Goal: Communication & Community: Answer question/provide support

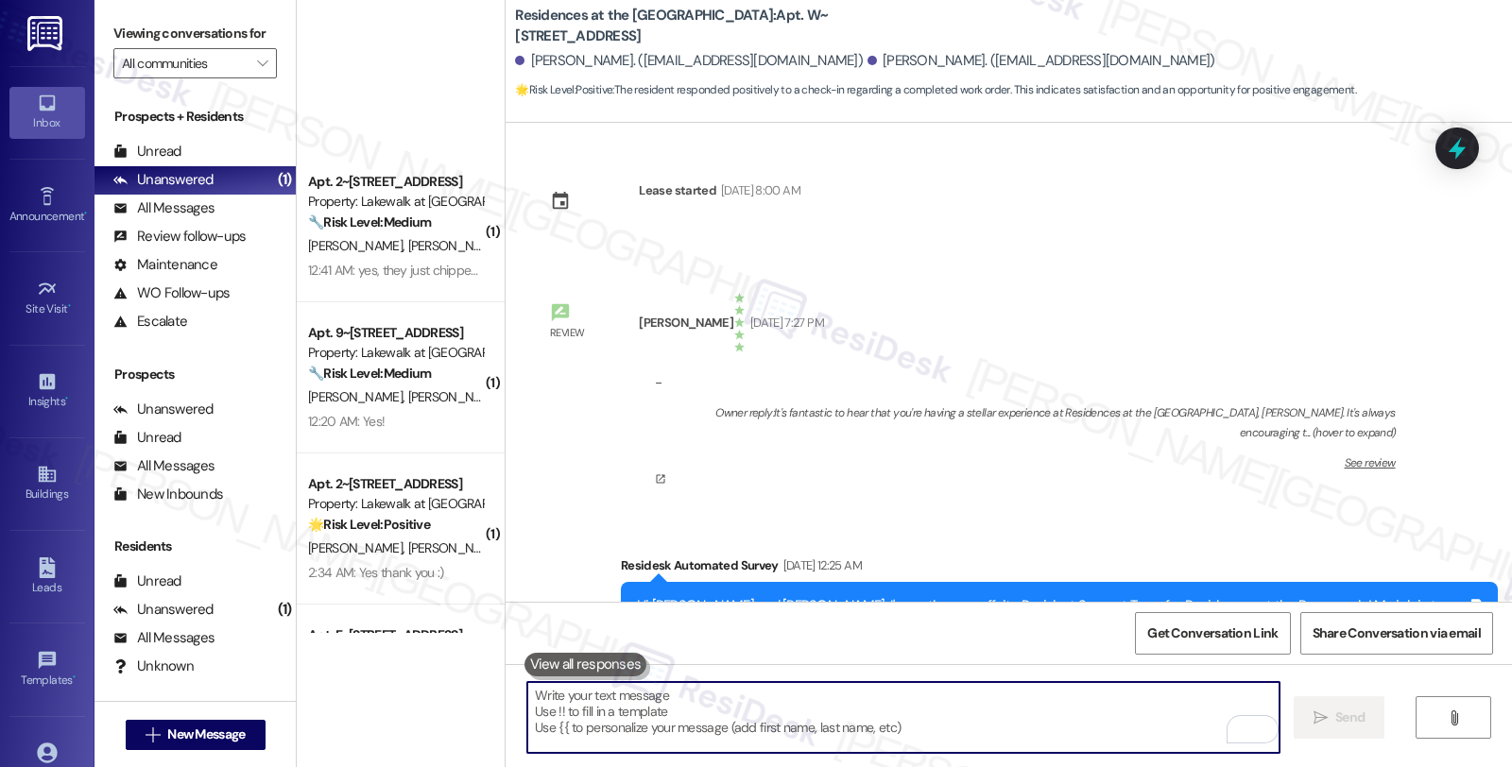
scroll to position [2662, 0]
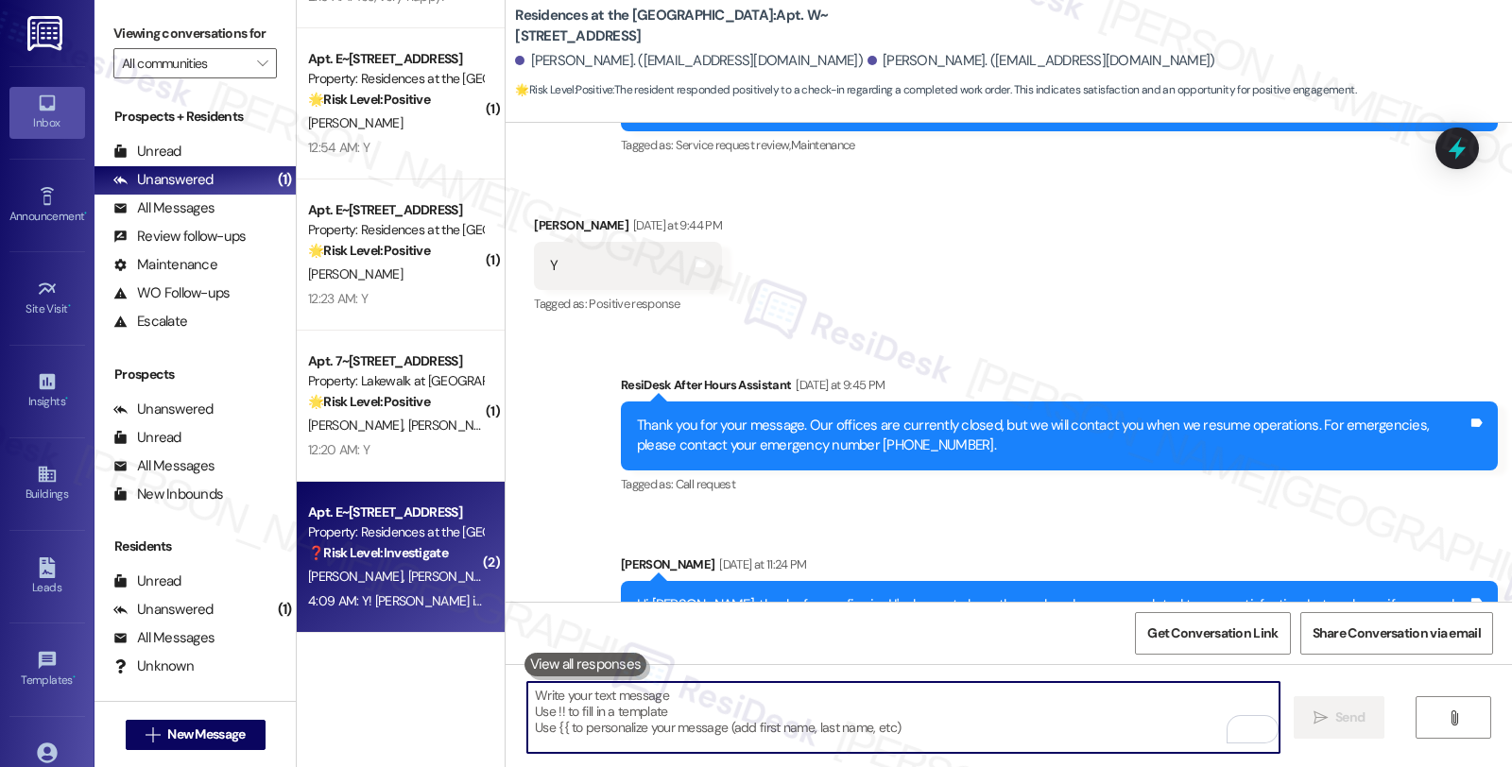
click at [431, 546] on strong "❓ Risk Level: Investigate" at bounding box center [378, 552] width 140 height 17
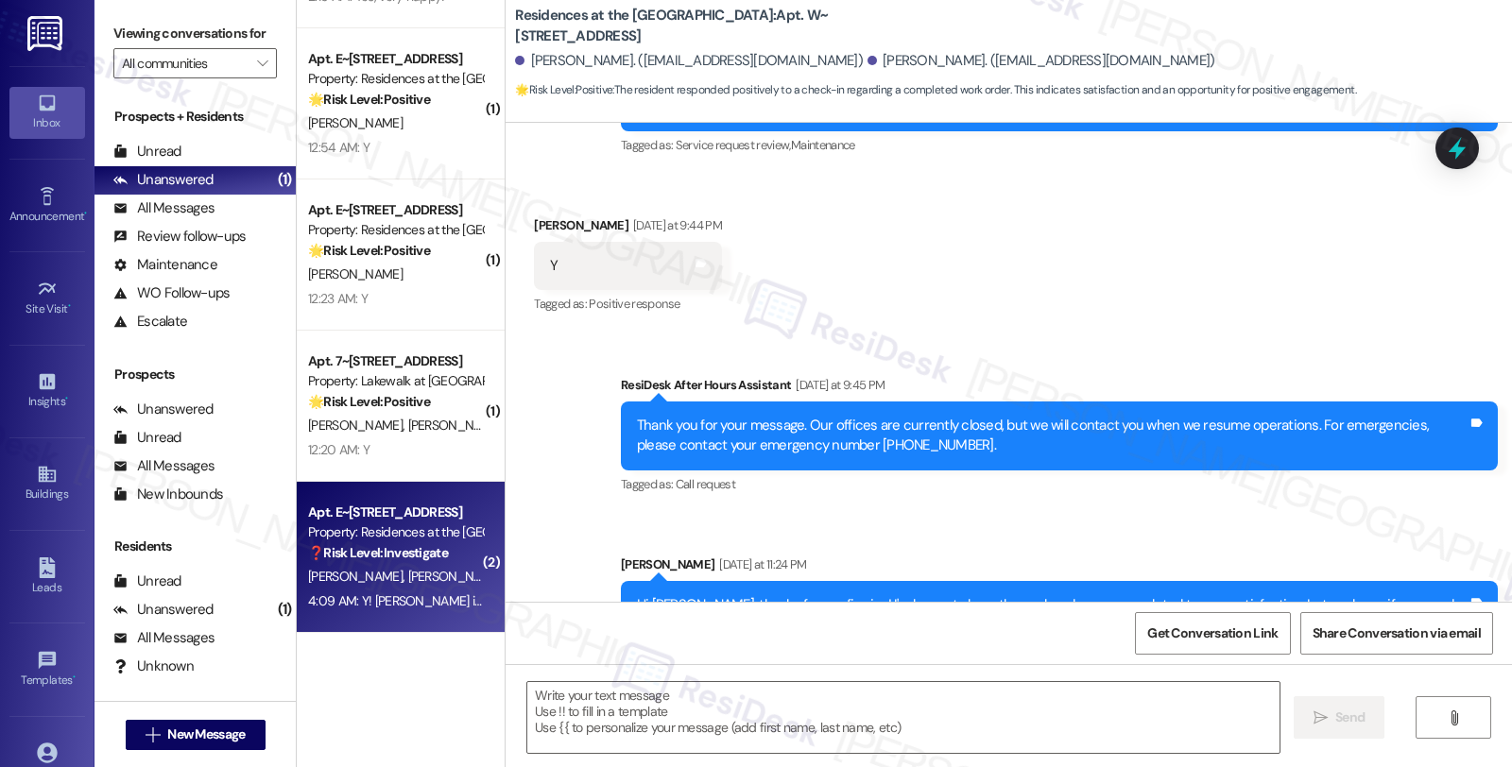
type textarea "Fetching suggested responses. Please feel free to read through the conversation…"
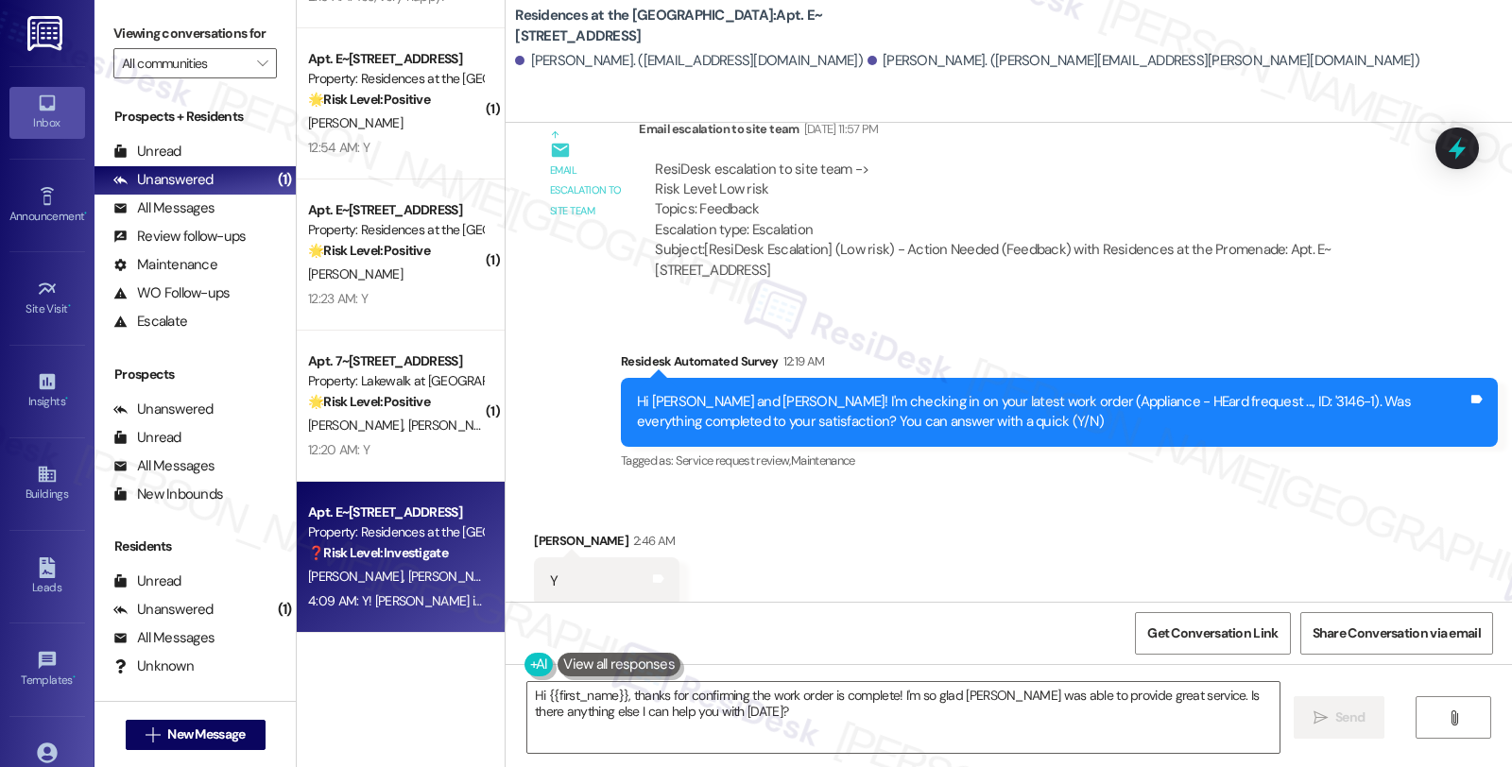
scroll to position [3057, 0]
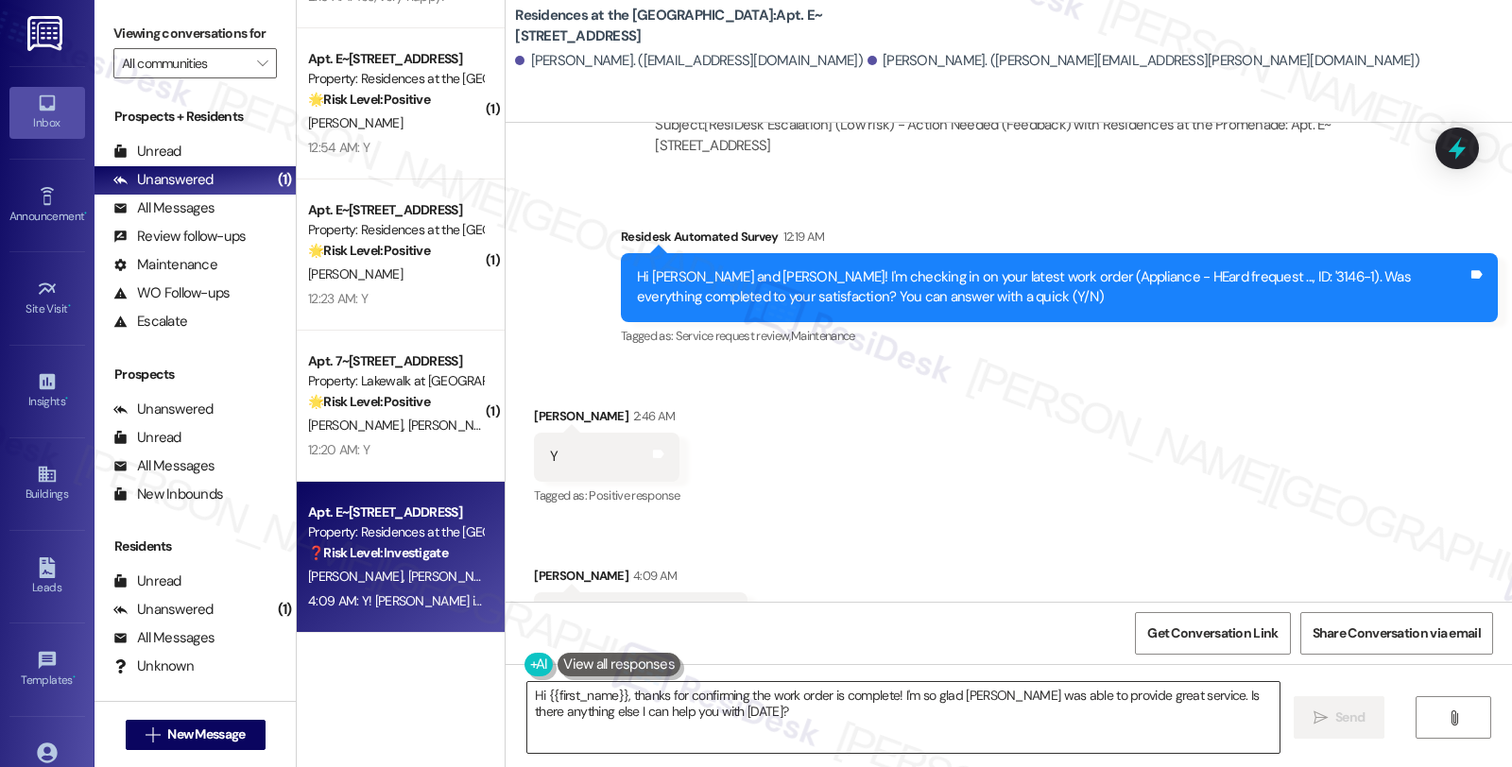
click at [1066, 726] on textarea "Hi {{first_name}}, thanks for confirming the work order is complete! I'm so gla…" at bounding box center [903, 717] width 752 height 71
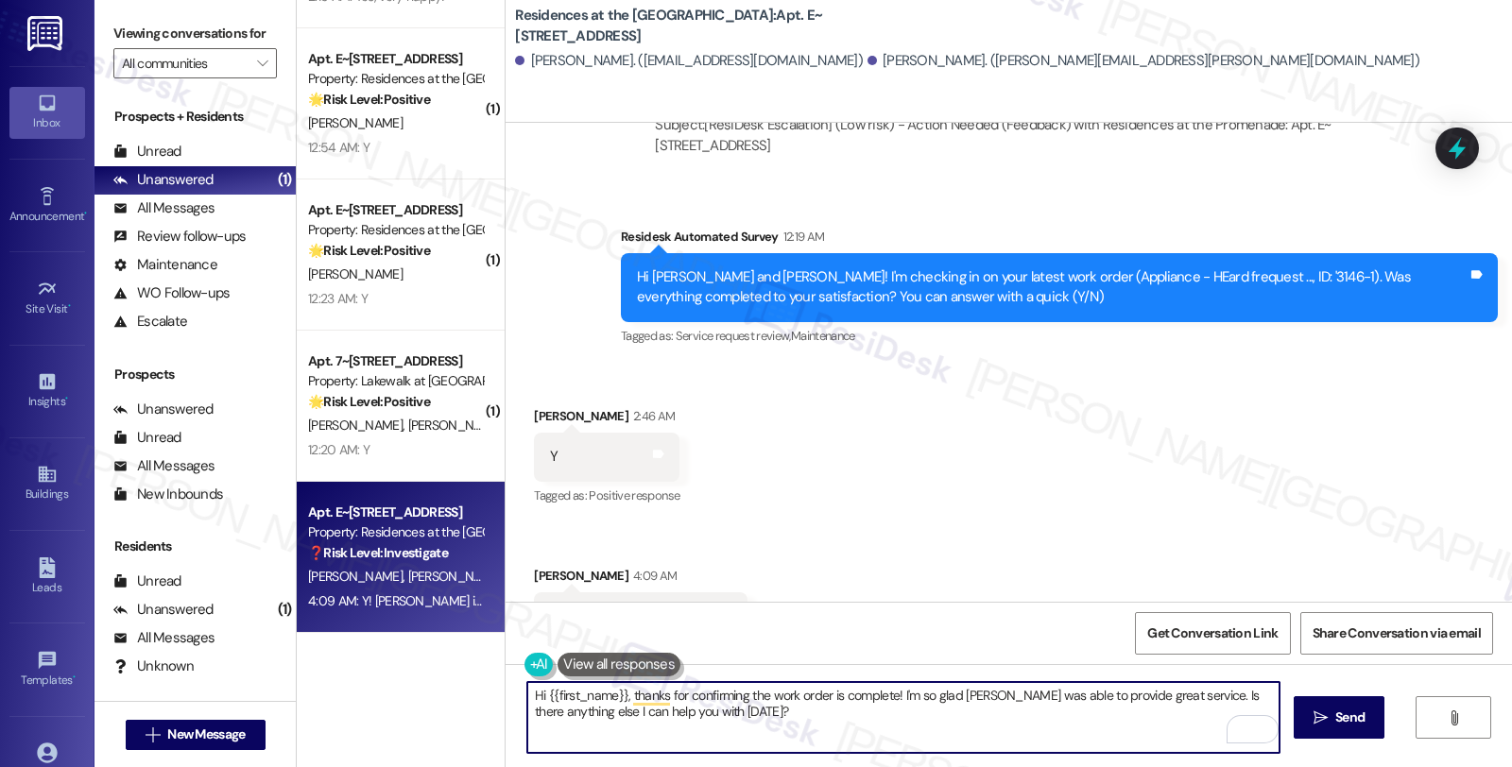
drag, startPoint x: 1157, startPoint y: 690, endPoint x: 1185, endPoint y: 726, distance: 45.2
click at [1185, 726] on textarea "Hi {{first_name}}, thanks for confirming the work order is complete! I'm so gla…" at bounding box center [903, 717] width 752 height 71
paste textarea "We strive to make your experience here as smooth as possible, and your positive…"
type textarea "Hi {{first_name}}, thanks for confirming the work order is complete! I'm so gla…"
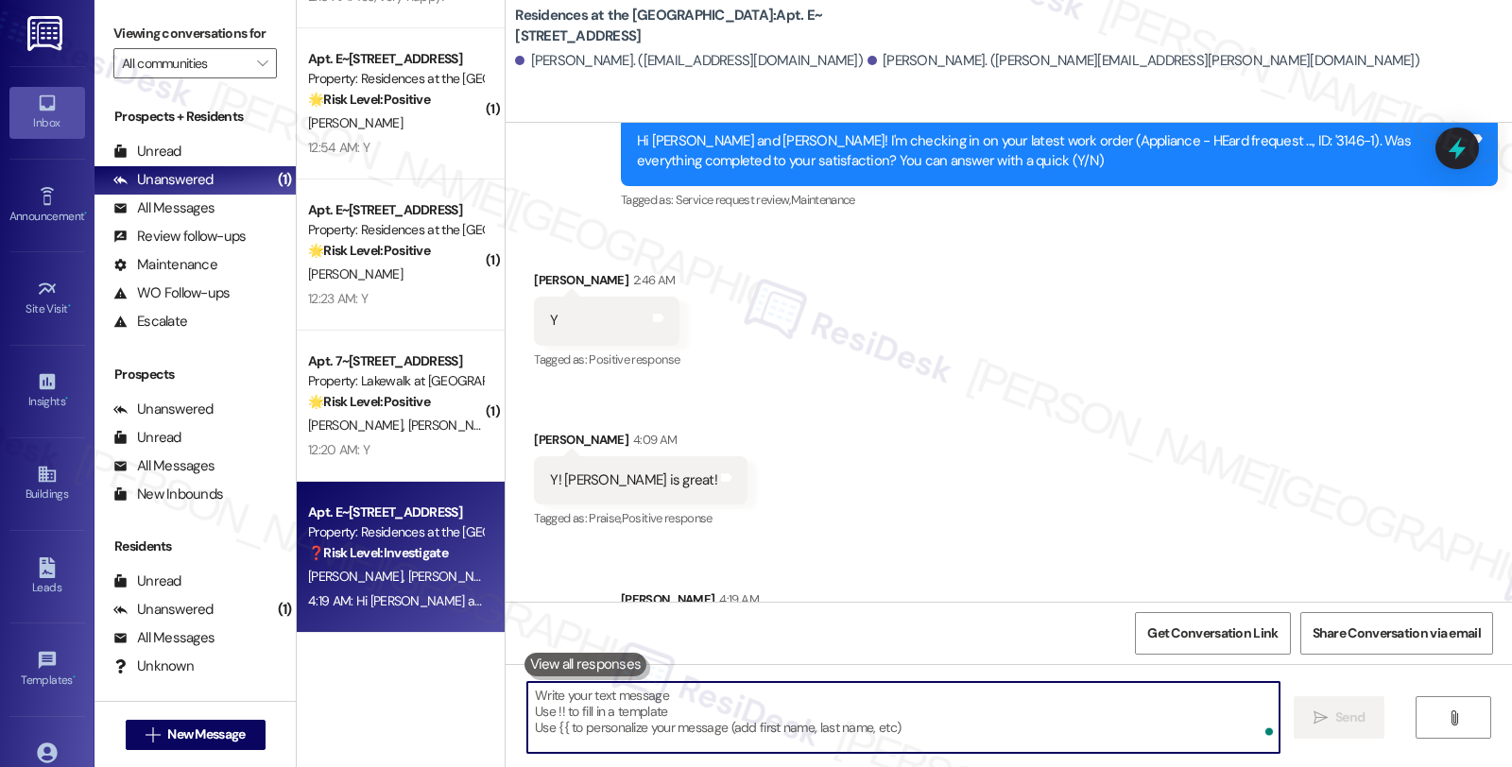
scroll to position [3270, 0]
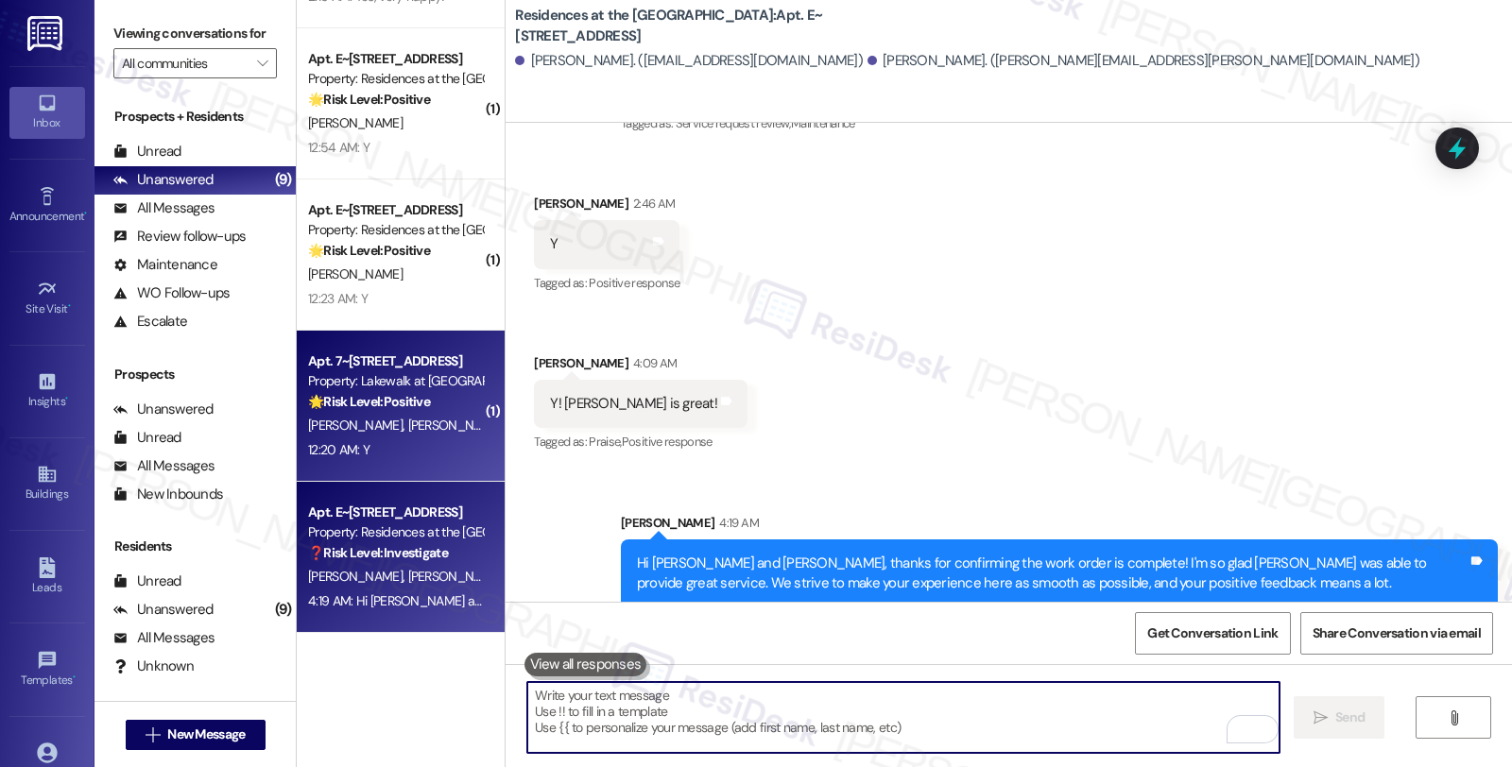
click at [412, 390] on div "Property: Lakewalk at [GEOGRAPHIC_DATA]" at bounding box center [395, 381] width 175 height 20
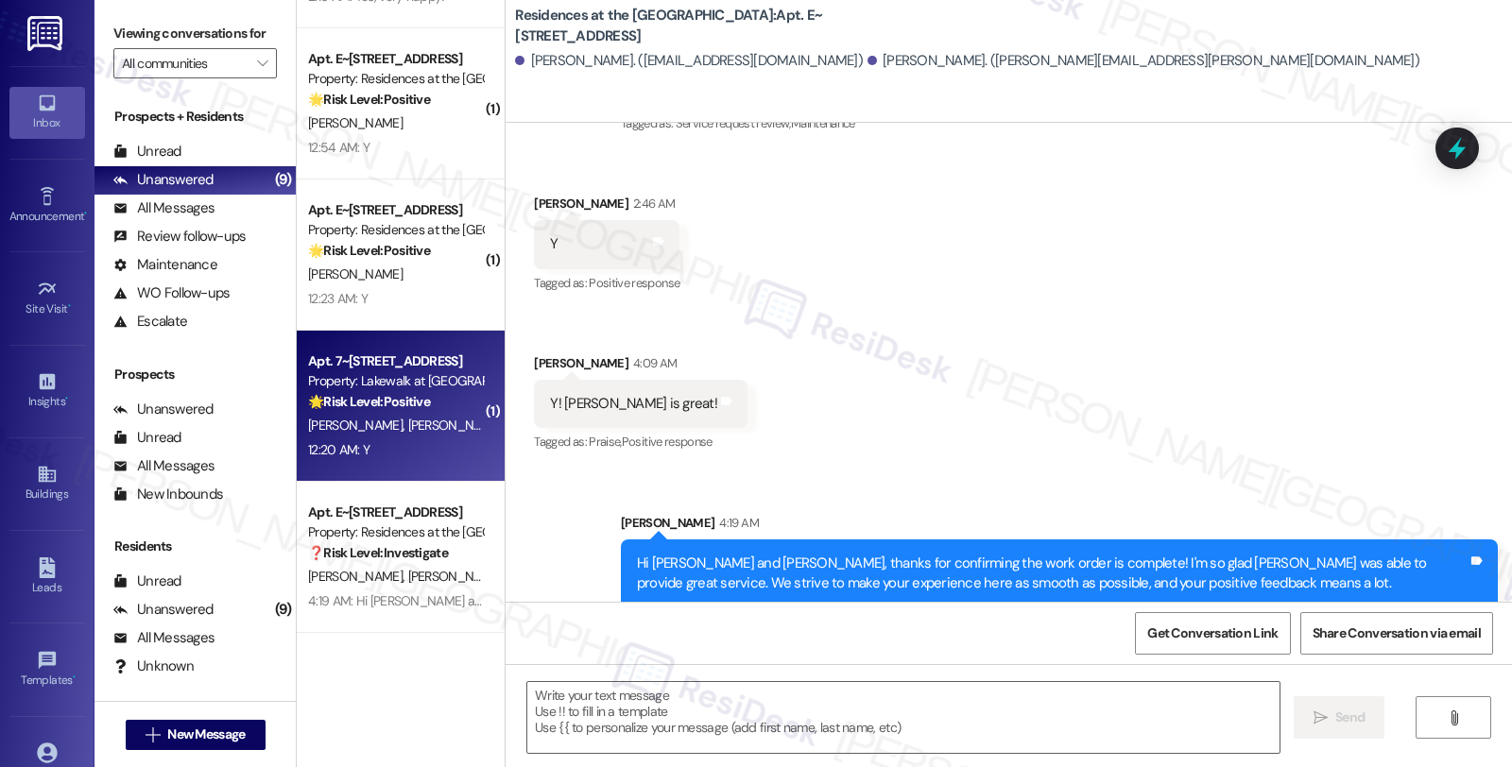
type textarea "Fetching suggested responses. Please feel free to read through the conversation…"
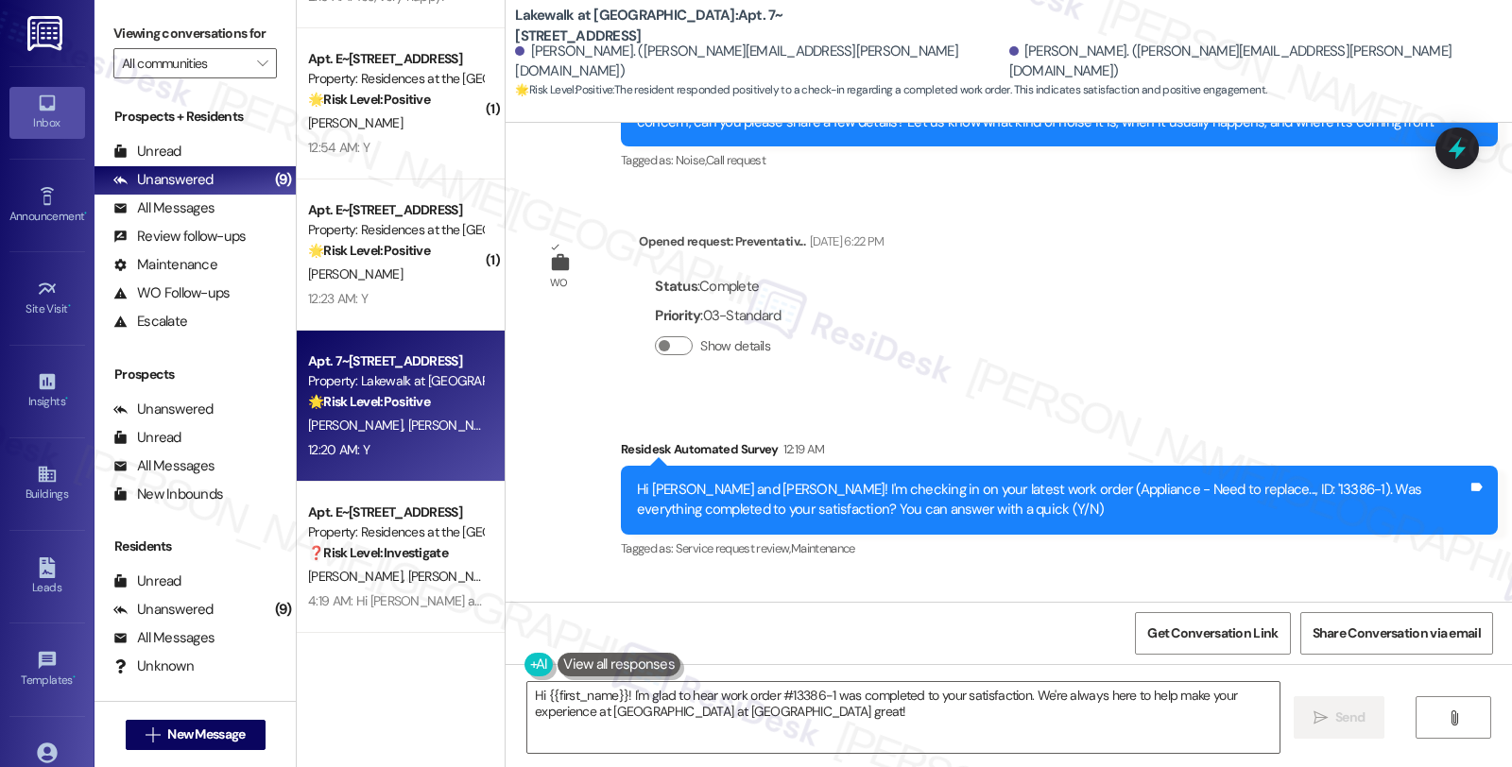
scroll to position [4193, 0]
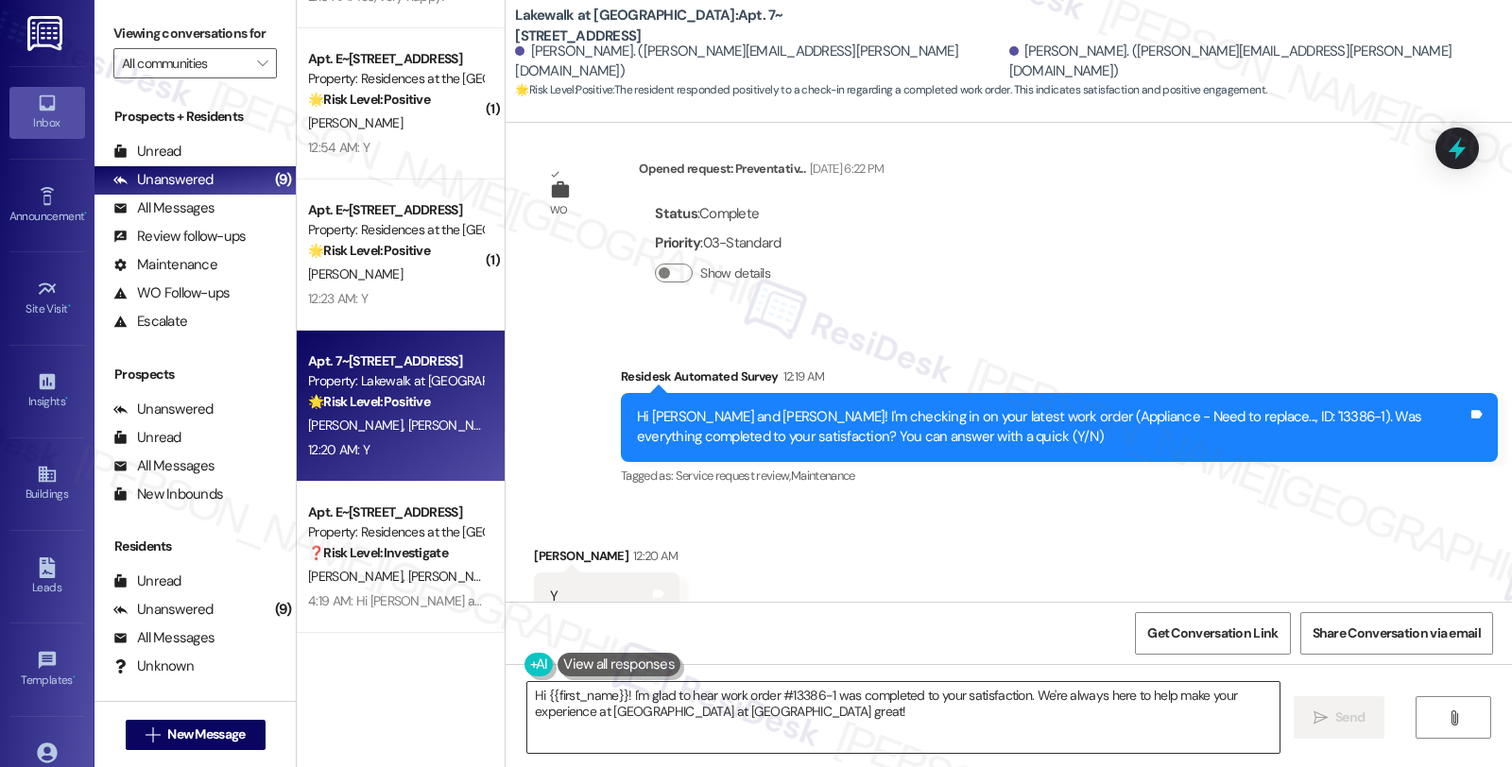
click at [844, 713] on textarea "Hi {{first_name}}! I'm glad to hear work order #13386-1 was completed to your s…" at bounding box center [903, 717] width 752 height 71
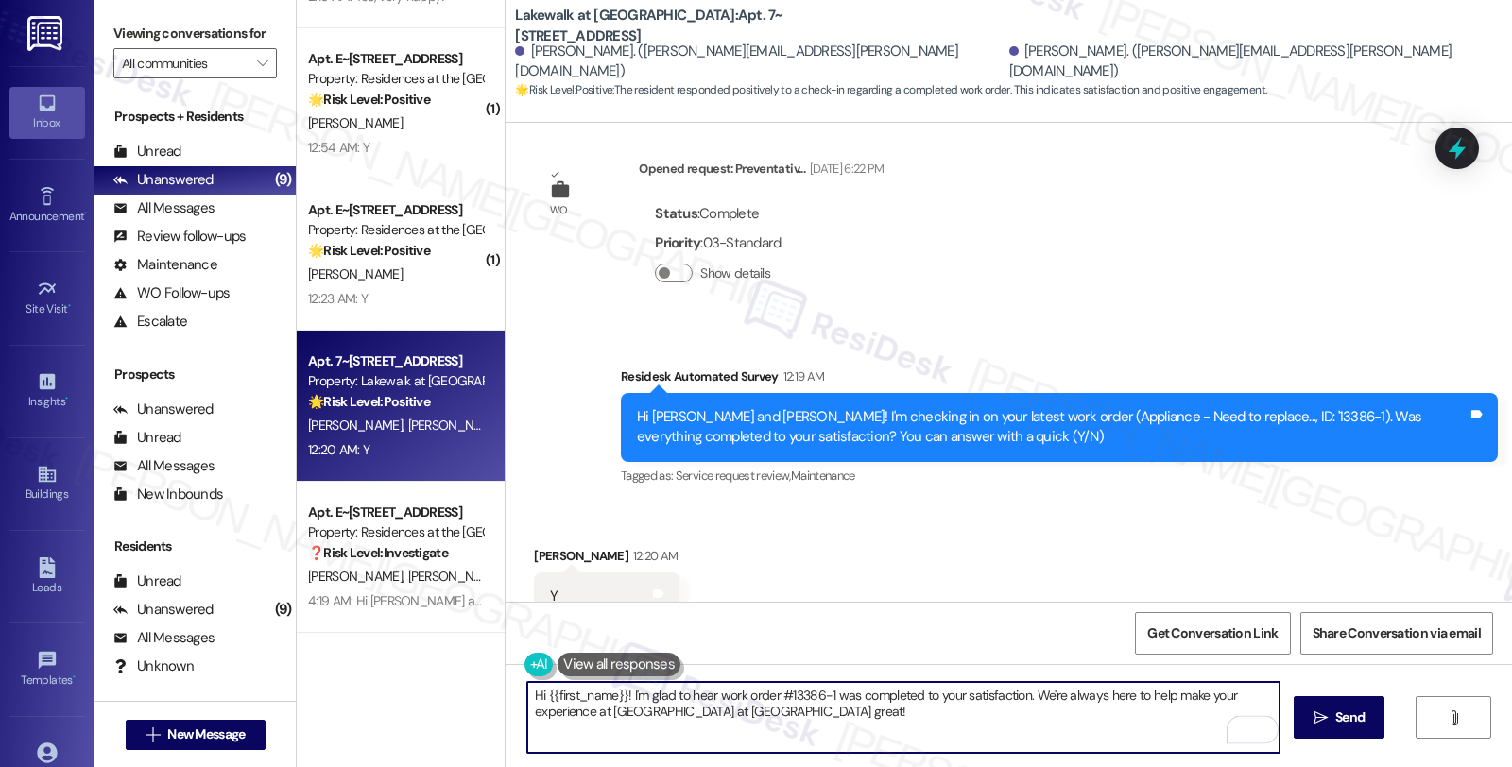
click at [844, 713] on textarea "Hi {{first_name}}! I'm glad to hear work order #13386-1 was completed to your s…" at bounding box center [903, 717] width 752 height 71
click at [545, 546] on div "[PERSON_NAME] 12:20 AM" at bounding box center [606, 559] width 145 height 26
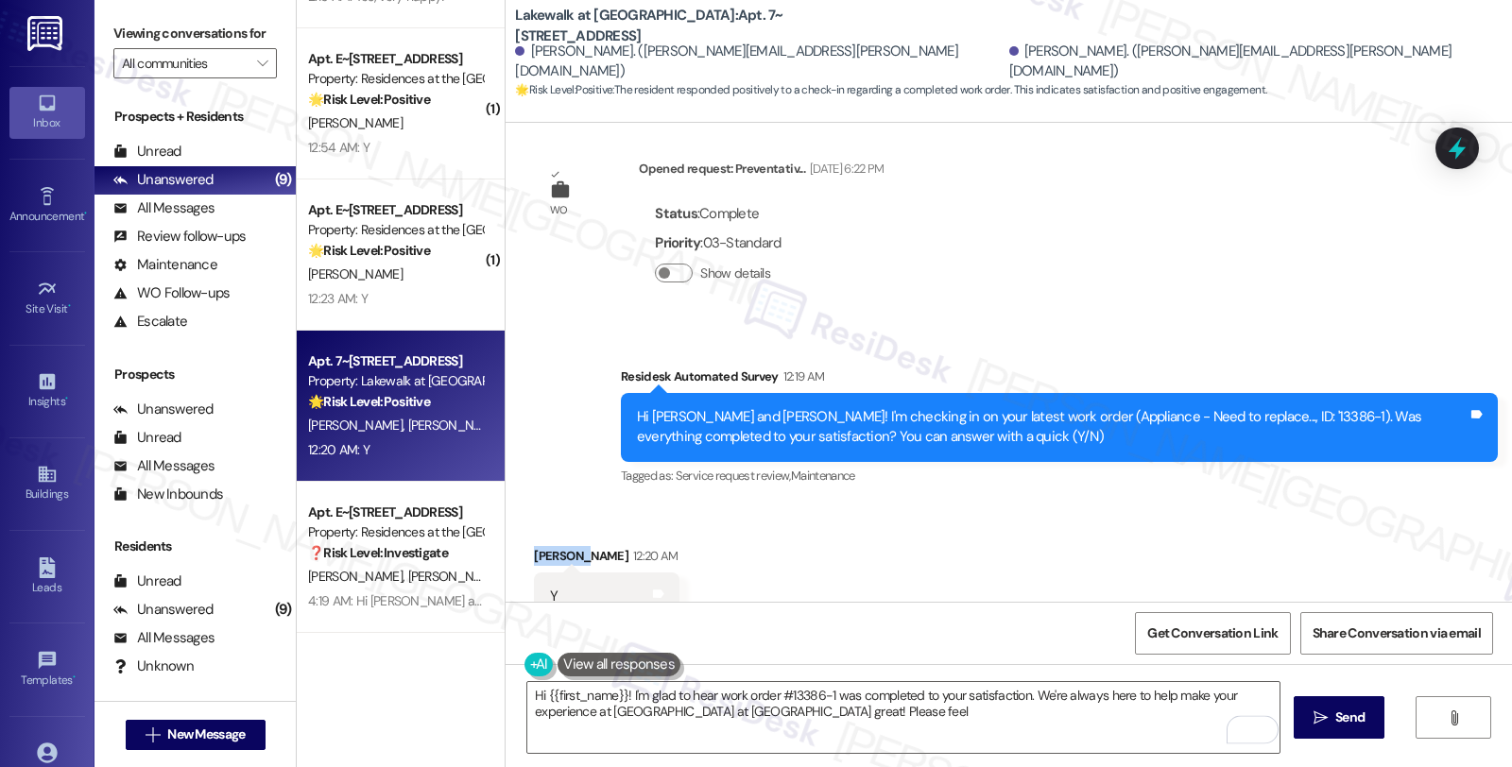
click at [545, 546] on div "[PERSON_NAME] 12:20 AM" at bounding box center [606, 559] width 145 height 26
copy div "[PERSON_NAME]"
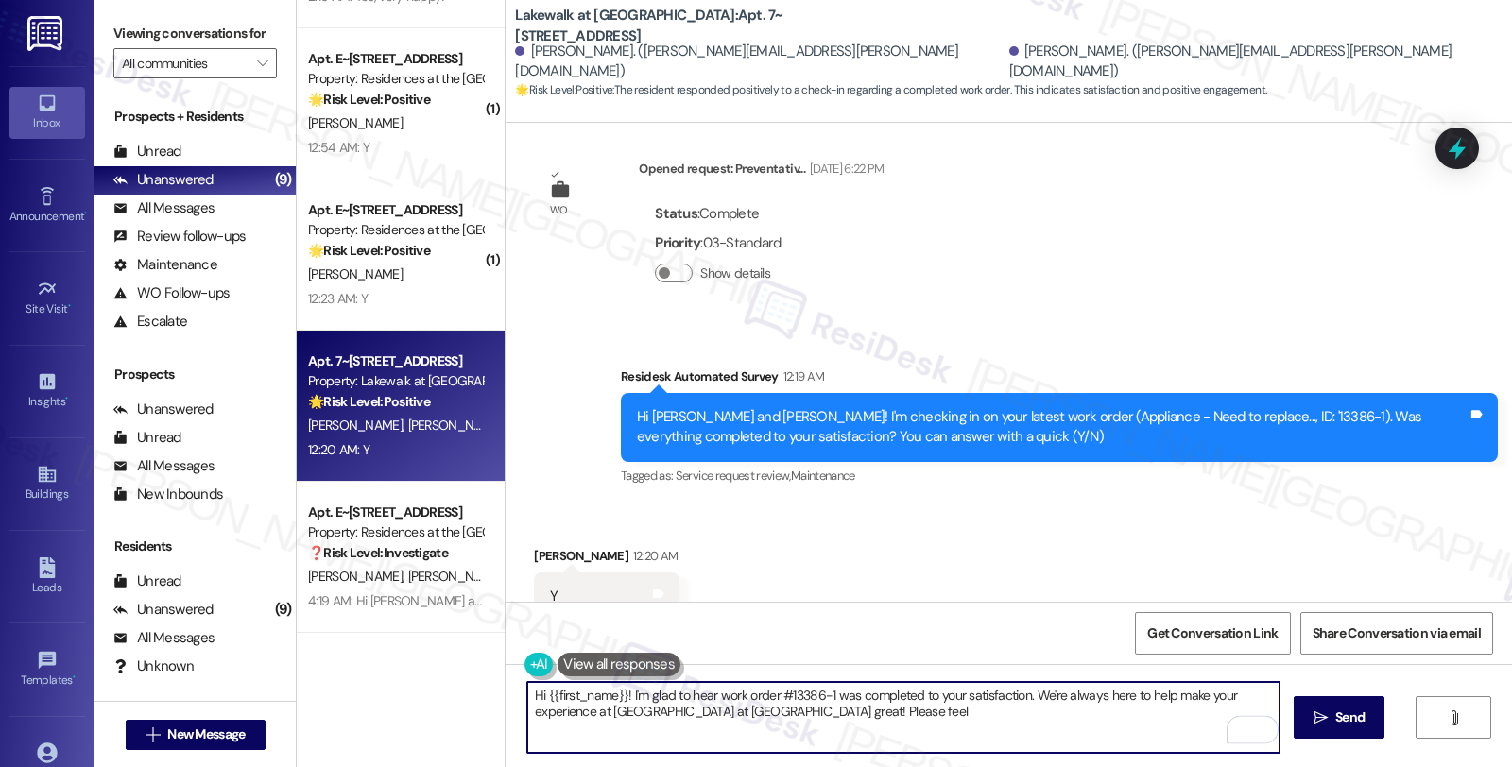
drag, startPoint x: 535, startPoint y: 700, endPoint x: 612, endPoint y: 695, distance: 77.6
click at [612, 695] on textarea "Hi {{first_name}}! I'm glad to hear work order #13386-1 was completed to your s…" at bounding box center [903, 717] width 752 height 71
paste textarea "[PERSON_NAME]"
click at [744, 719] on textarea "Hi [PERSON_NAME], I'm glad to hear work order #13386-1 was completed to your sa…" at bounding box center [903, 717] width 752 height 71
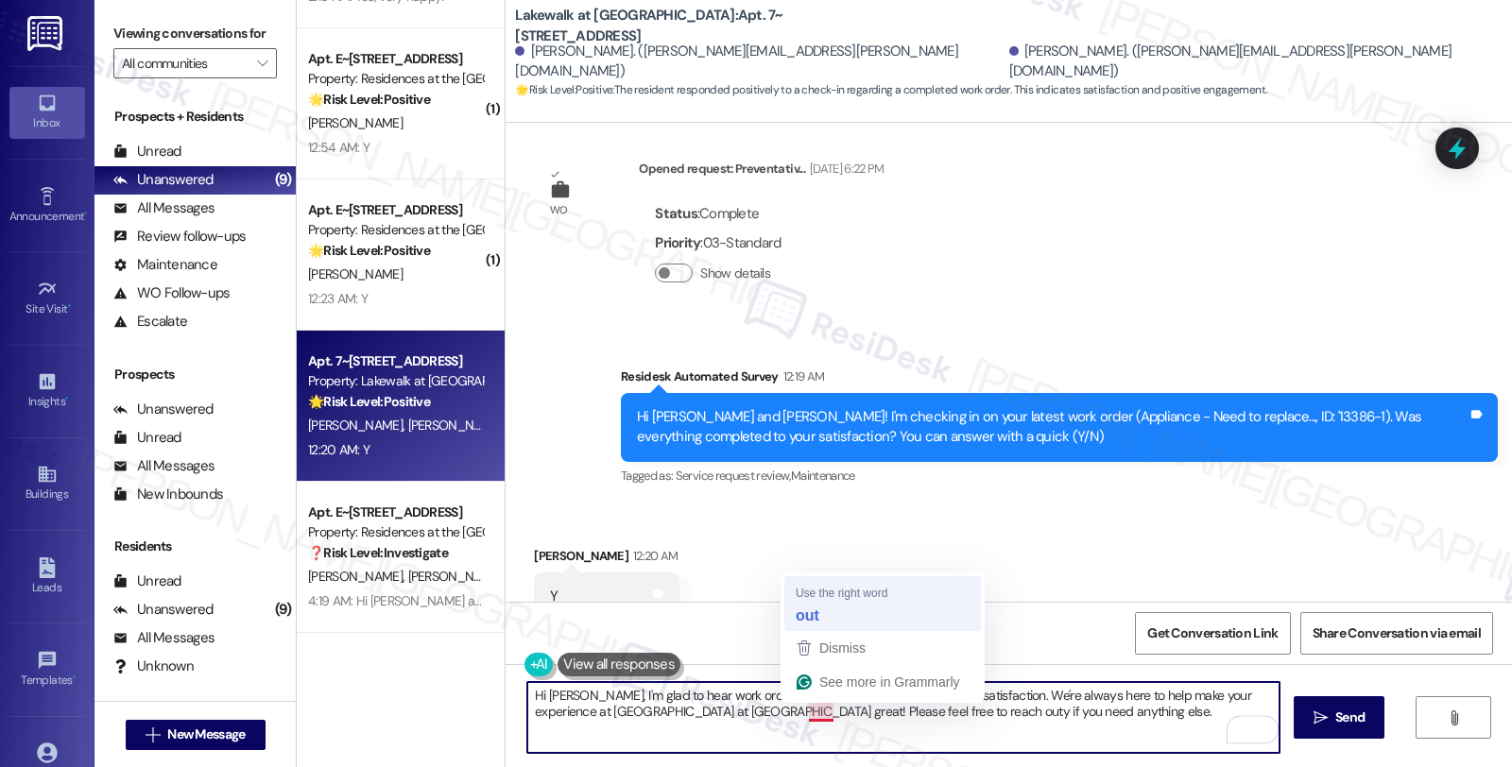
type textarea "Hi [PERSON_NAME], I'm glad to hear work order #13386-1 was completed to your sa…"
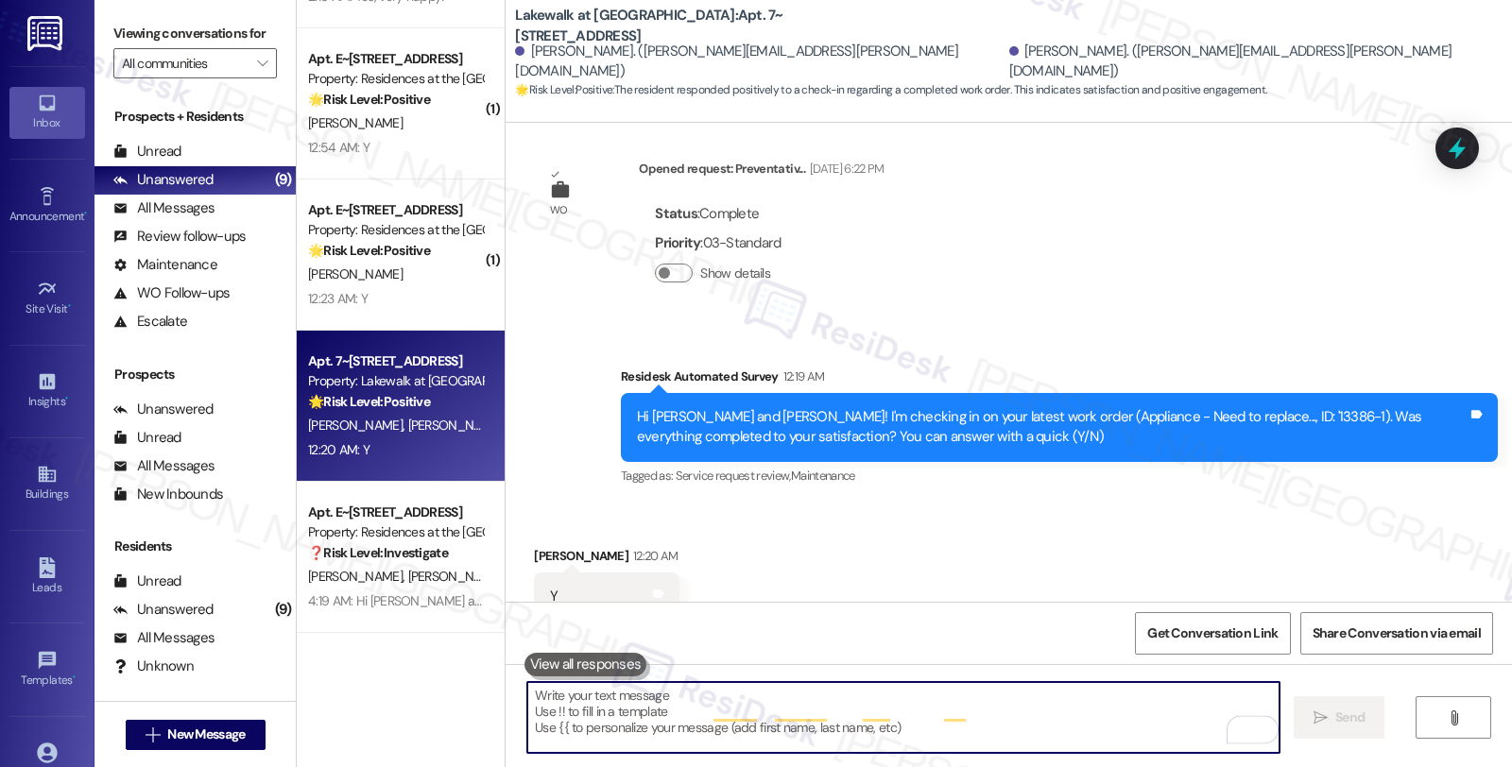
scroll to position [4192, 0]
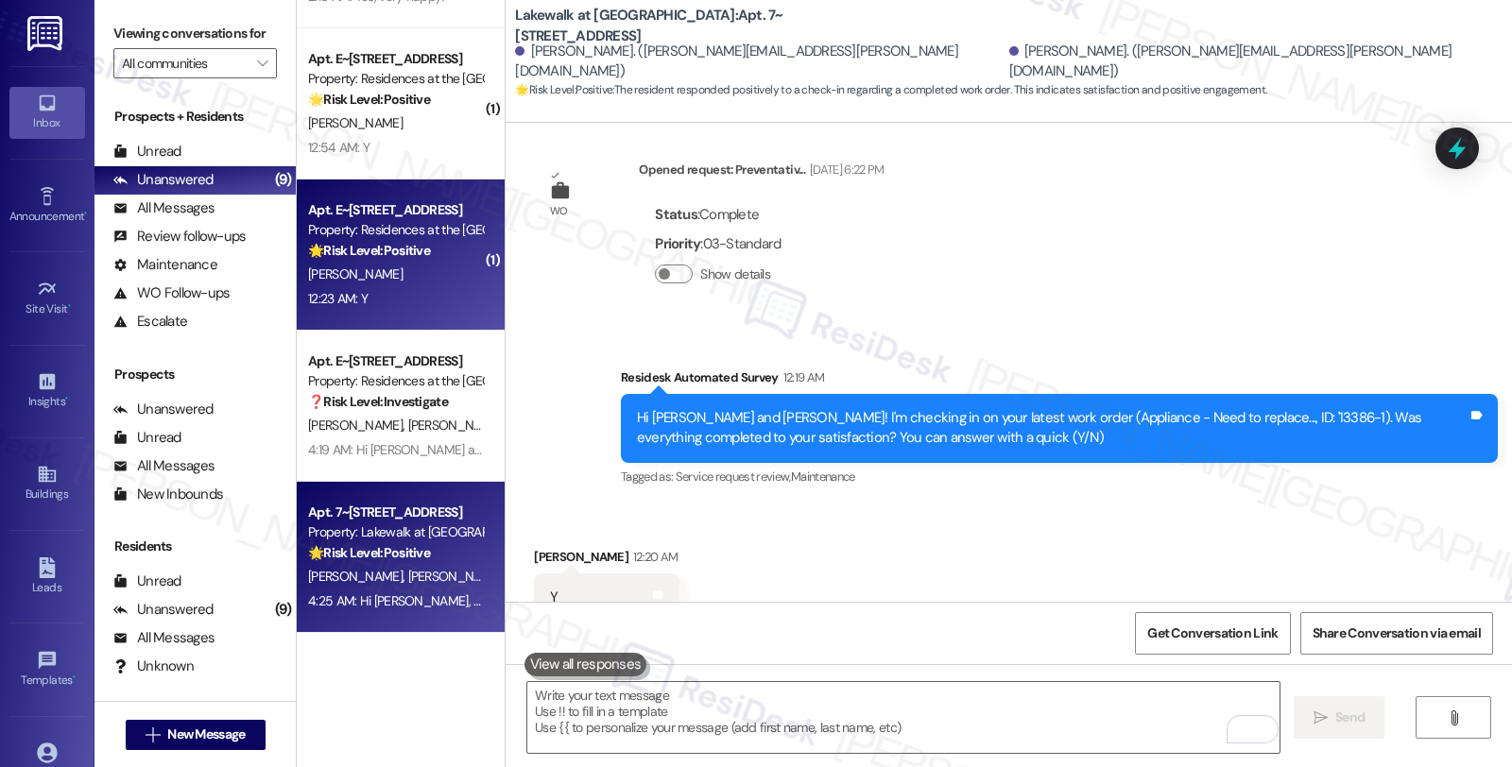
click at [444, 256] on div "🌟 Risk Level: Positive The resident responded positively to a check-in regardin…" at bounding box center [395, 251] width 175 height 20
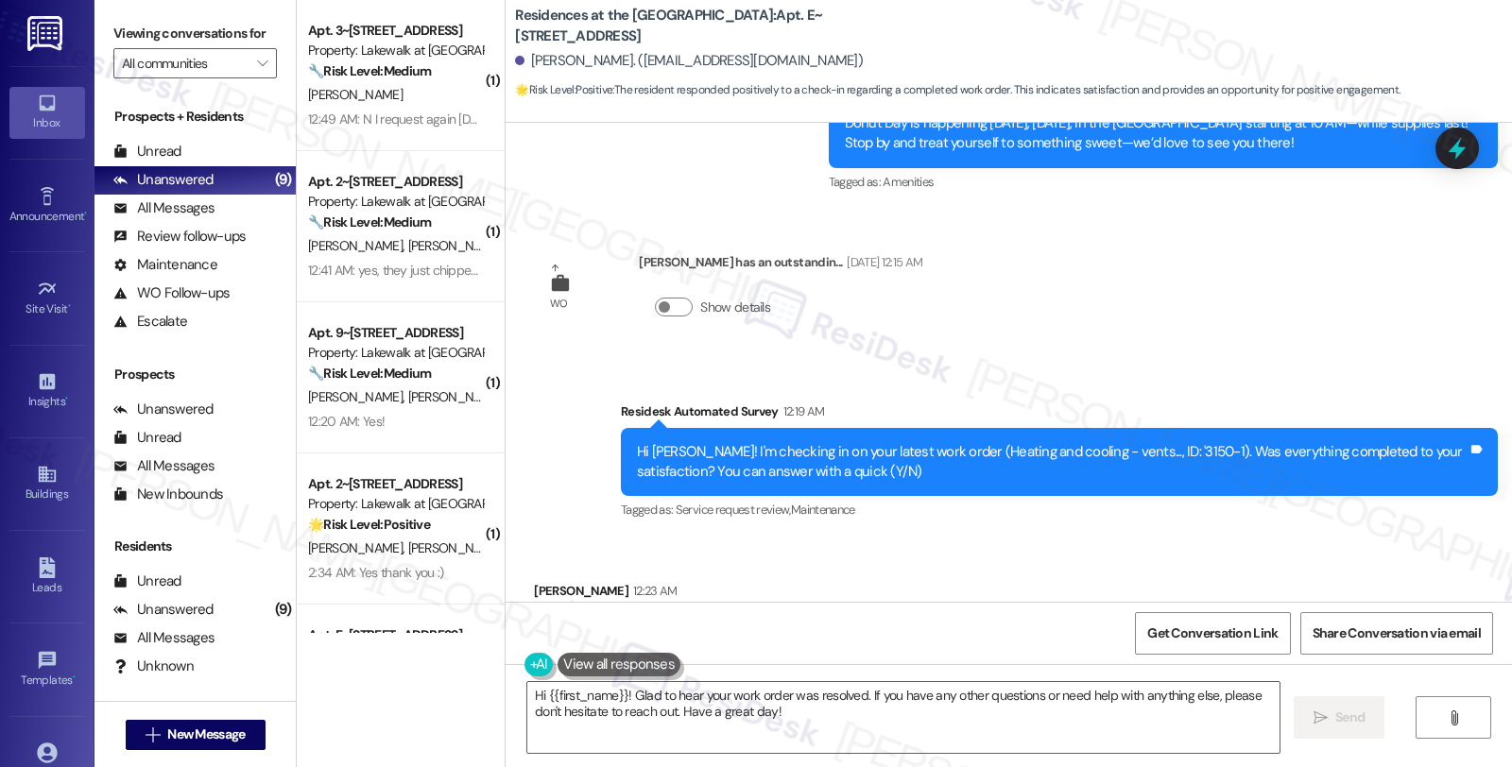
scroll to position [1310, 0]
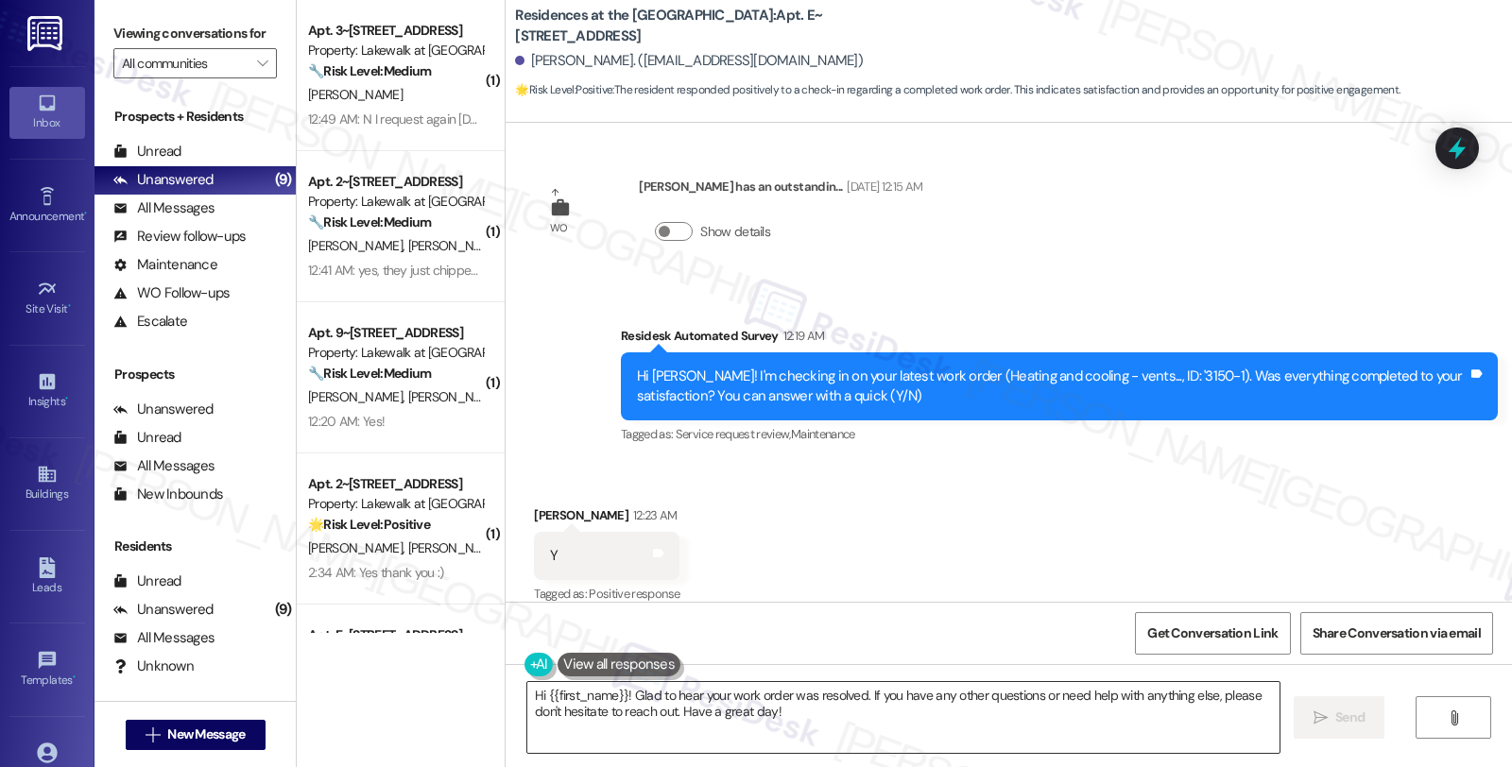
click at [968, 714] on textarea "Hi {{first_name}}! Glad to hear your work order was resolved. If you have any o…" at bounding box center [903, 717] width 752 height 71
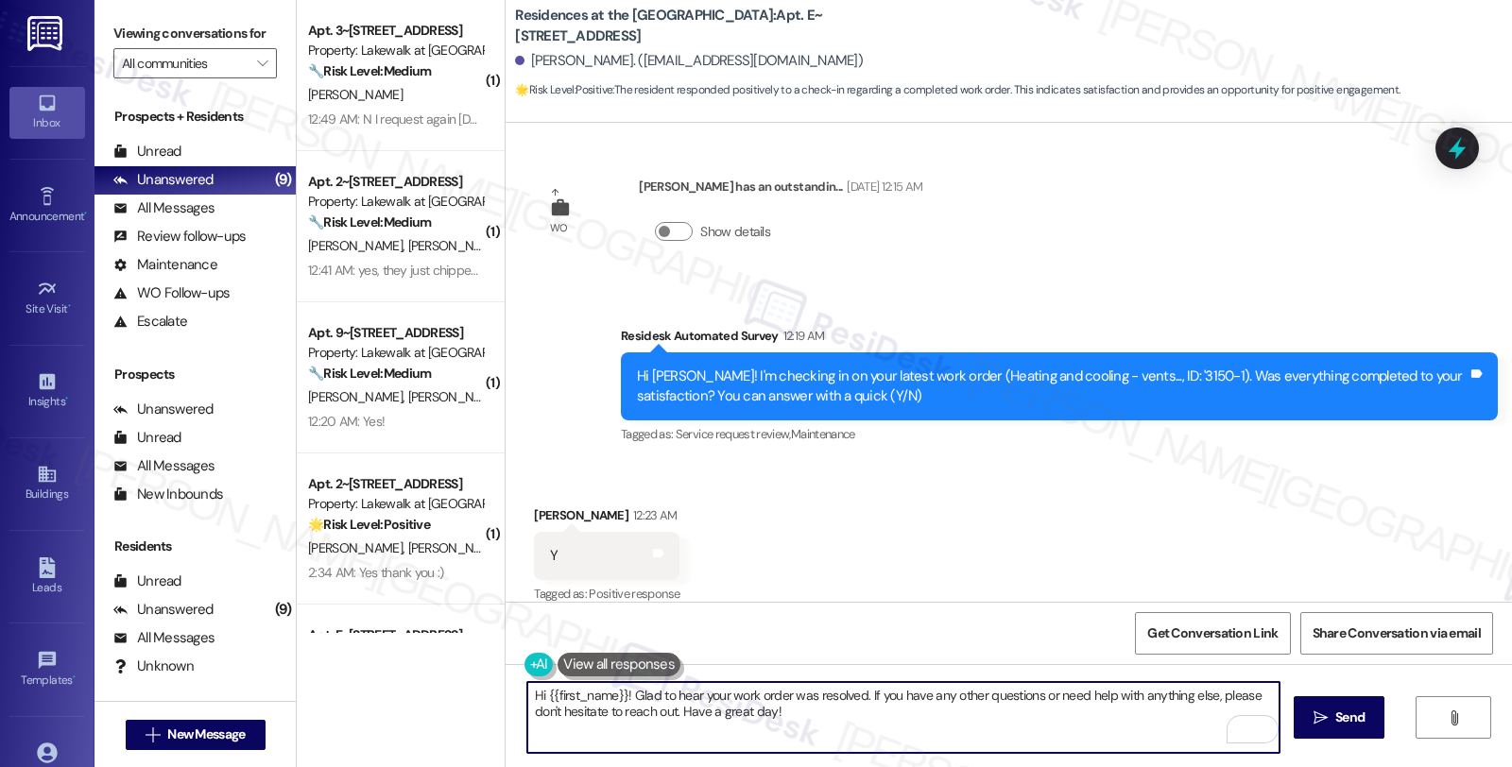
drag, startPoint x: 858, startPoint y: 697, endPoint x: 924, endPoint y: 739, distance: 78.1
click at [924, 739] on textarea "Hi {{first_name}}! Glad to hear your work order was resolved. If you have any o…" at bounding box center [903, 717] width 752 height 71
paste textarea "We strive to make your experience here as smooth as possible, and your positive…"
type textarea "Hi {{first_name}}! Glad to hear your work order was resolved. We strive to make…"
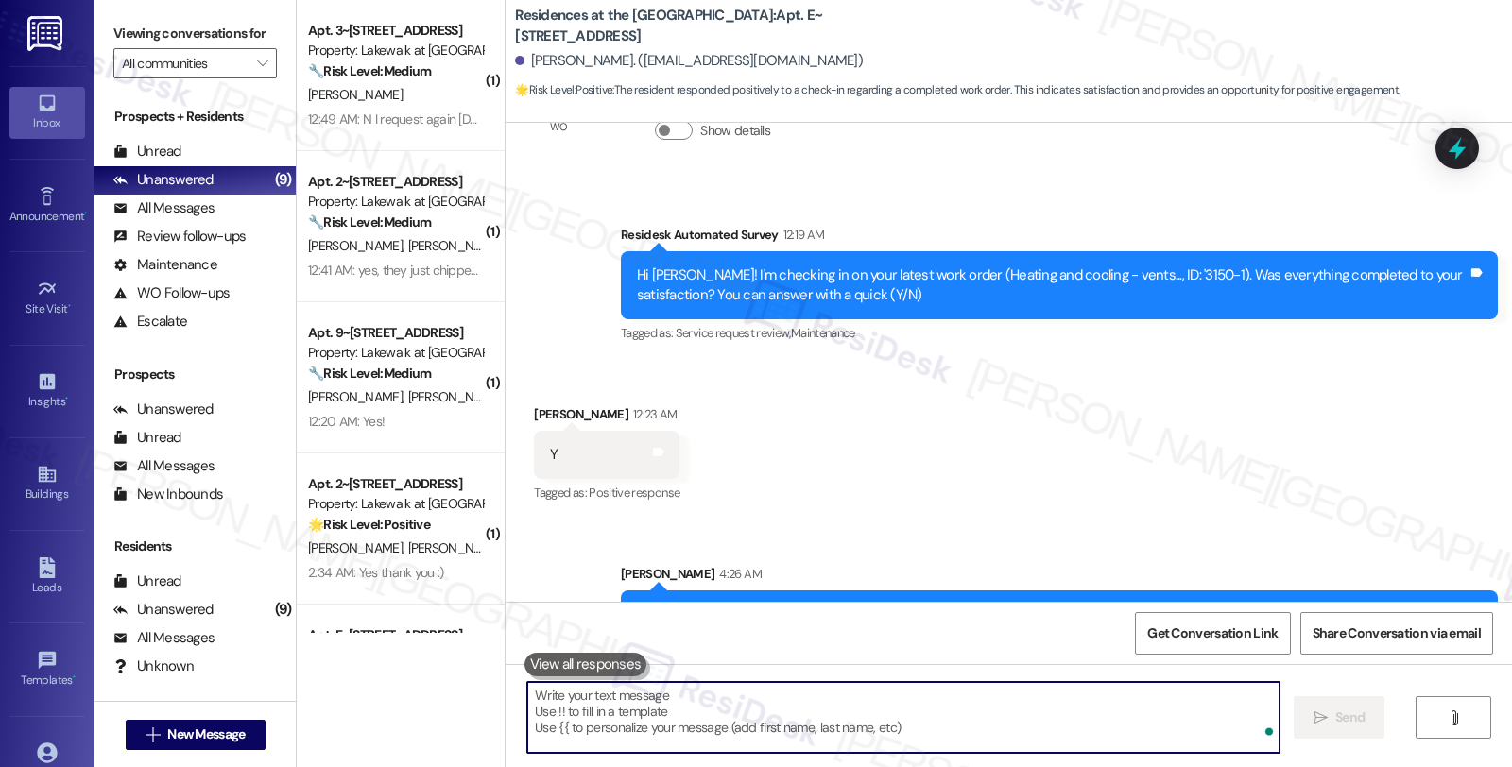
scroll to position [1523, 0]
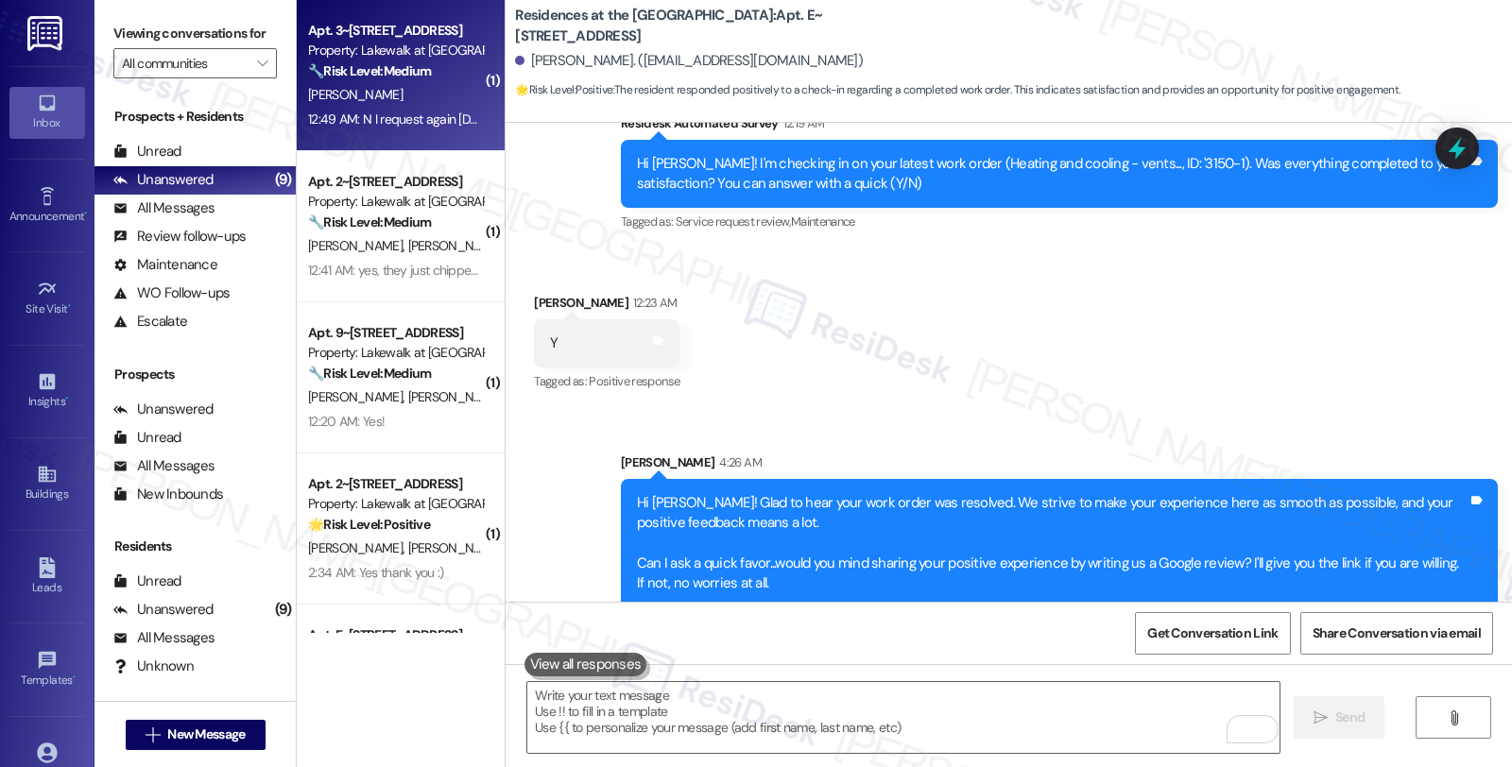
click at [446, 97] on div "[PERSON_NAME]" at bounding box center [395, 95] width 179 height 24
type textarea "Fetching suggested responses. Please feel free to read through the conversation…"
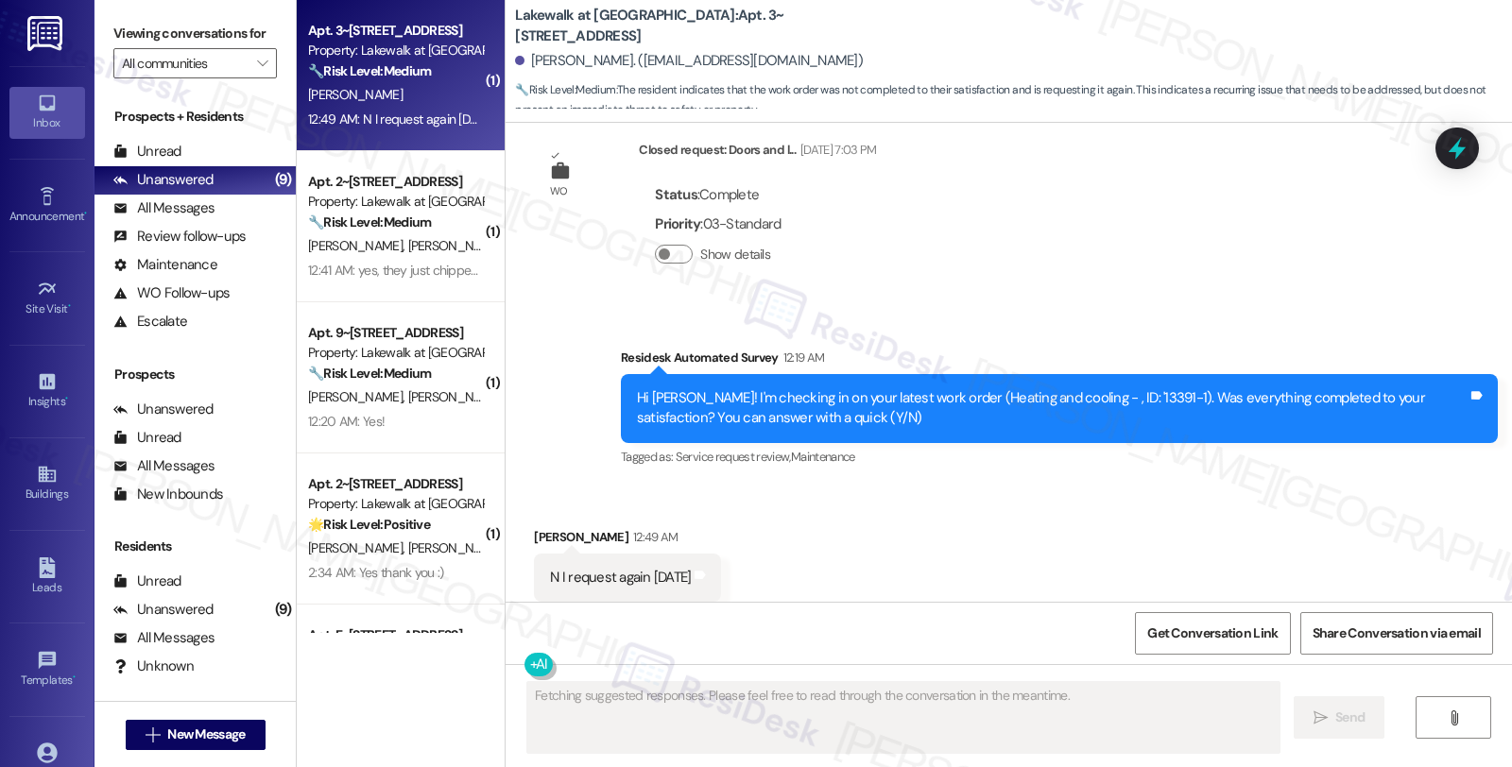
scroll to position [1364, 0]
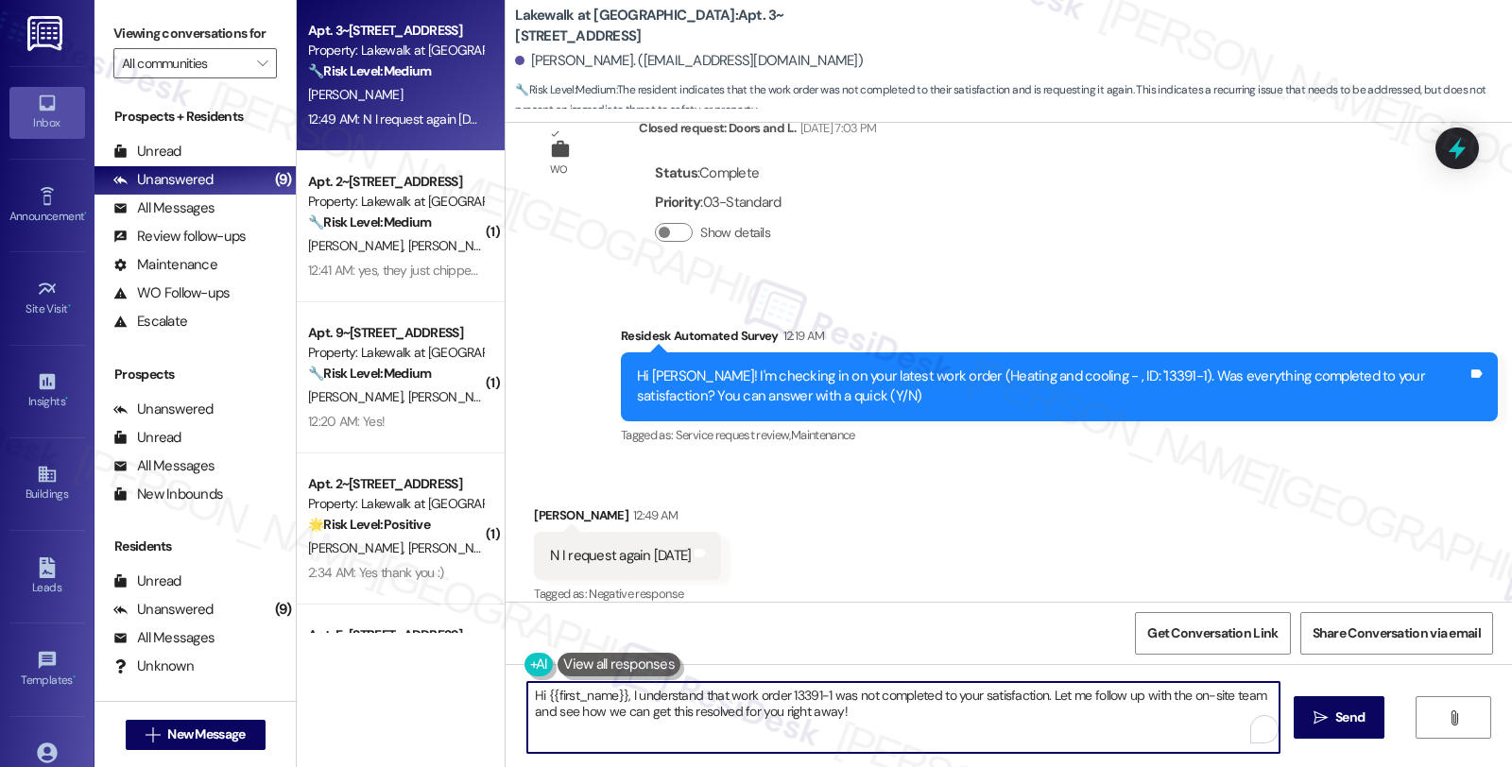
drag, startPoint x: 1040, startPoint y: 695, endPoint x: 1053, endPoint y: 737, distance: 43.3
click at [1053, 737] on textarea "Hi {{first_name}}, I understand that work order 13391-1 was not completed to yo…" at bounding box center [903, 717] width 752 height 71
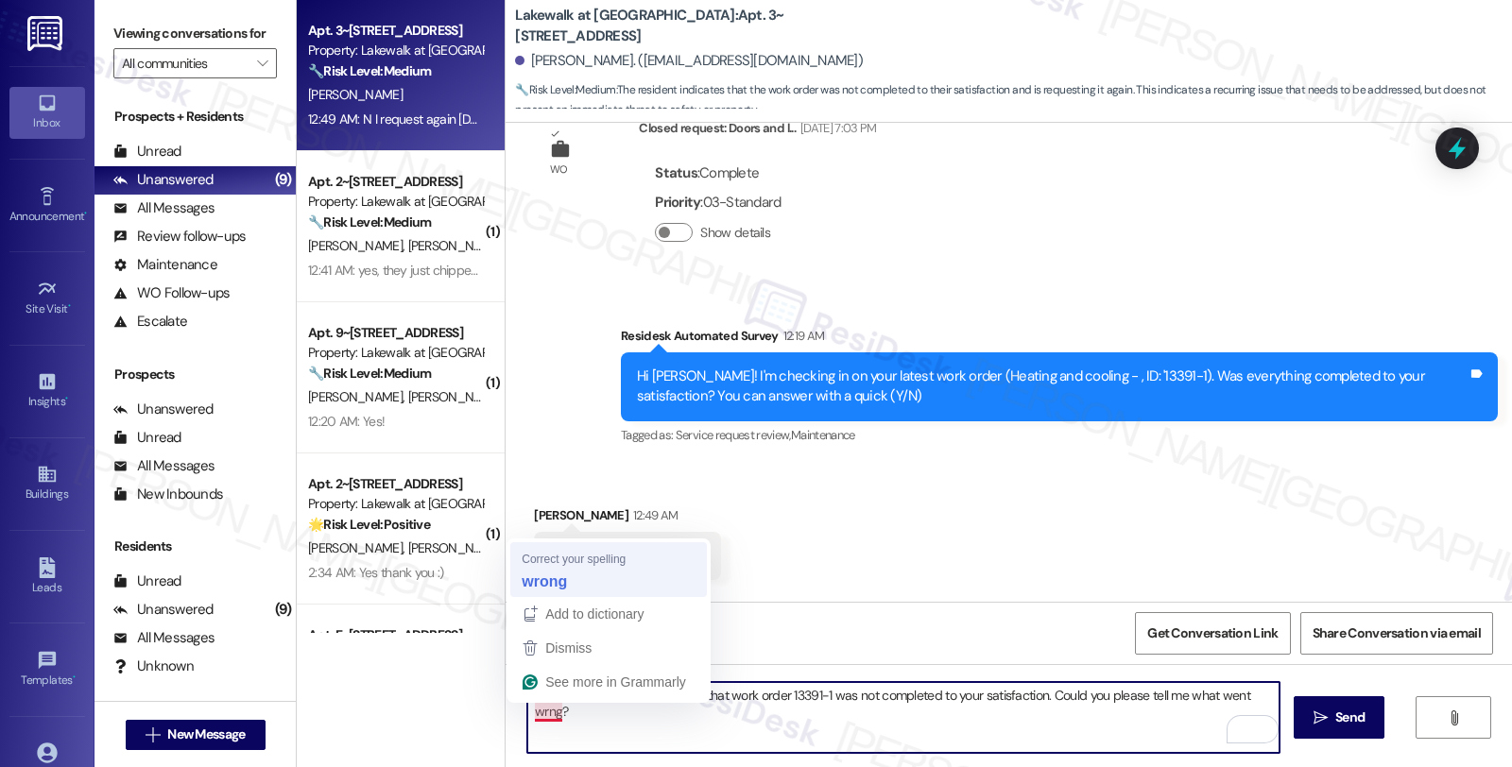
type textarea "Hi {{first_name}}, I understand that work order 13391-1 was not completed to yo…"
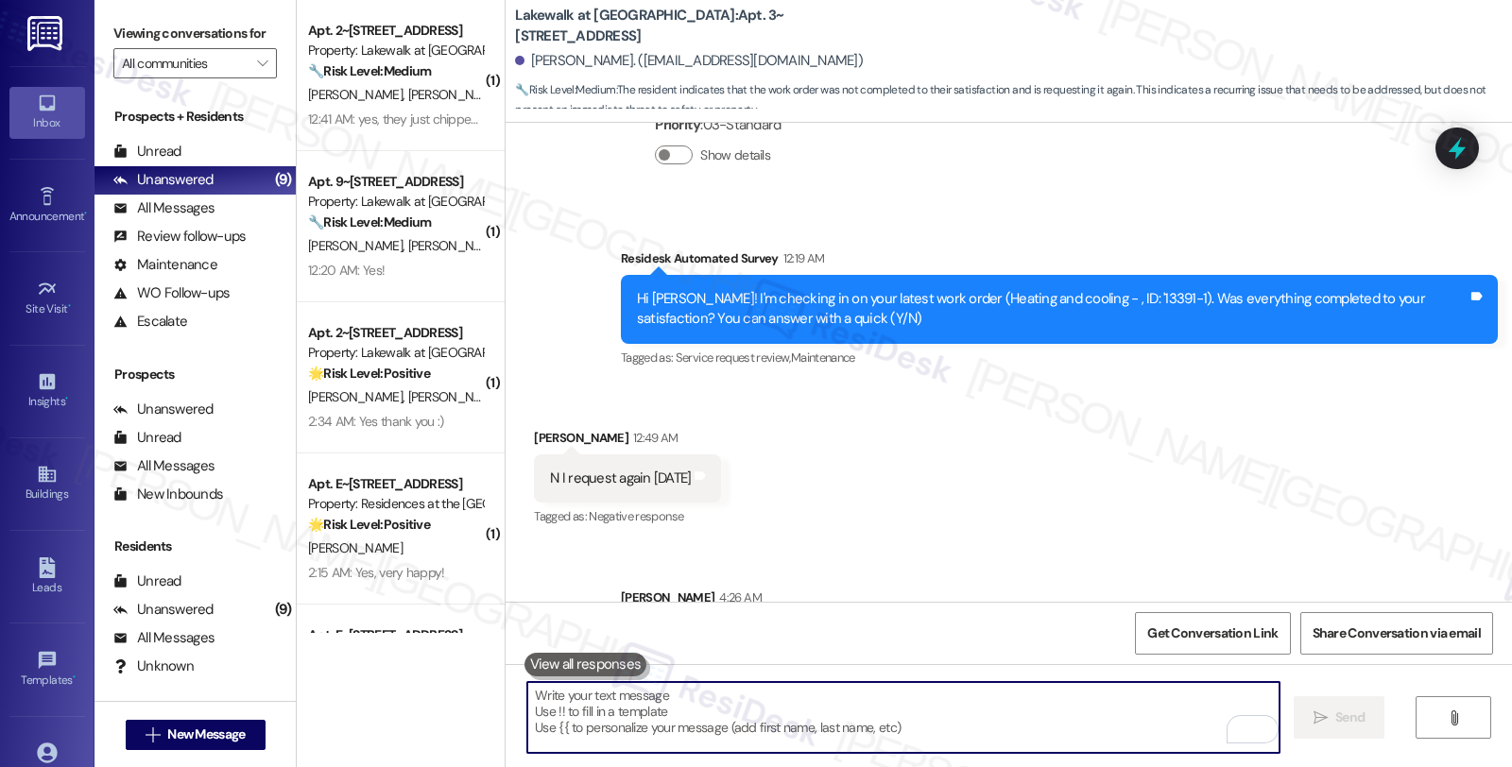
scroll to position [1496, 0]
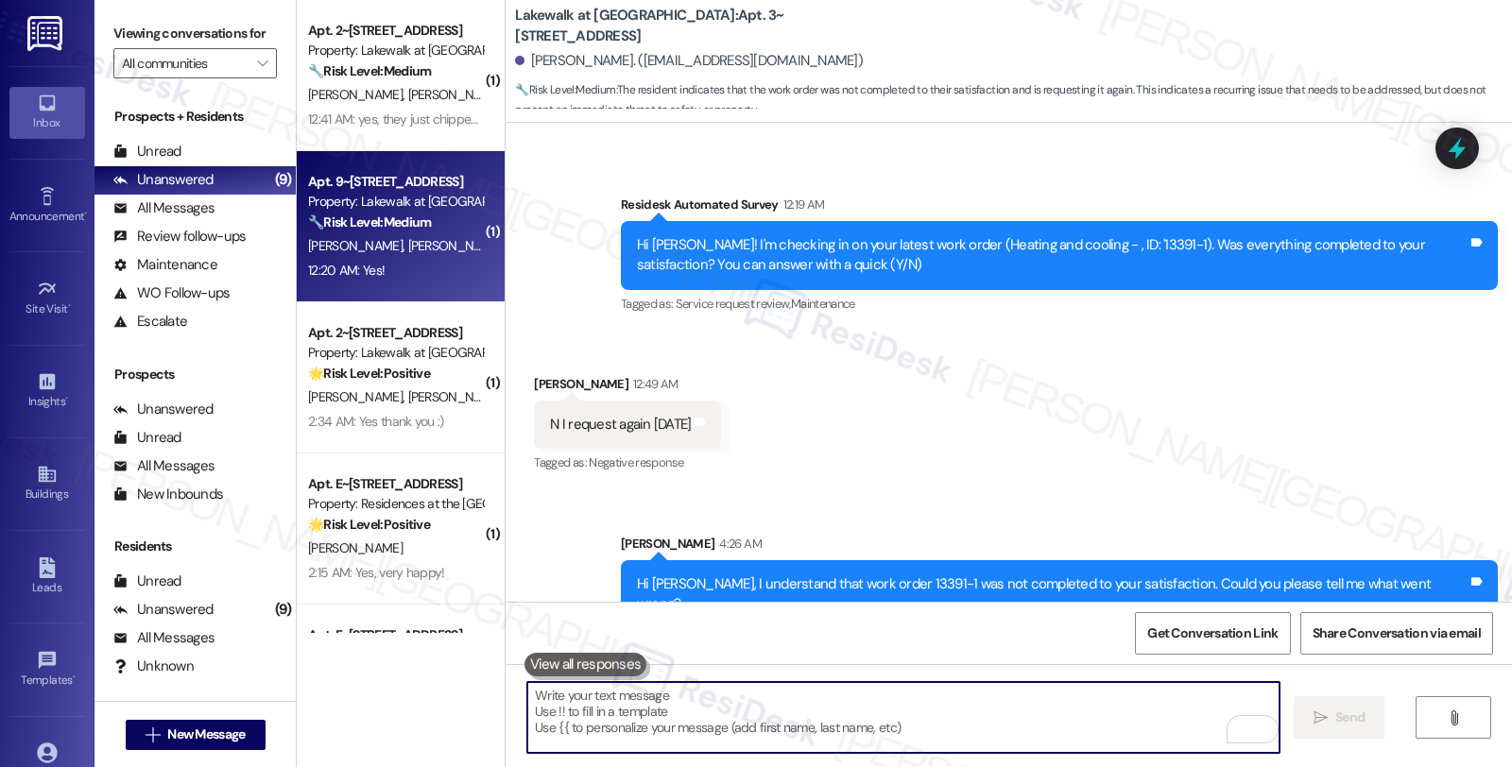
click at [428, 227] on div "🔧 Risk Level: Medium The resident is confirming that a work order was completed…" at bounding box center [395, 223] width 175 height 20
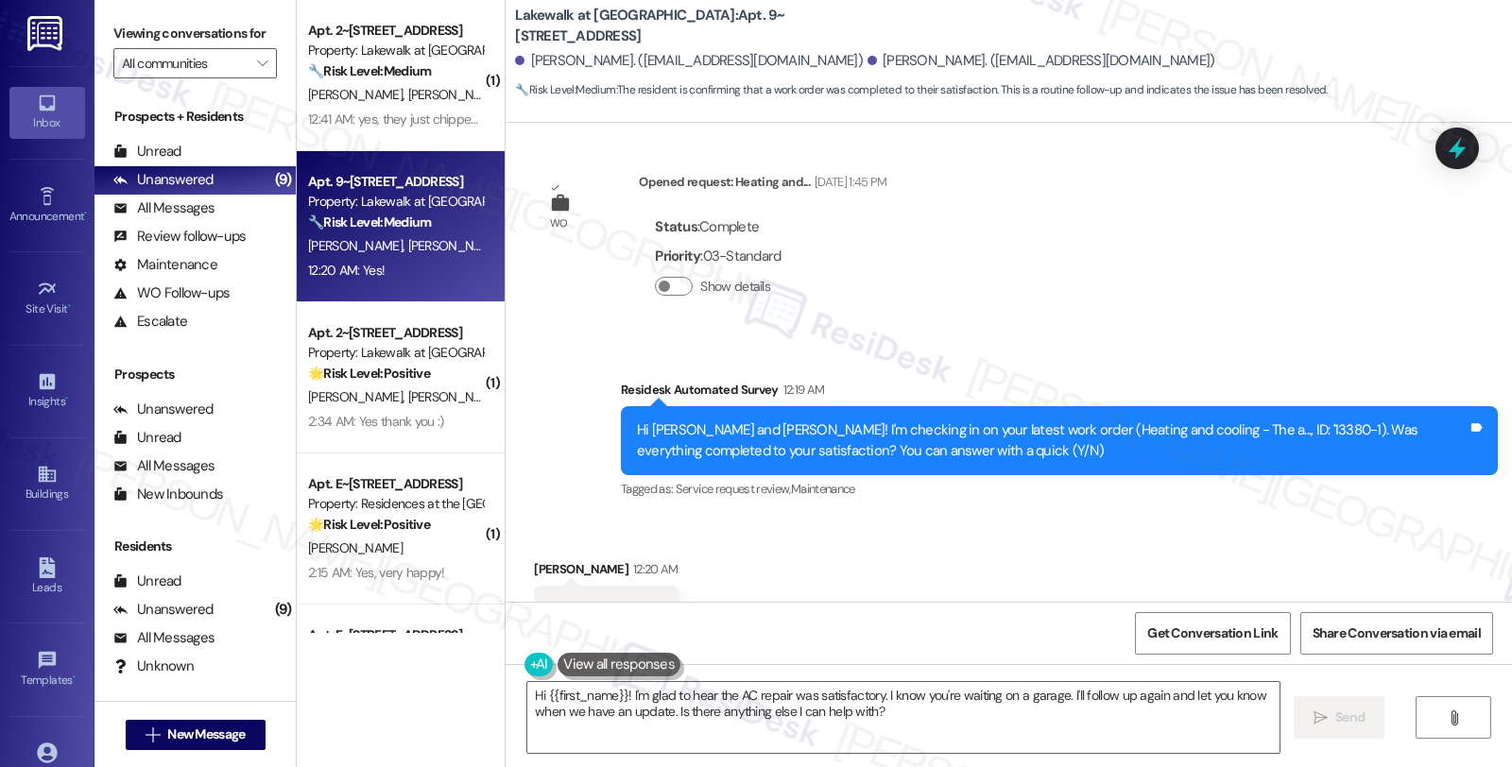
scroll to position [5178, 0]
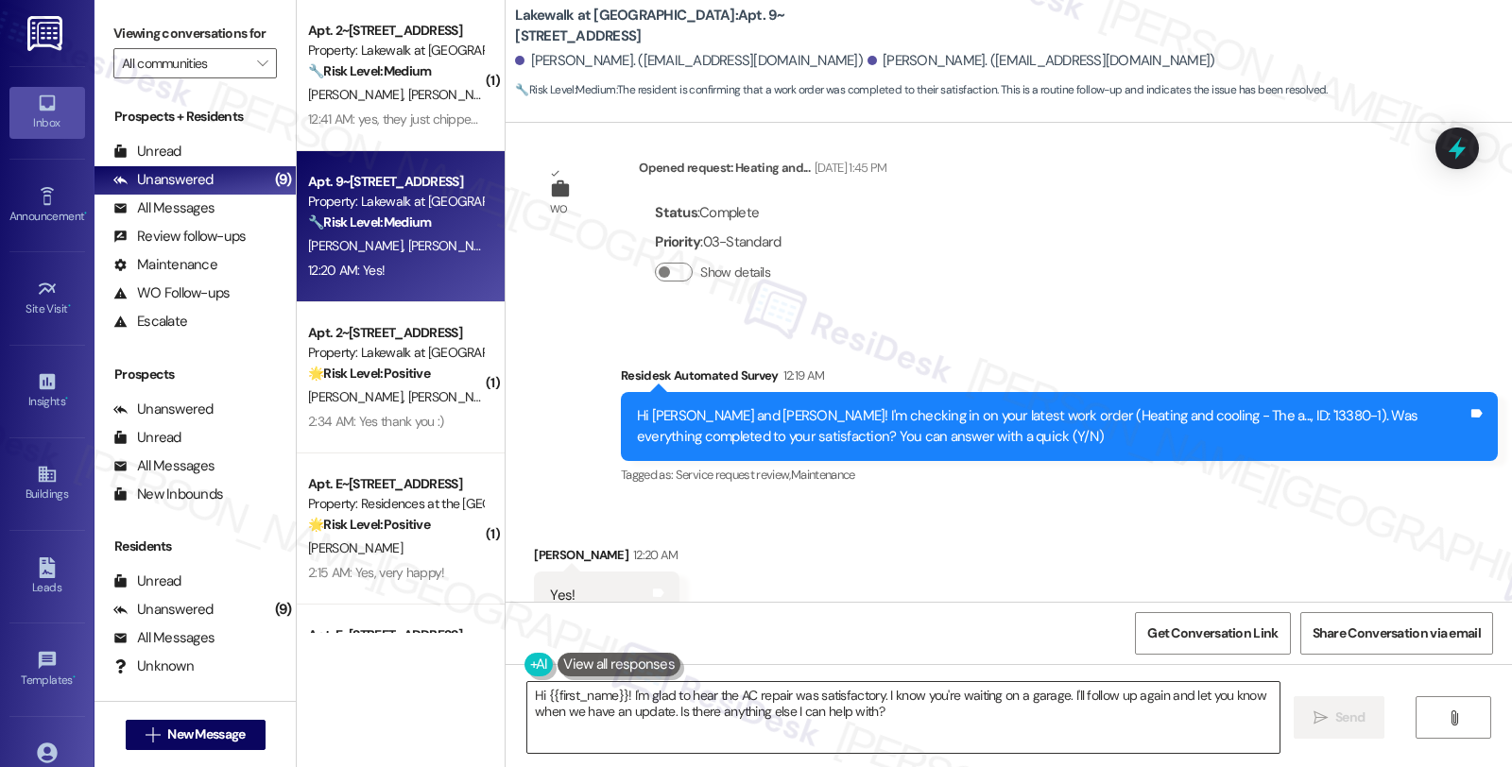
click at [981, 710] on textarea "Hi {{first_name}}! I'm glad to hear the AC repair was satisfactory. I know you'…" at bounding box center [903, 717] width 752 height 71
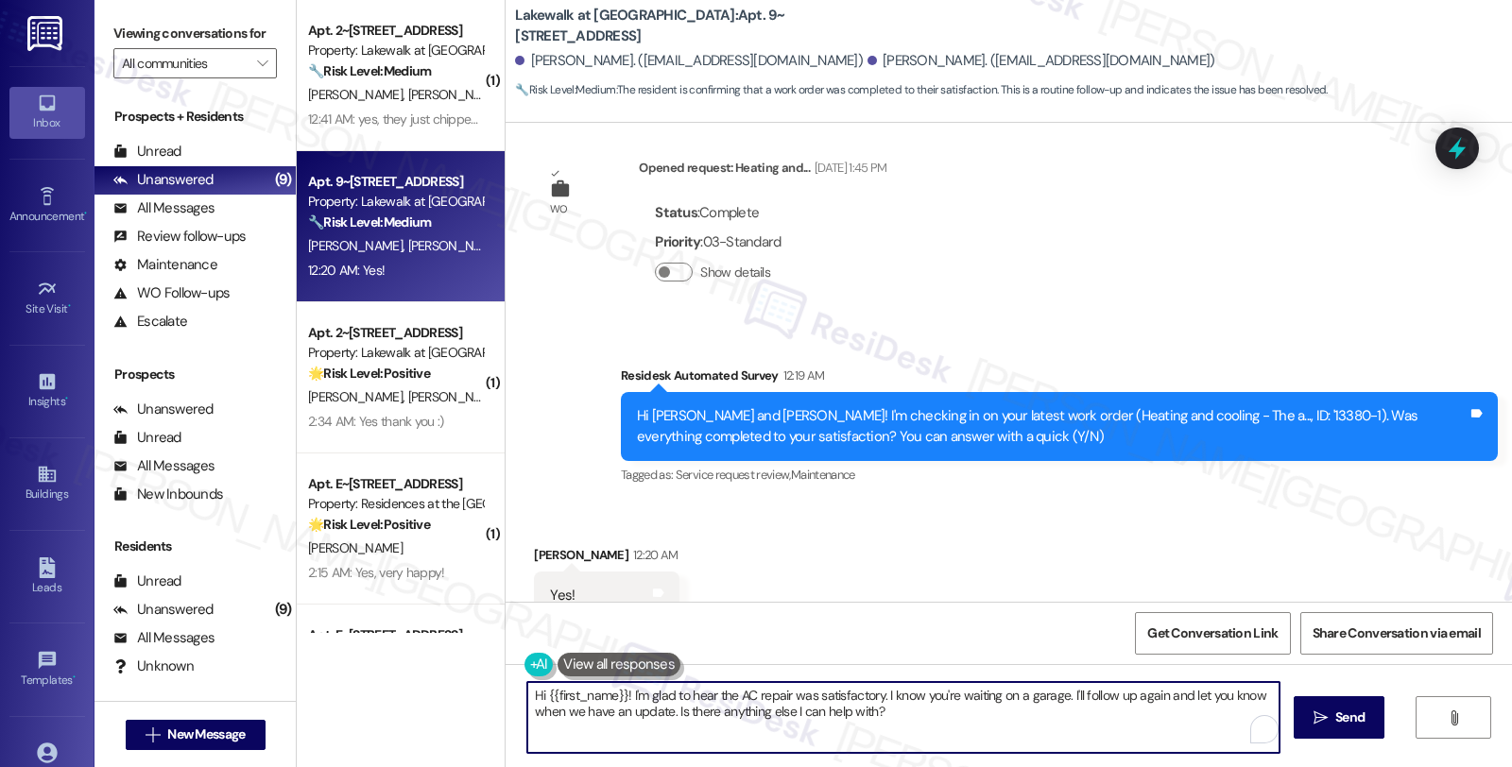
drag, startPoint x: 1060, startPoint y: 695, endPoint x: 1071, endPoint y: 729, distance: 35.9
click at [1071, 729] on textarea "Hi {{first_name}}! I'm glad to hear the AC repair was satisfactory. I know you'…" at bounding box center [903, 717] width 752 height 71
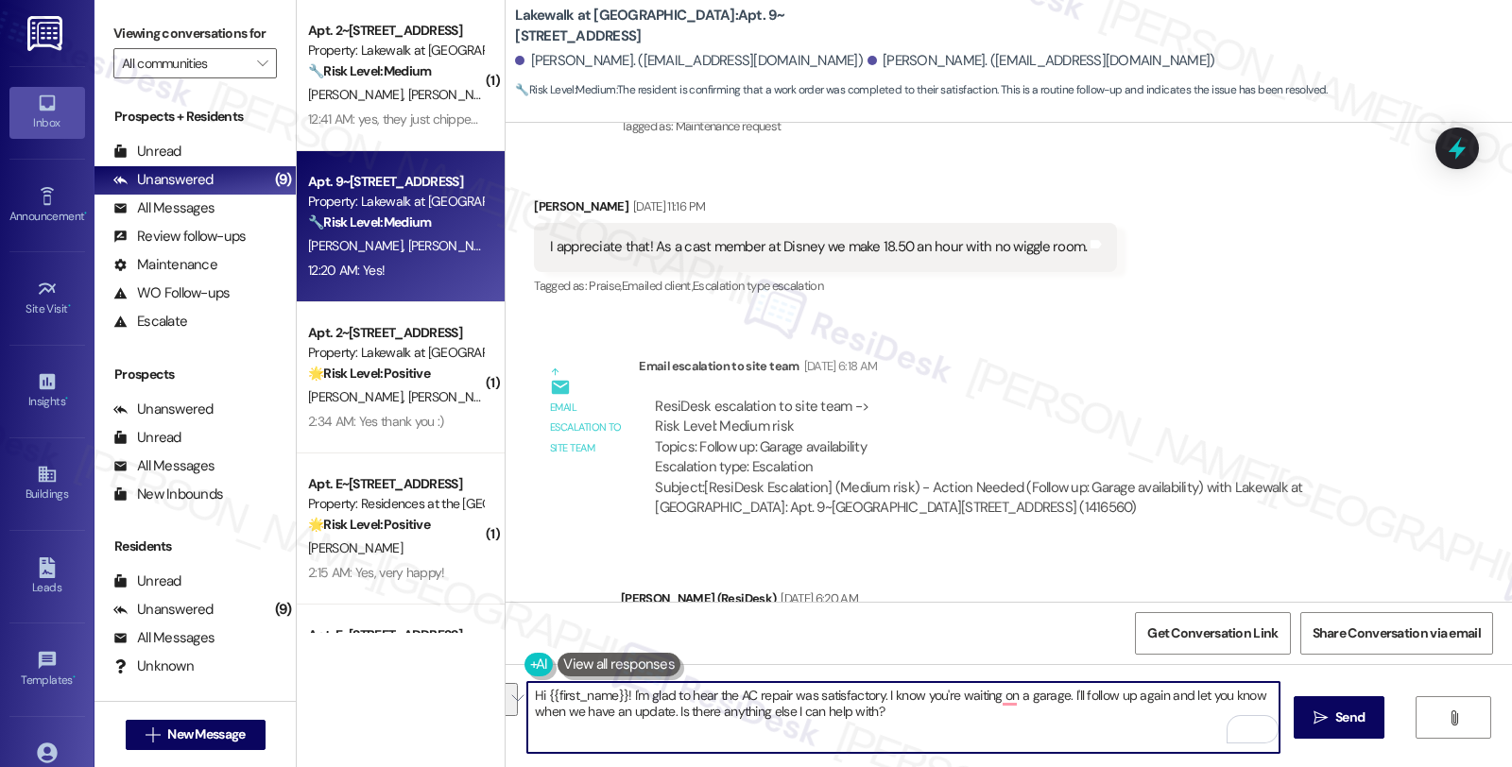
scroll to position [3708, 0]
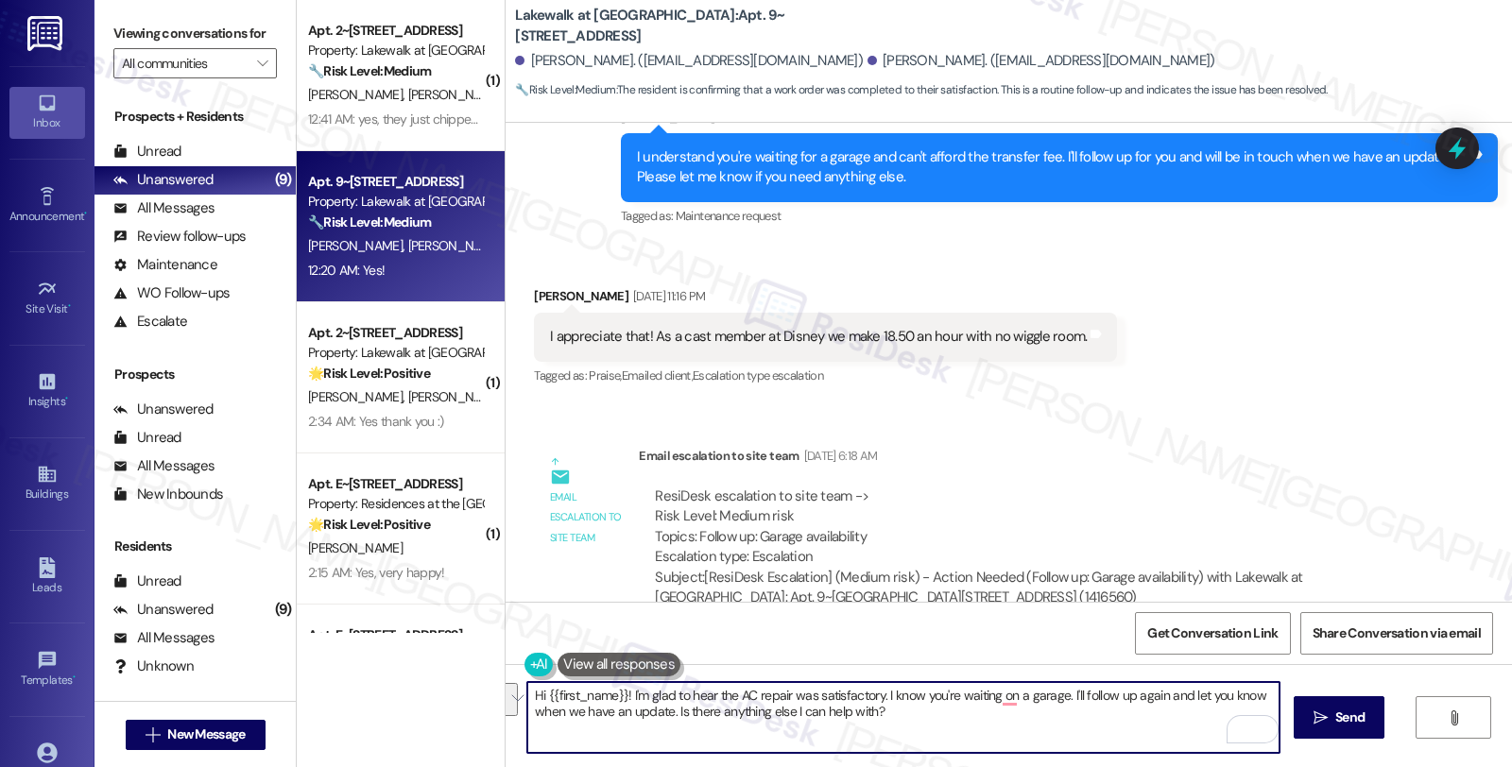
drag, startPoint x: 978, startPoint y: 711, endPoint x: 998, endPoint y: 711, distance: 19.8
click at [978, 711] on textarea "Hi {{first_name}}! I'm glad to hear the AC repair was satisfactory. I know you'…" at bounding box center [903, 717] width 752 height 71
drag, startPoint x: 1063, startPoint y: 694, endPoint x: 1074, endPoint y: 714, distance: 22.9
click at [1074, 714] on textarea "Hi {{first_name}}! I'm glad to hear the AC repair was satisfactory. I know you'…" at bounding box center [903, 717] width 752 height 71
drag, startPoint x: 877, startPoint y: 693, endPoint x: 899, endPoint y: 725, distance: 38.0
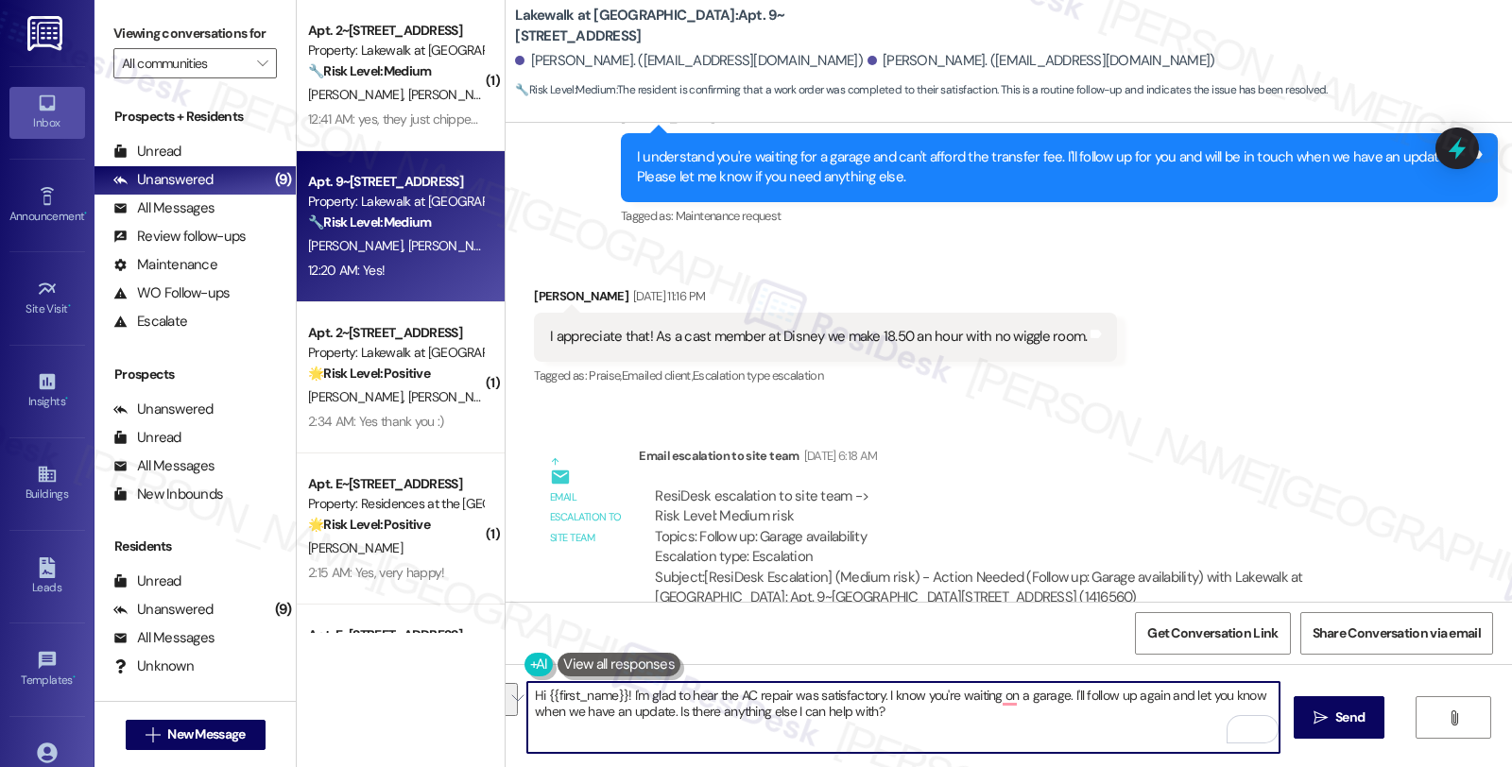
click at [899, 725] on textarea "Hi {{first_name}}! I'm glad to hear the AC repair was satisfactory. I know you'…" at bounding box center [903, 717] width 752 height 71
paste textarea "We strive to make your experience here as smooth as possible, and your positive…"
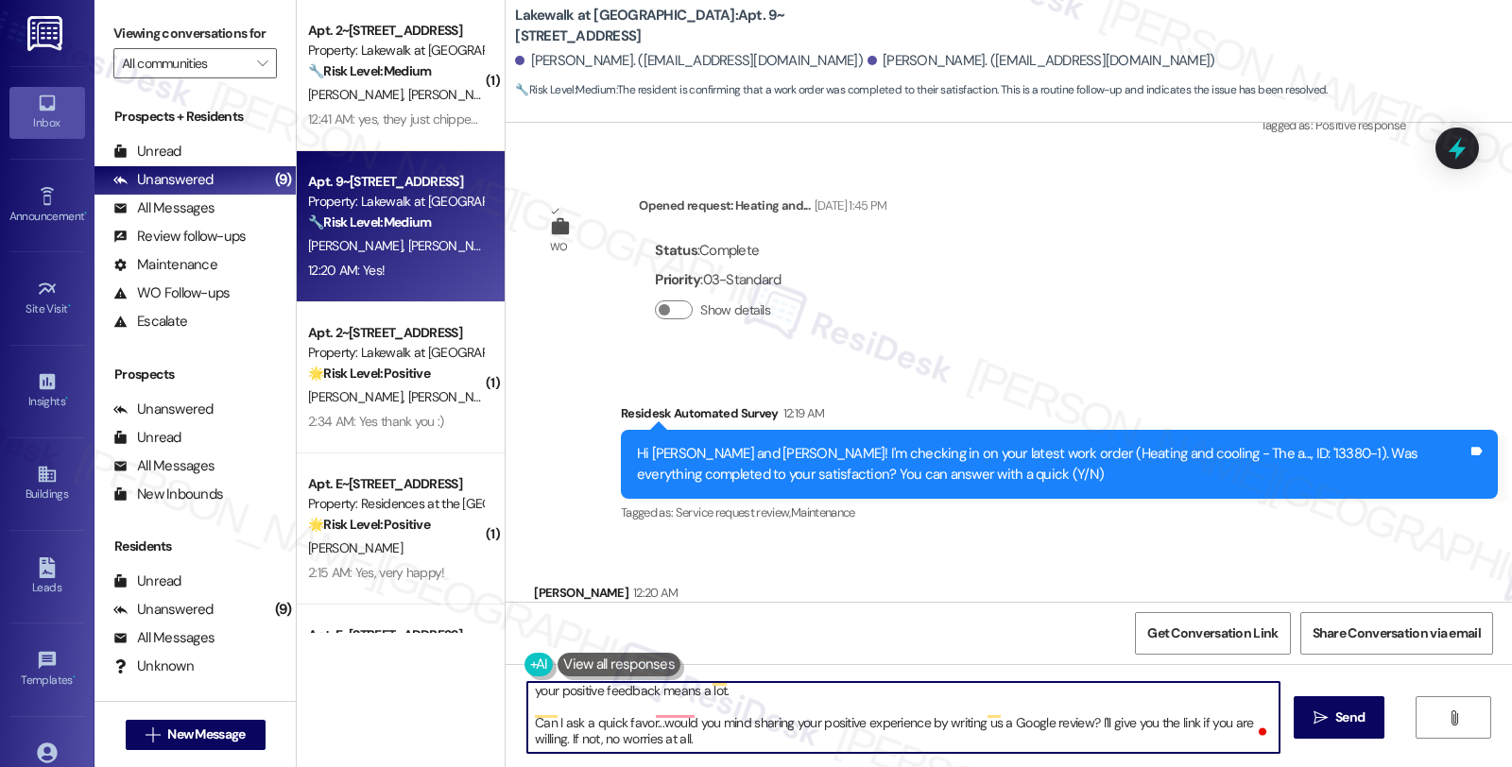
scroll to position [5178, 0]
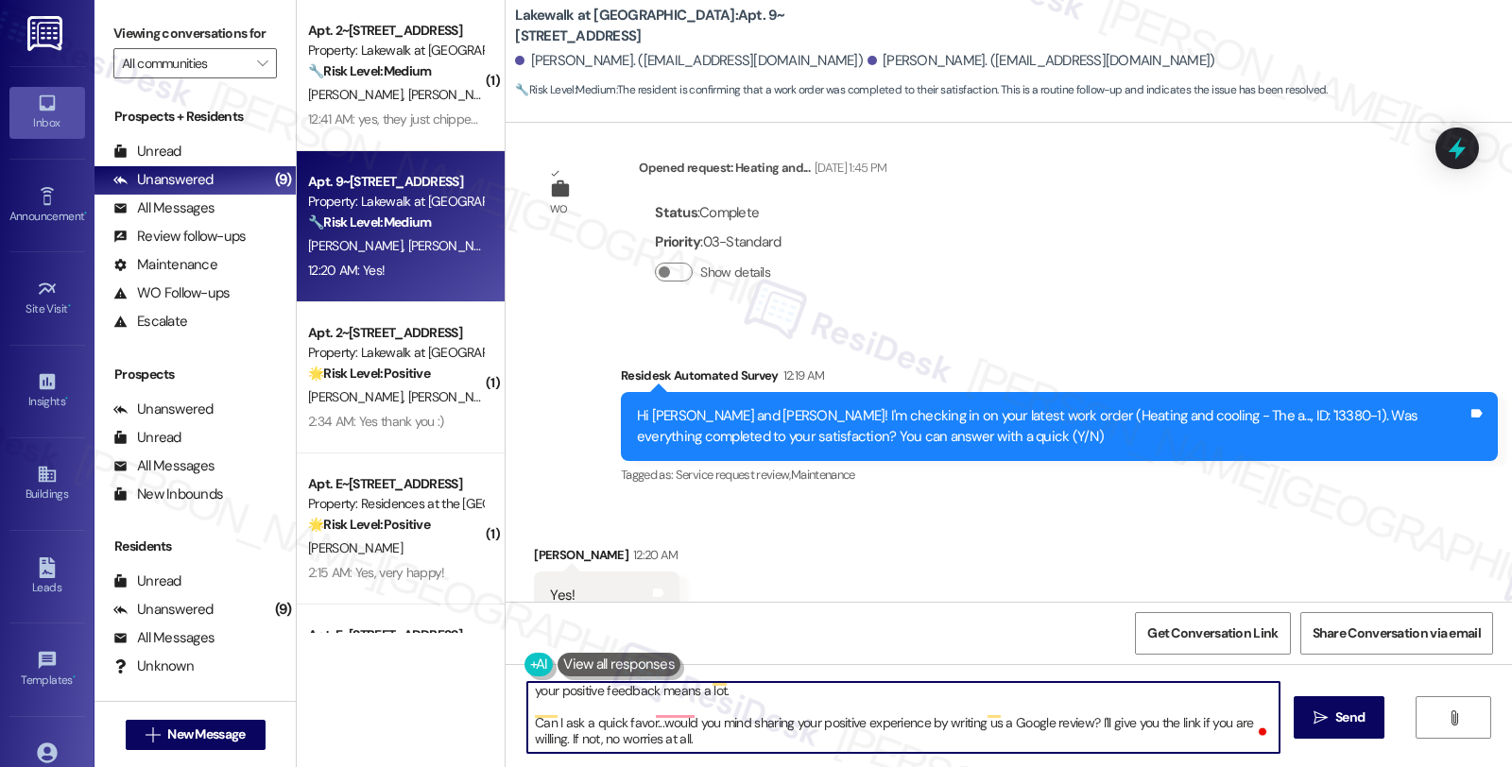
type textarea "Hi {{first_name}}! I'm glad to hear the AC repair was satisfactory. We strive t…"
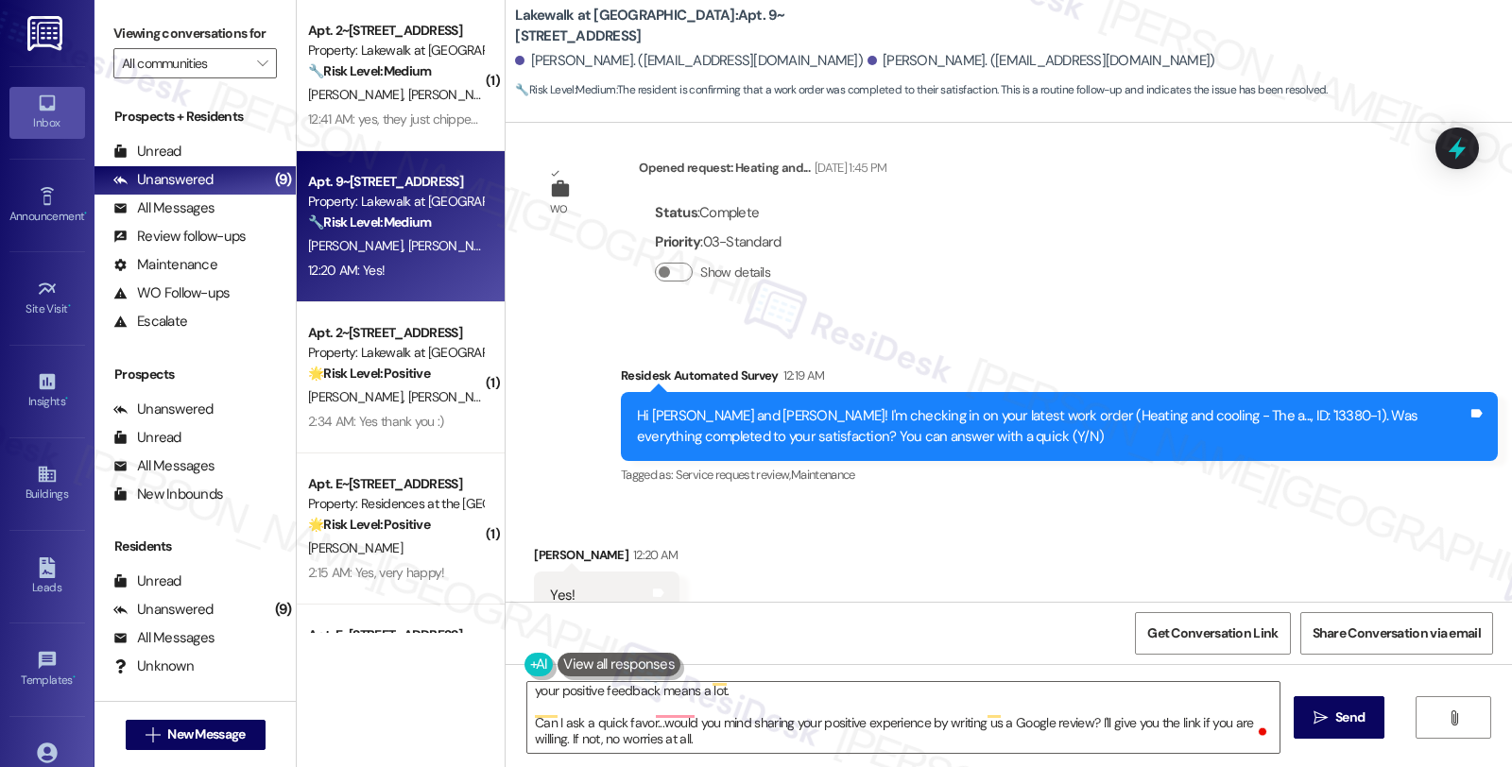
click at [544, 545] on div "[PERSON_NAME] 12:20 AM" at bounding box center [606, 558] width 145 height 26
copy div "[PERSON_NAME]"
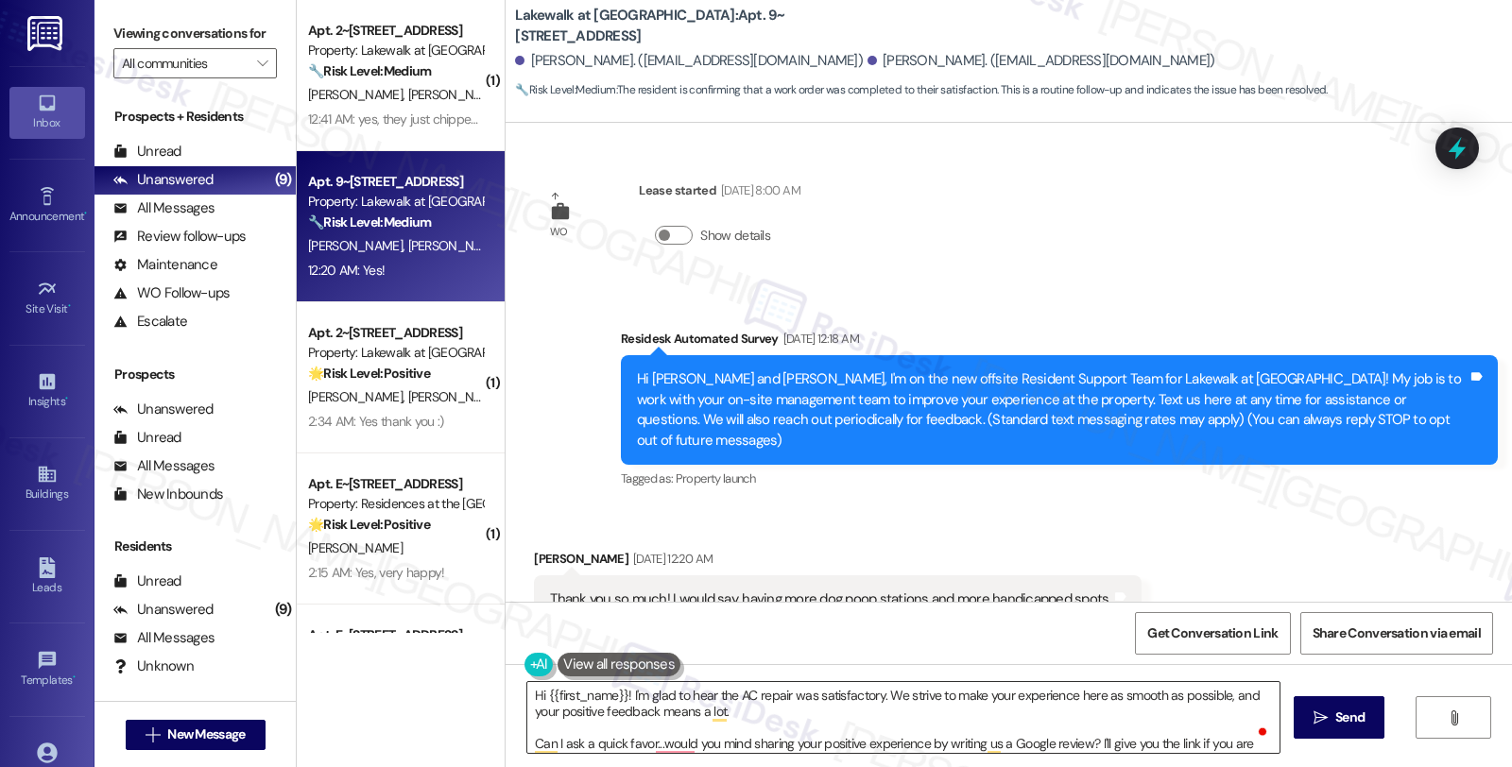
scroll to position [5178, 0]
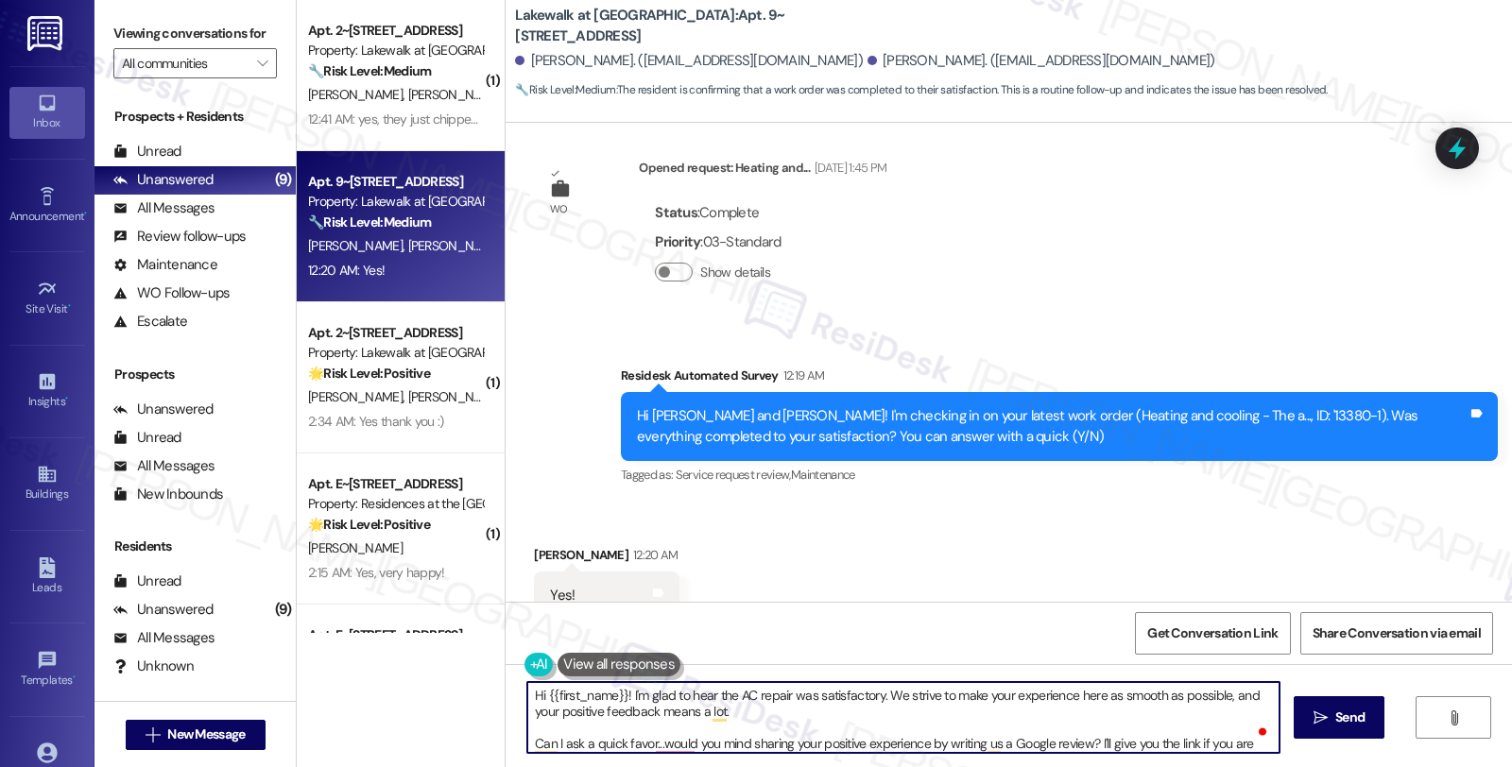
drag, startPoint x: 536, startPoint y: 690, endPoint x: 616, endPoint y: 692, distance: 80.3
click at [616, 692] on textarea "Hi {{first_name}}! I'm glad to hear the AC repair was satisfactory. We strive t…" at bounding box center [903, 717] width 752 height 71
paste textarea "[PERSON_NAME]"
type textarea "Hi Desiree, I'm glad to hear the AC repair was satisfactory. We strive to make …"
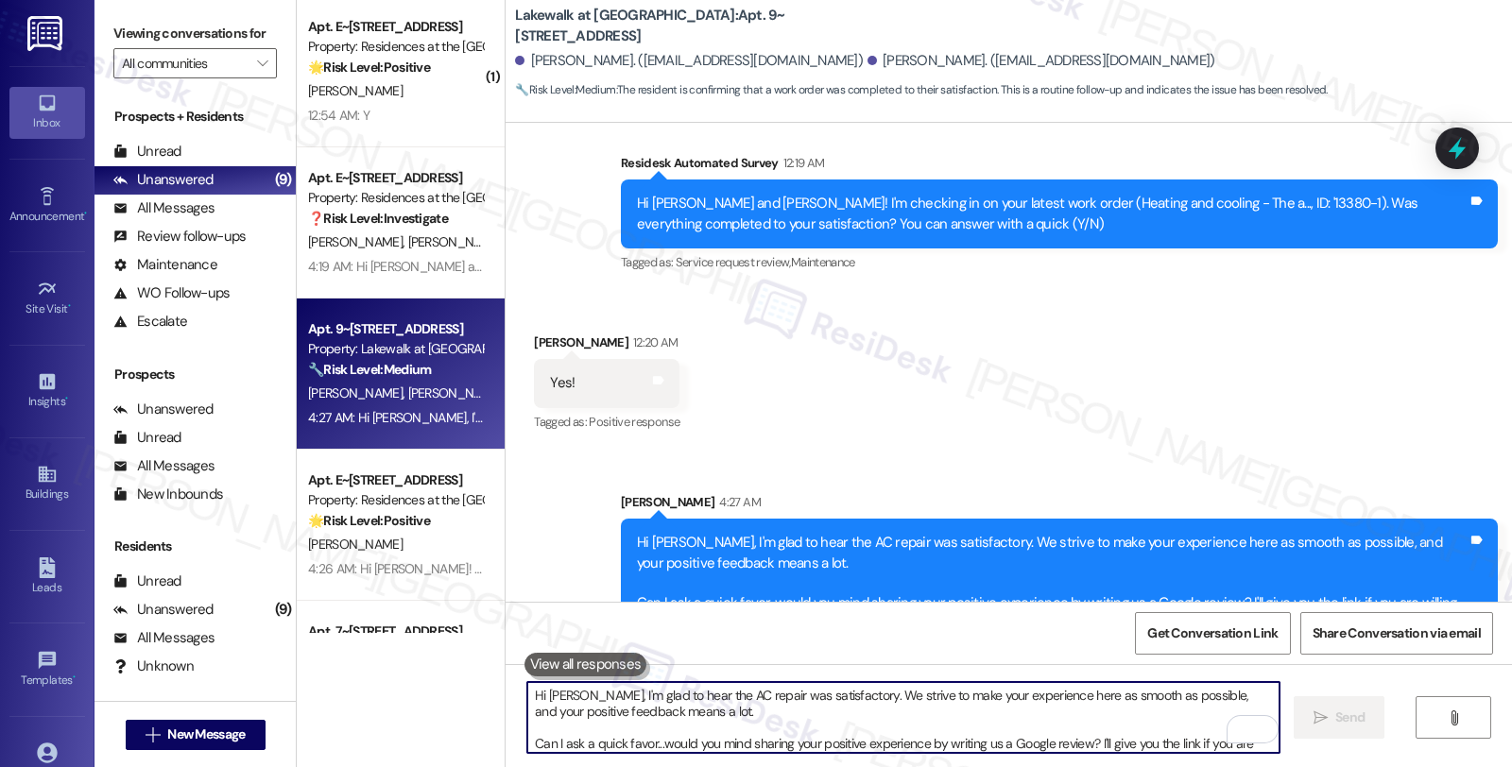
scroll to position [419, 0]
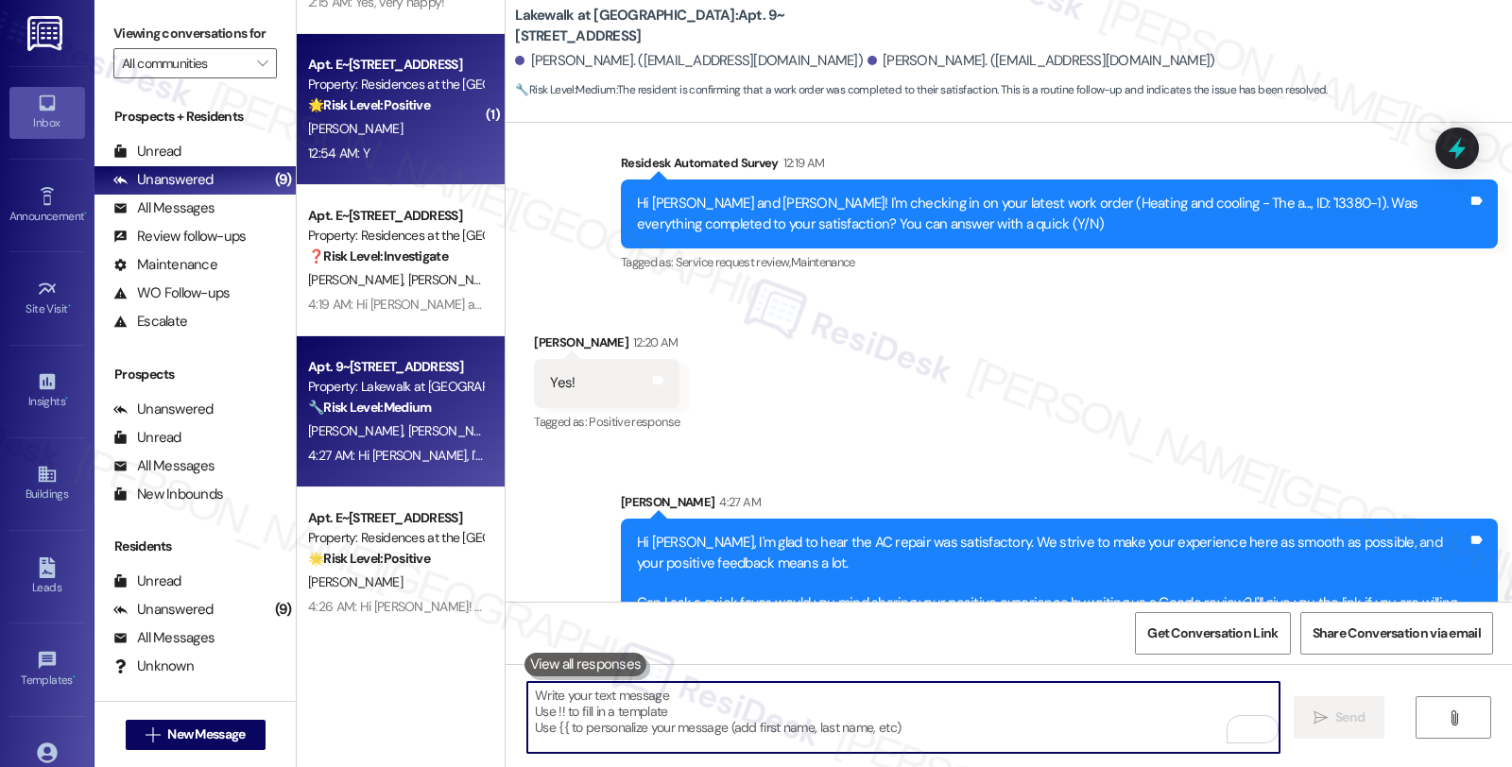
click at [401, 144] on div "12:54 AM: Y 12:54 AM: Y" at bounding box center [395, 154] width 179 height 24
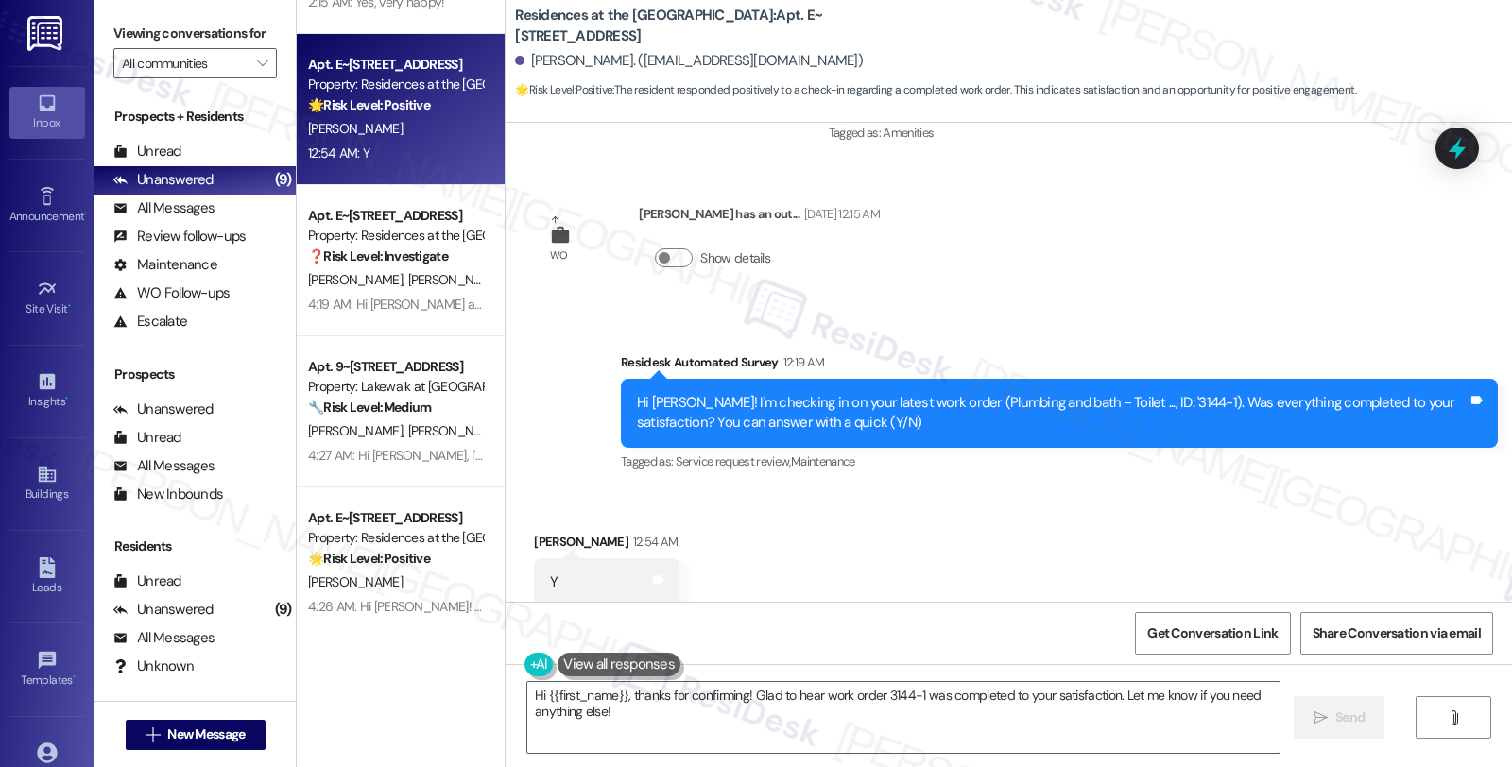
scroll to position [572, 0]
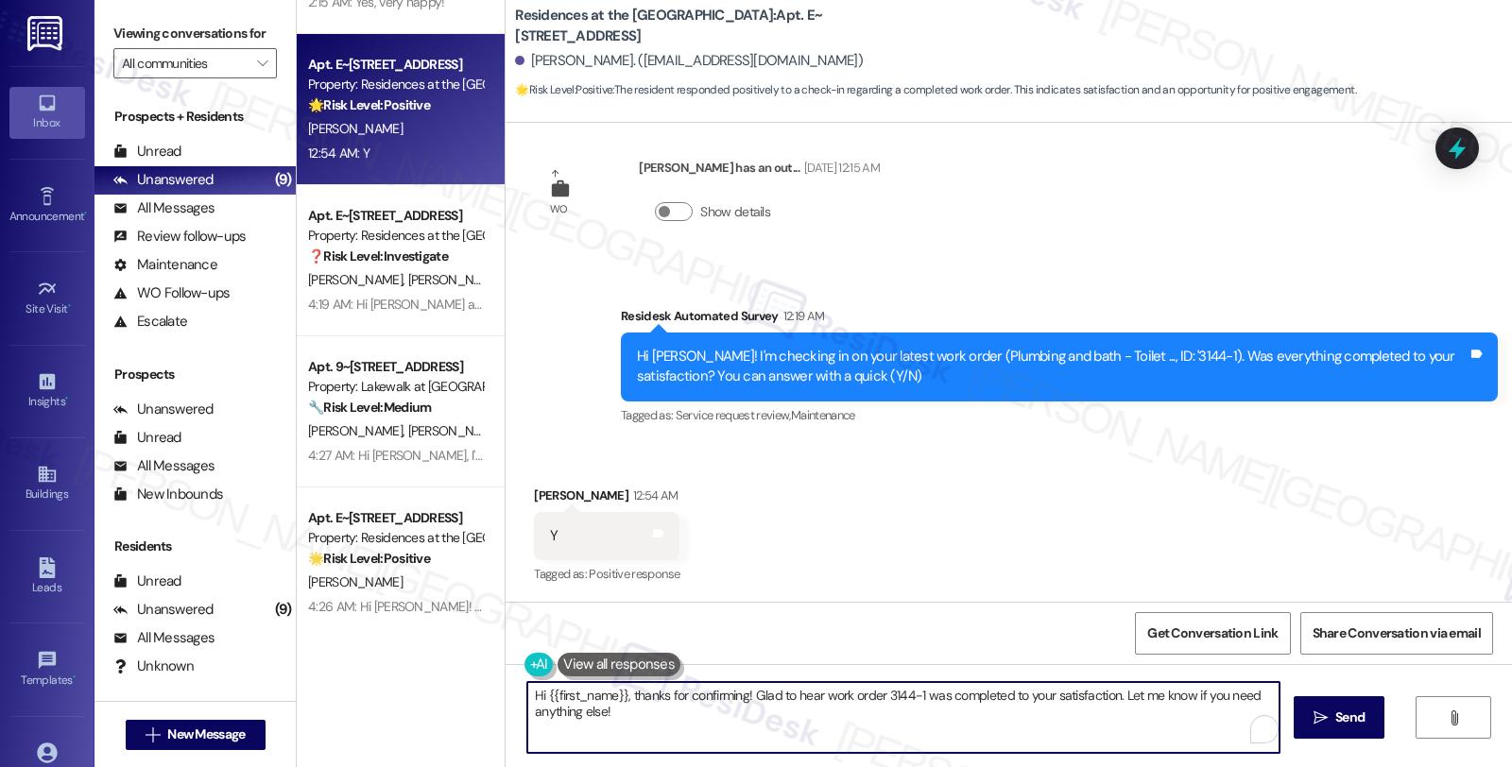
drag, startPoint x: 620, startPoint y: 695, endPoint x: 659, endPoint y: 721, distance: 47.2
click at [659, 721] on textarea "Hi {{first_name}}, thanks for confirming! Glad to hear work order 3144-1 was co…" at bounding box center [903, 717] width 752 height 71
paste textarea "it’s great to hear from you and I’m glad your latest work order has been comple…"
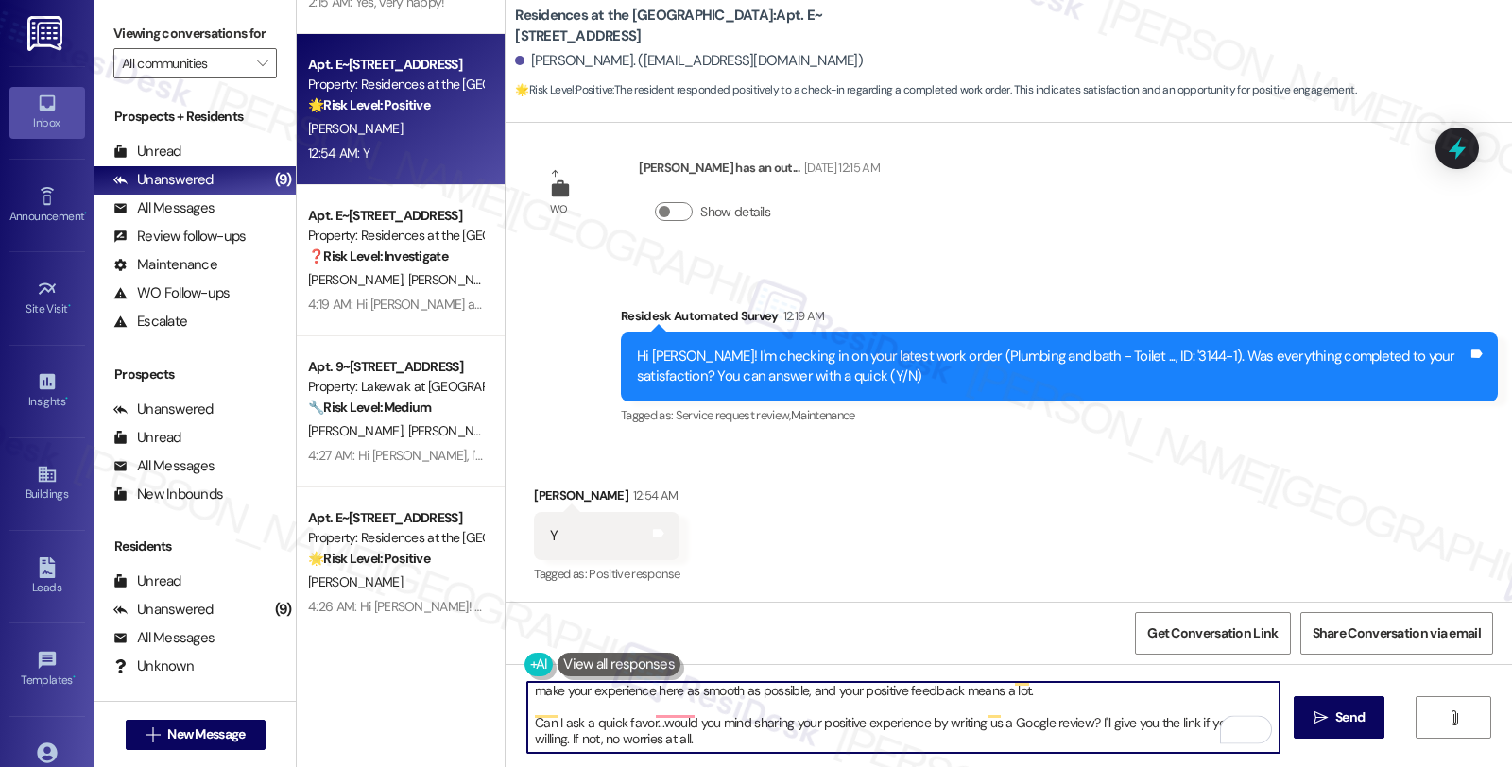
scroll to position [36, 0]
type textarea "Hi {{first_name}}, it’s great to hear from you and I’m glad your latest work or…"
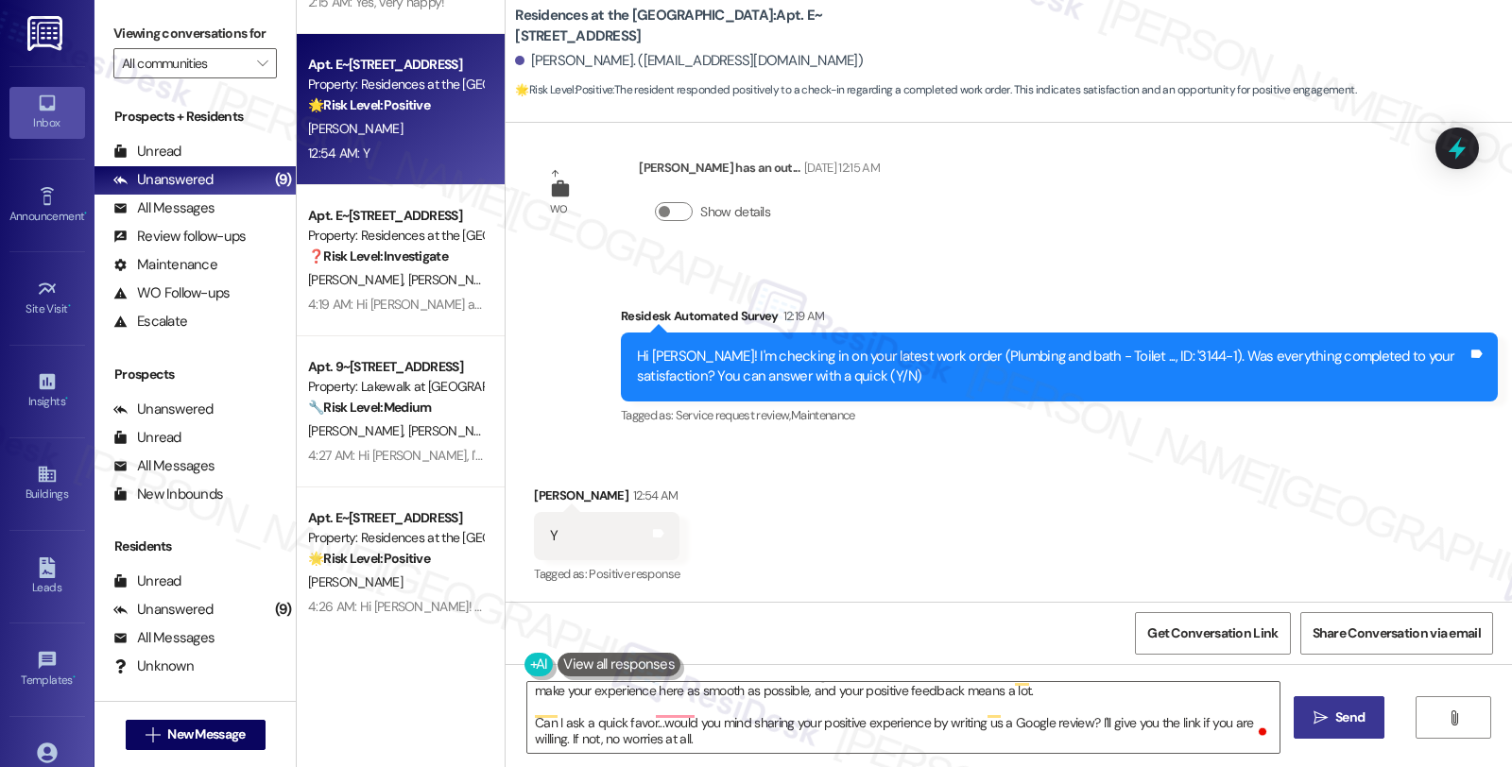
click at [1353, 704] on button " Send" at bounding box center [1339, 717] width 92 height 43
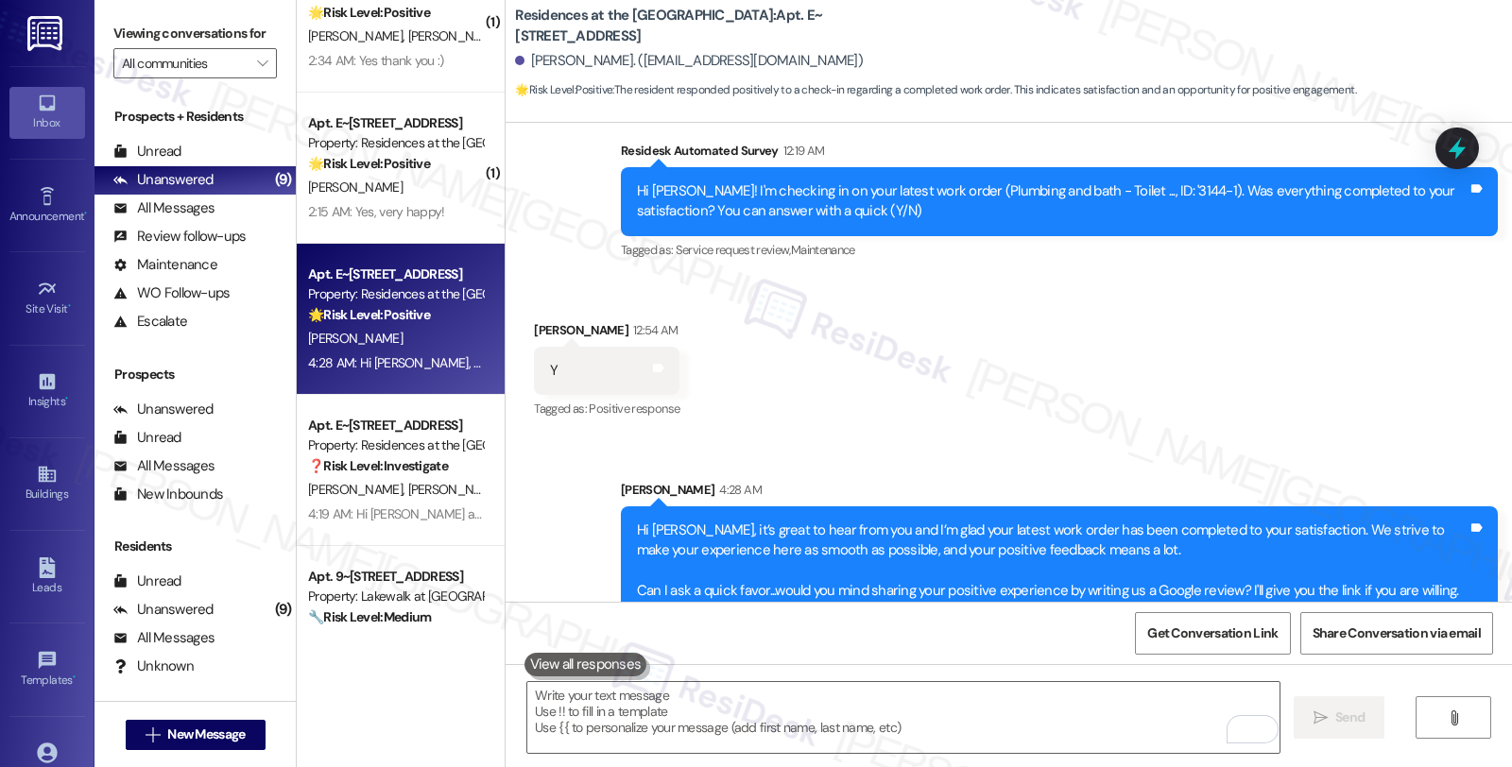
scroll to position [0, 0]
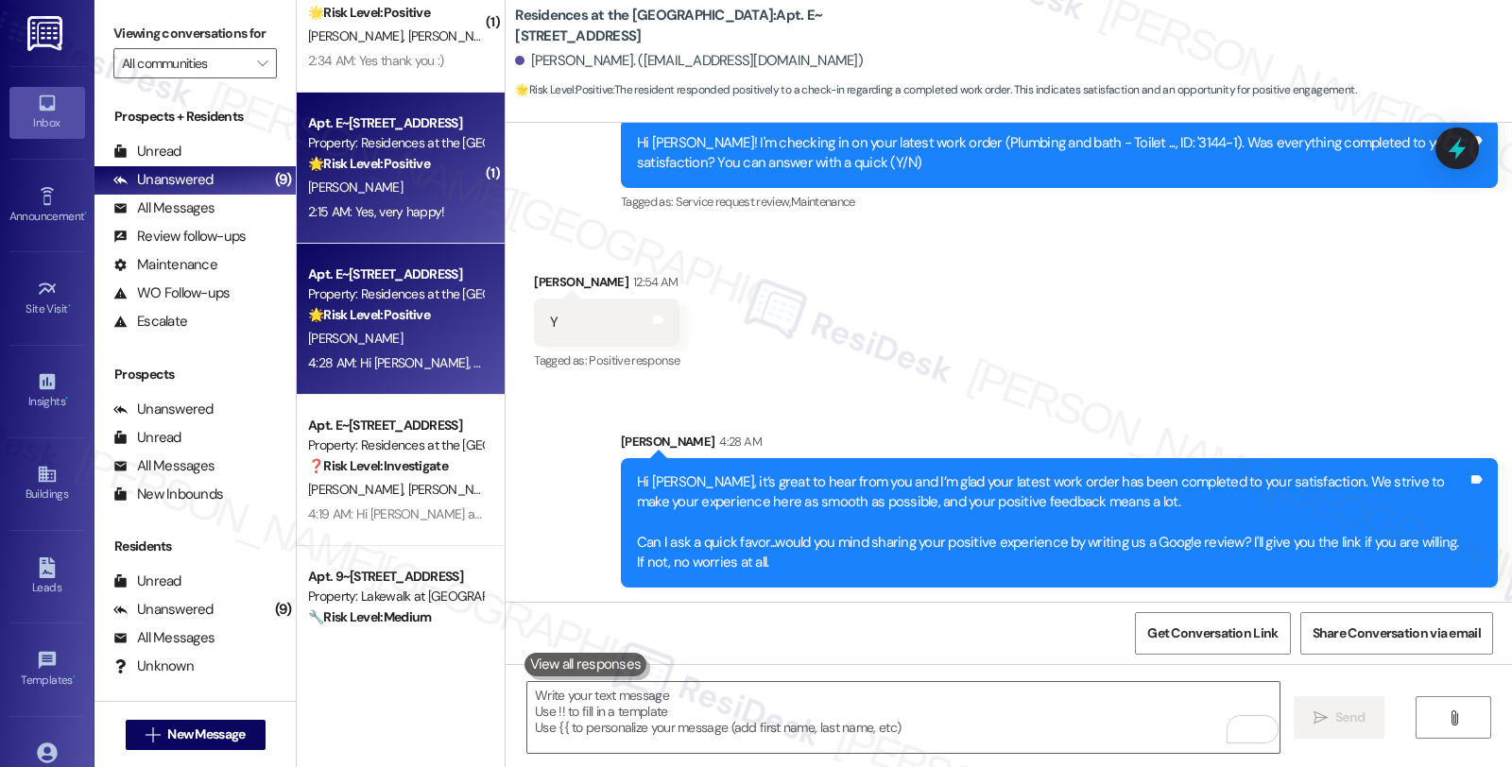
click at [310, 149] on div "Property: Residences at the [GEOGRAPHIC_DATA]" at bounding box center [395, 143] width 175 height 20
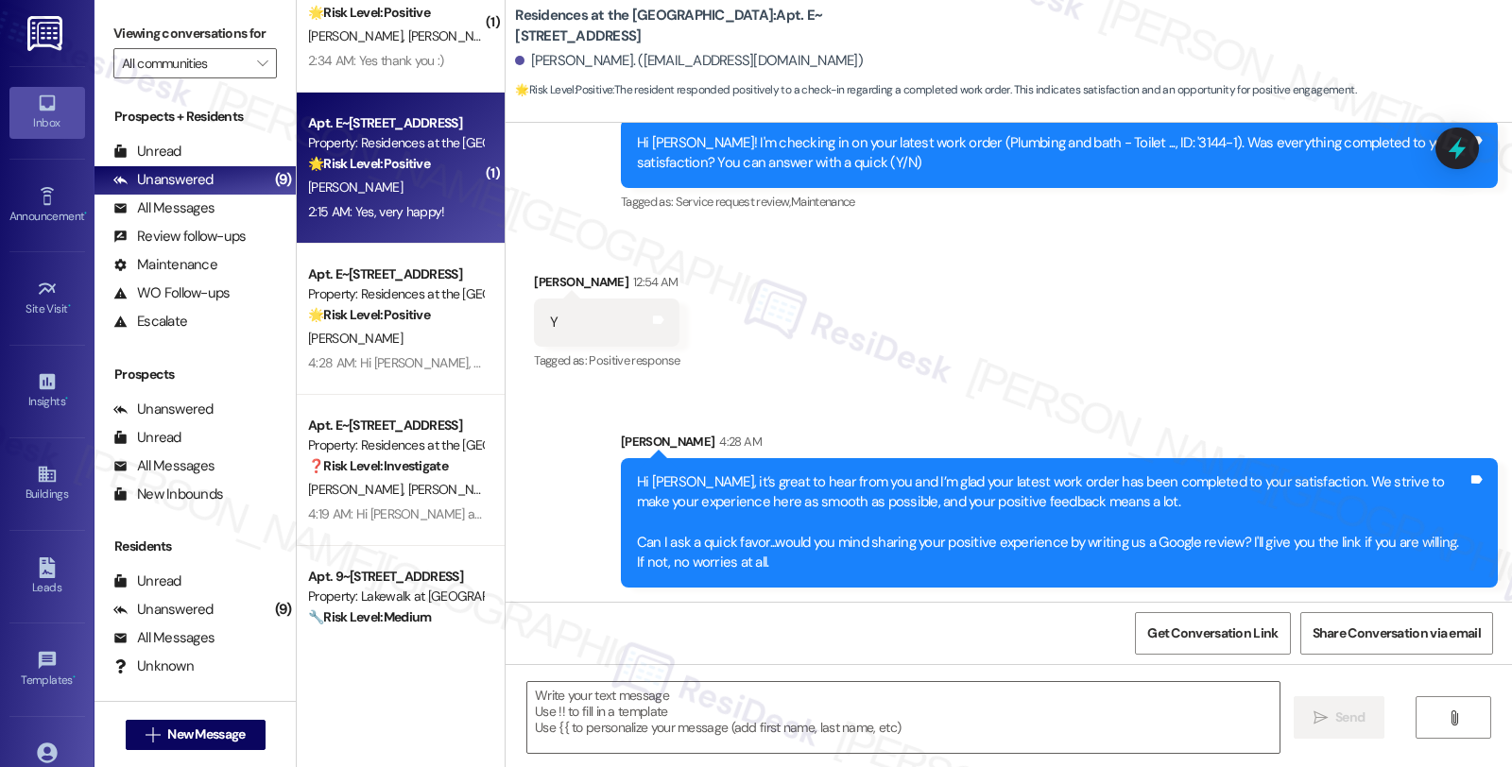
type textarea "Fetching suggested responses. Please feel free to read through the conversation…"
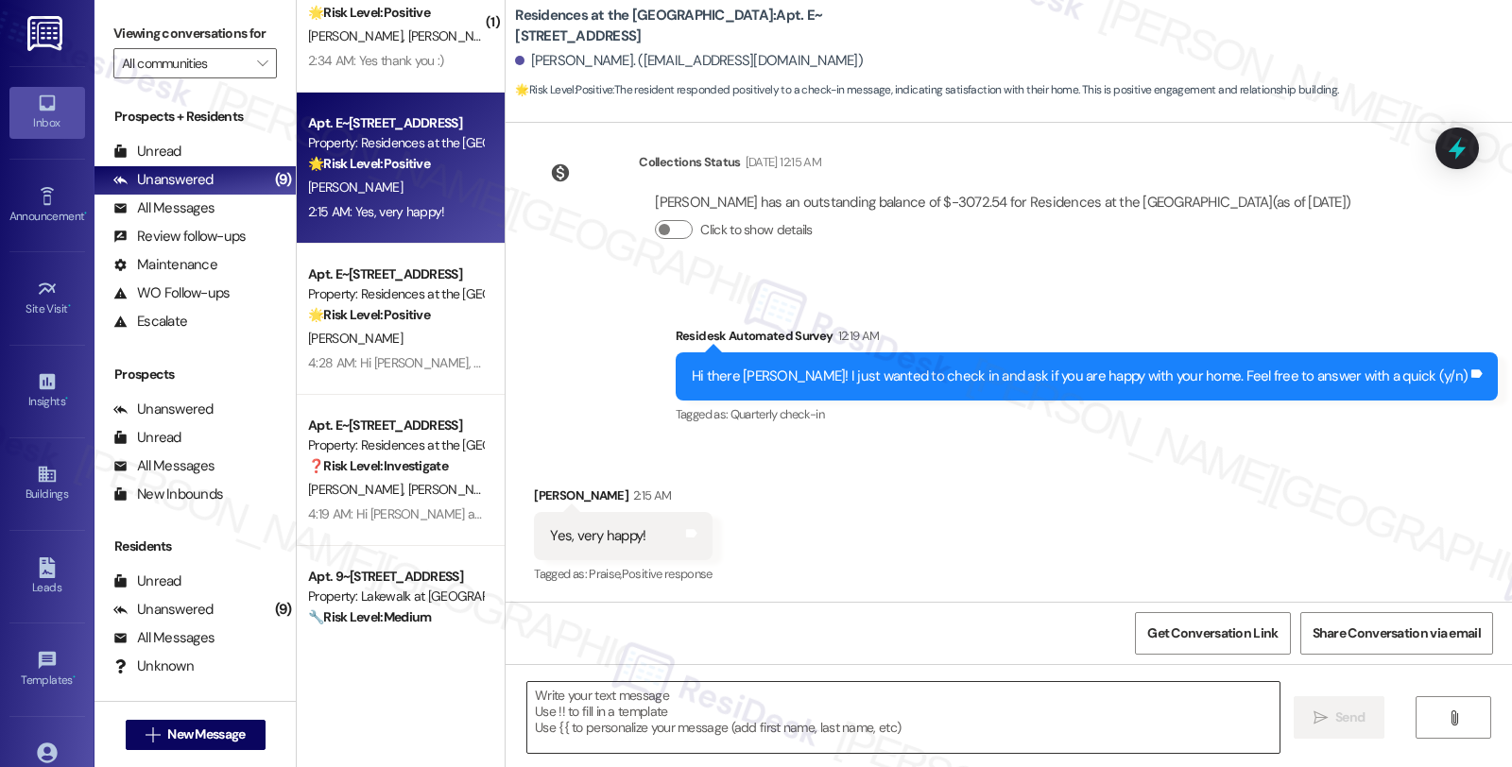
click at [788, 704] on textarea at bounding box center [903, 717] width 752 height 71
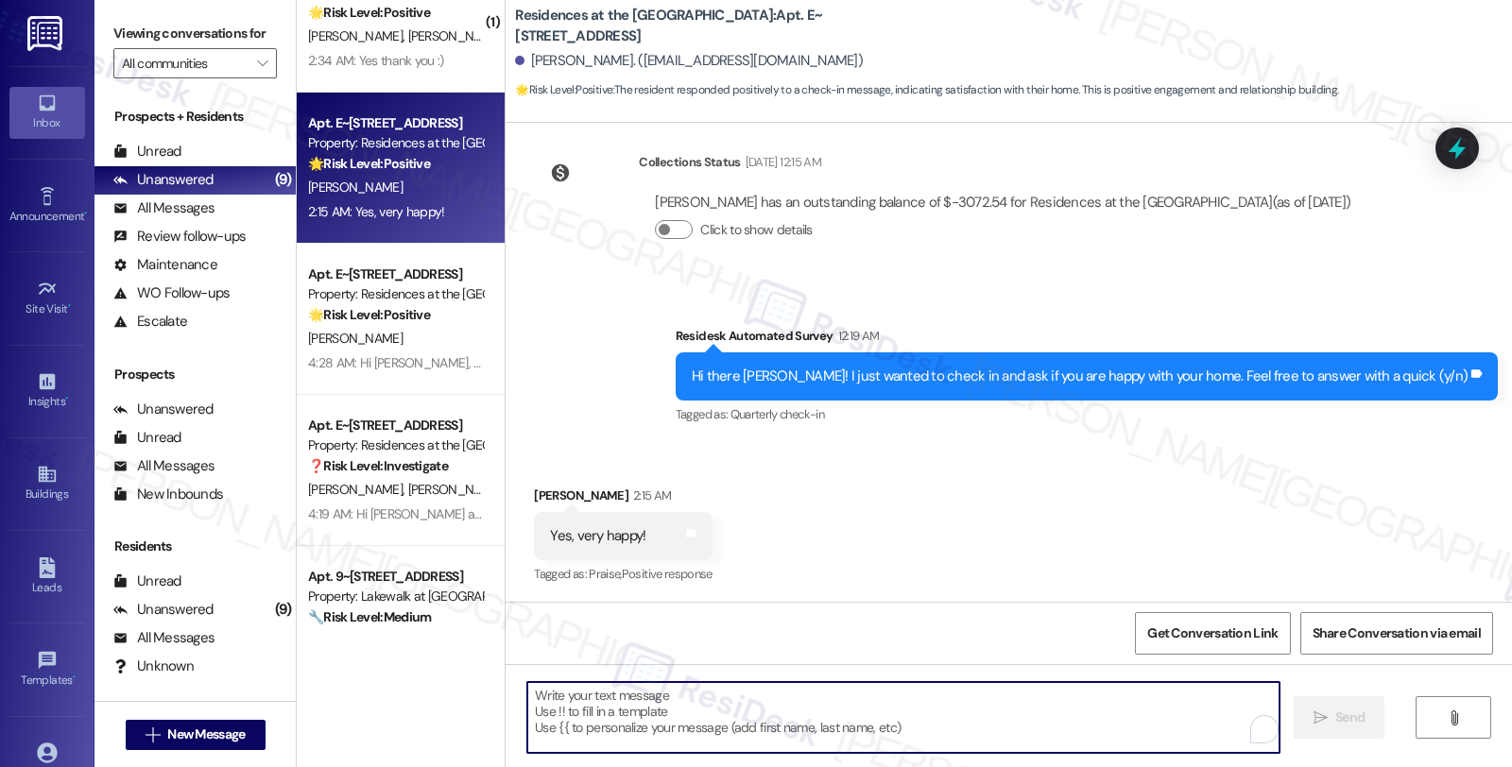
paste textarea "it’s great to hear from you and I’m glad your latest work order has been comple…"
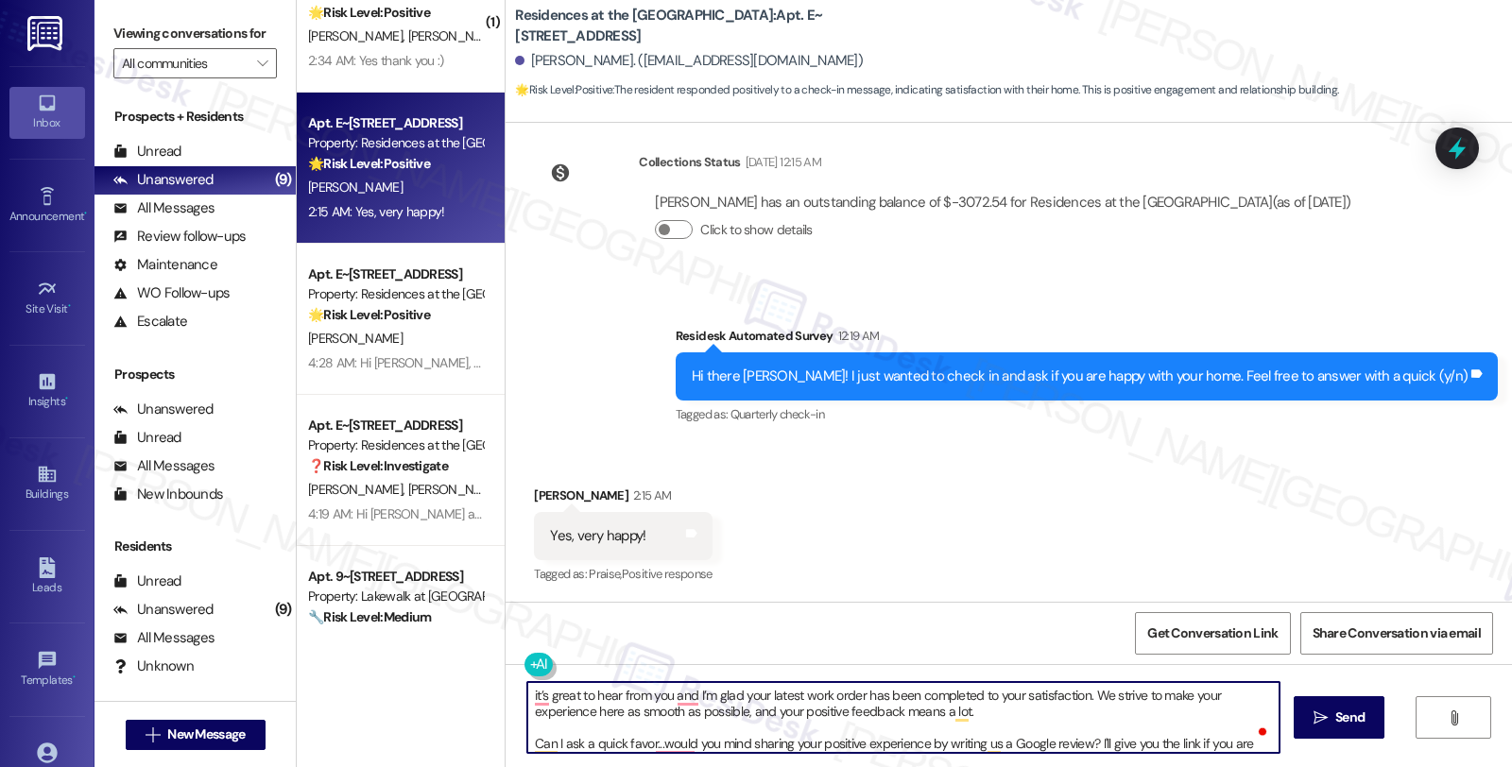
click at [534, 486] on div "Gloria Fishman 2:15 AM" at bounding box center [623, 499] width 178 height 26
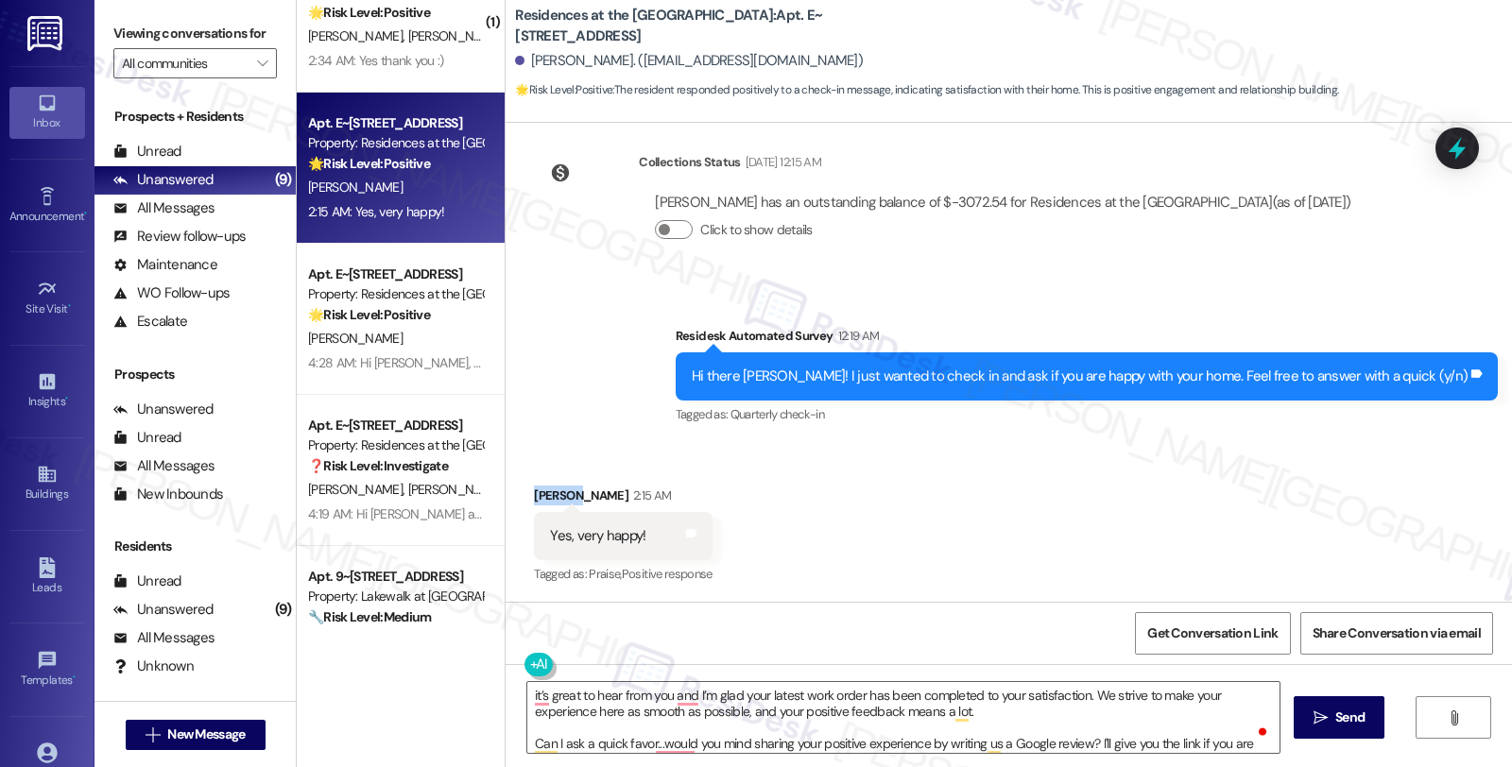
click at [534, 486] on div "Gloria Fishman 2:15 AM" at bounding box center [623, 499] width 178 height 26
copy div "Gloria"
click at [527, 692] on textarea "it’s great to hear from you and I’m glad your latest work order has been comple…" at bounding box center [903, 717] width 752 height 71
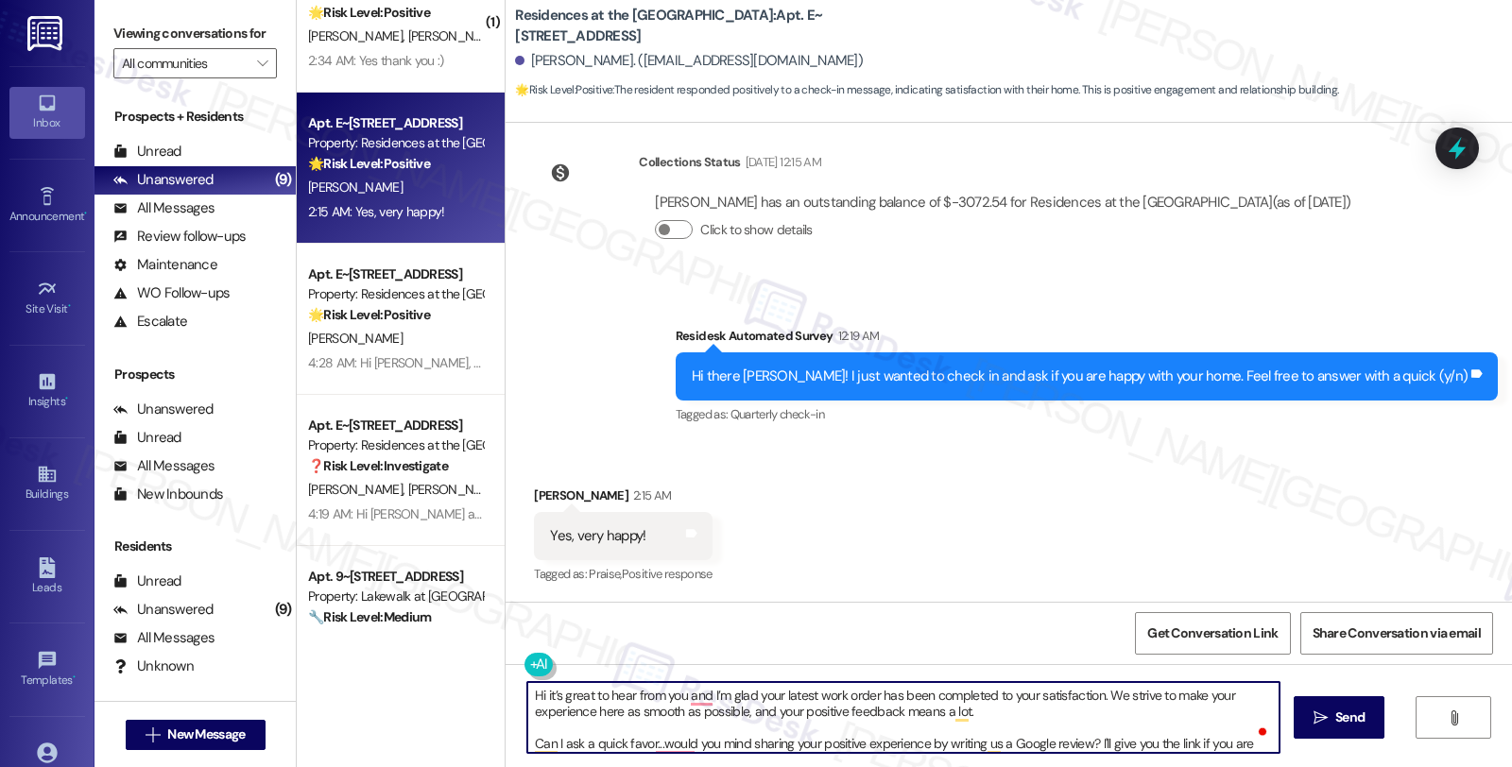
paste textarea "Gloria"
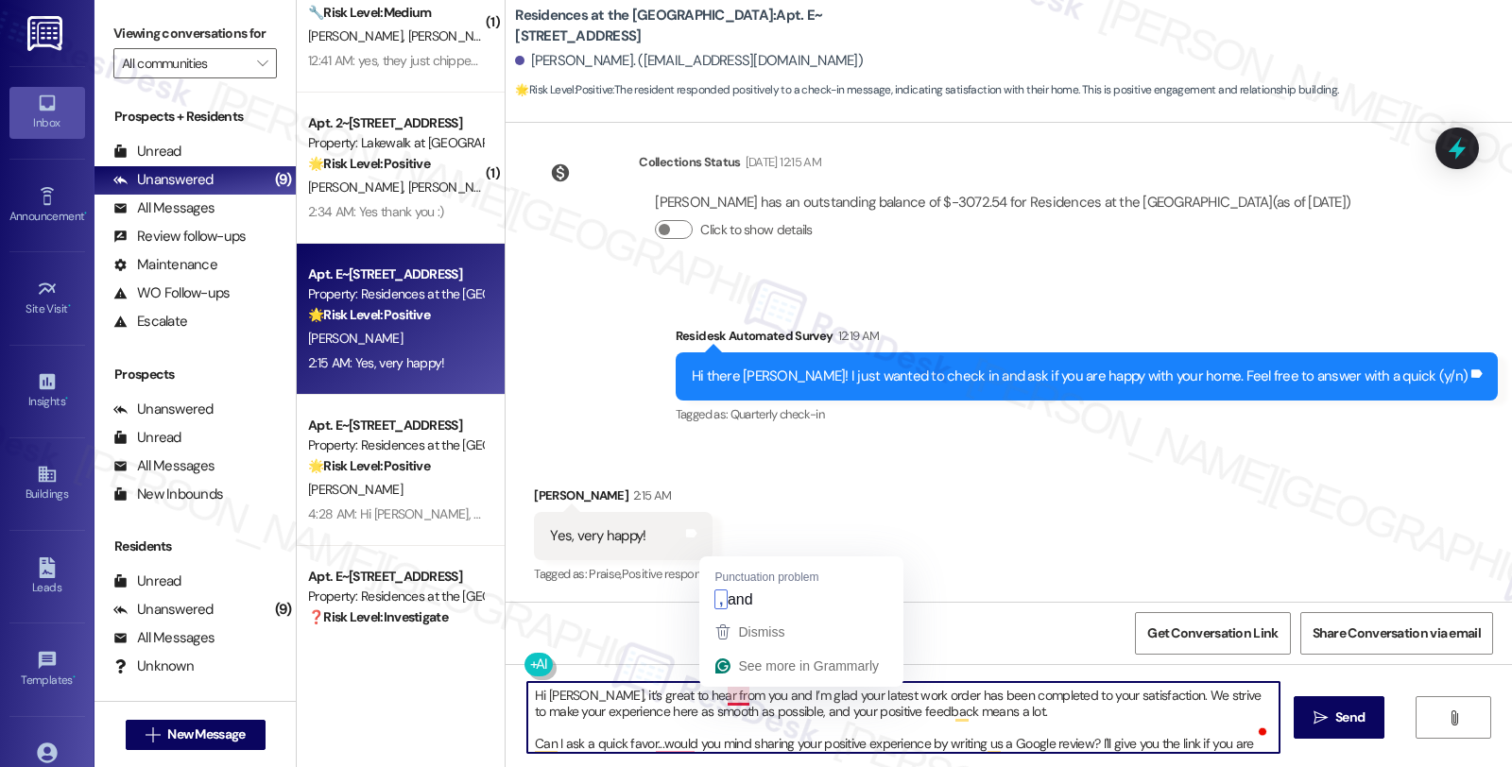
click at [714, 695] on textarea "Hi Gloria, it’s great to hear from you and I’m glad your latest work order has …" at bounding box center [903, 717] width 752 height 71
click at [805, 692] on textarea "Hi Gloria, it’s great to hear from you and I’m glad your latest work order has …" at bounding box center [903, 717] width 752 height 71
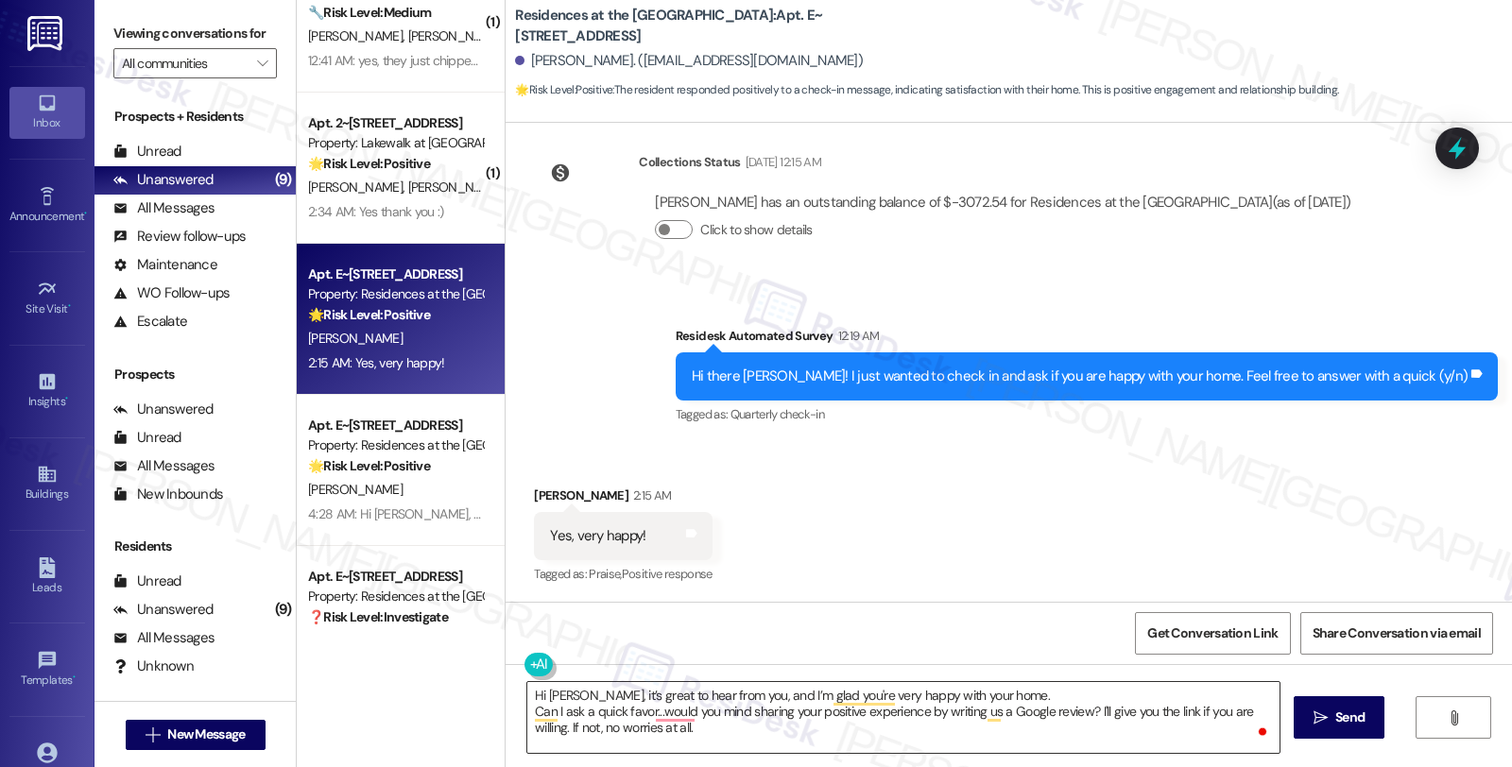
click at [1178, 716] on textarea "Hi Gloria, it’s great to hear from you, and I’m glad you're very happy with you…" at bounding box center [903, 717] width 752 height 71
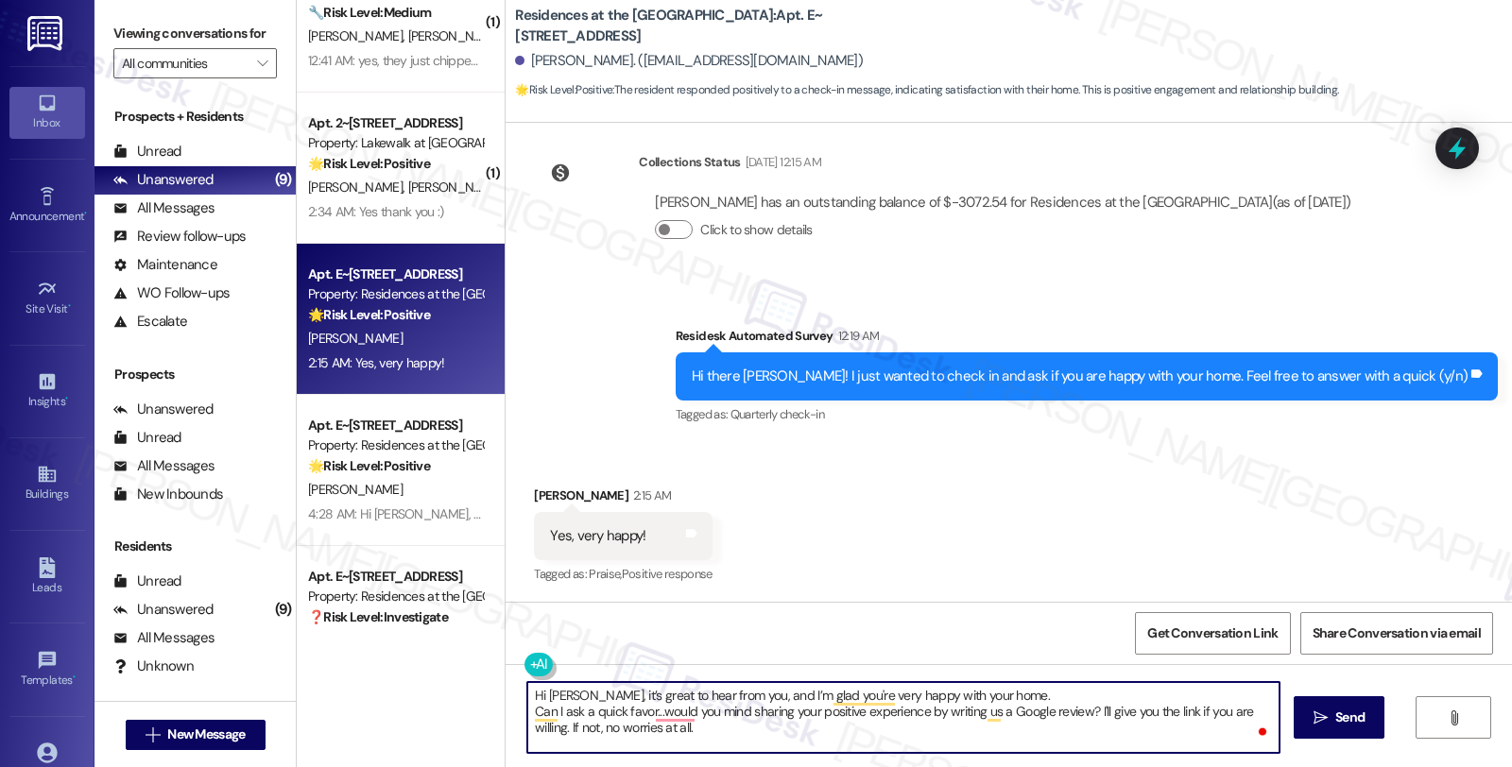
click at [1018, 691] on textarea "Hi Gloria, it’s great to hear from you, and I’m glad you're very happy with you…" at bounding box center [903, 717] width 752 height 71
paste textarea "Your comfort and satisfaction are important to us."
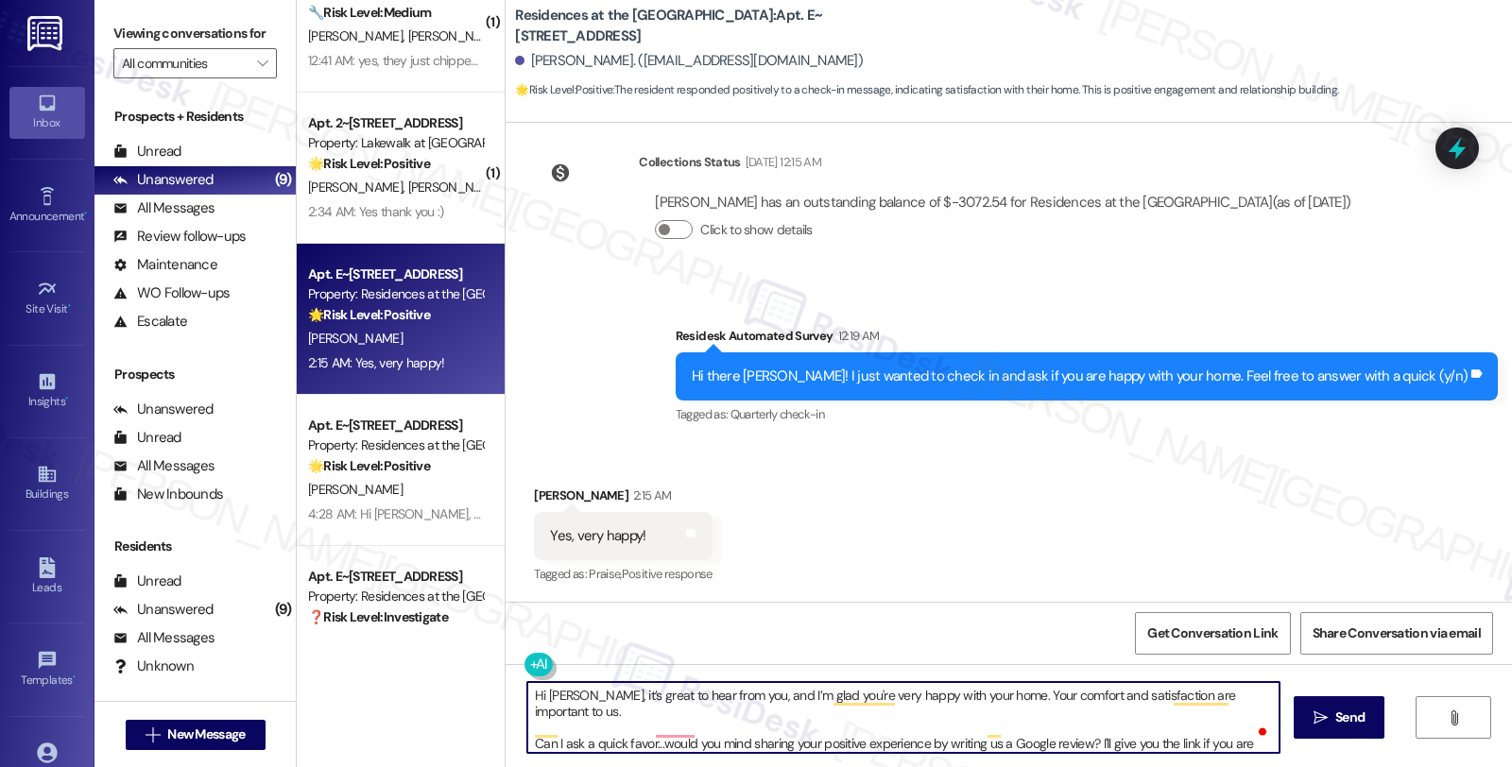
scroll to position [20, 0]
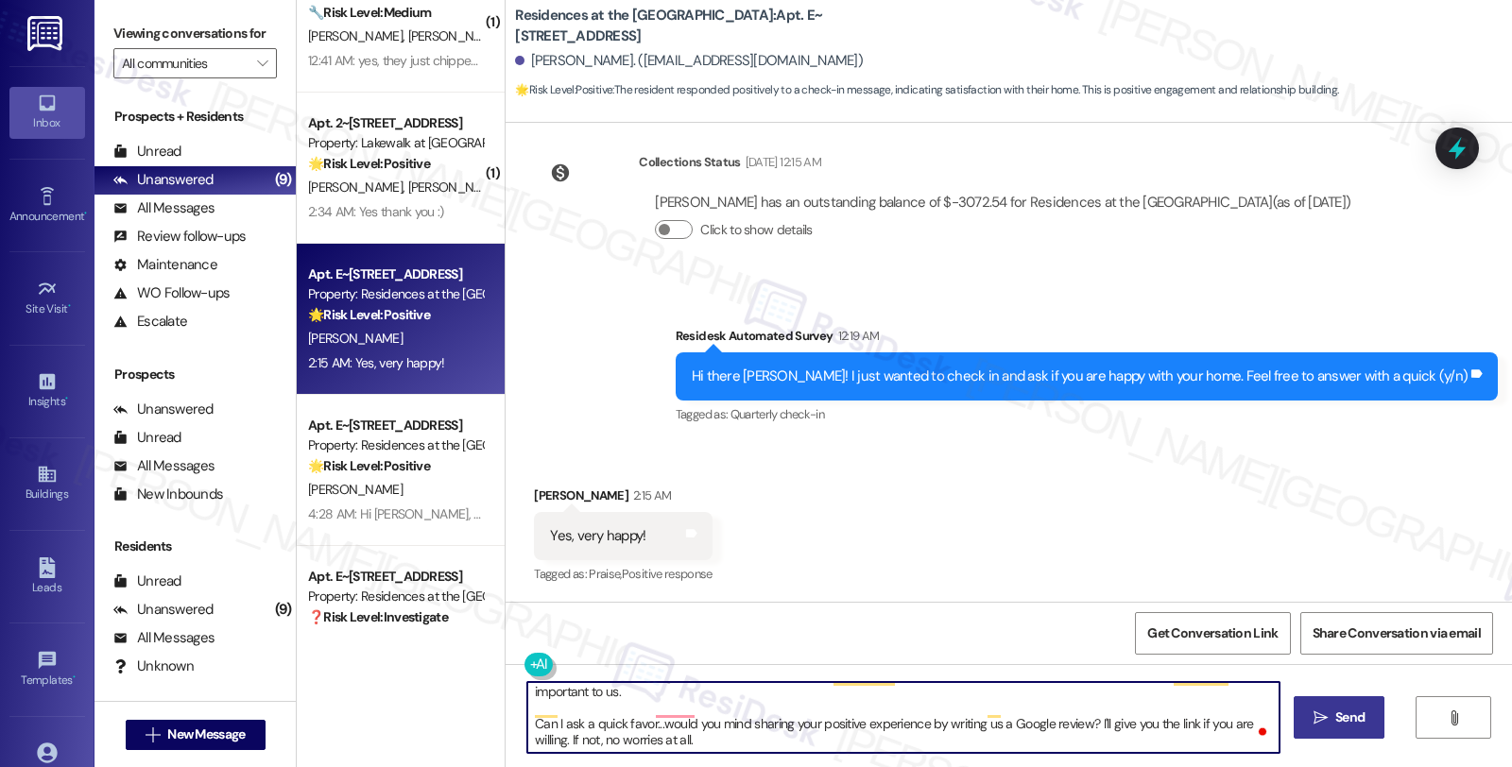
type textarea "Hi Gloria, it’s great to hear from you, and I’m glad you're very happy with you…"
click at [1353, 722] on span "Send" at bounding box center [1349, 718] width 29 height 20
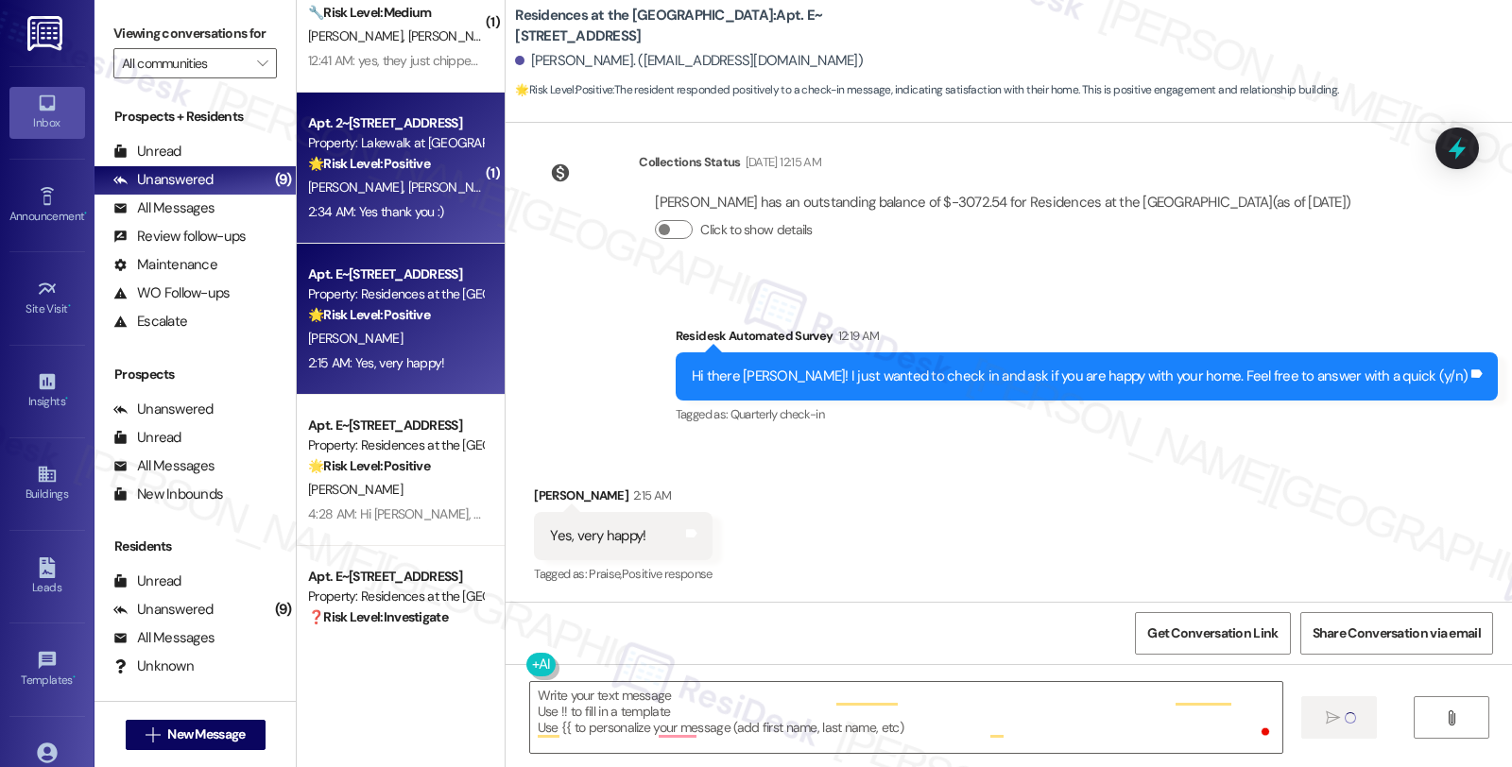
scroll to position [0, 0]
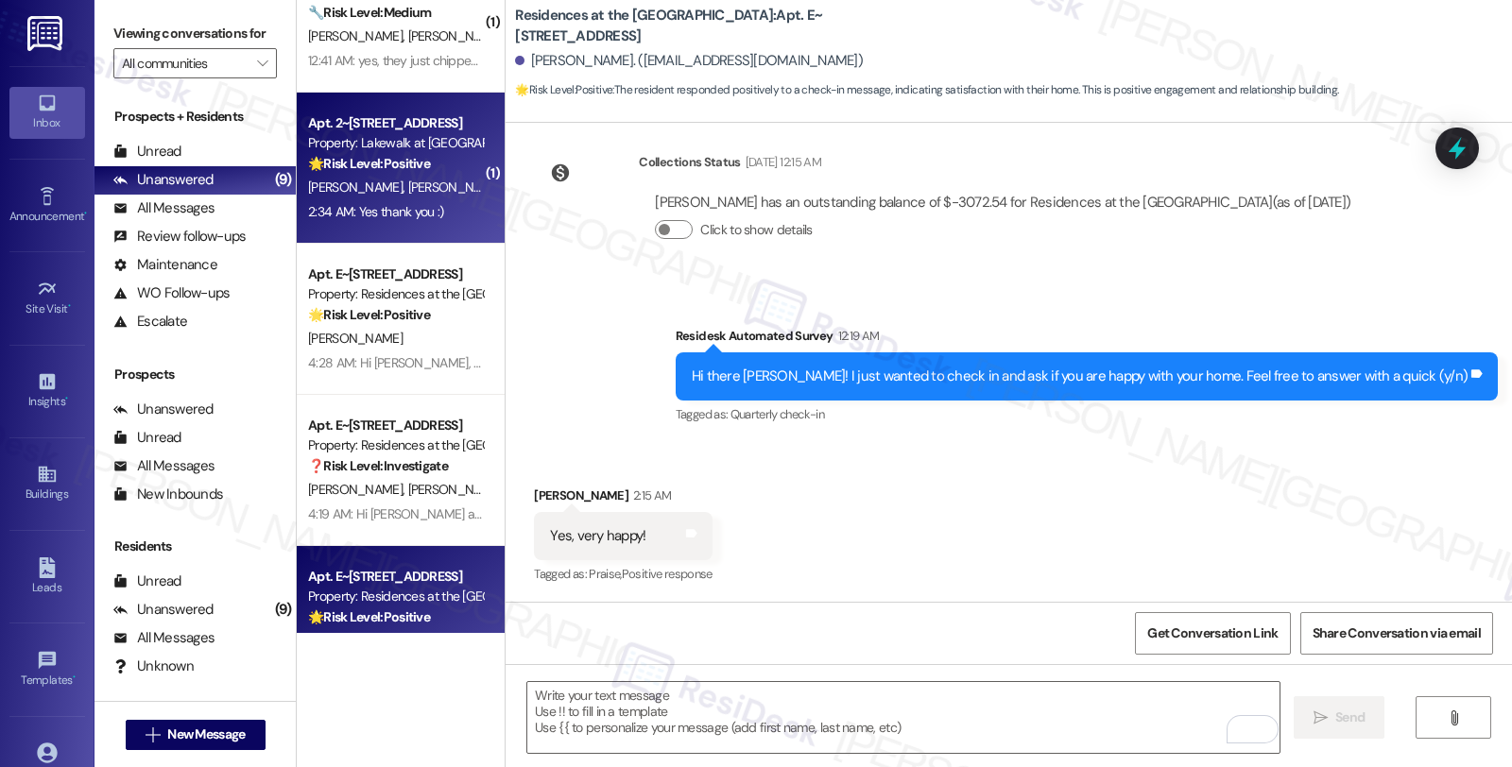
click at [385, 119] on div "Apt. 2~[STREET_ADDRESS]" at bounding box center [395, 123] width 175 height 20
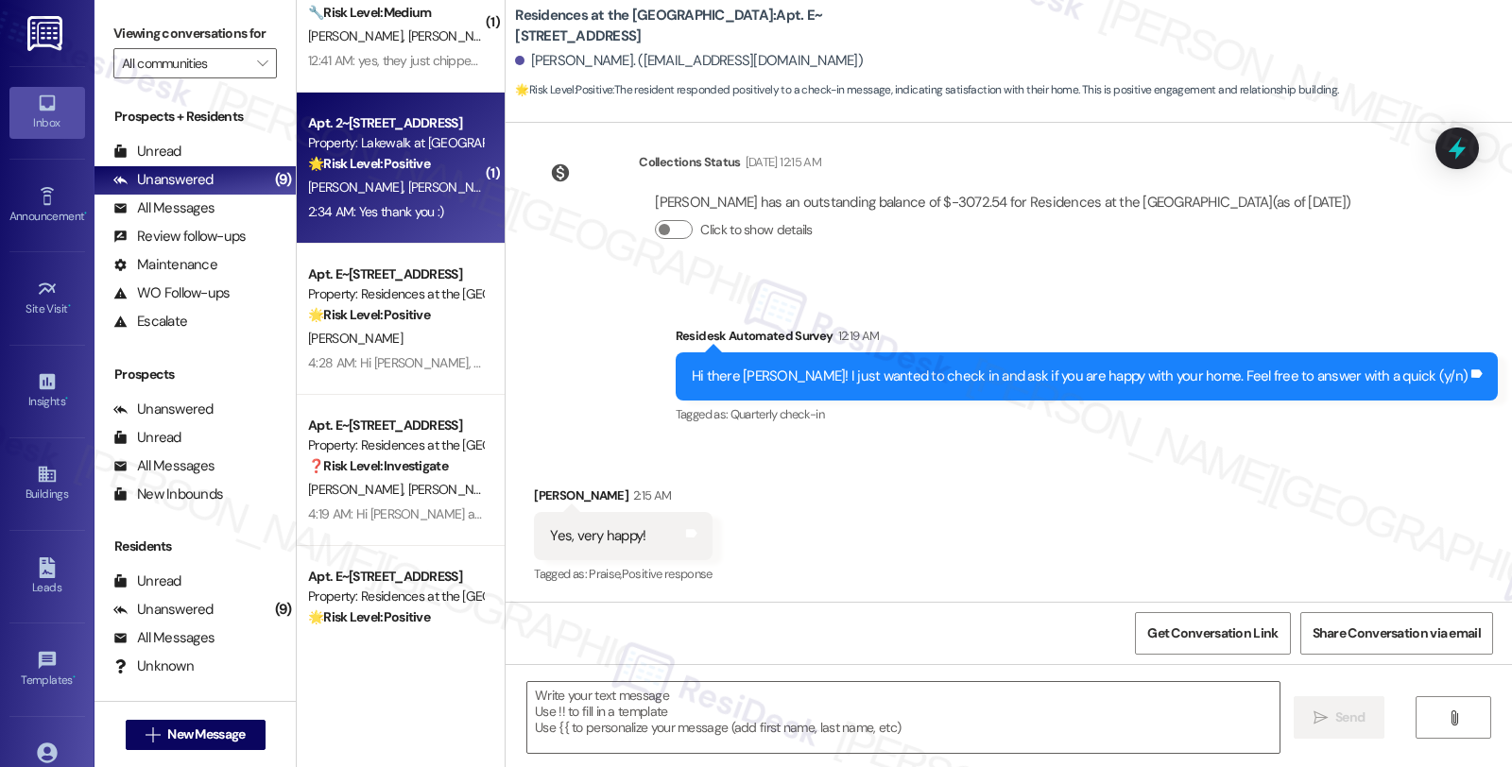
type textarea "Fetching suggested responses. Please feel free to read through the conversation…"
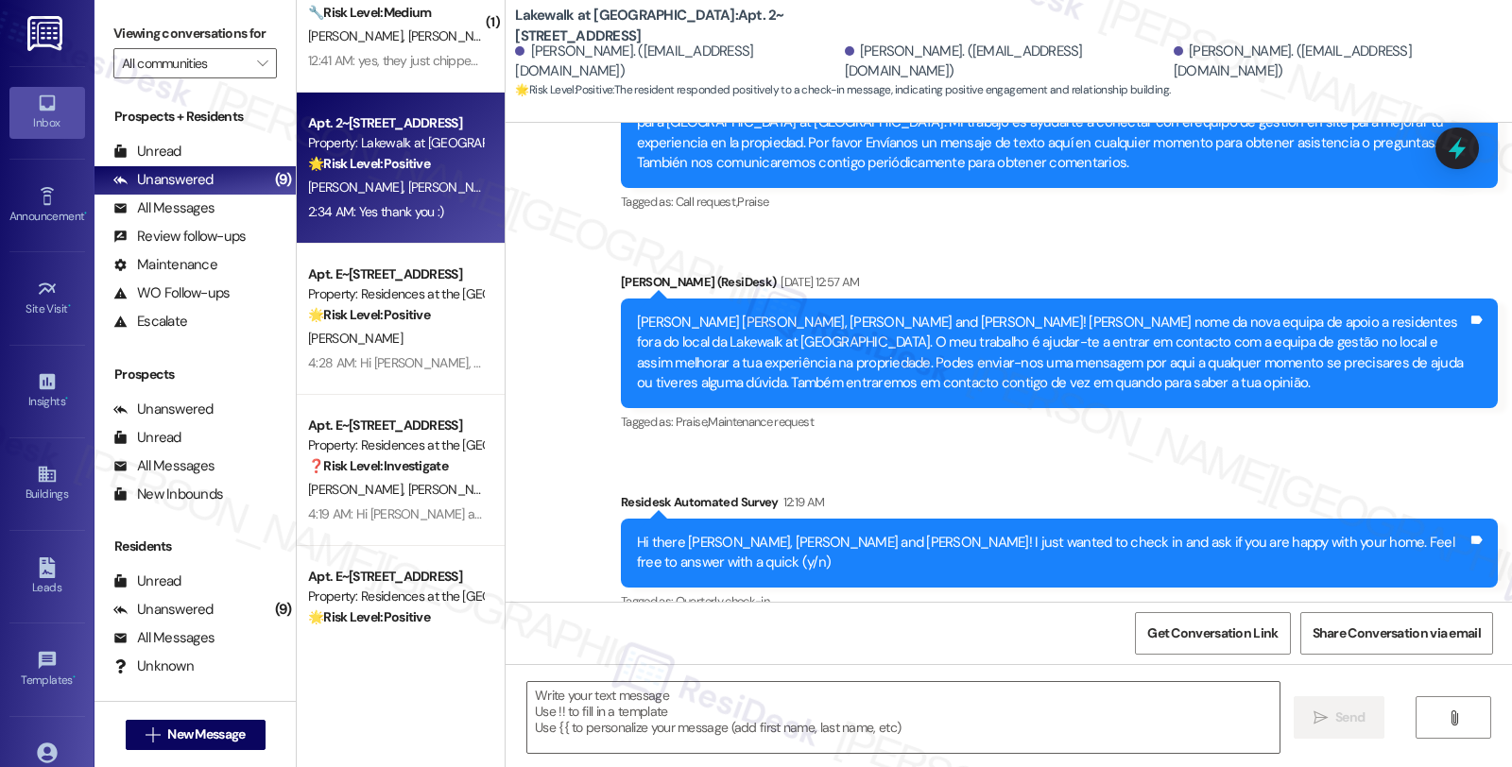
scroll to position [607, 0]
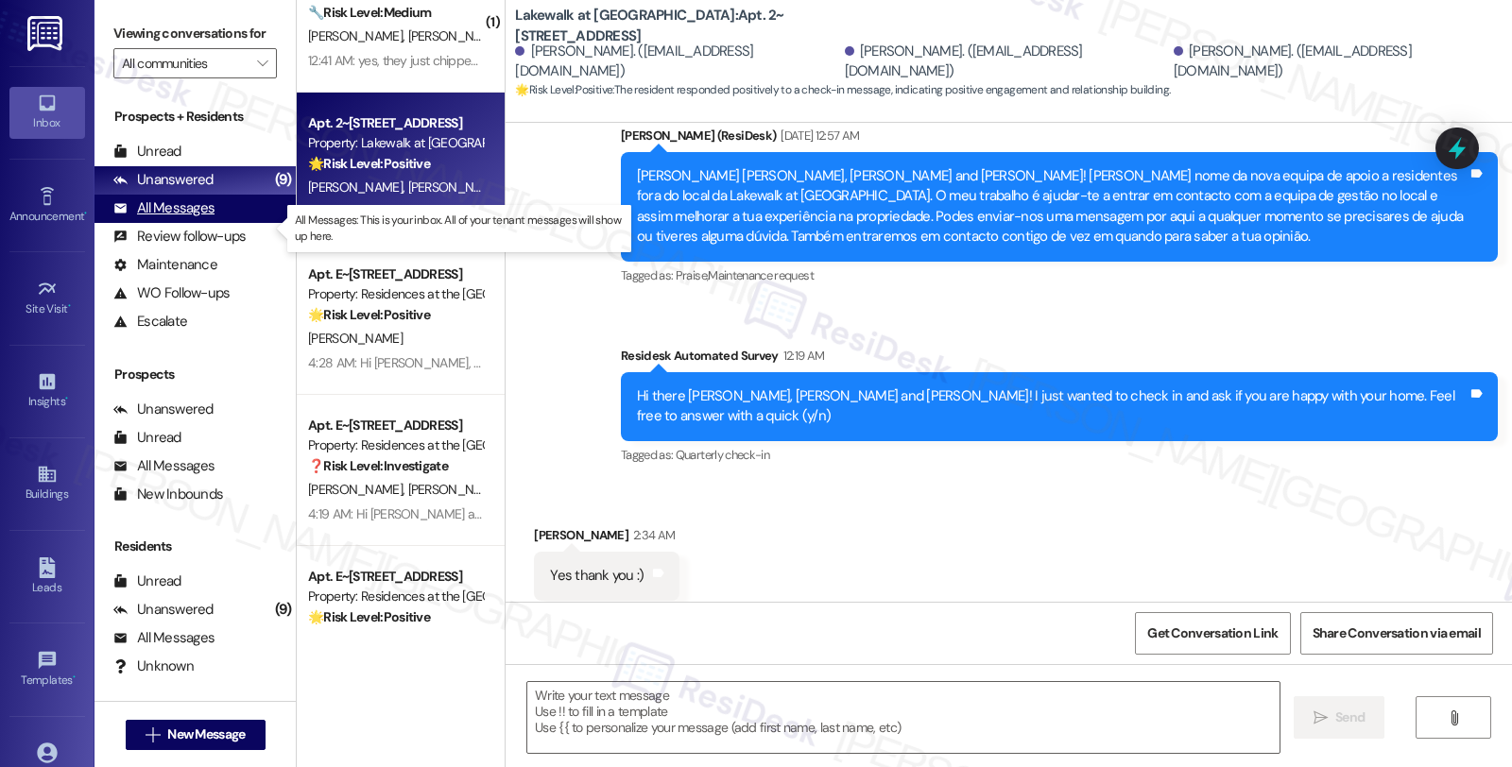
click at [194, 218] on div "All Messages" at bounding box center [163, 208] width 101 height 20
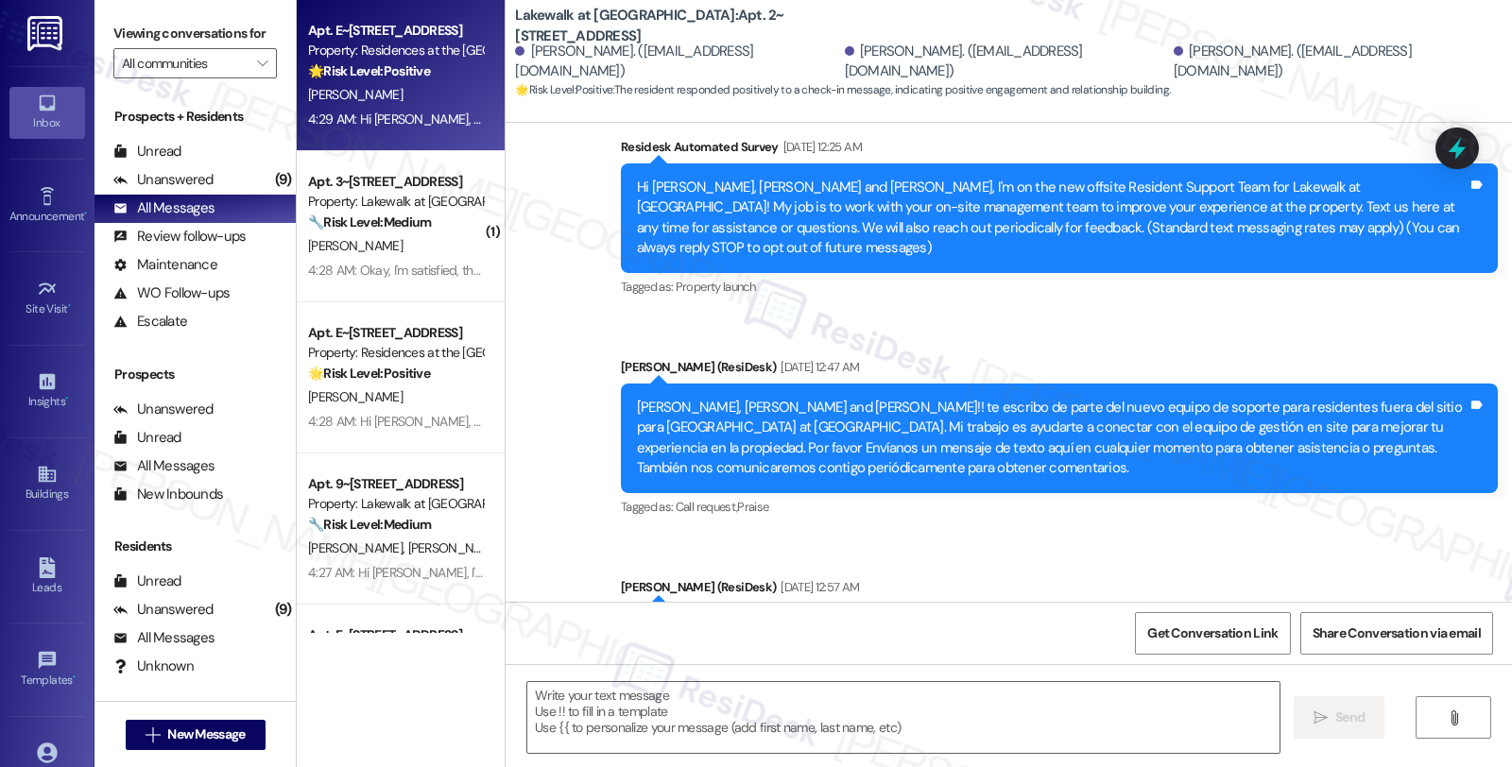
type textarea "Fetching suggested responses. Please feel free to read through the conversation…"
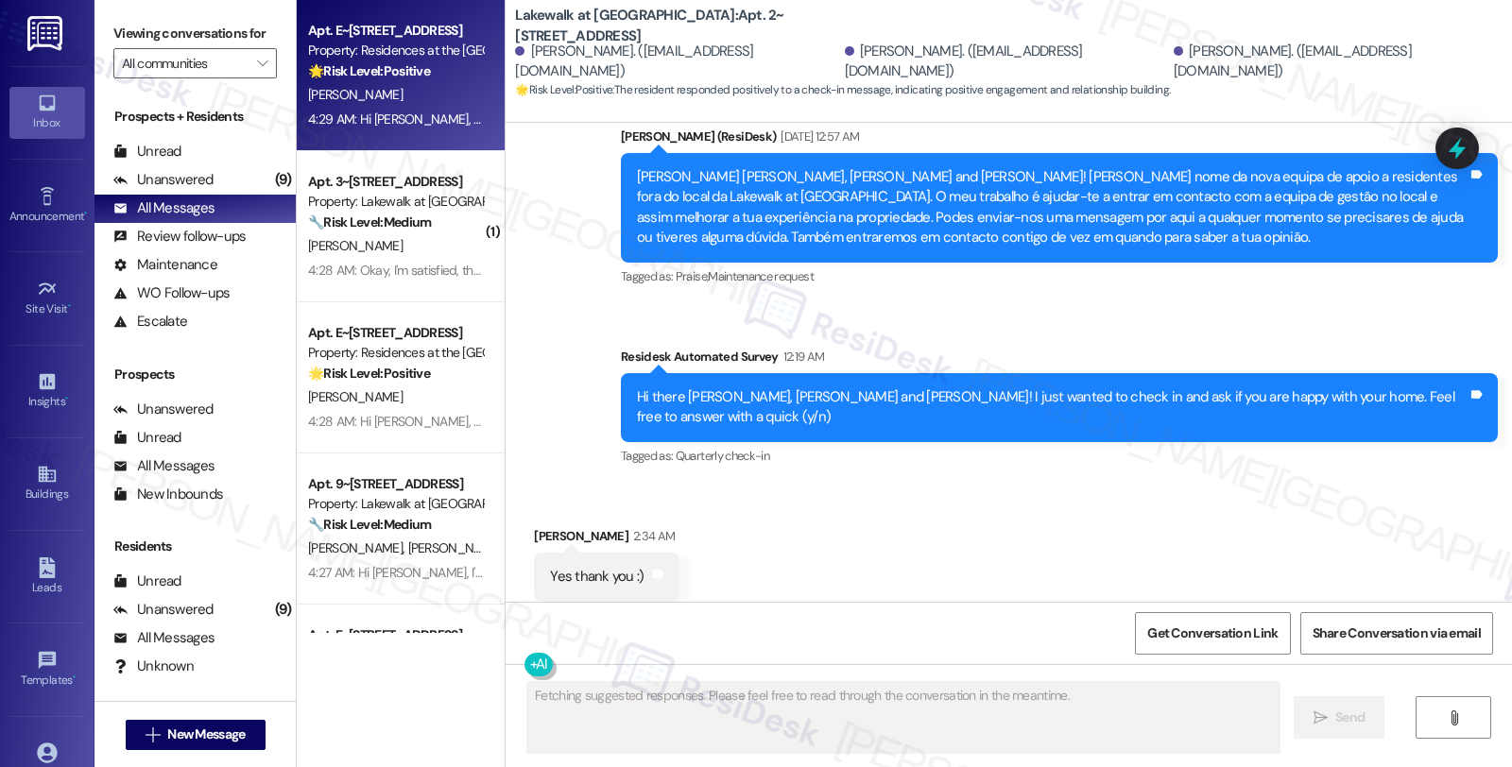
click at [428, 91] on div "[PERSON_NAME]" at bounding box center [395, 95] width 179 height 24
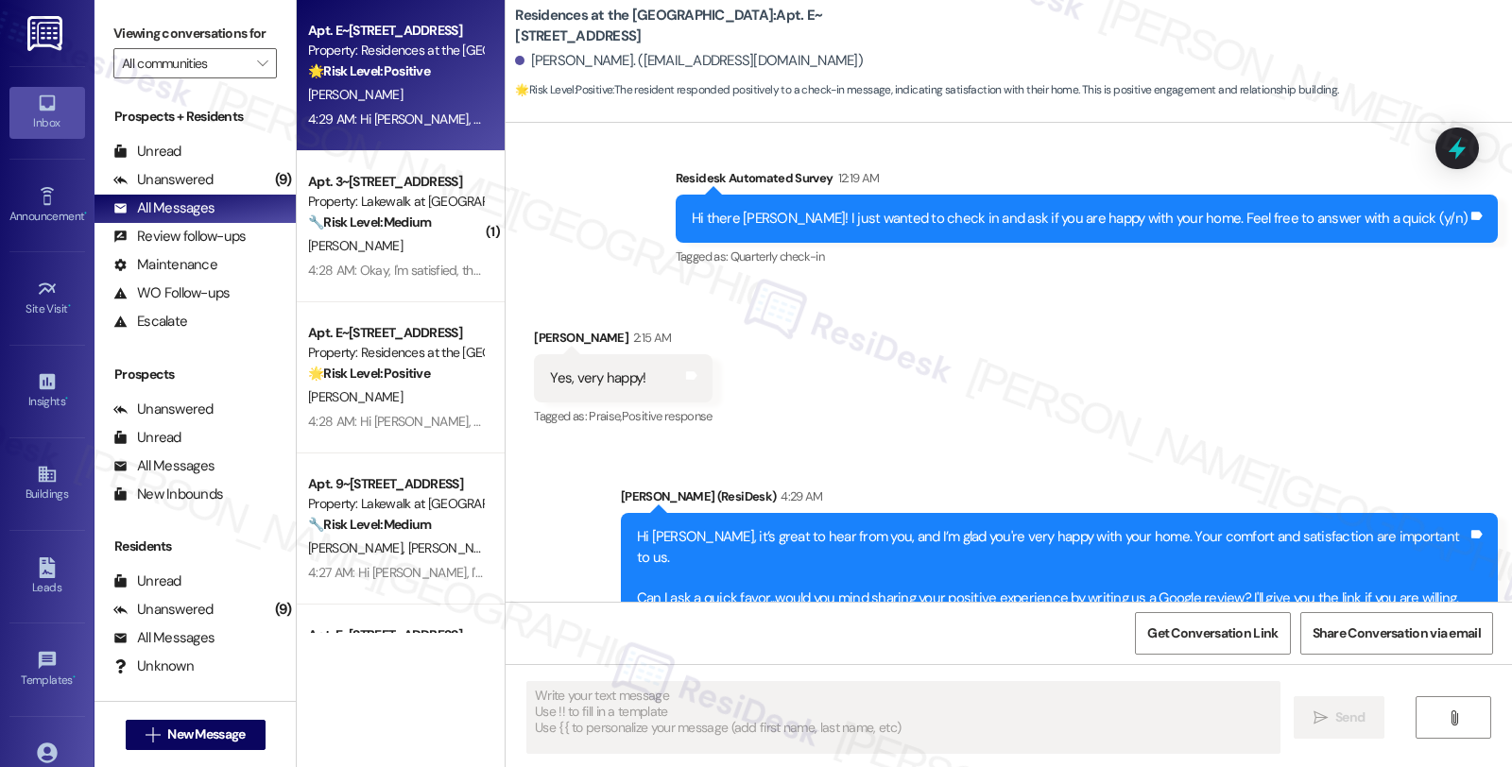
scroll to position [760, 0]
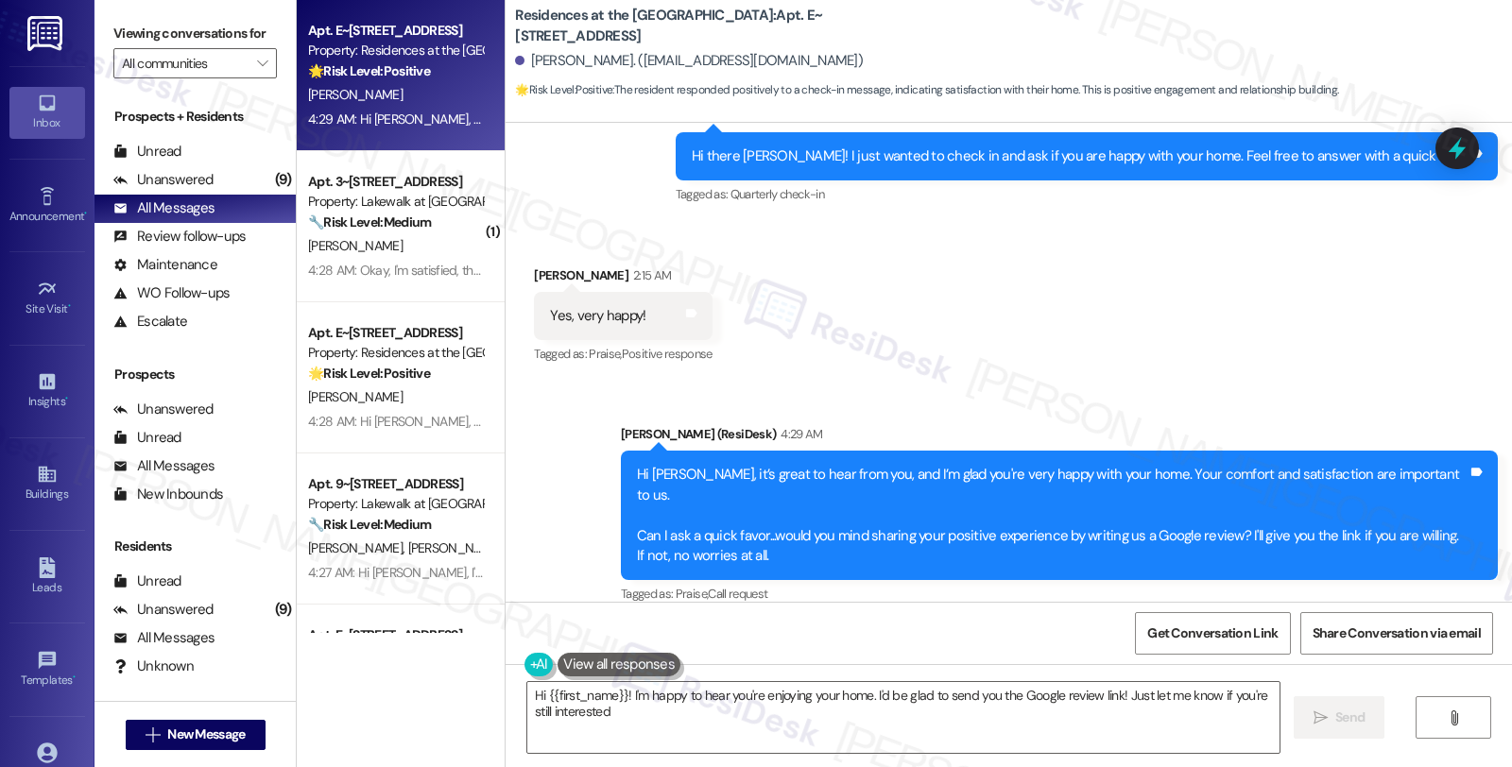
type textarea "Hi {{first_name}}! I'm happy to hear you're enjoying your home. I'd be glad to …"
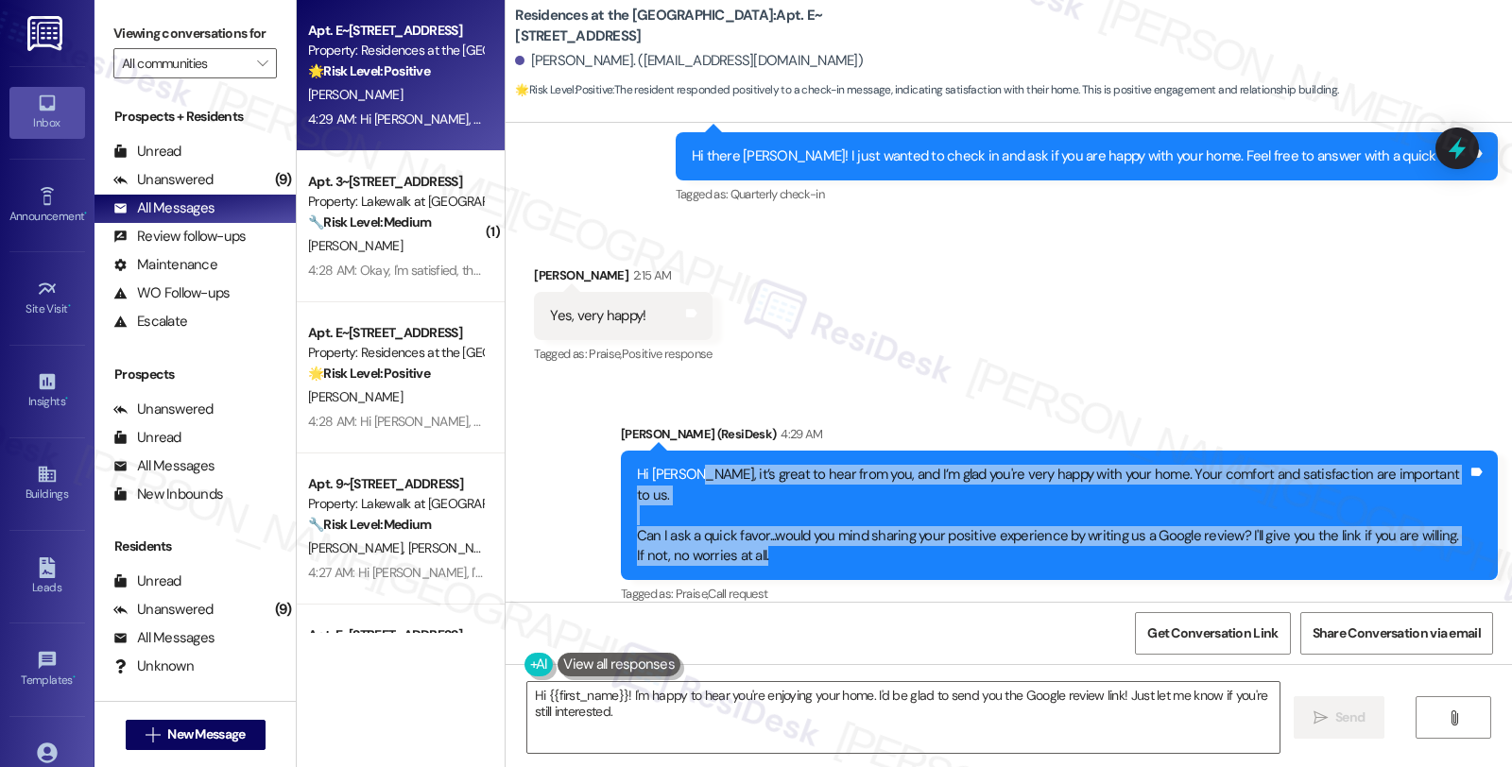
drag, startPoint x: 675, startPoint y: 469, endPoint x: 841, endPoint y: 529, distance: 176.9
click at [841, 529] on div "Hi Gloria, it’s great to hear from you, and I’m glad you're very happy with you…" at bounding box center [1052, 515] width 830 height 101
copy div "it’s great to hear from you, and I’m glad you're very happy with your home. You…"
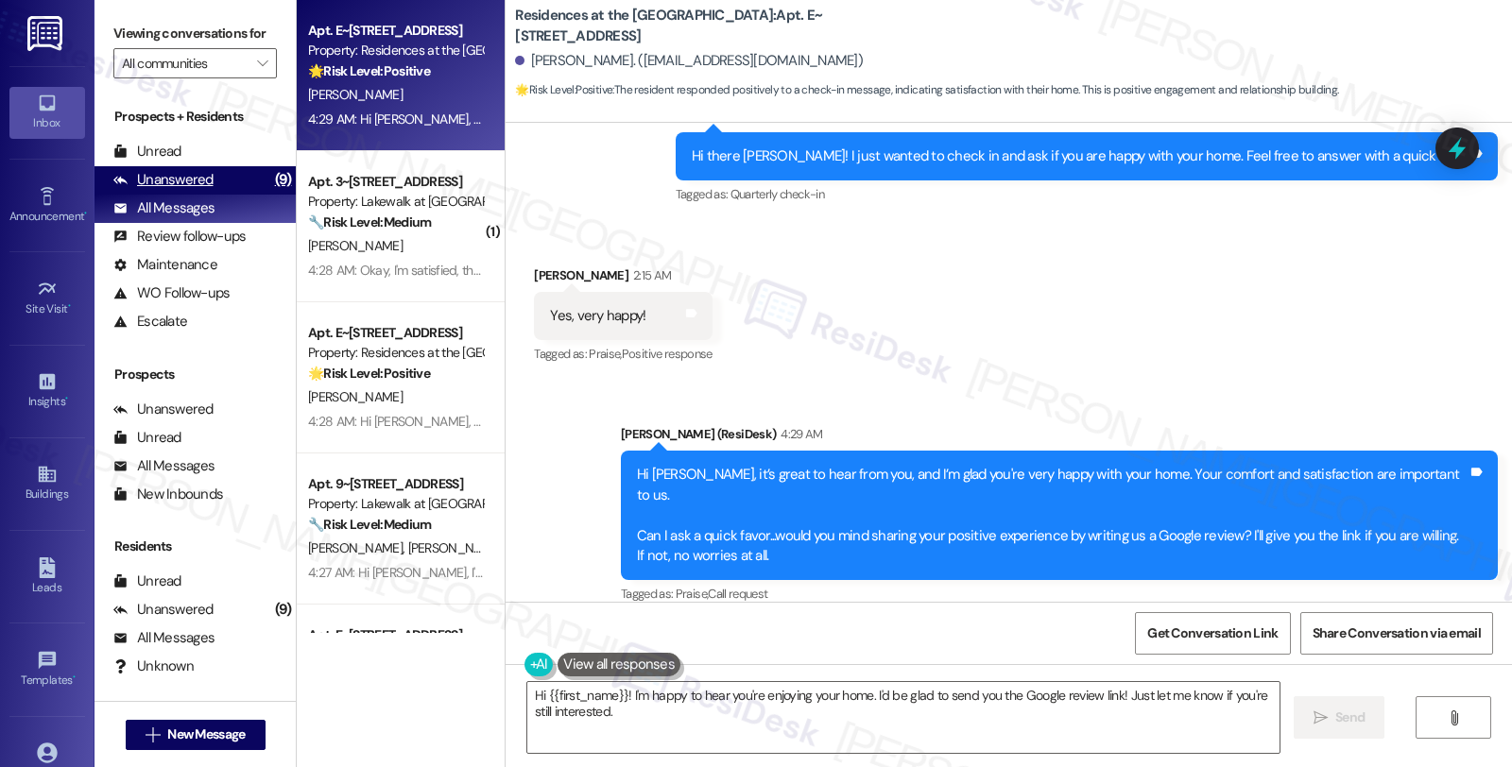
click at [239, 195] on div "Unanswered (9)" at bounding box center [194, 180] width 201 height 28
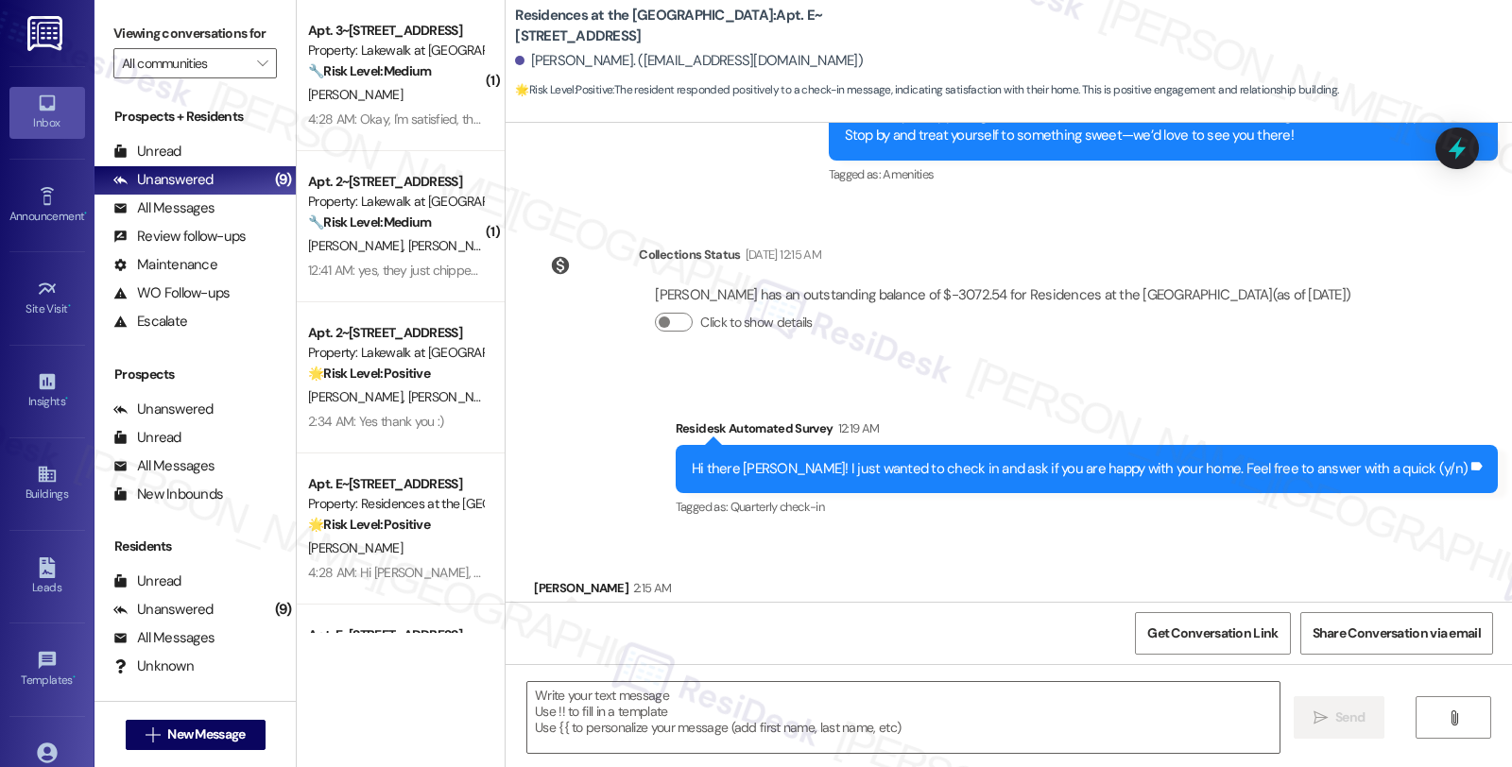
type textarea "Fetching suggested responses. Please feel free to read through the conversation…"
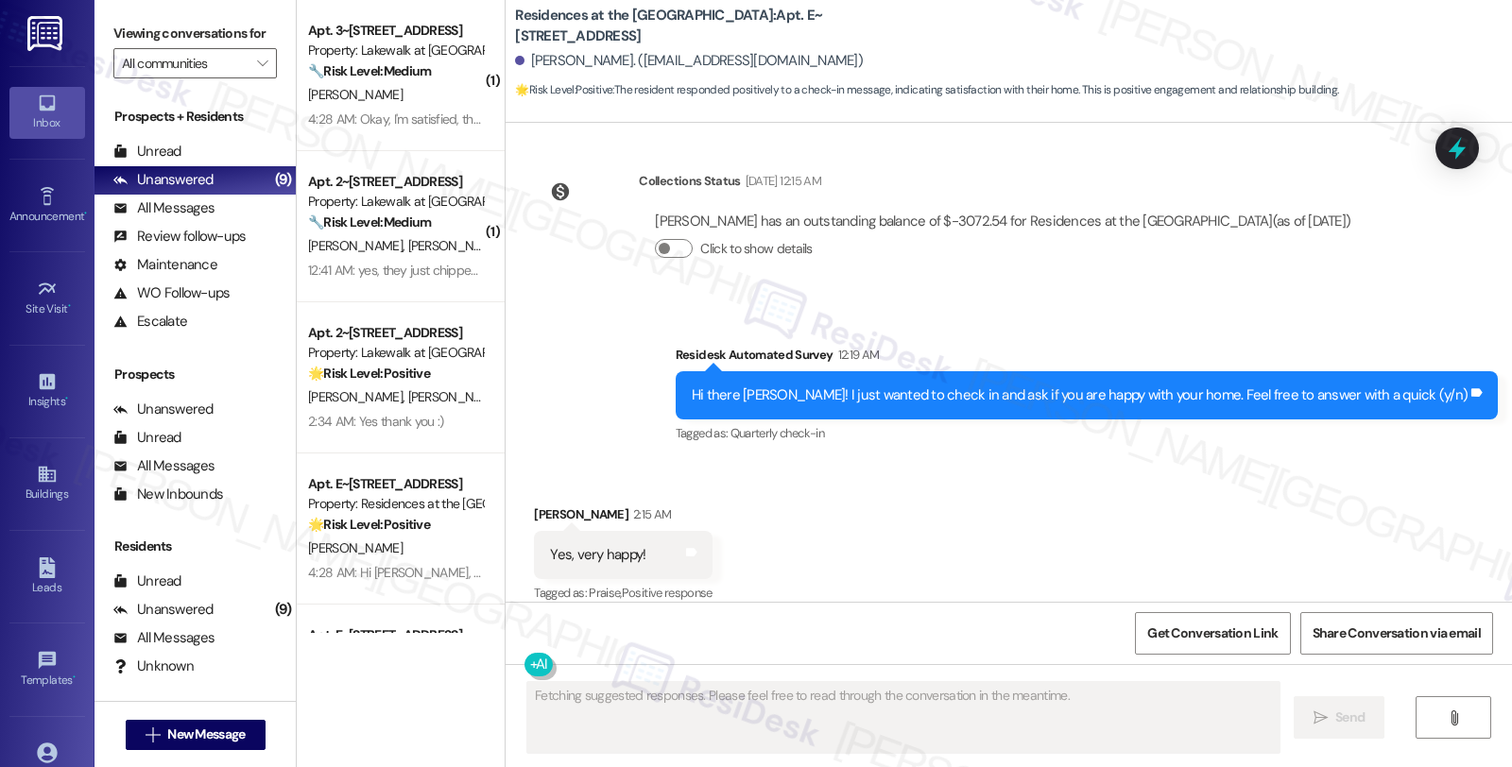
scroll to position [539, 0]
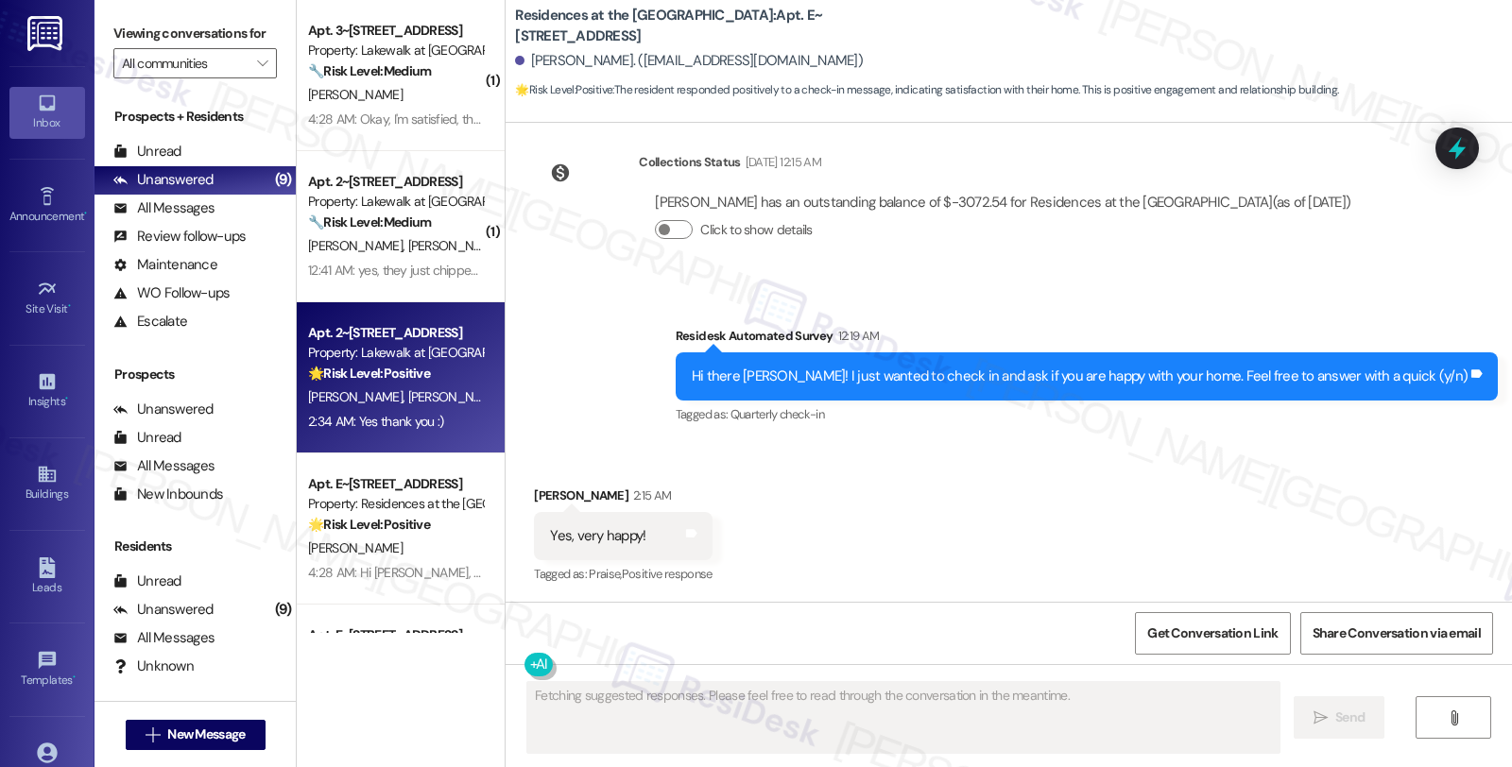
click at [413, 410] on div "2:34 AM: Yes thank you :) 2:34 AM: Yes thank you :)" at bounding box center [395, 422] width 179 height 24
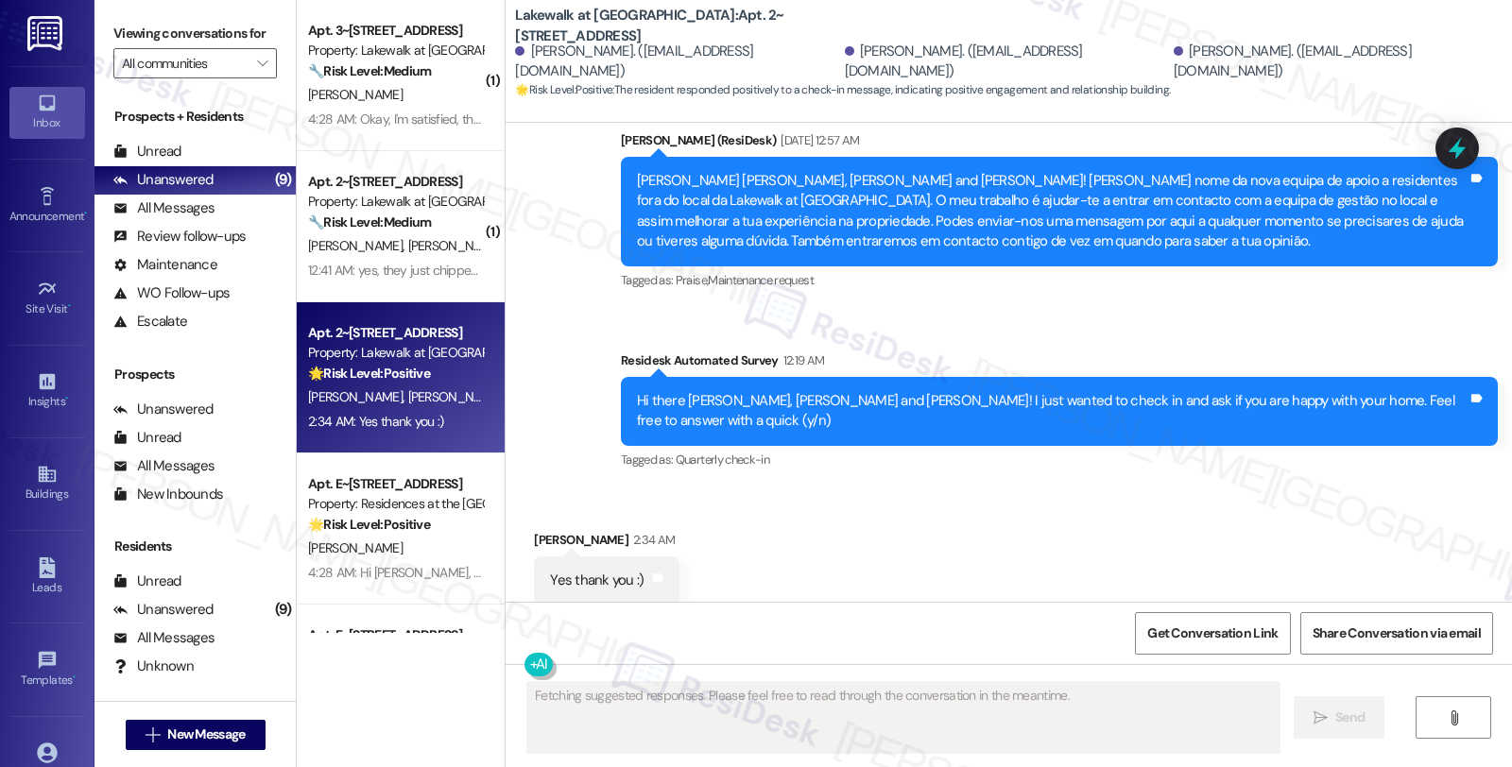
scroll to position [607, 0]
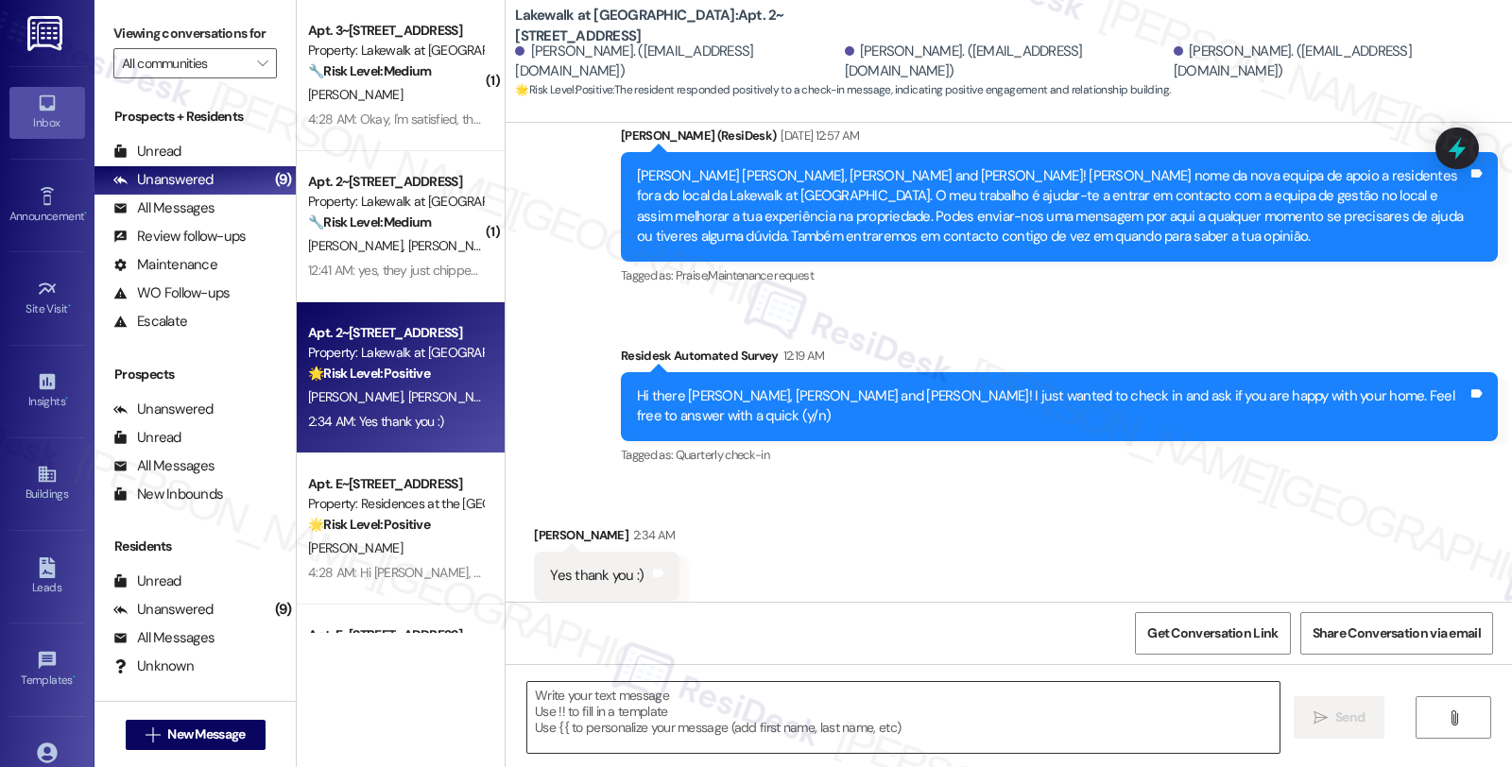
click at [750, 718] on textarea at bounding box center [903, 717] width 752 height 71
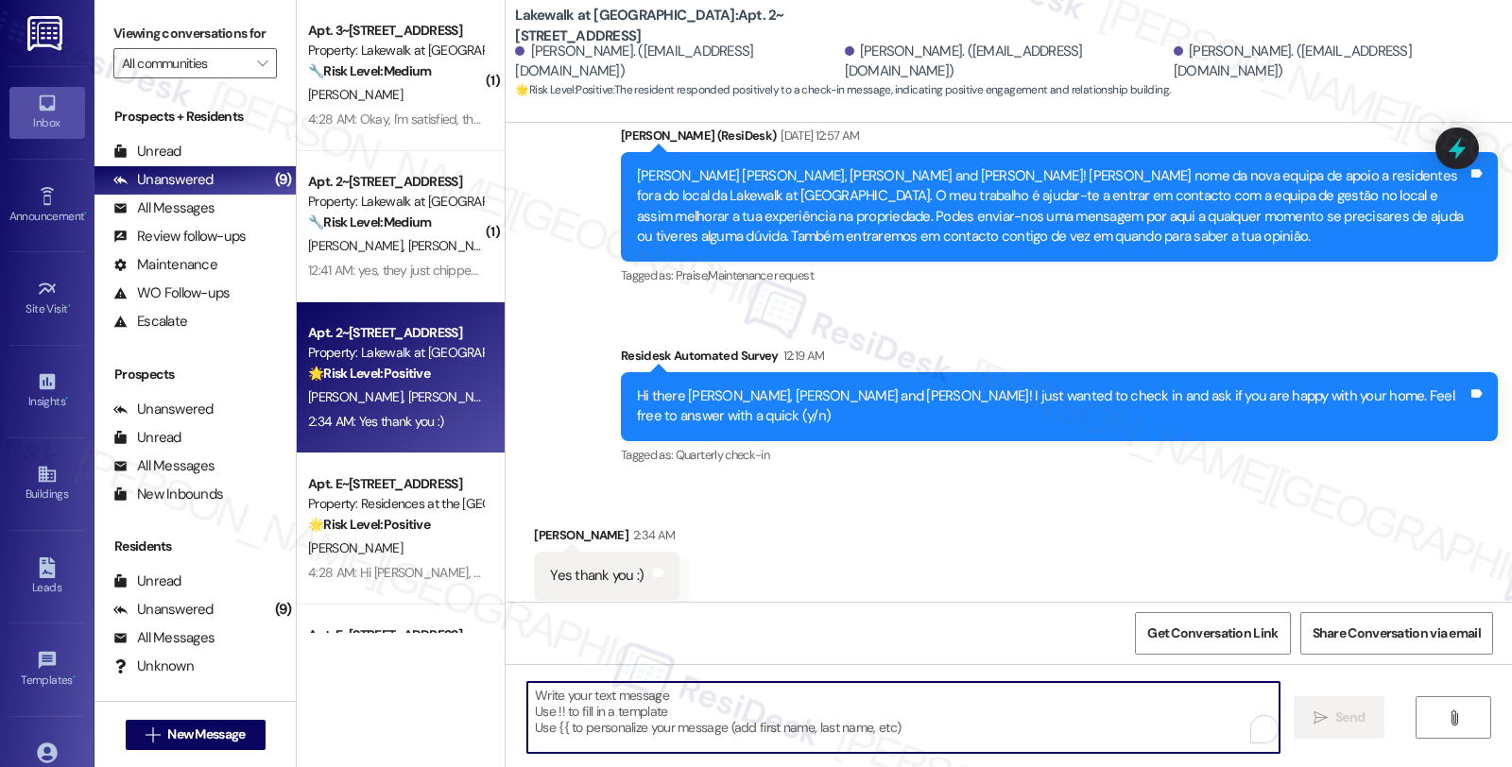
paste textarea "it’s great to hear from you, and I’m glad you're very happy with your home. You…"
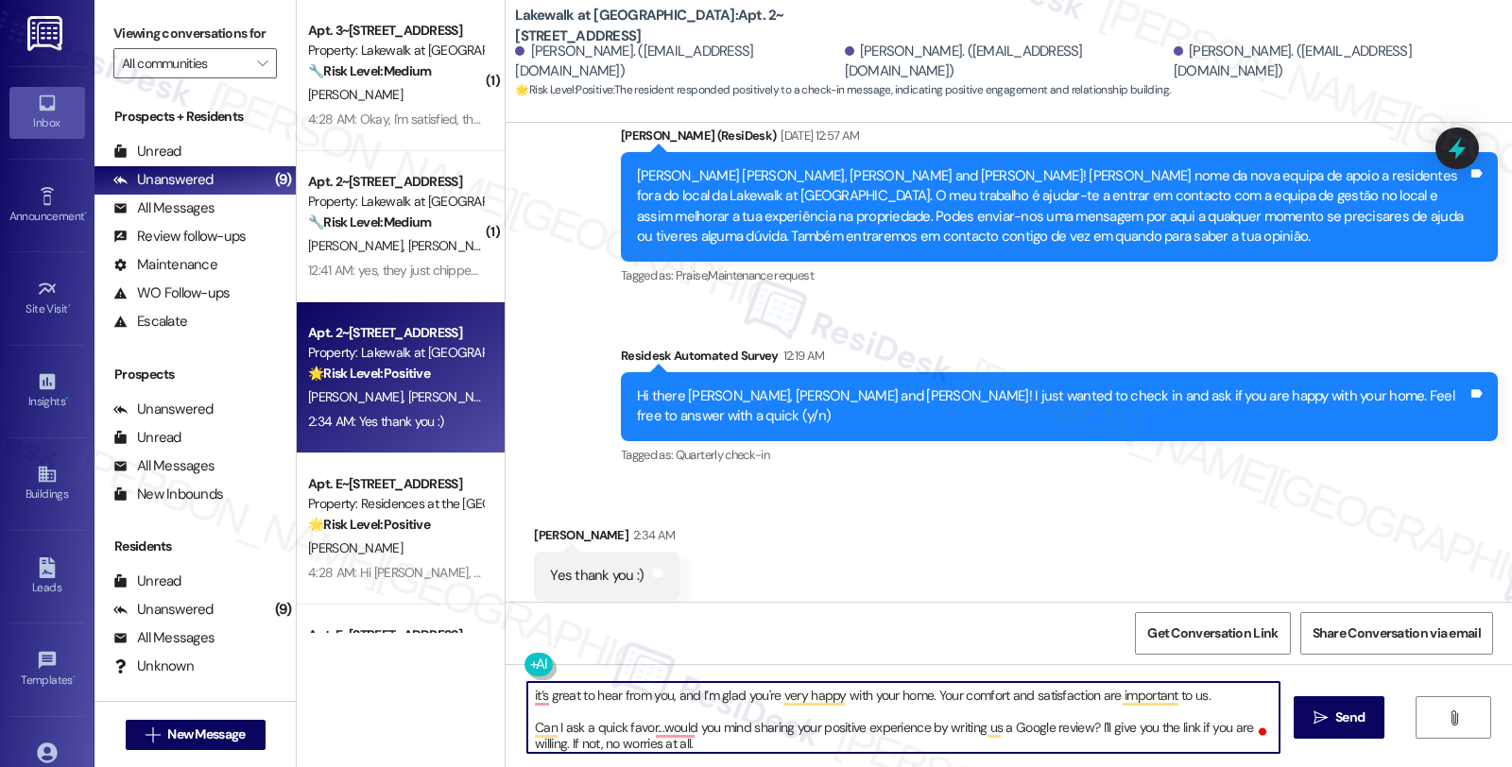
click at [537, 525] on div "Leilani Caguiat 2:34 AM" at bounding box center [606, 538] width 145 height 26
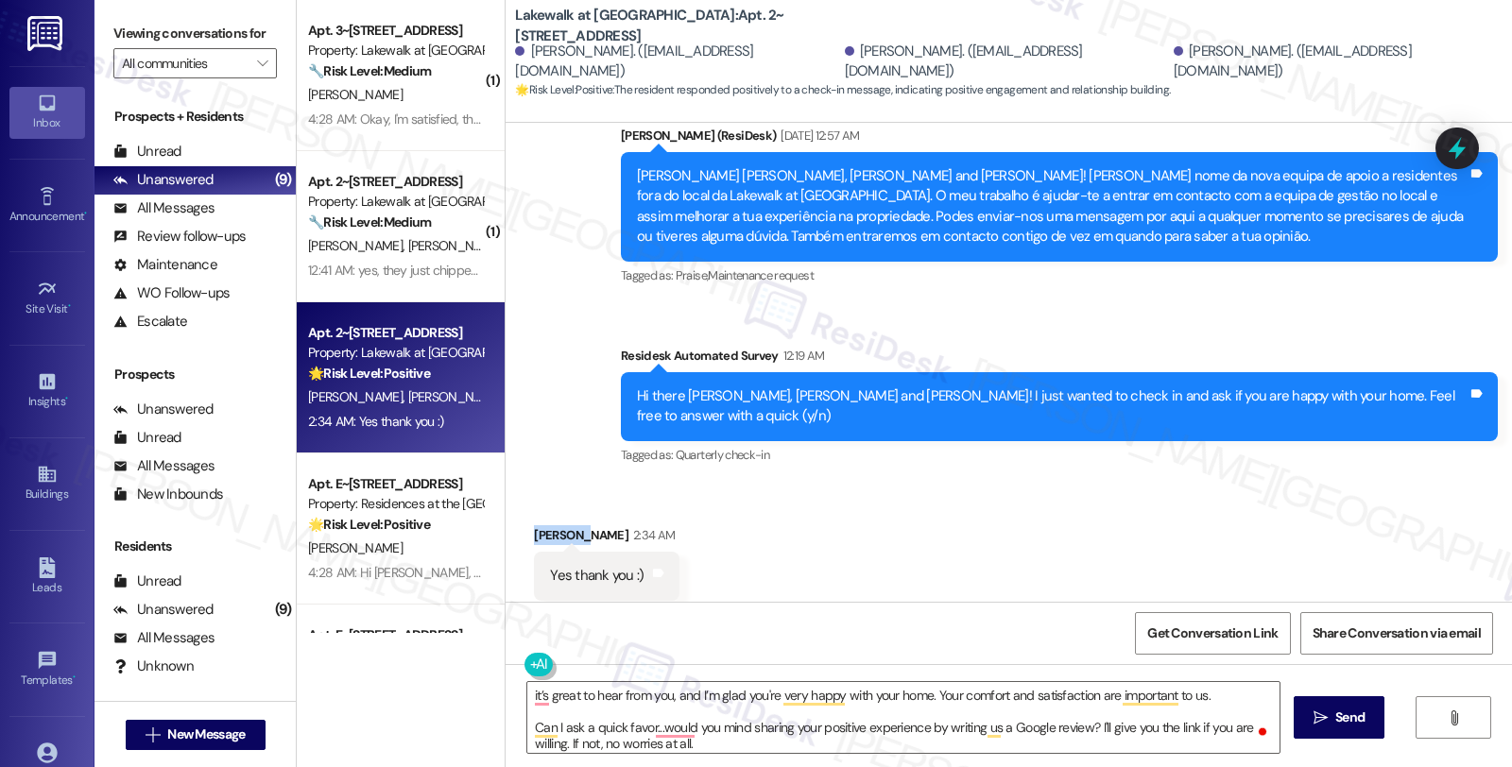
click at [537, 525] on div "Leilani Caguiat 2:34 AM" at bounding box center [606, 538] width 145 height 26
copy div "Leilani"
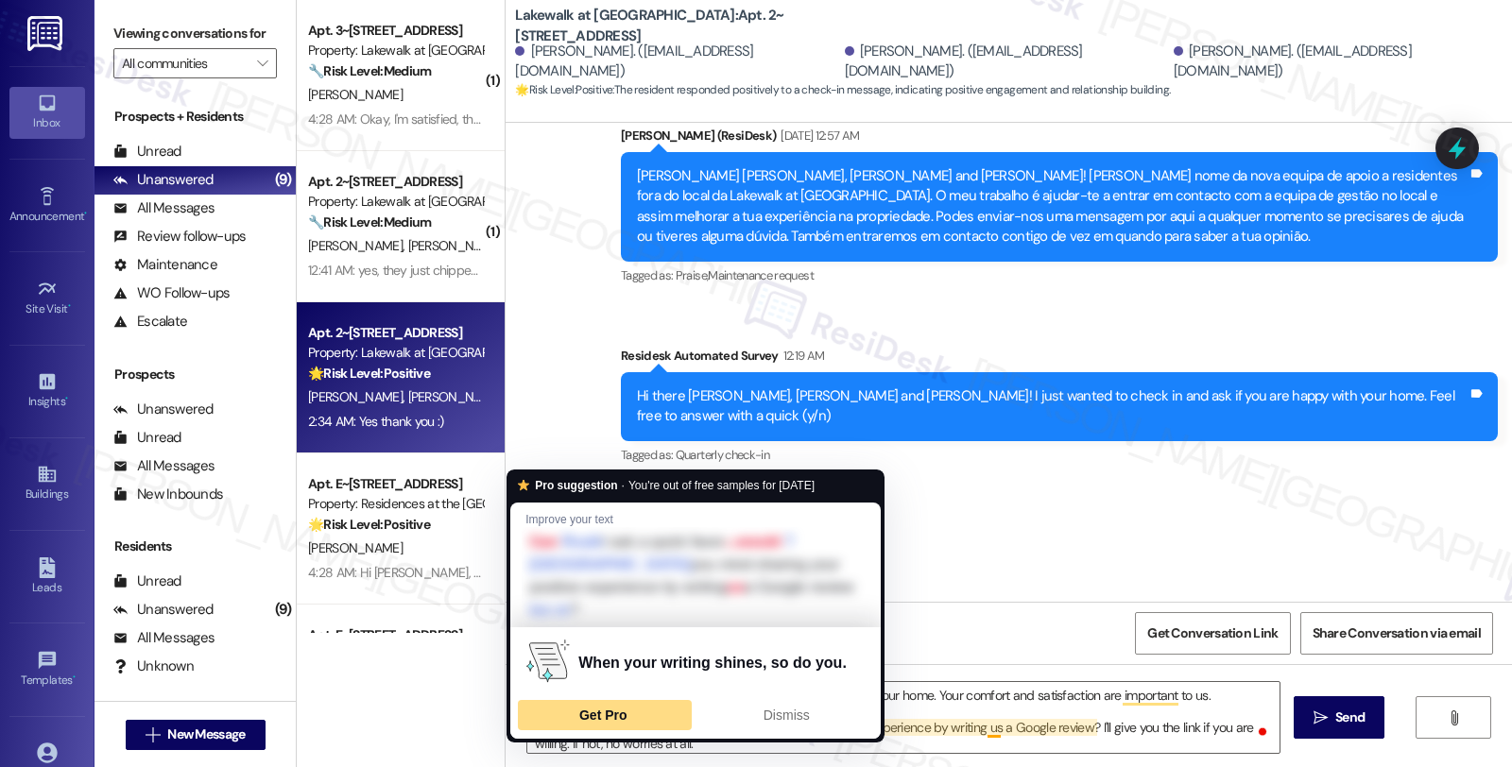
click at [522, 700] on div "Get Pro" at bounding box center [605, 715] width 166 height 30
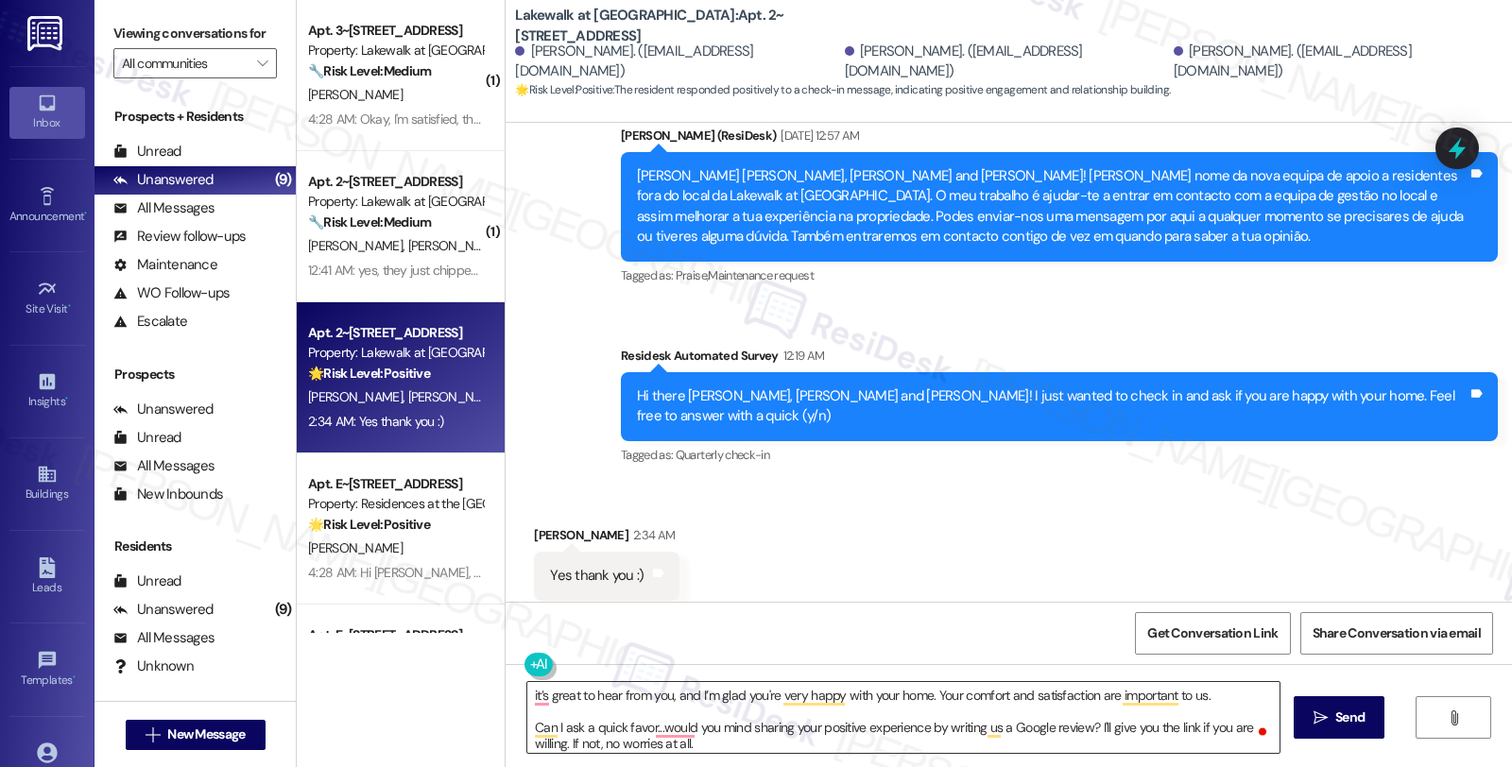
click at [527, 699] on textarea "it’s great to hear from you, and I’m glad you're very happy with your home. You…" at bounding box center [903, 717] width 752 height 71
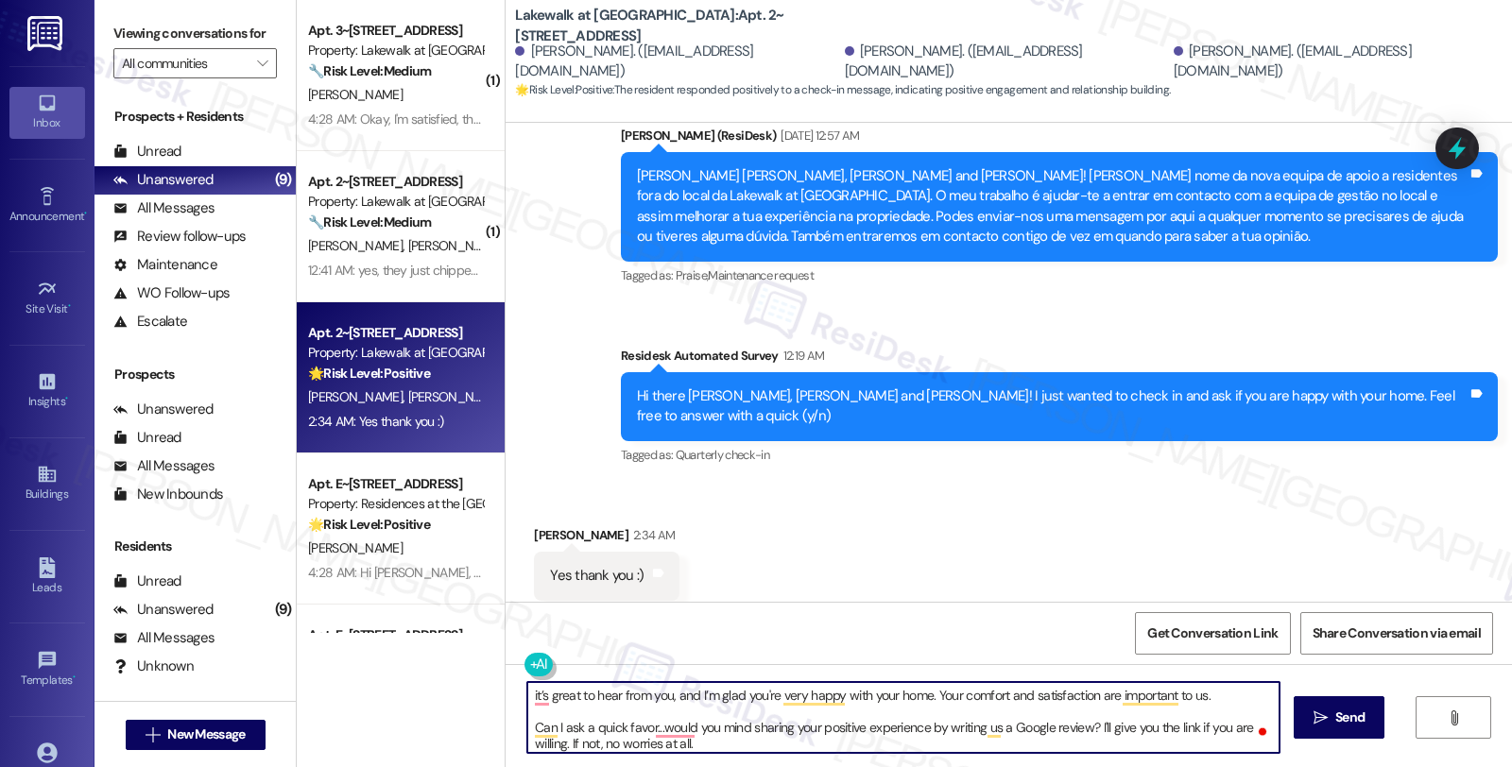
paste textarea "Leilani"
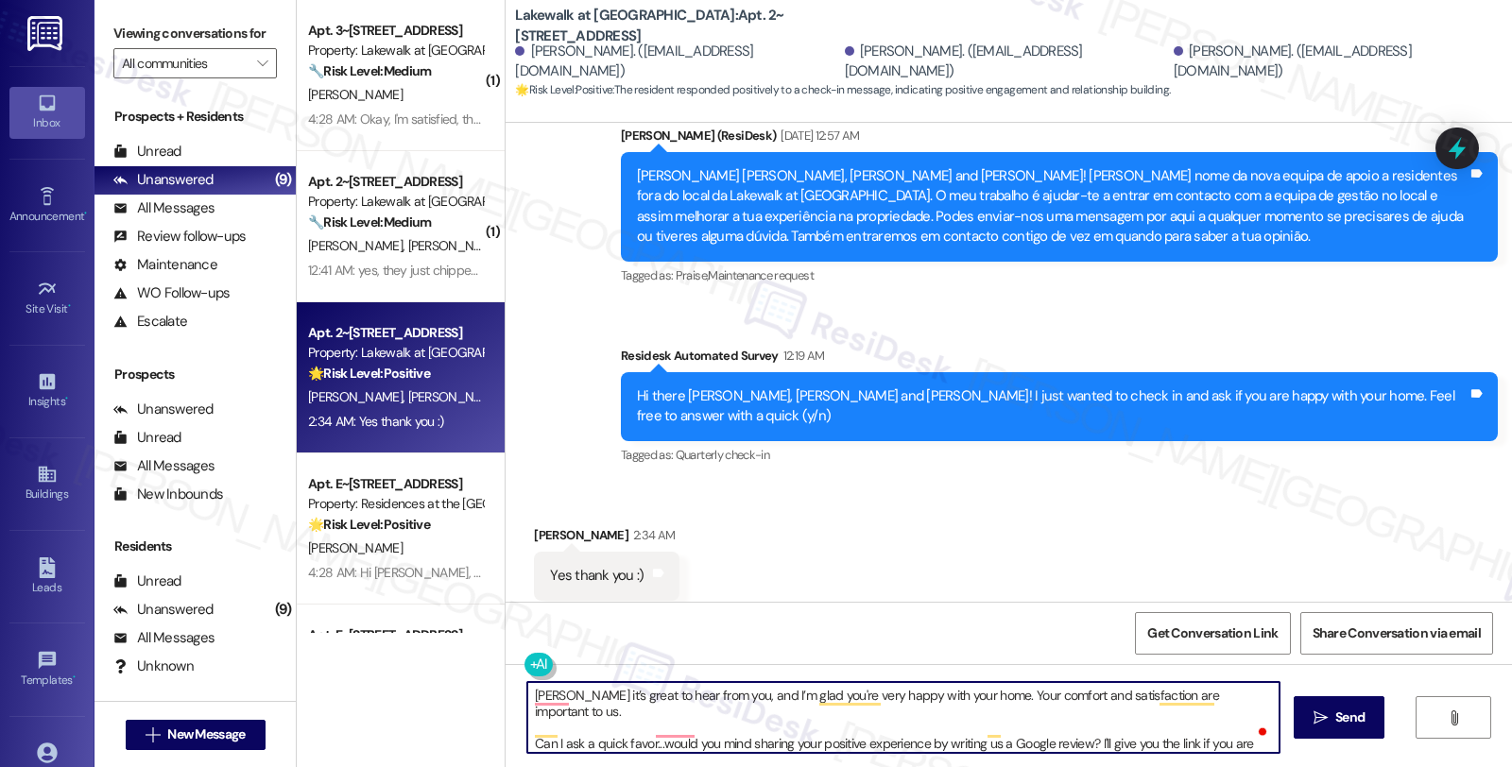
click at [527, 695] on textarea "Leilani it’s great to hear from you, and I’m glad you're very happy with your h…" at bounding box center [903, 717] width 752 height 71
click at [735, 734] on textarea "Hi Leilani, it’s great to hear from you, and I’m glad you're very happy with yo…" at bounding box center [903, 717] width 752 height 71
click at [742, 747] on textarea "Hi Leilani, it’s great to hear from you, and I’m glad you're very happy with yo…" at bounding box center [903, 717] width 752 height 71
type textarea "Hi Leilani, it’s great to hear from you, and I’m glad you're very happy with yo…"
click at [1325, 730] on button " Send" at bounding box center [1339, 717] width 92 height 43
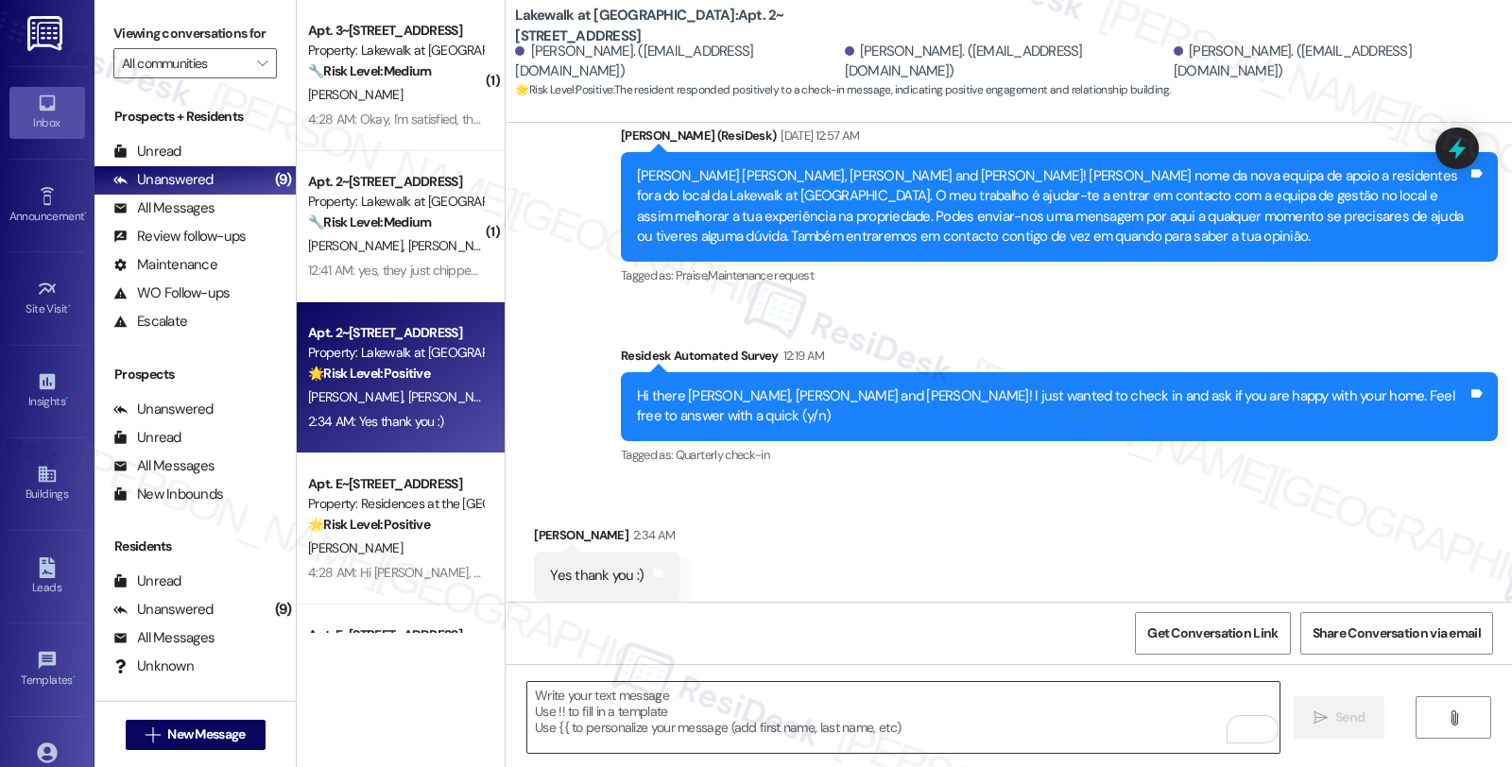
click at [796, 706] on textarea "To enrich screen reader interactions, please activate Accessibility in Grammarl…" at bounding box center [903, 717] width 752 height 71
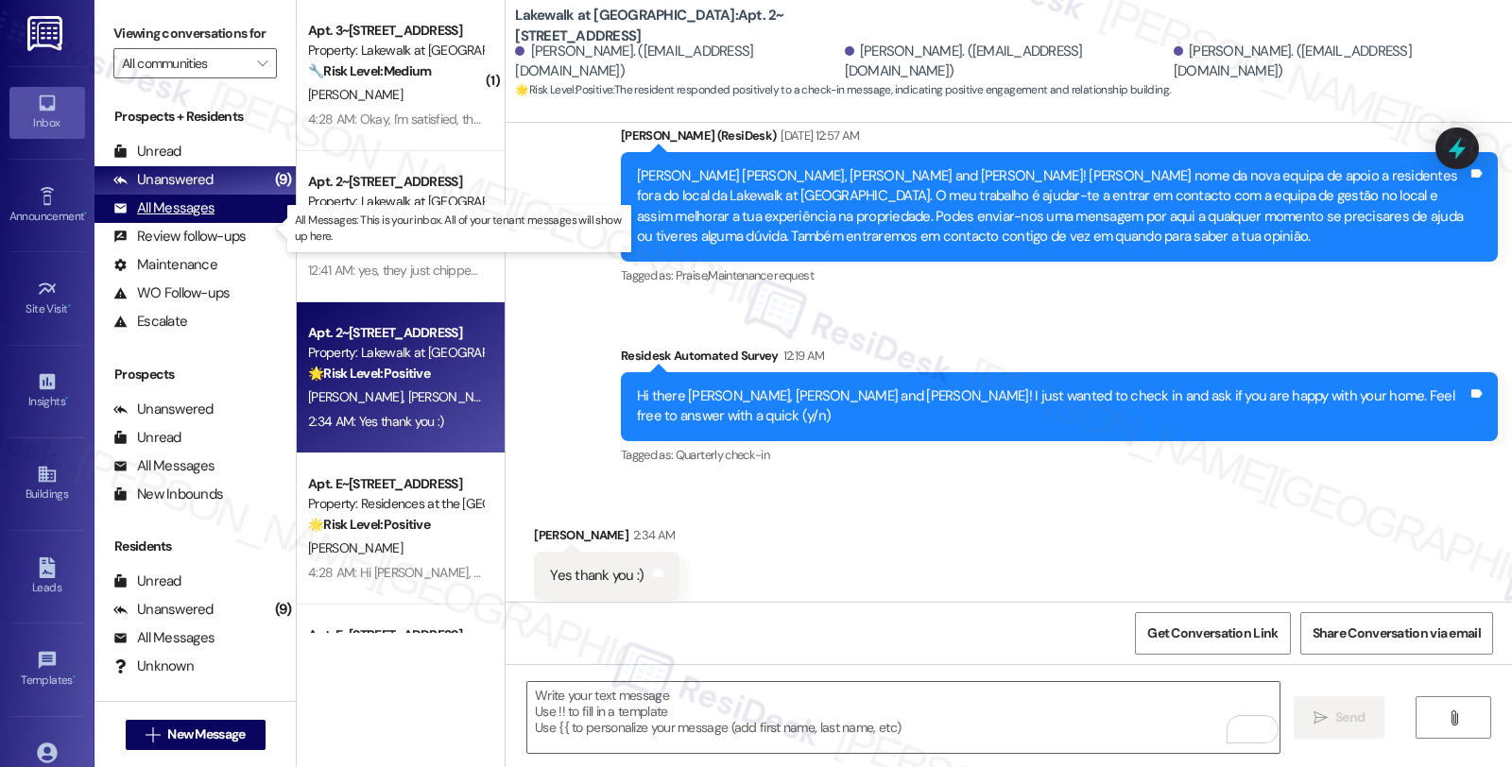
click at [213, 223] on div "All Messages (undefined)" at bounding box center [194, 209] width 201 height 28
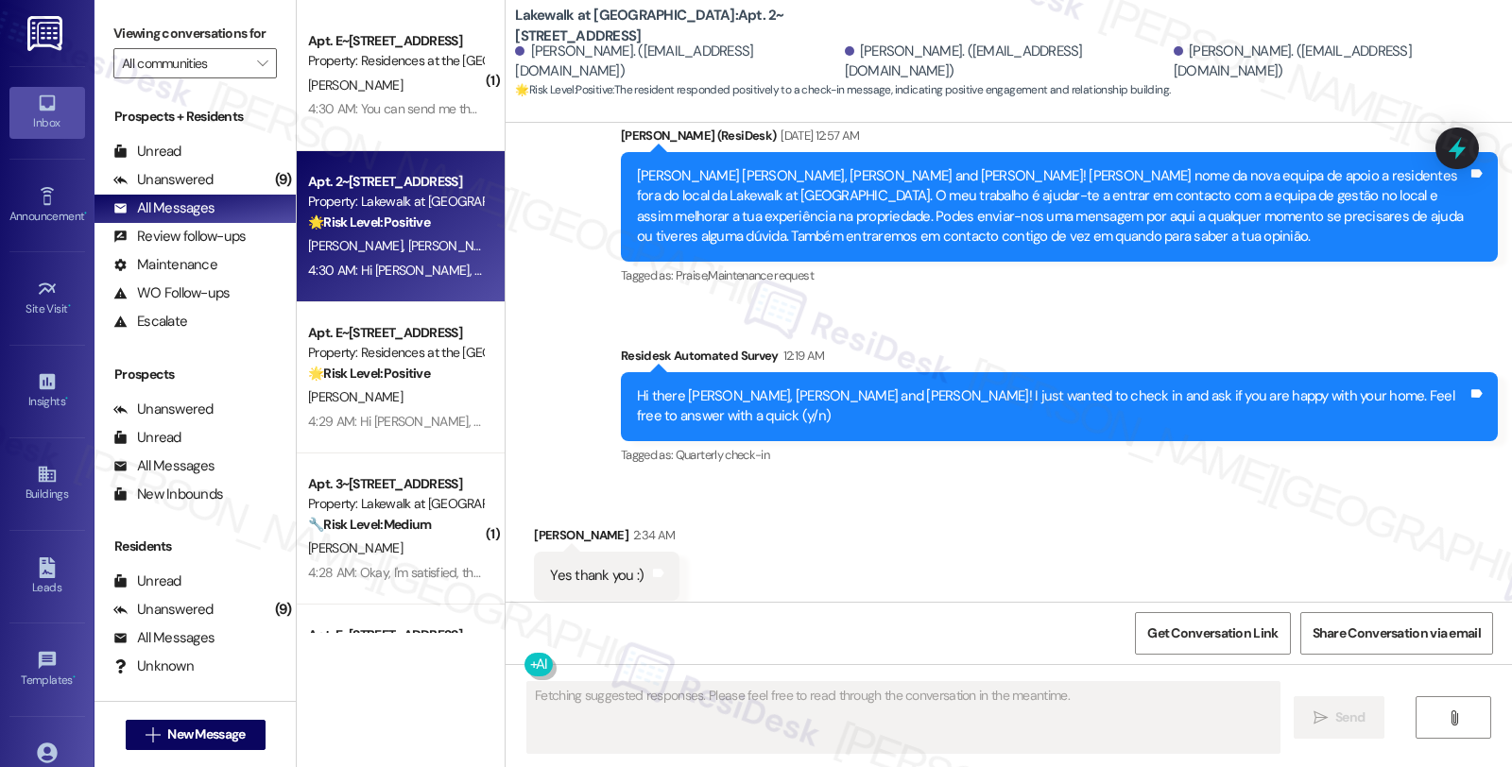
scroll to position [827, 0]
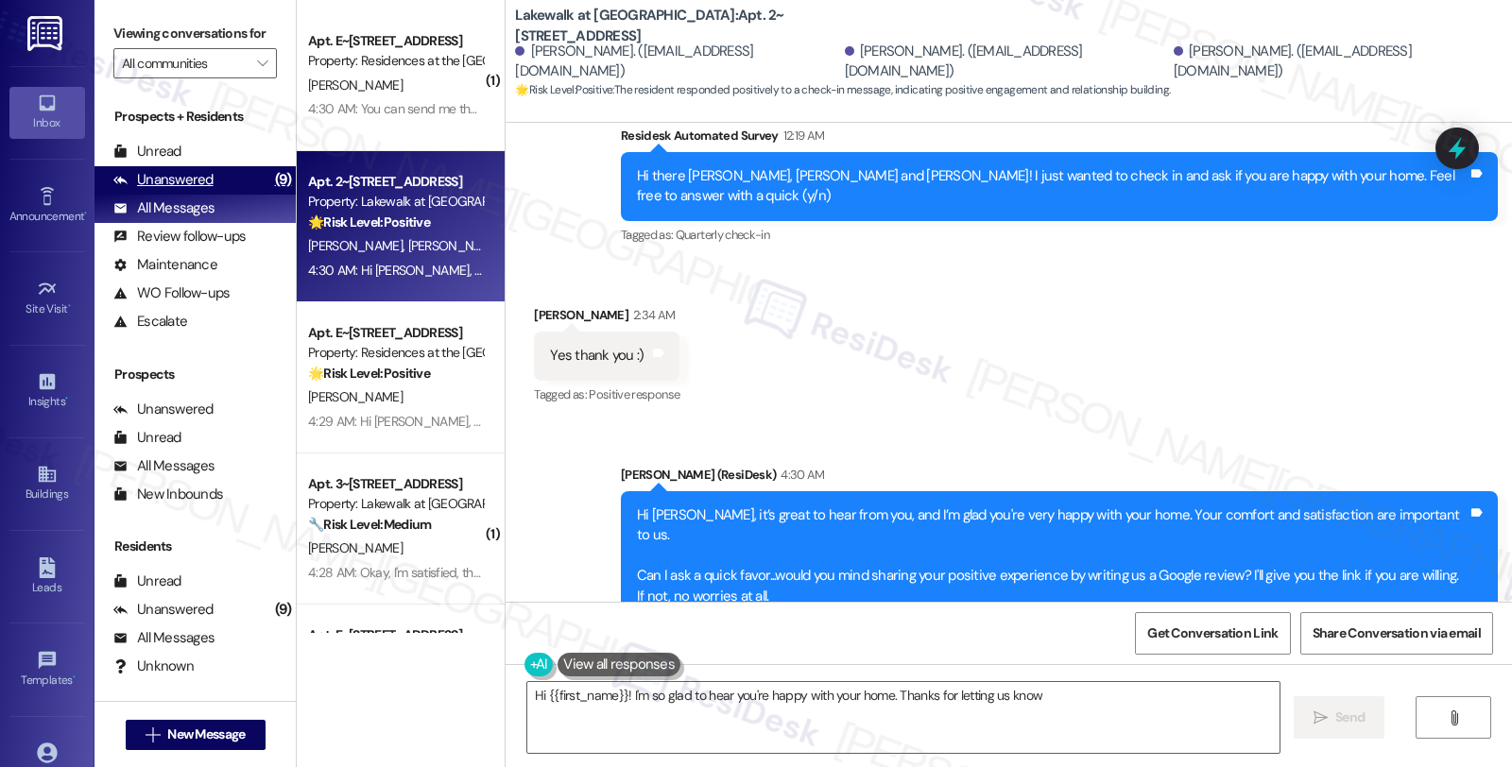
type textarea "Hi {{first_name}}! I'm so glad to hear you're happy with your home. Thanks for …"
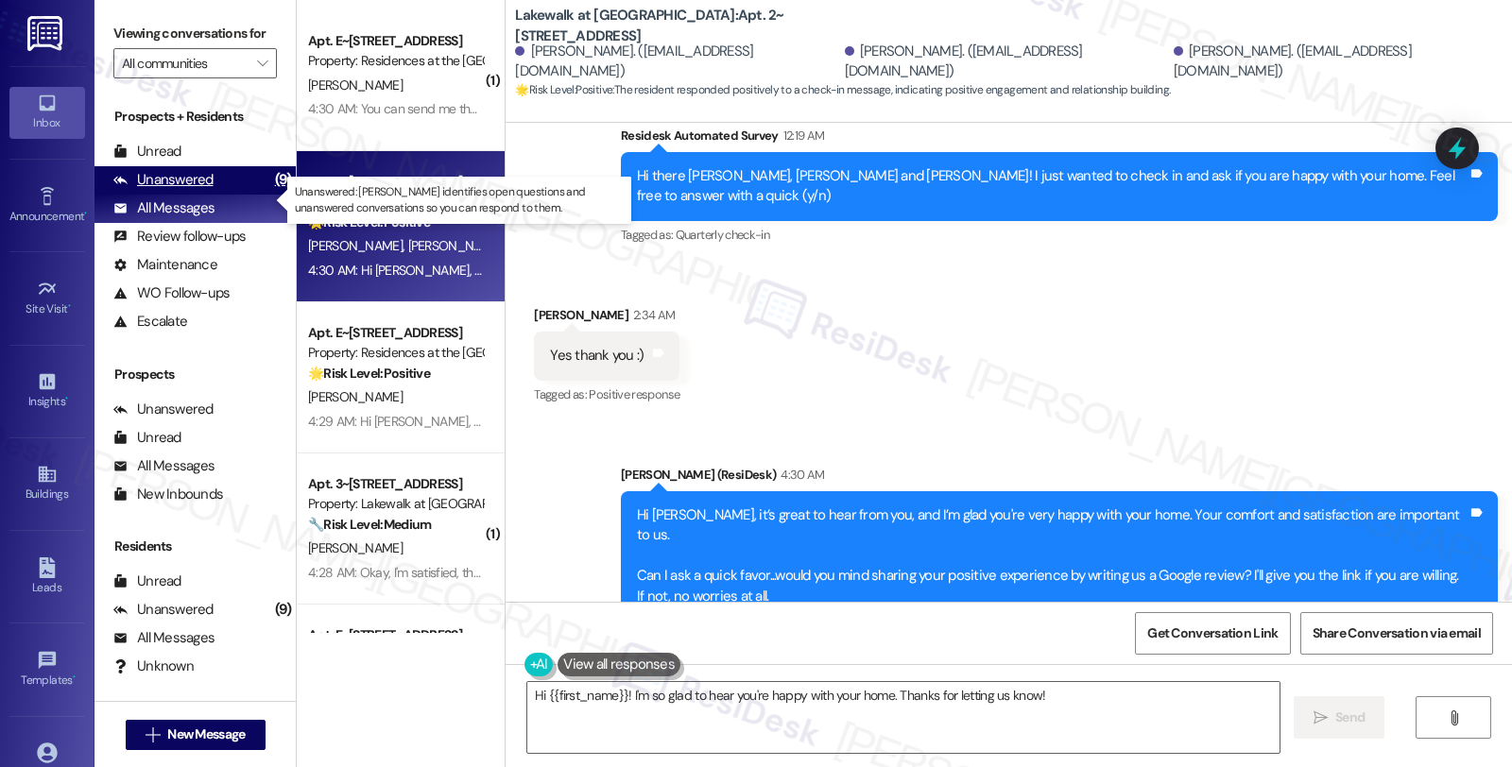
click at [200, 190] on div "Unanswered" at bounding box center [163, 180] width 100 height 20
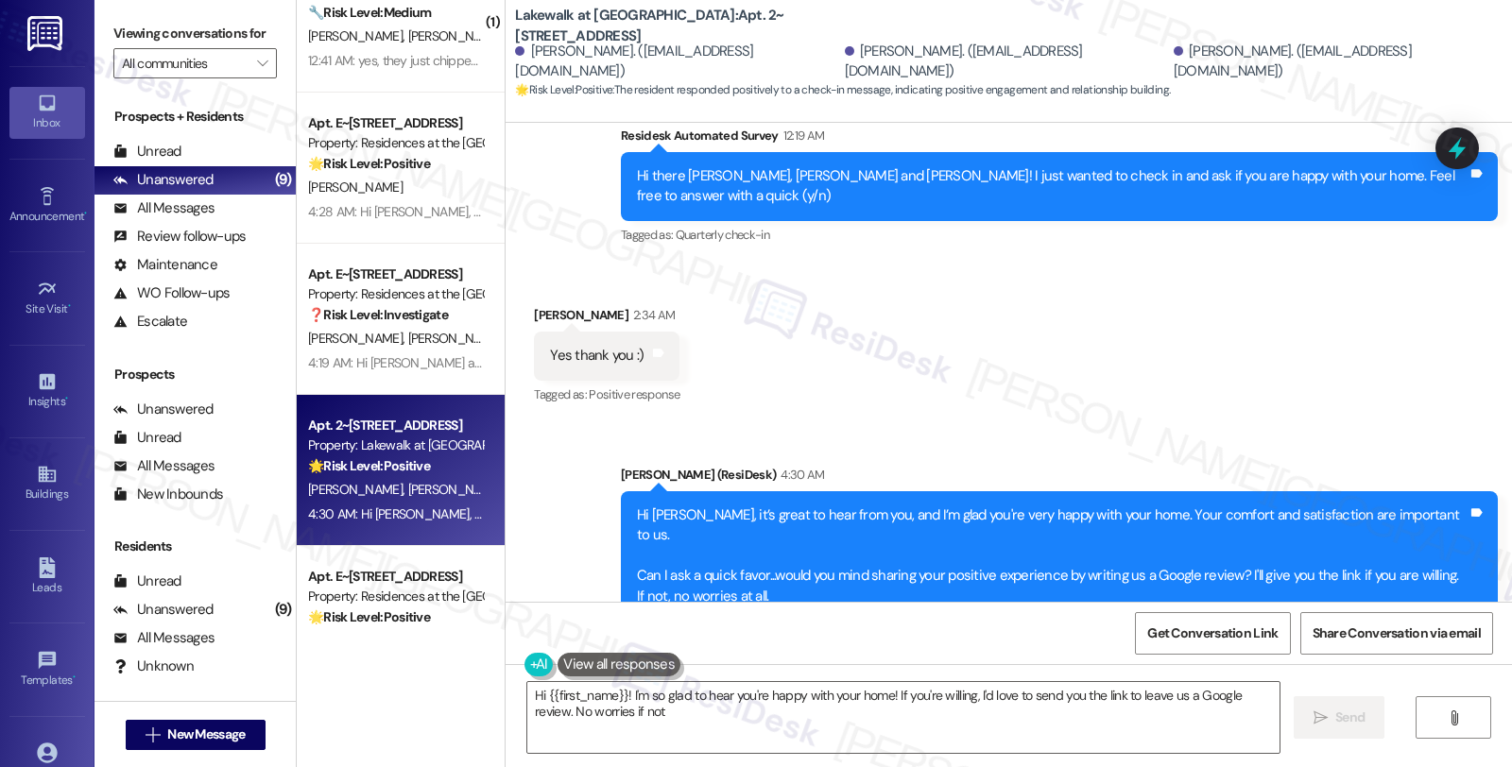
type textarea "Hi {{first_name}}! I'm so glad to hear you're happy with your home! If you're w…"
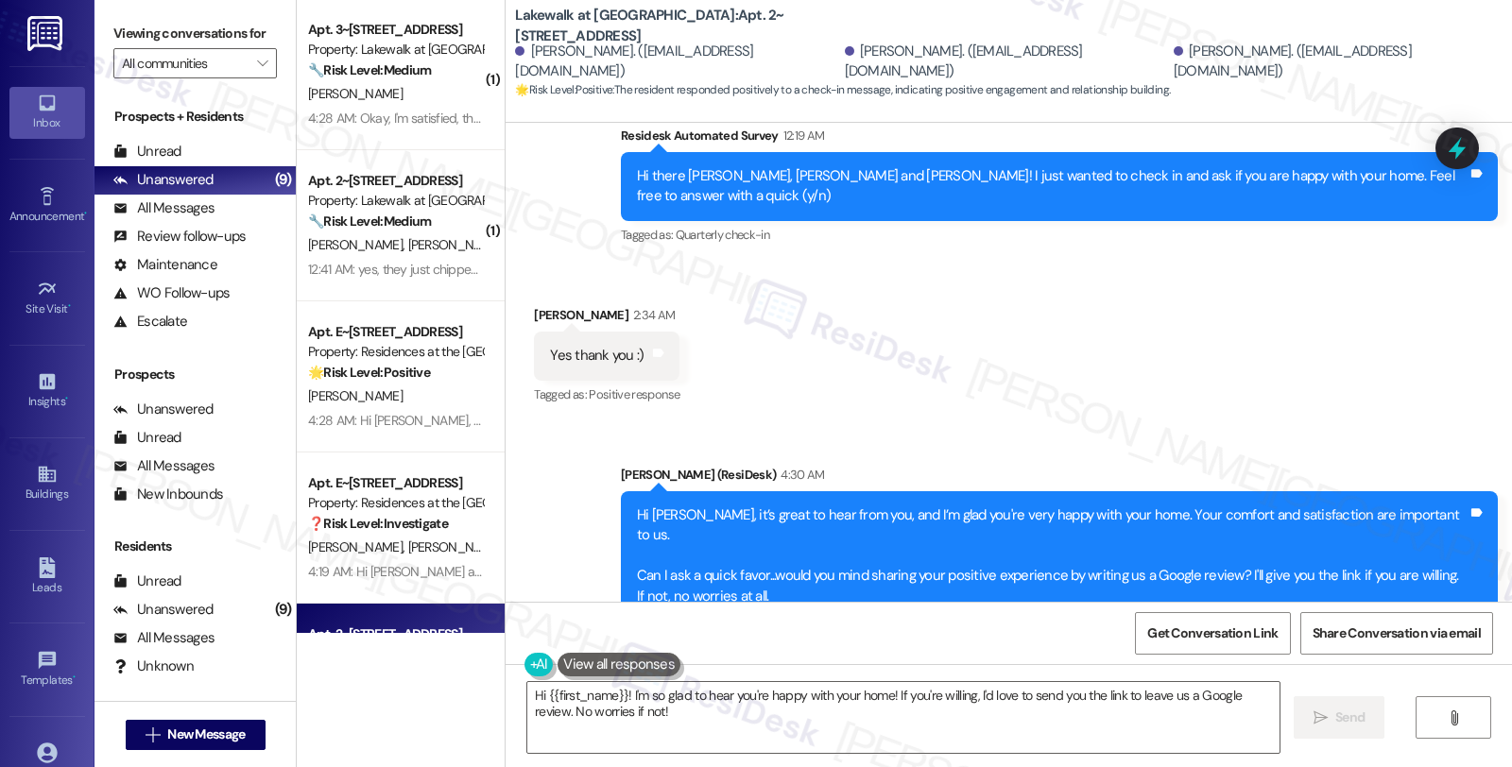
scroll to position [0, 0]
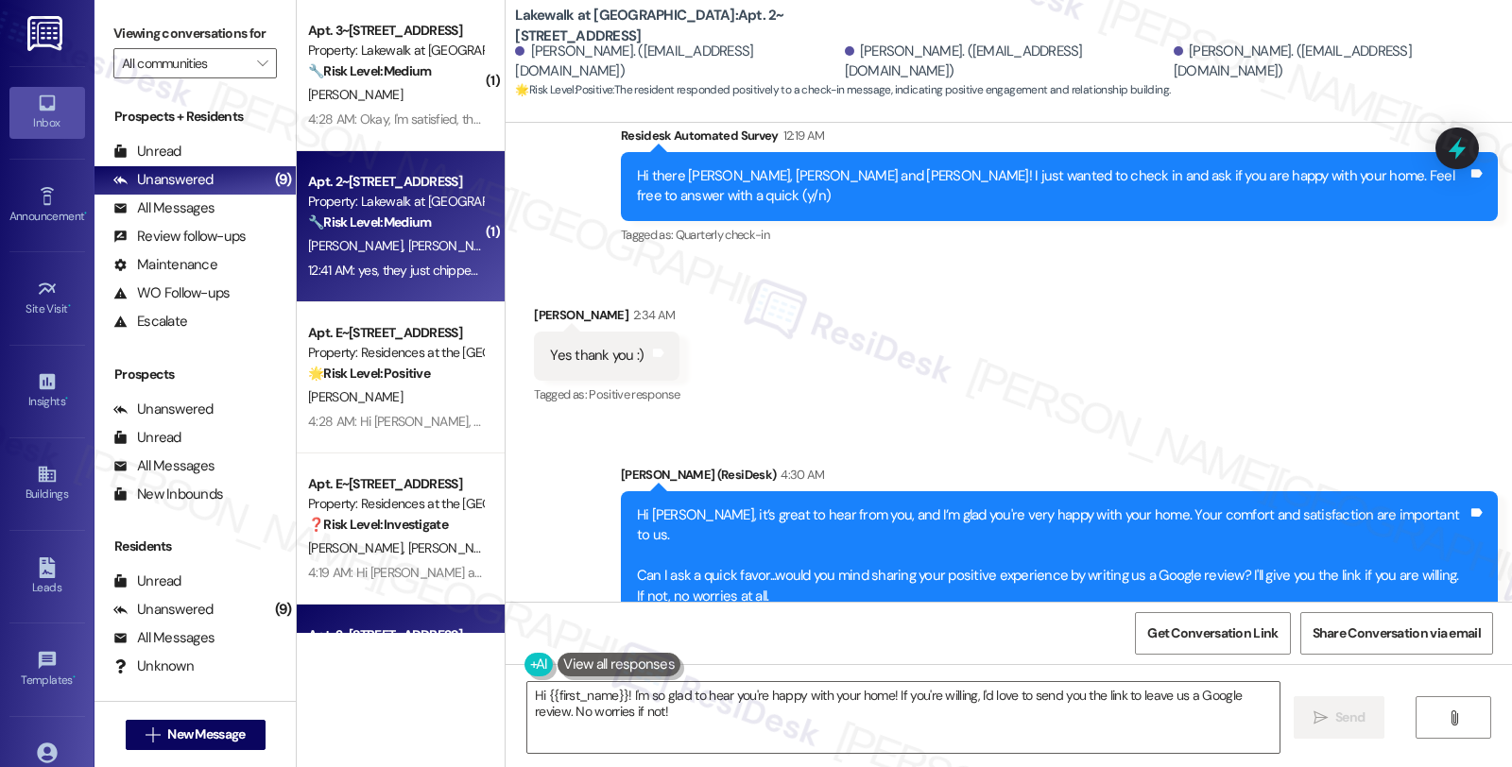
click at [446, 228] on div "🔧 Risk Level: Medium The resident confirms the work order was completed but men…" at bounding box center [395, 223] width 175 height 20
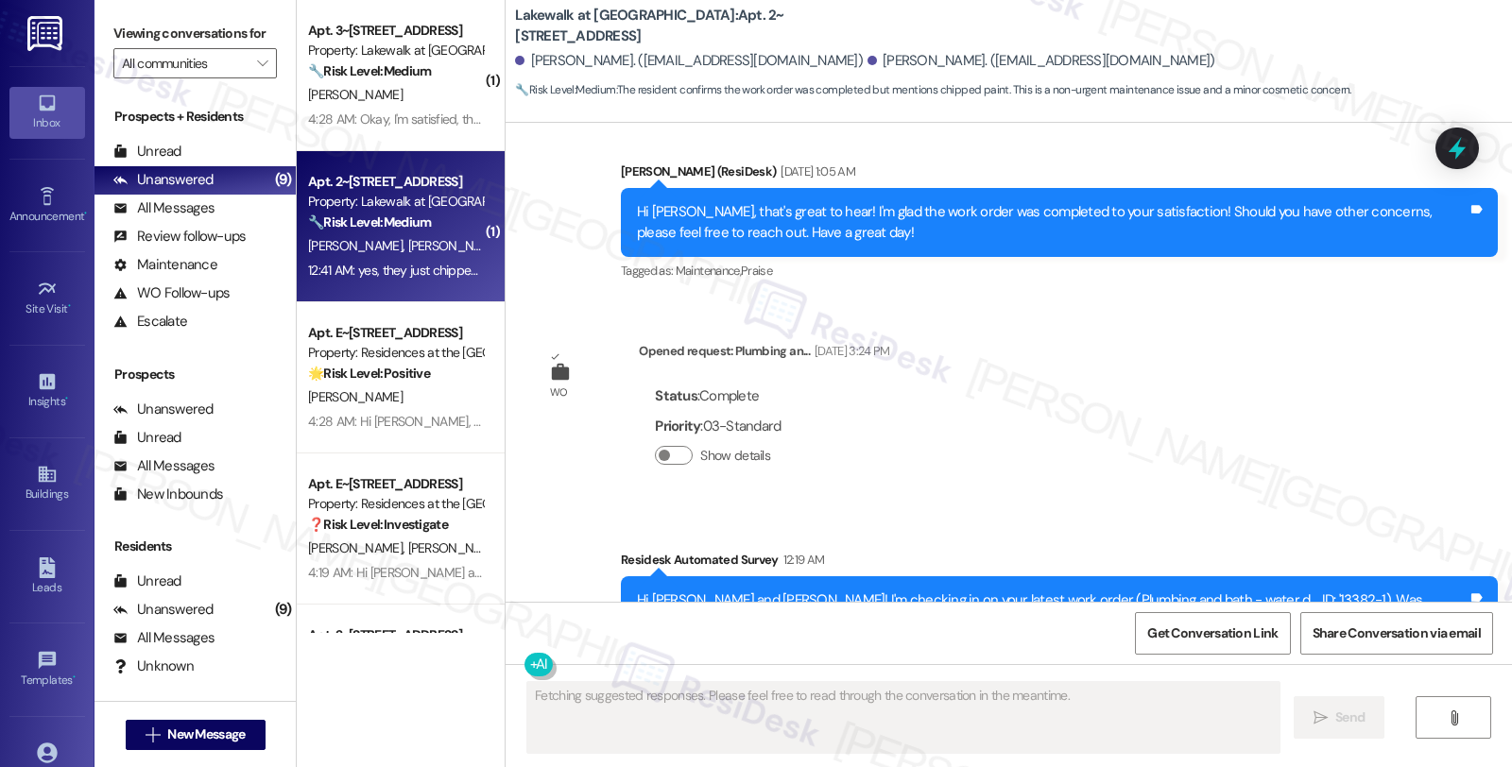
scroll to position [2542, 0]
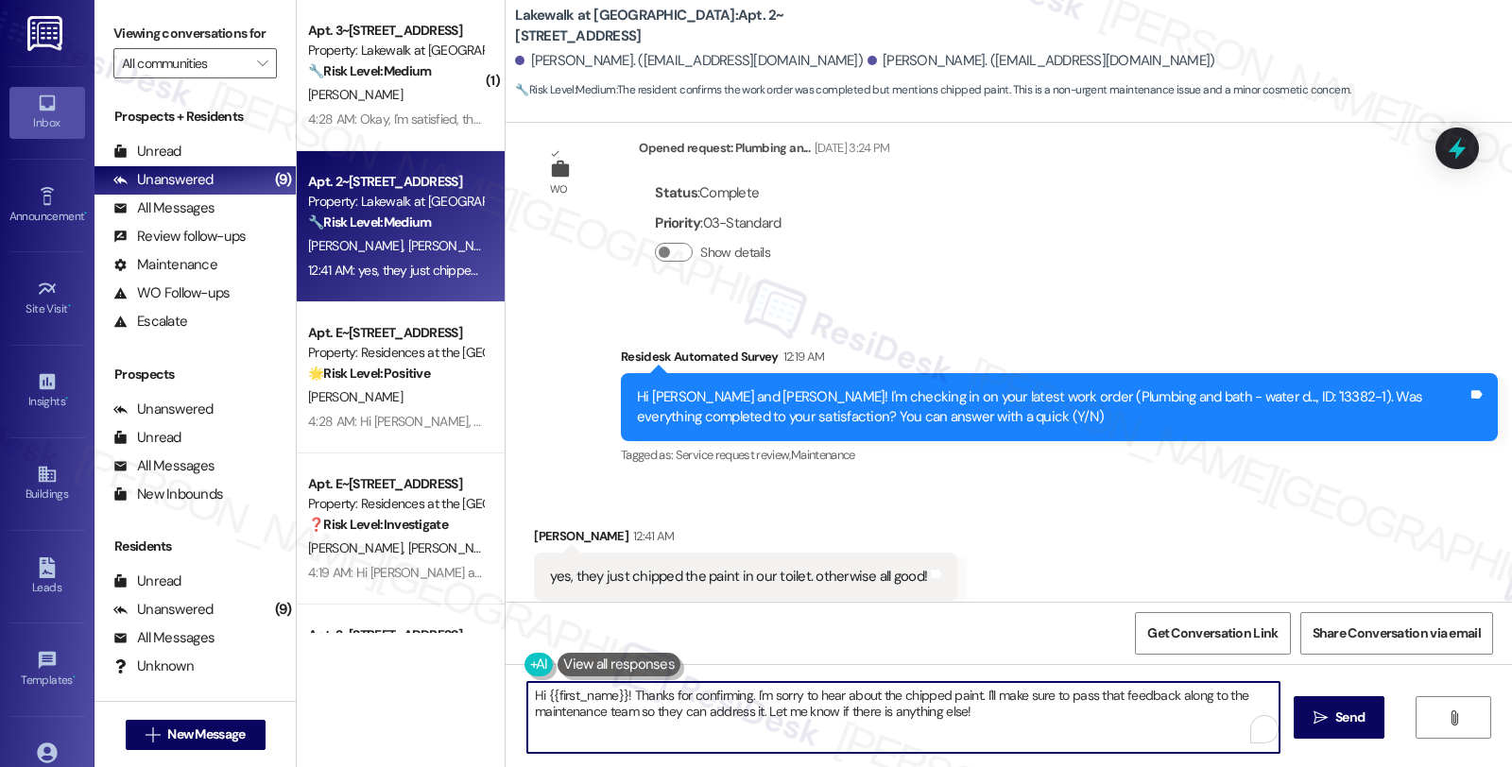
drag, startPoint x: 621, startPoint y: 691, endPoint x: 441, endPoint y: 691, distance: 179.5
click at [441, 691] on div "( 1 ) Apt. 3~107, 14012 Shoreside Way Property: Lakewalk at Hamlin 🔧 Risk Level…" at bounding box center [904, 383] width 1215 height 767
drag, startPoint x: 875, startPoint y: 693, endPoint x: 891, endPoint y: 716, distance: 28.6
click at [891, 716] on textarea "Thanks for confirming. I'm sorry to hear about the chipped paint. I'll make sur…" at bounding box center [903, 717] width 752 height 71
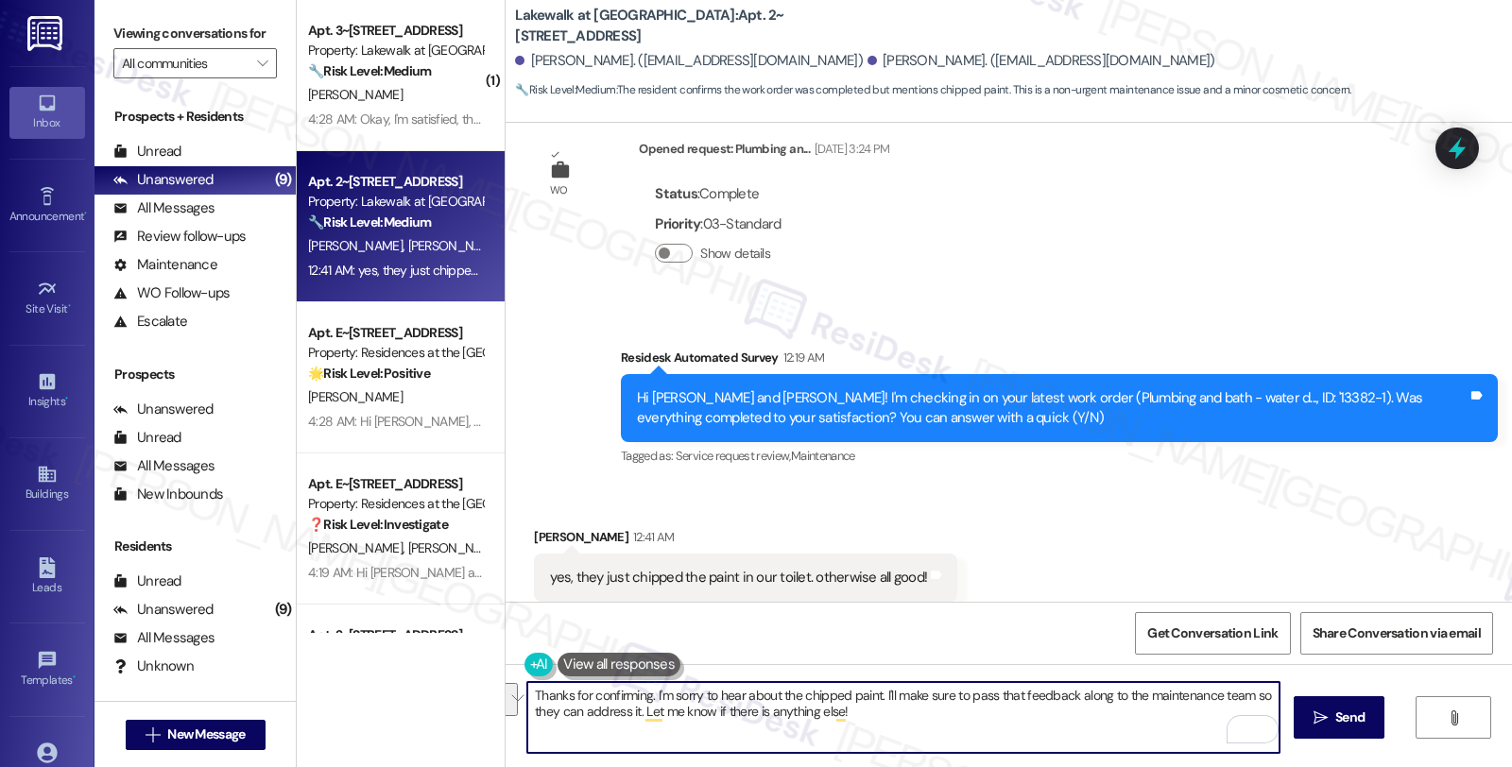
scroll to position [2543, 0]
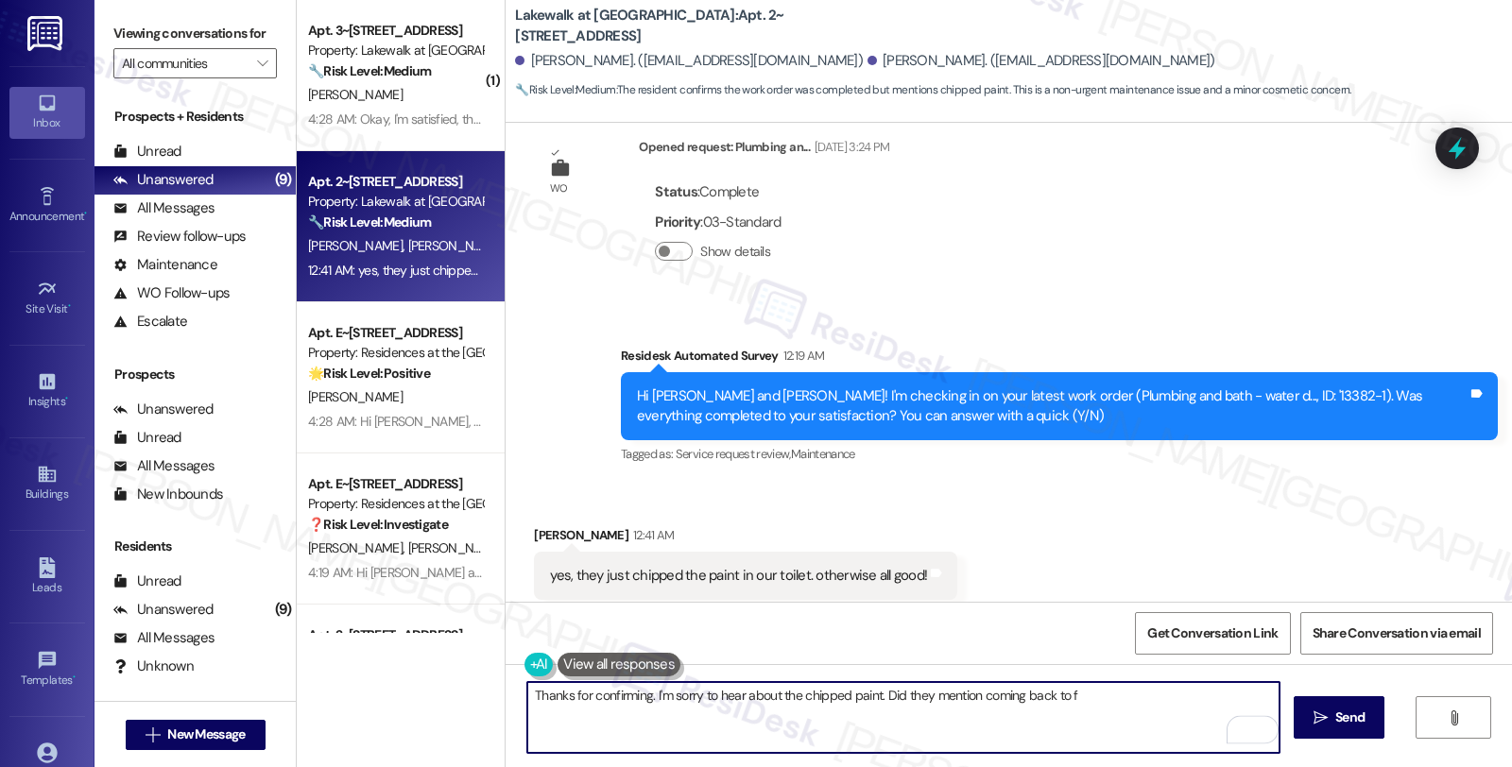
click at [1077, 693] on textarea "Thanks for confirming. I'm sorry to hear about the chipped paint. Did they ment…" at bounding box center [903, 717] width 752 height 71
click at [1191, 703] on textarea "Thanks for confirming. I'm sorry to hear about the chipped paint. Did they ment…" at bounding box center [903, 717] width 752 height 71
type textarea "Thanks for confirming. I'm sorry to hear about the chipped paint. Did they ment…"
click at [1323, 715] on icon "" at bounding box center [1320, 717] width 14 height 15
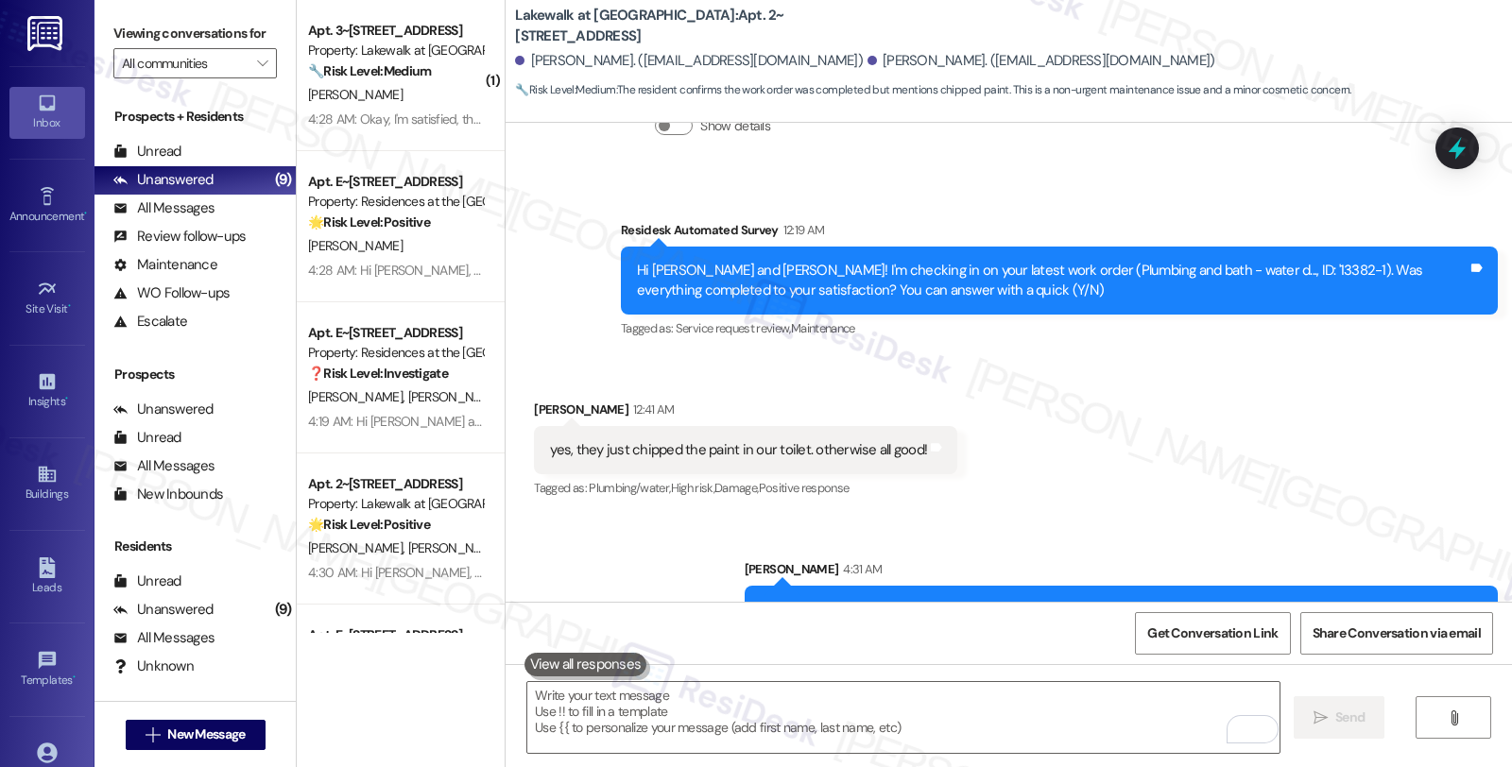
scroll to position [2675, 0]
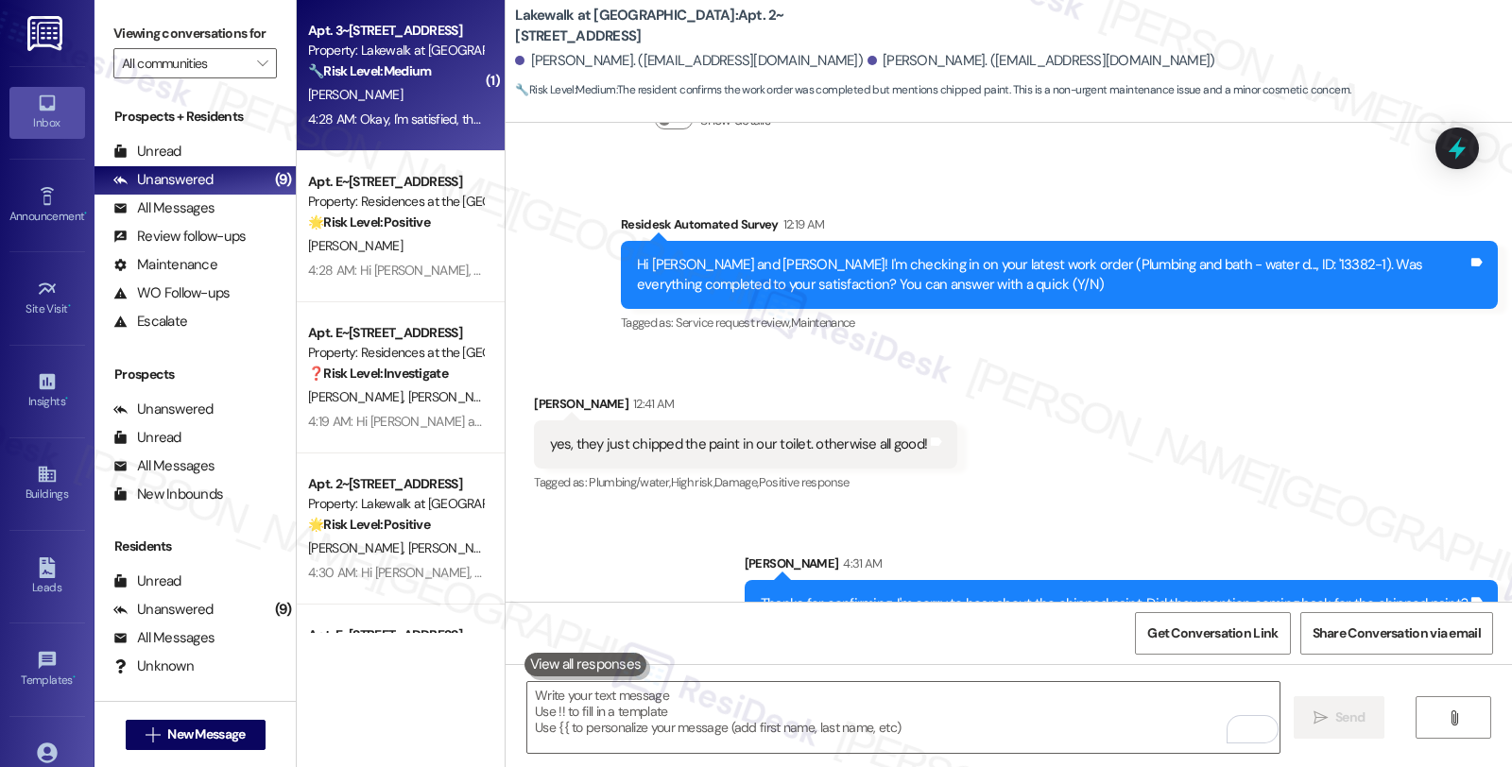
click at [440, 95] on div "[PERSON_NAME]" at bounding box center [395, 95] width 179 height 24
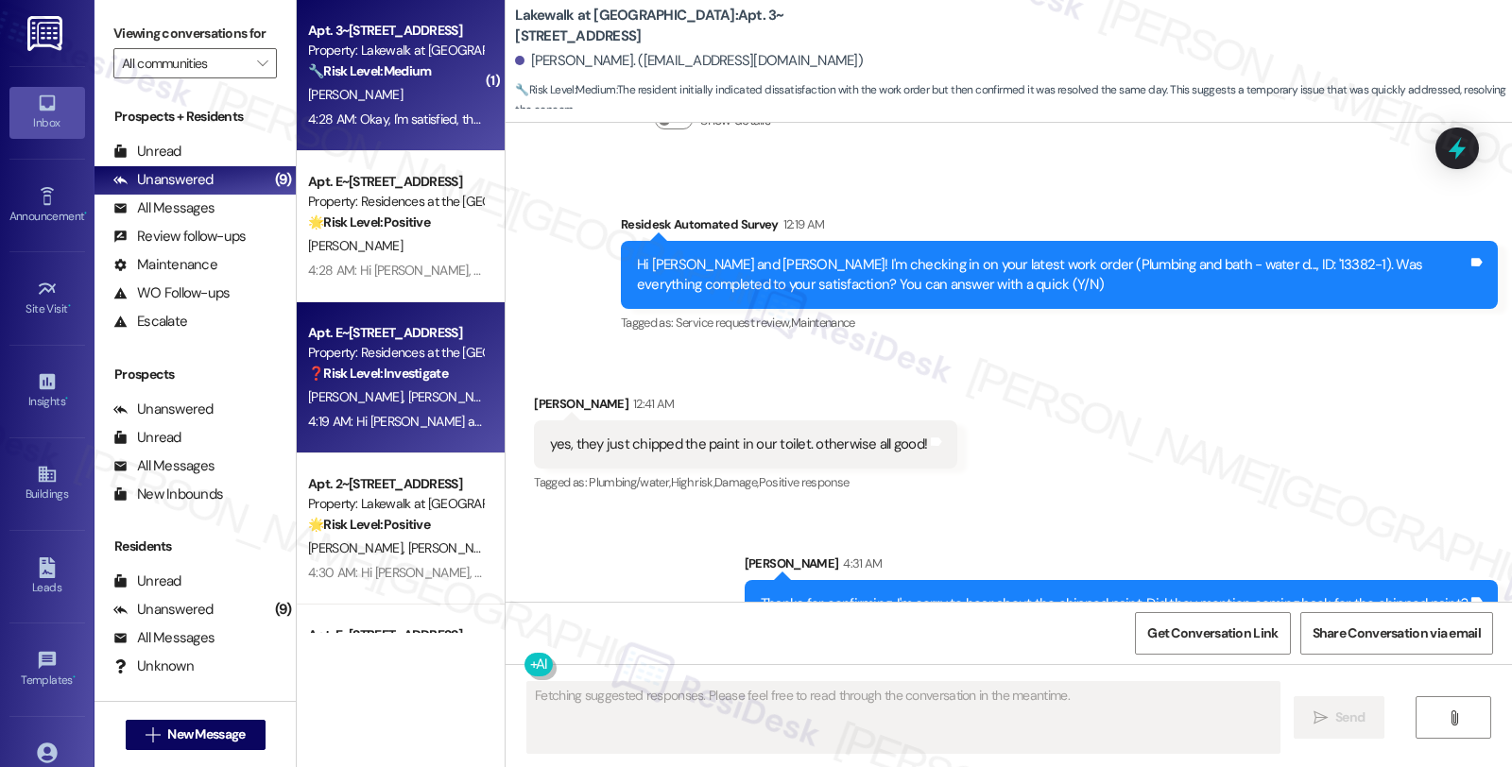
scroll to position [1684, 0]
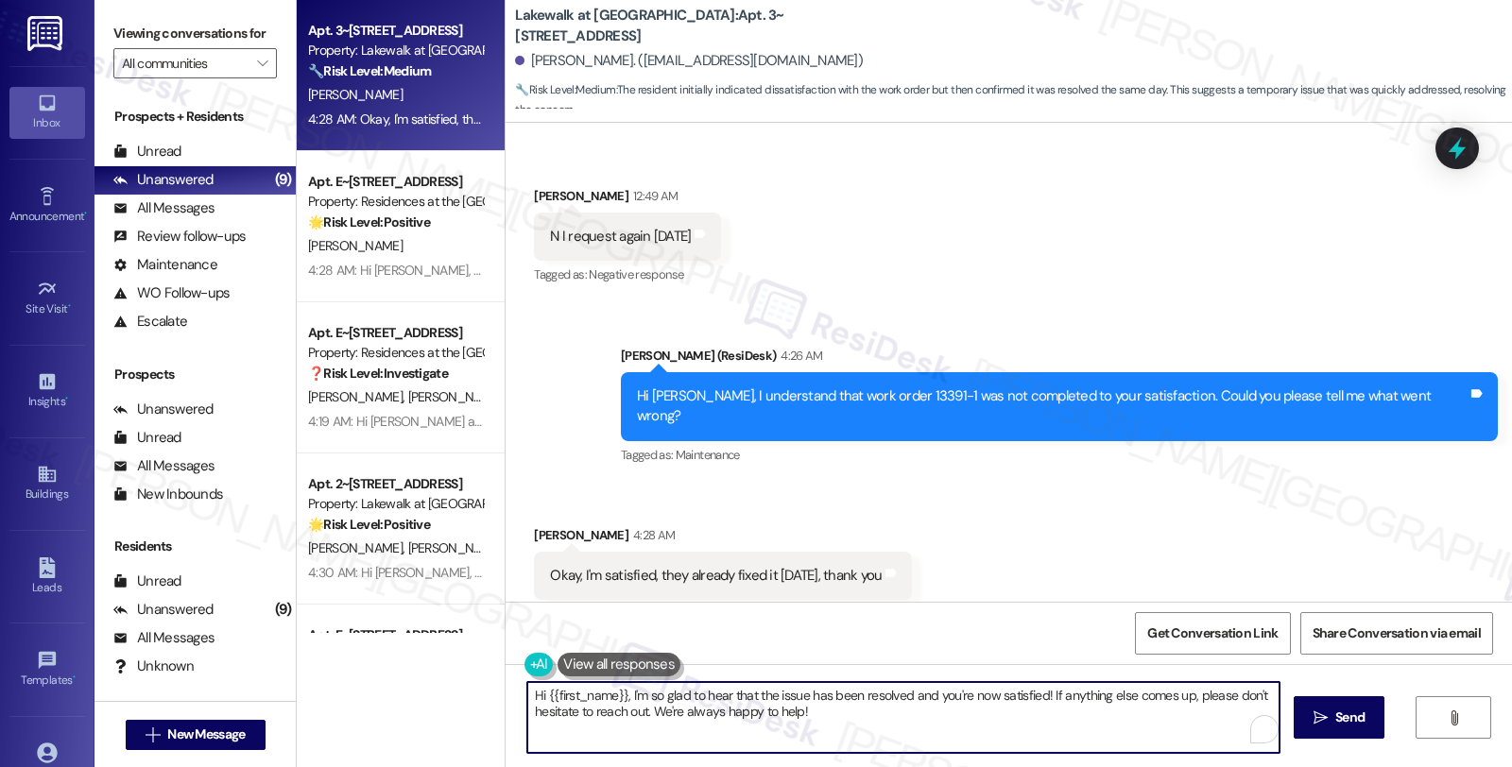
drag, startPoint x: 612, startPoint y: 692, endPoint x: 450, endPoint y: 692, distance: 162.5
click at [450, 692] on div "Apt. 3~107, 14012 Shoreside Way Property: Lakewalk at Hamlin 🔧 Risk Level: Medi…" at bounding box center [904, 383] width 1215 height 767
drag, startPoint x: 542, startPoint y: 711, endPoint x: 826, endPoint y: 737, distance: 284.6
click at [826, 737] on textarea "I'm so glad to hear that the issue has been resolved and you're now satisfied! …" at bounding box center [903, 717] width 752 height 71
type textarea "I'm so glad to hear that the issue has been resolved and you're now satisfied! …"
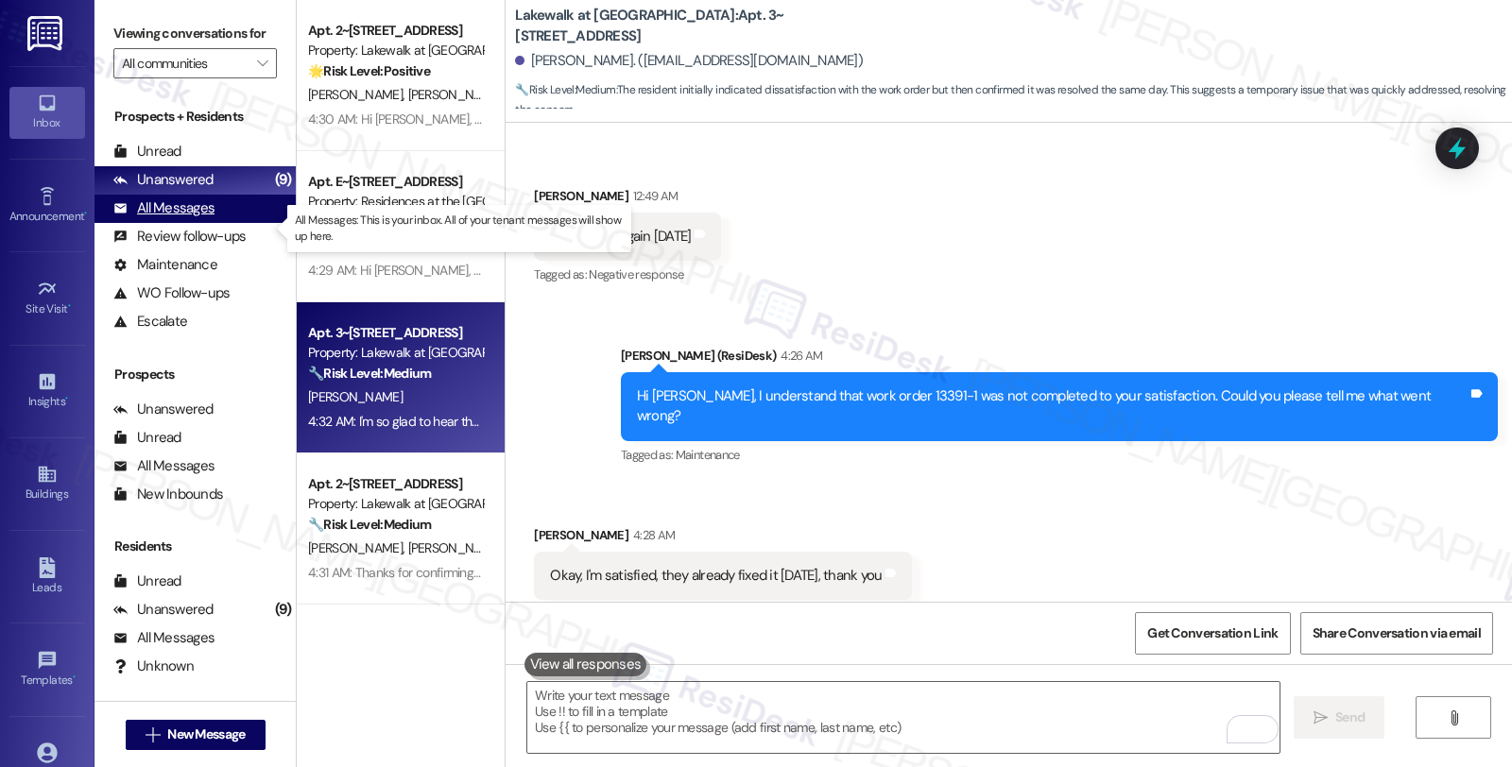
click at [209, 218] on div "All Messages" at bounding box center [163, 208] width 101 height 20
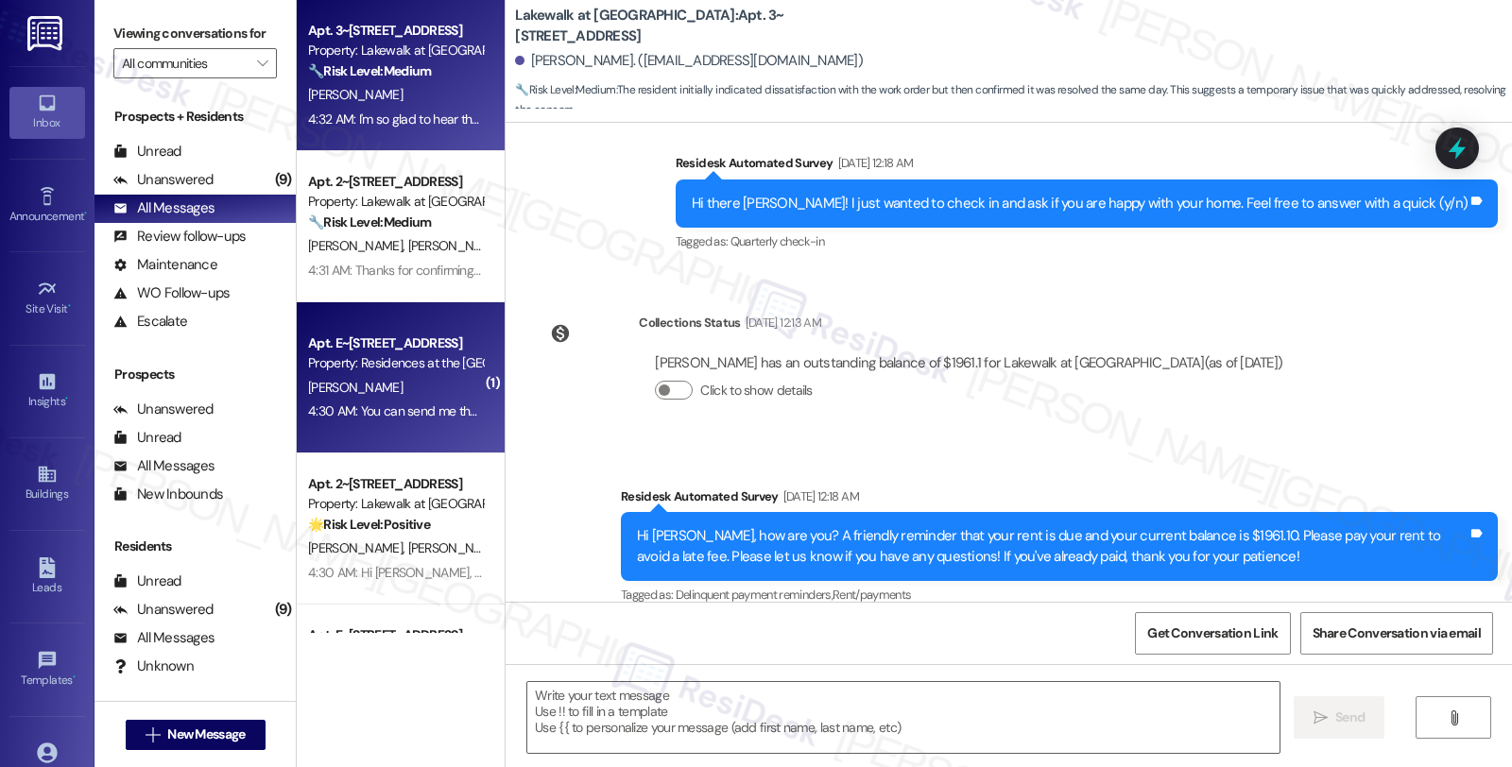
type textarea "Fetching suggested responses. Please feel free to read through the conversation…"
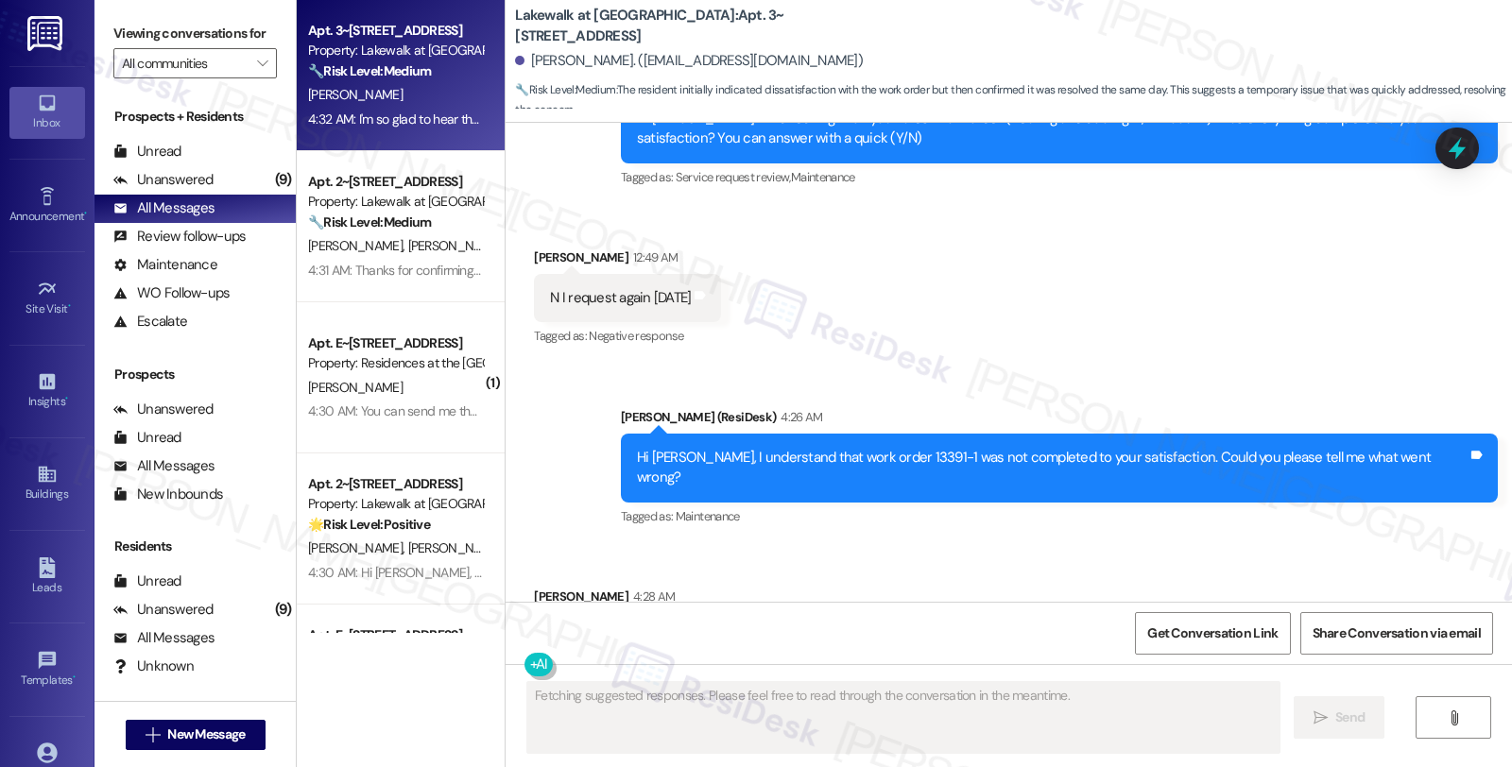
scroll to position [1683, 0]
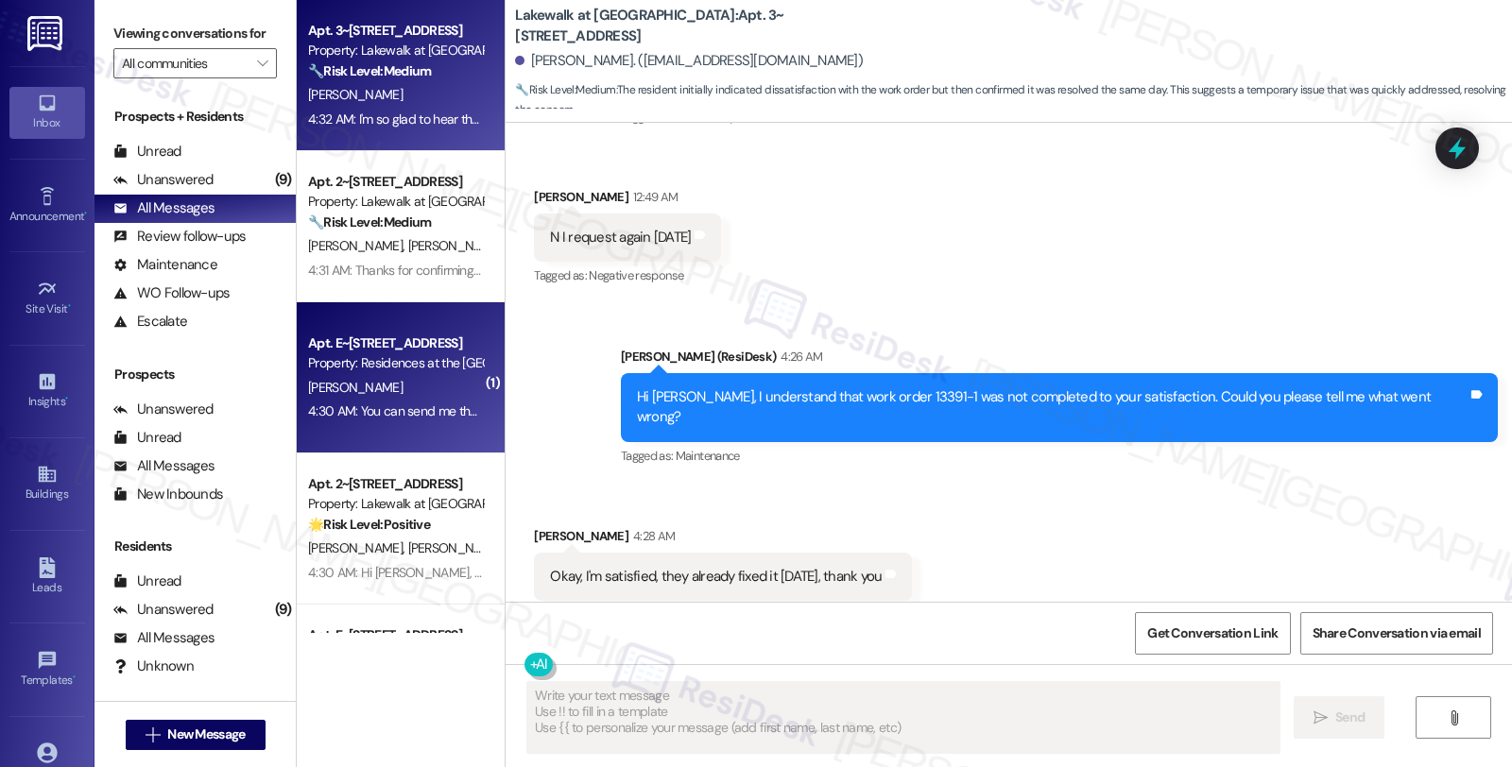
click at [397, 361] on div "Property: Residences at the [GEOGRAPHIC_DATA]" at bounding box center [395, 363] width 175 height 20
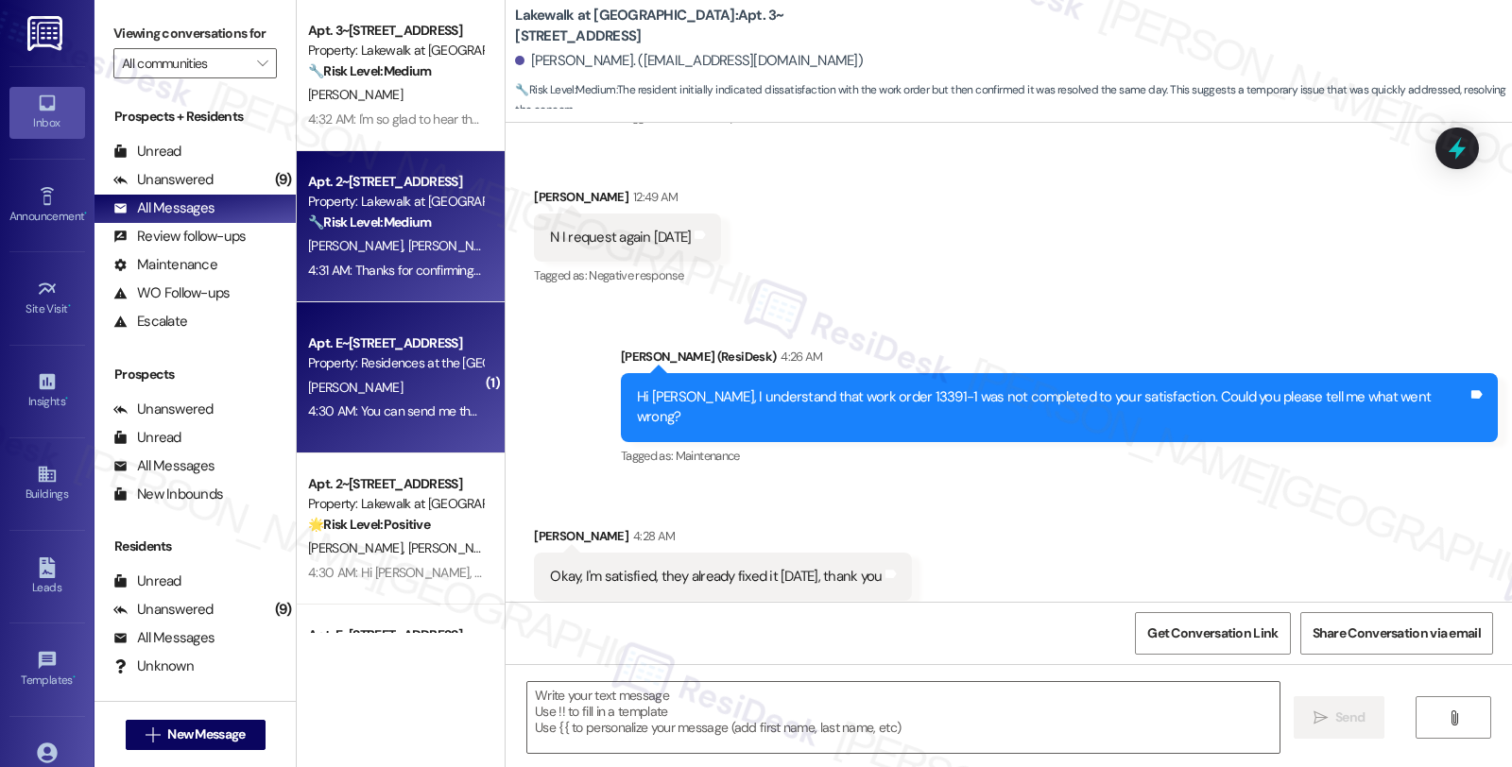
type textarea "Fetching suggested responses. Please feel free to read through the conversation…"
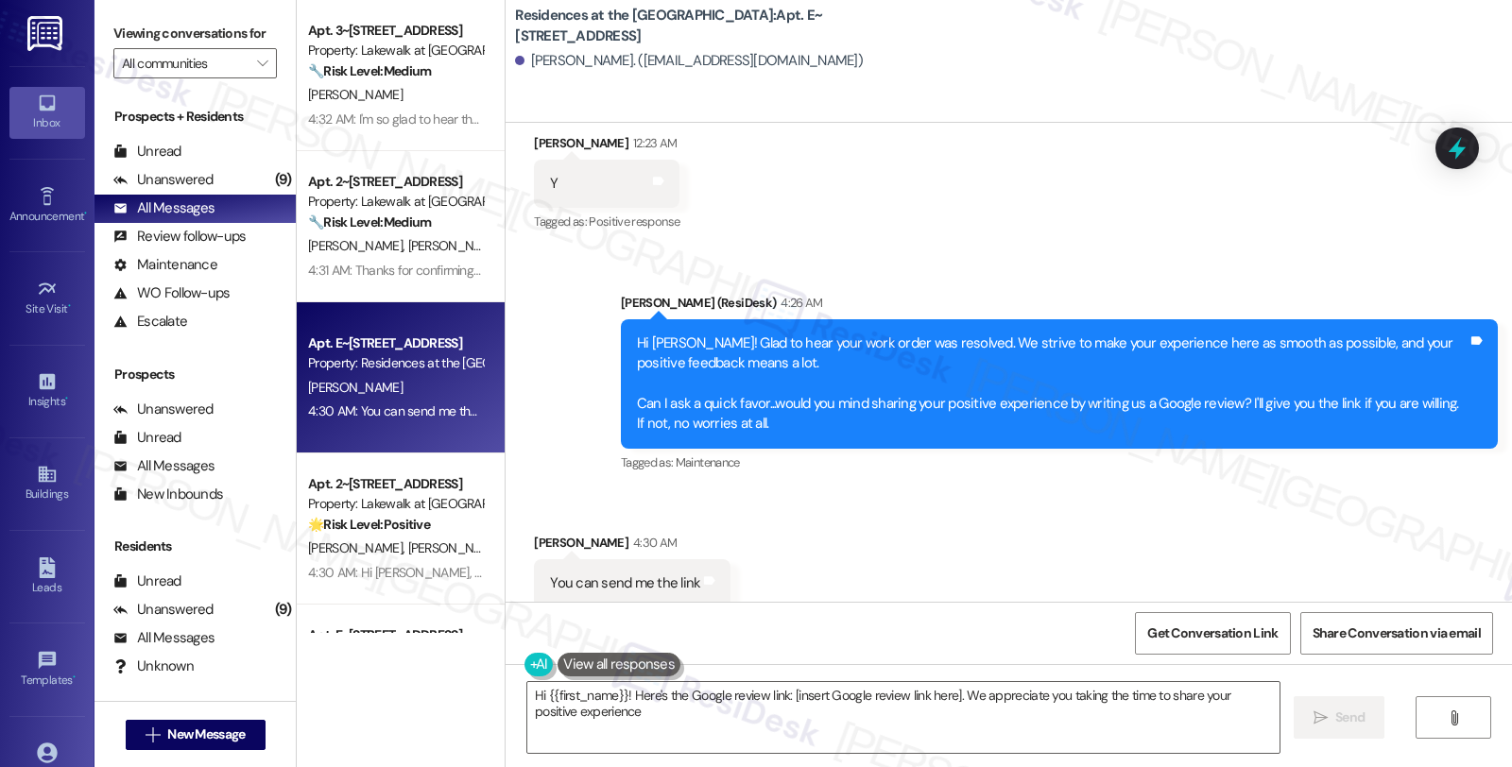
type textarea "Hi {{first_name}}! Here's the Google review link: [insert Google review link he…"
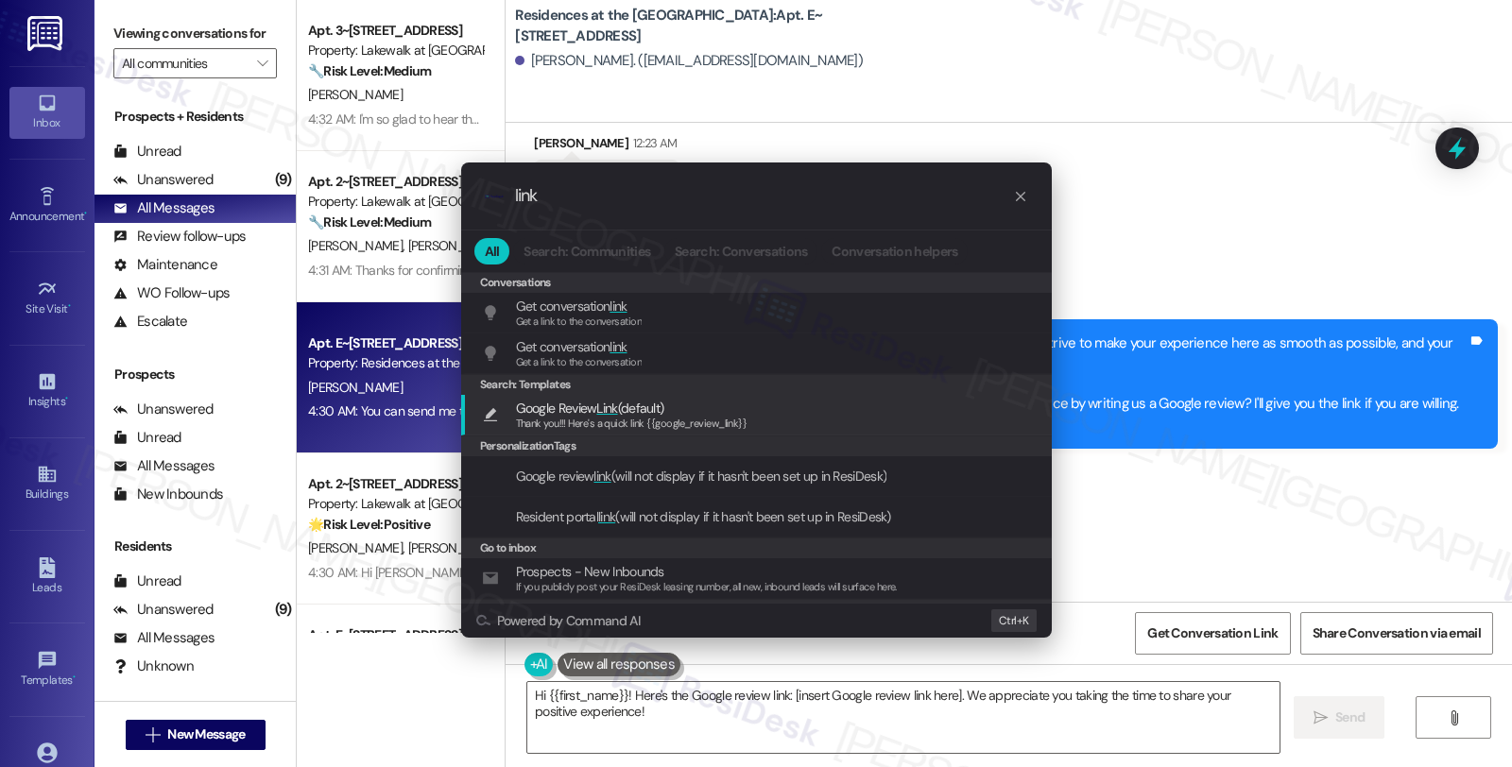
type input "link"
click at [704, 417] on span "Thank you!!! Here's a quick link {{google_review_link}}" at bounding box center [631, 423] width 231 height 13
type textarea "Thank you!!! Here's a quick link {{google_review_link}}"
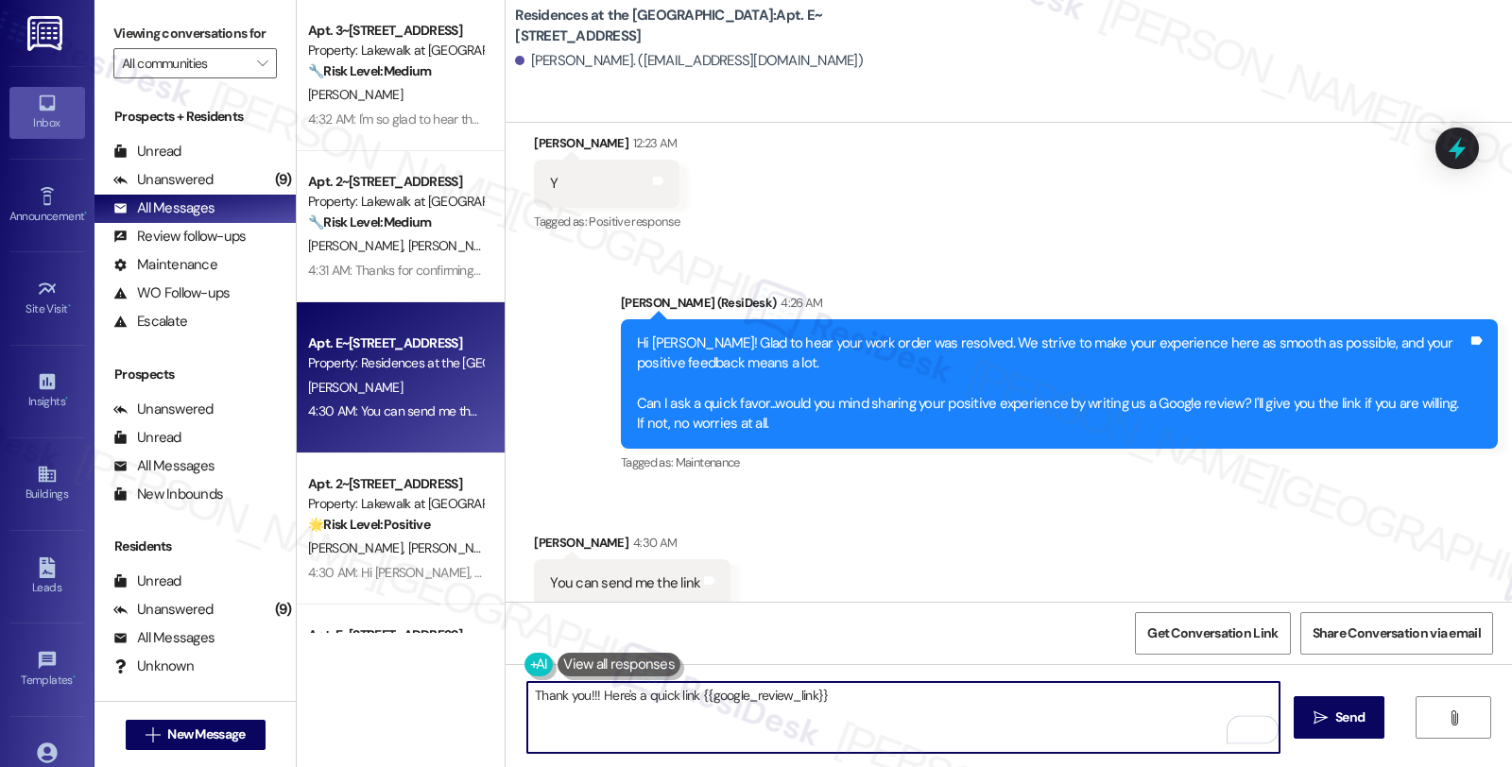
click at [933, 720] on textarea "Thank you!!! Here's a quick link {{google_review_link}}" at bounding box center [903, 717] width 752 height 71
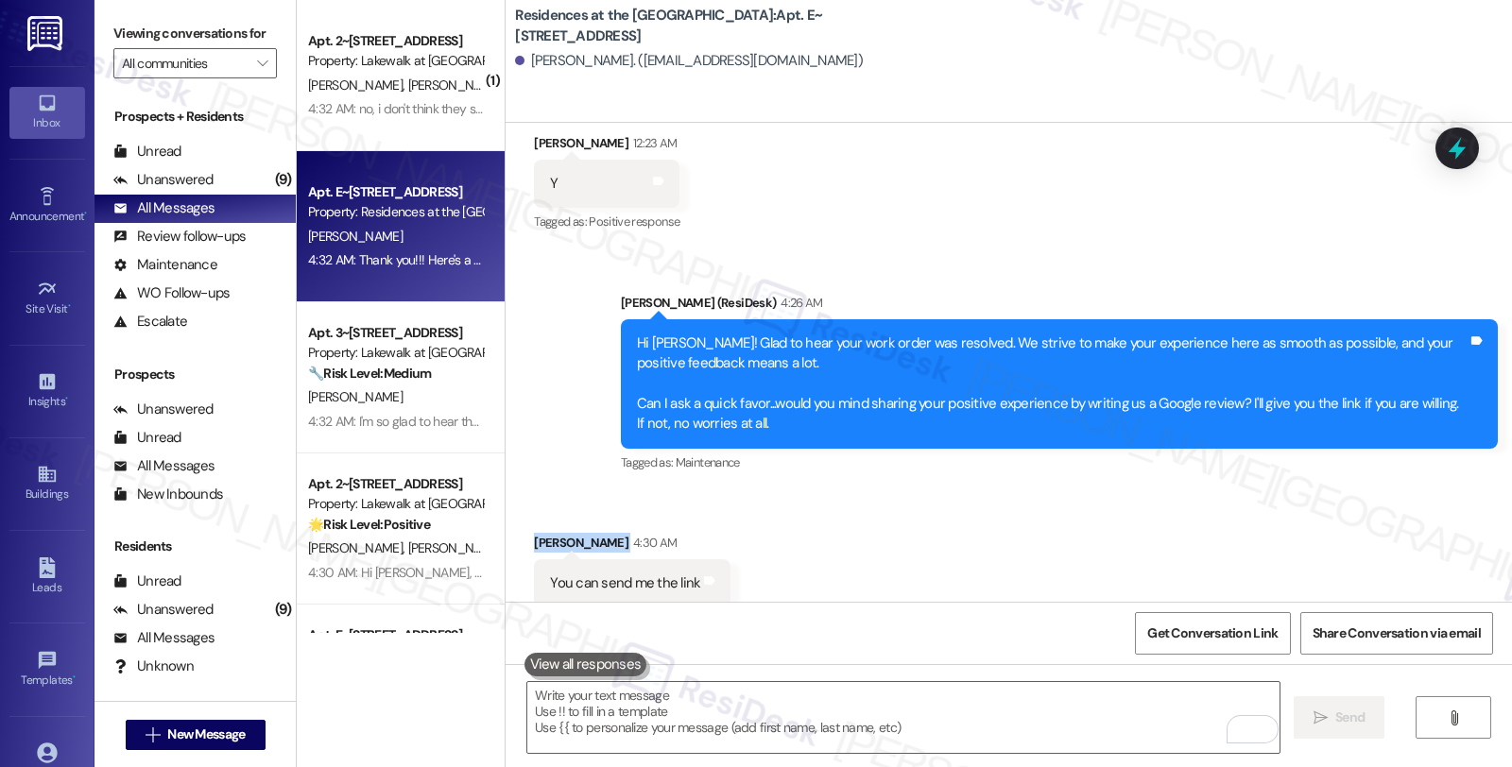
drag, startPoint x: 517, startPoint y: 520, endPoint x: 573, endPoint y: 526, distance: 56.1
click at [573, 526] on div "Received via SMS Laura Fox 4:30 AM You can send me the link Tags and notes" at bounding box center [632, 570] width 225 height 103
copy div "[PERSON_NAME]"
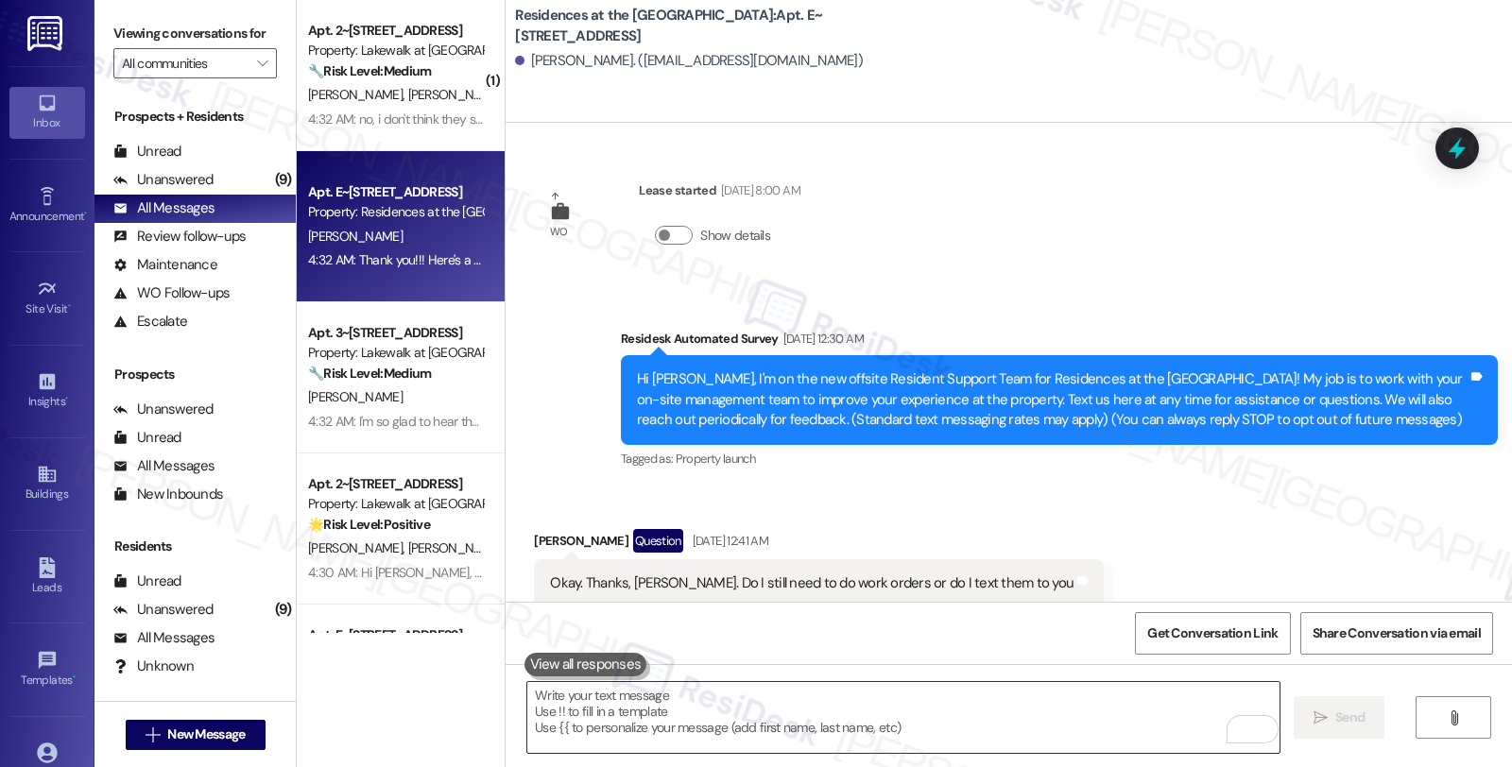
scroll to position [1683, 0]
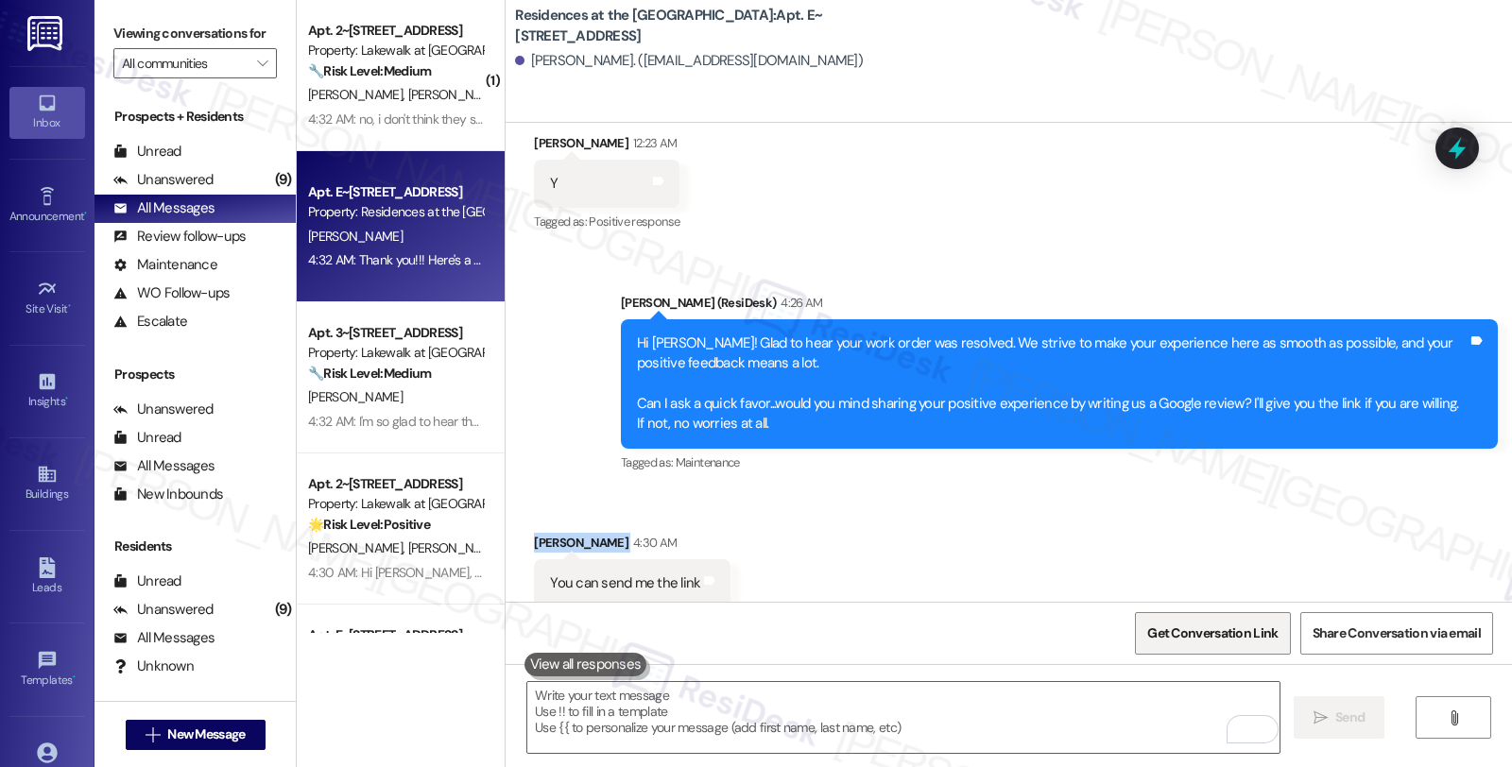
click at [1193, 640] on span "Get Conversation Link" at bounding box center [1212, 634] width 130 height 20
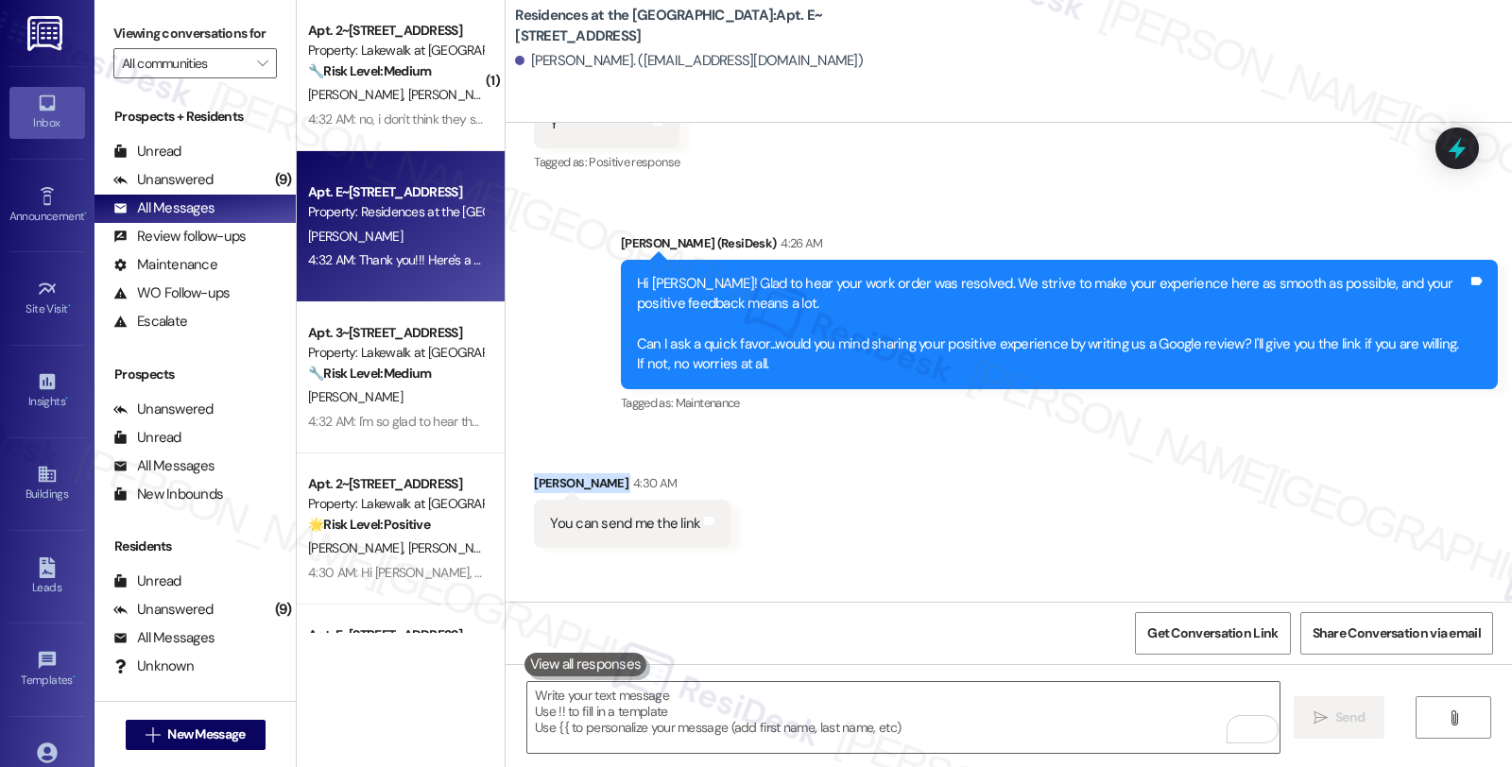
scroll to position [1815, 0]
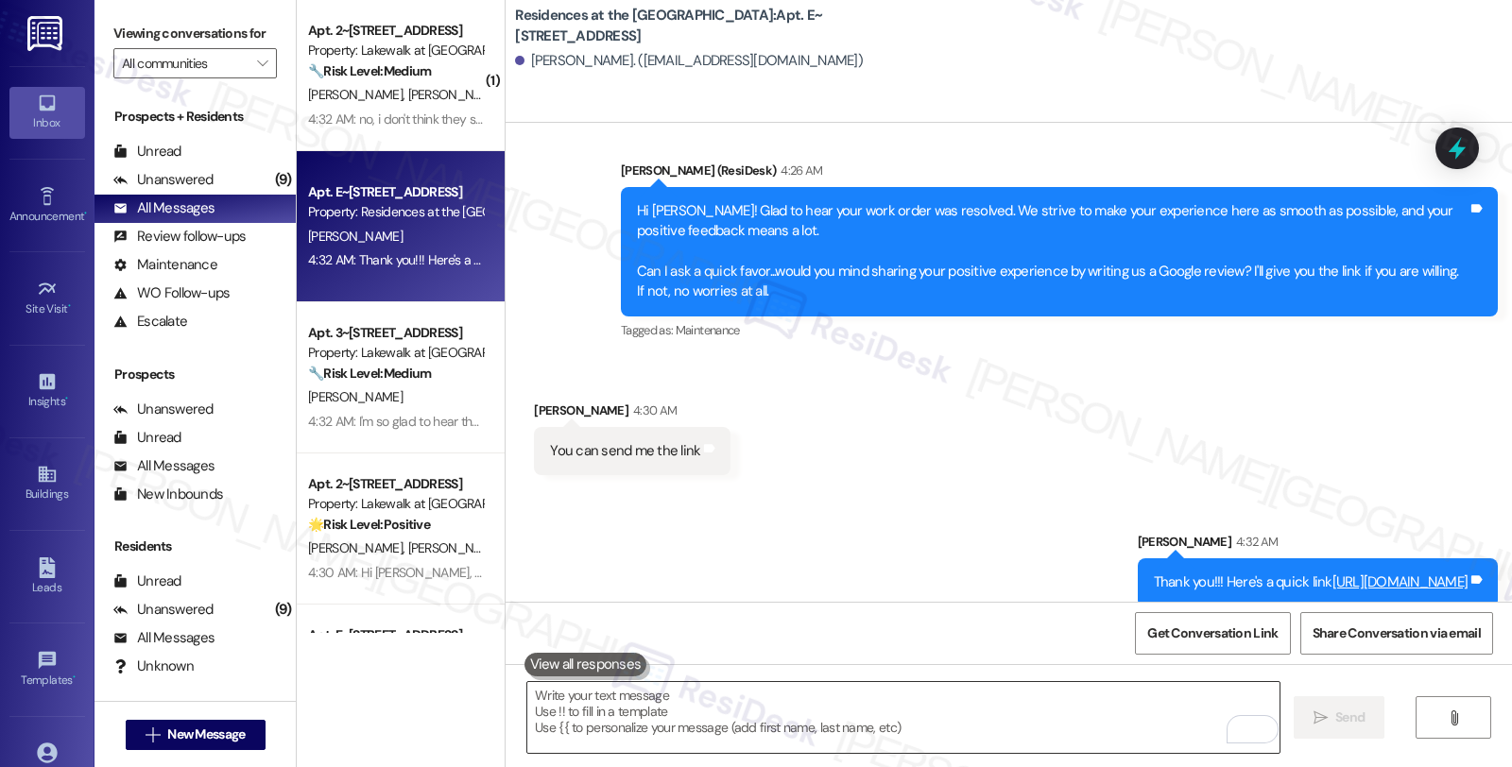
click at [791, 724] on textarea "To enrich screen reader interactions, please activate Accessibility in Grammarl…" at bounding box center [903, 717] width 752 height 71
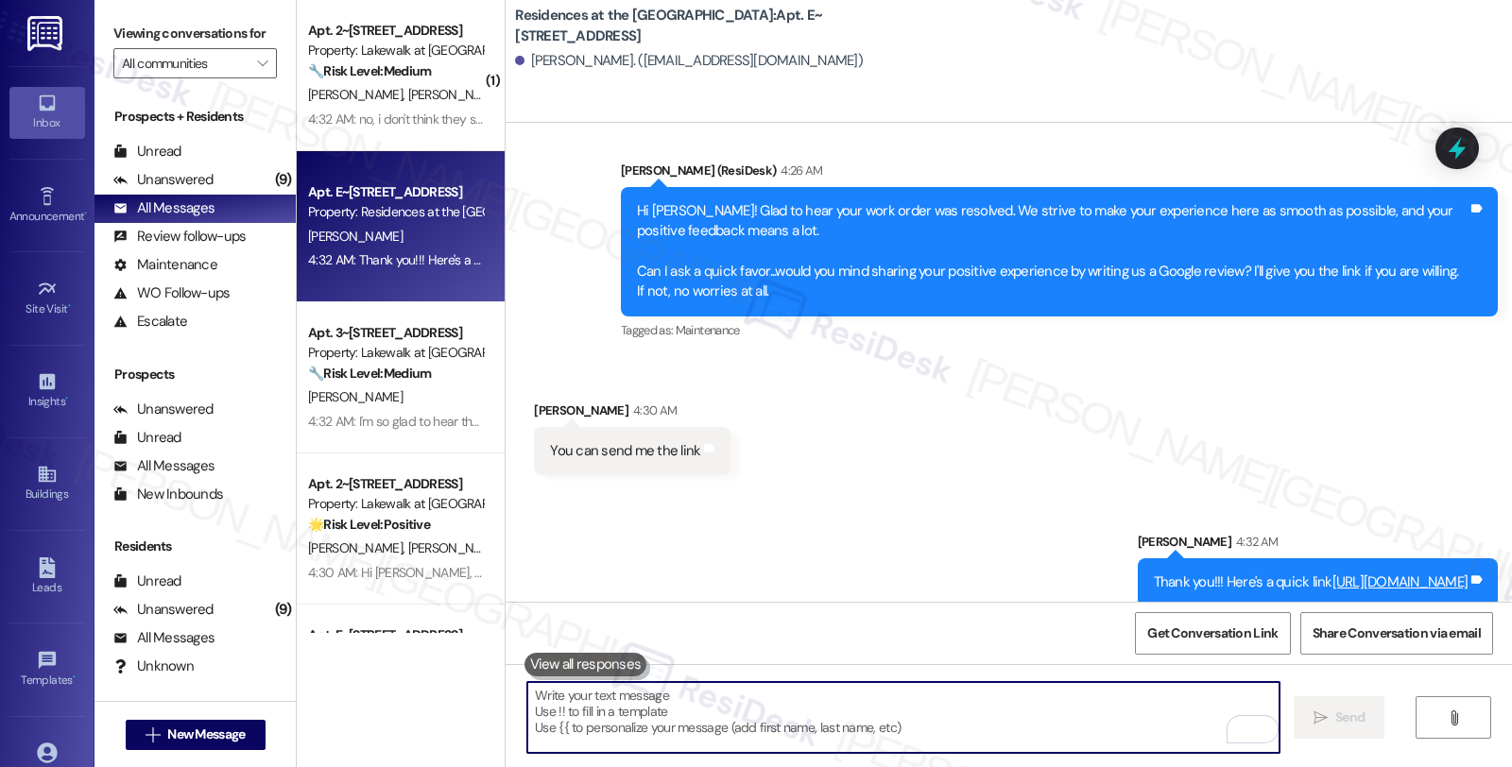
paste textarea "You may leave your review at your convenience. I would also appreciate if you c…"
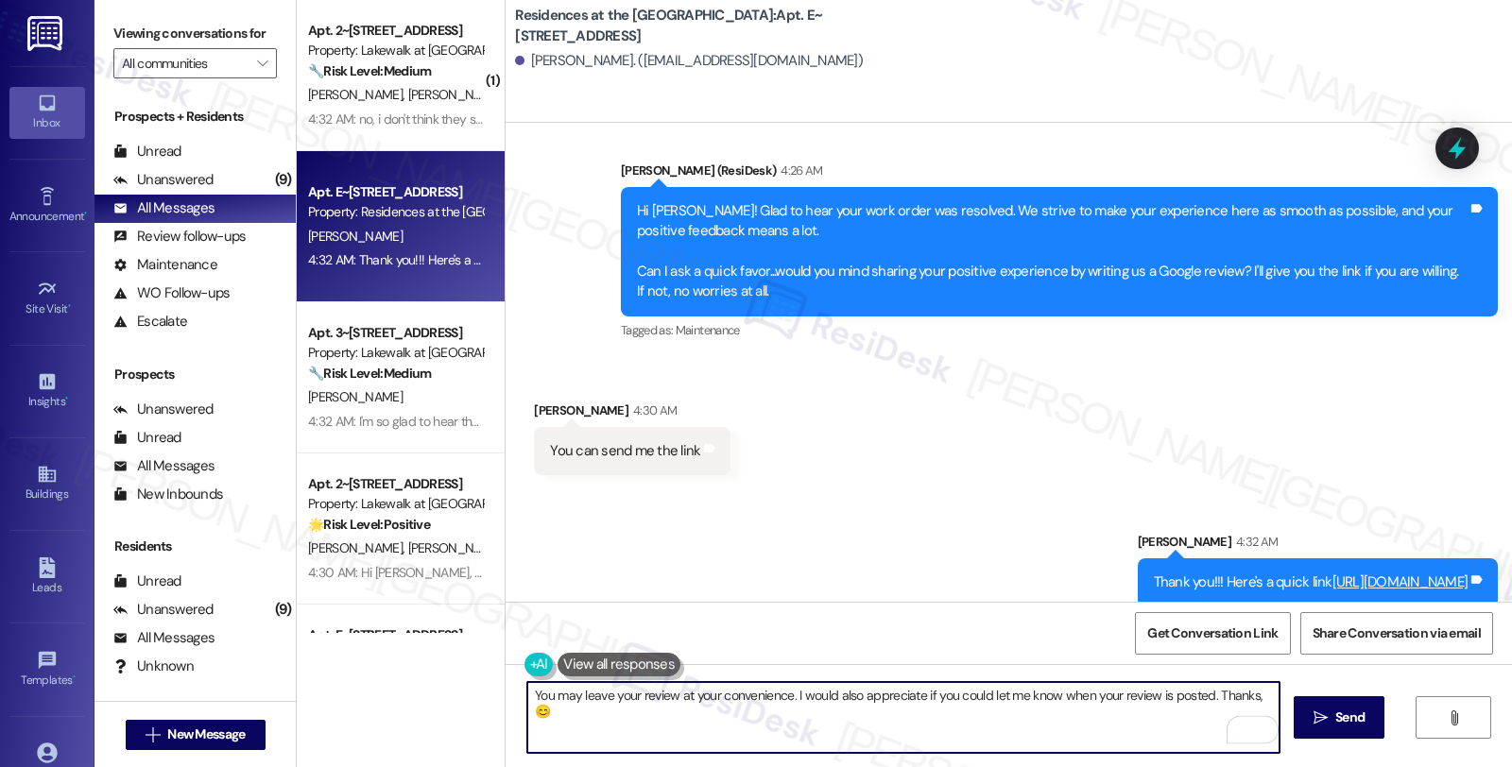
click at [534, 401] on div "Laura Fox 4:30 AM" at bounding box center [632, 414] width 197 height 26
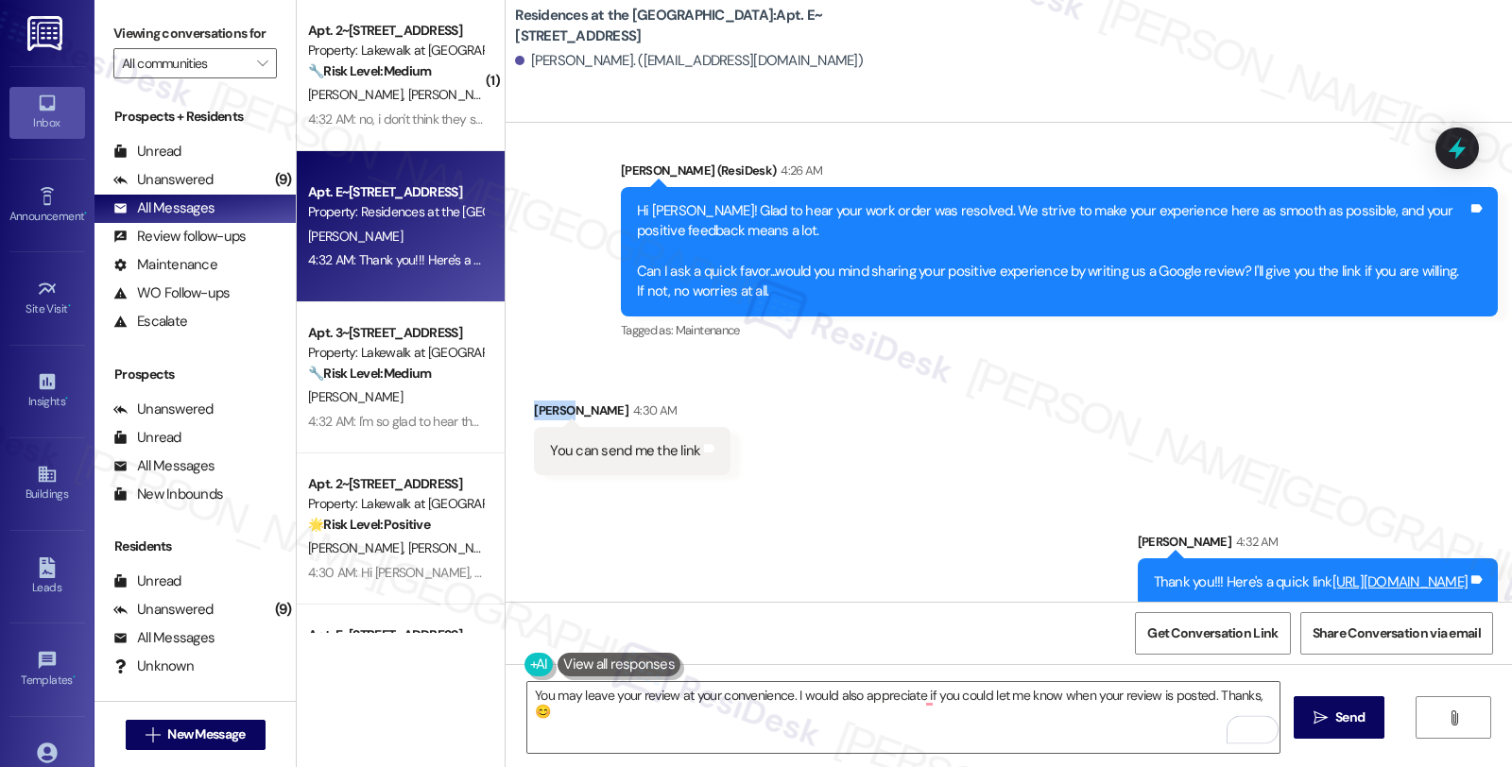
click at [534, 401] on div "Laura Fox 4:30 AM" at bounding box center [632, 414] width 197 height 26
copy div "Laura"
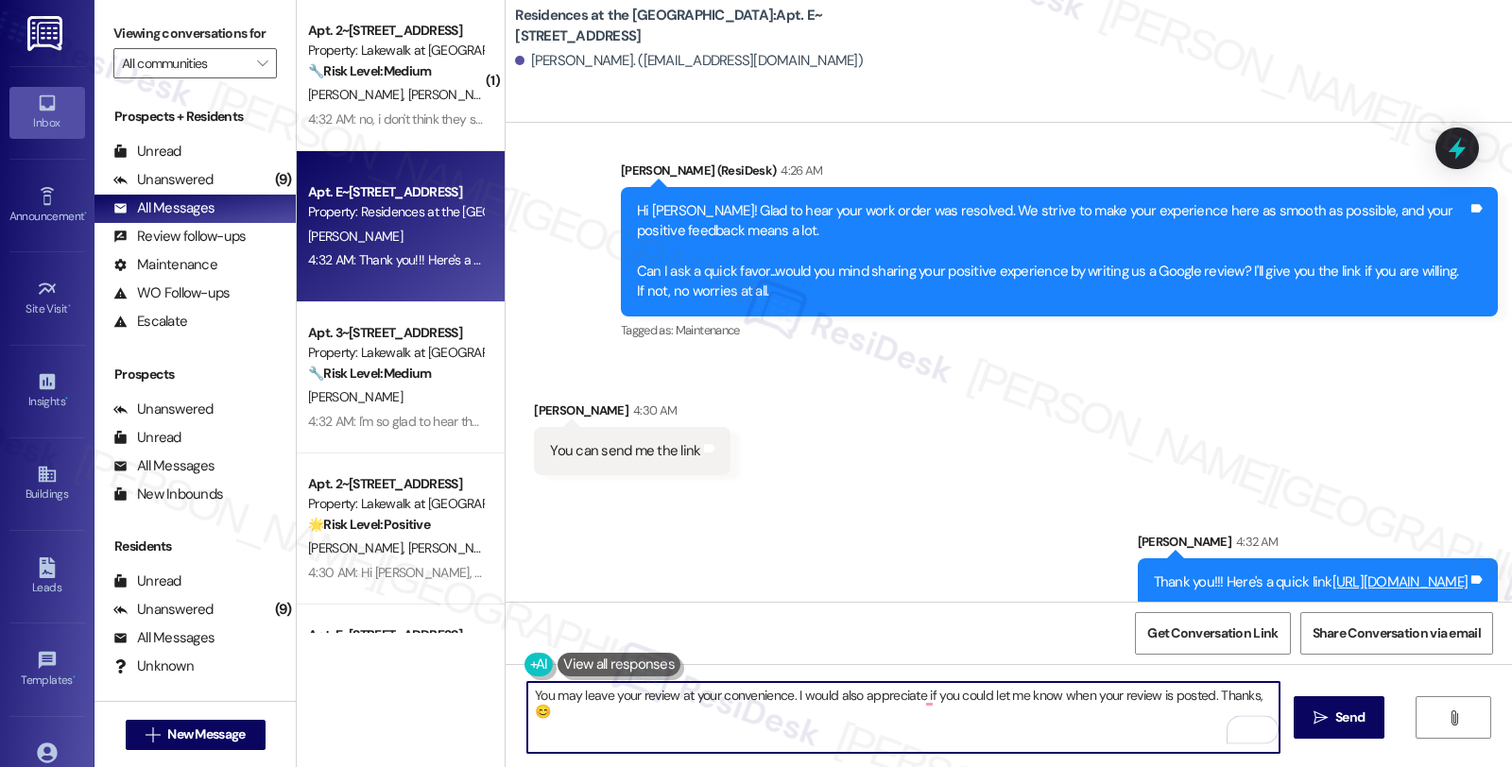
click at [1241, 695] on textarea "You may leave your review at your convenience. I would also appreciate if you c…" at bounding box center [903, 717] width 752 height 71
paste textarea "Laura"
type textarea "You may leave your review at your convenience. I would also appreciate if you c…"
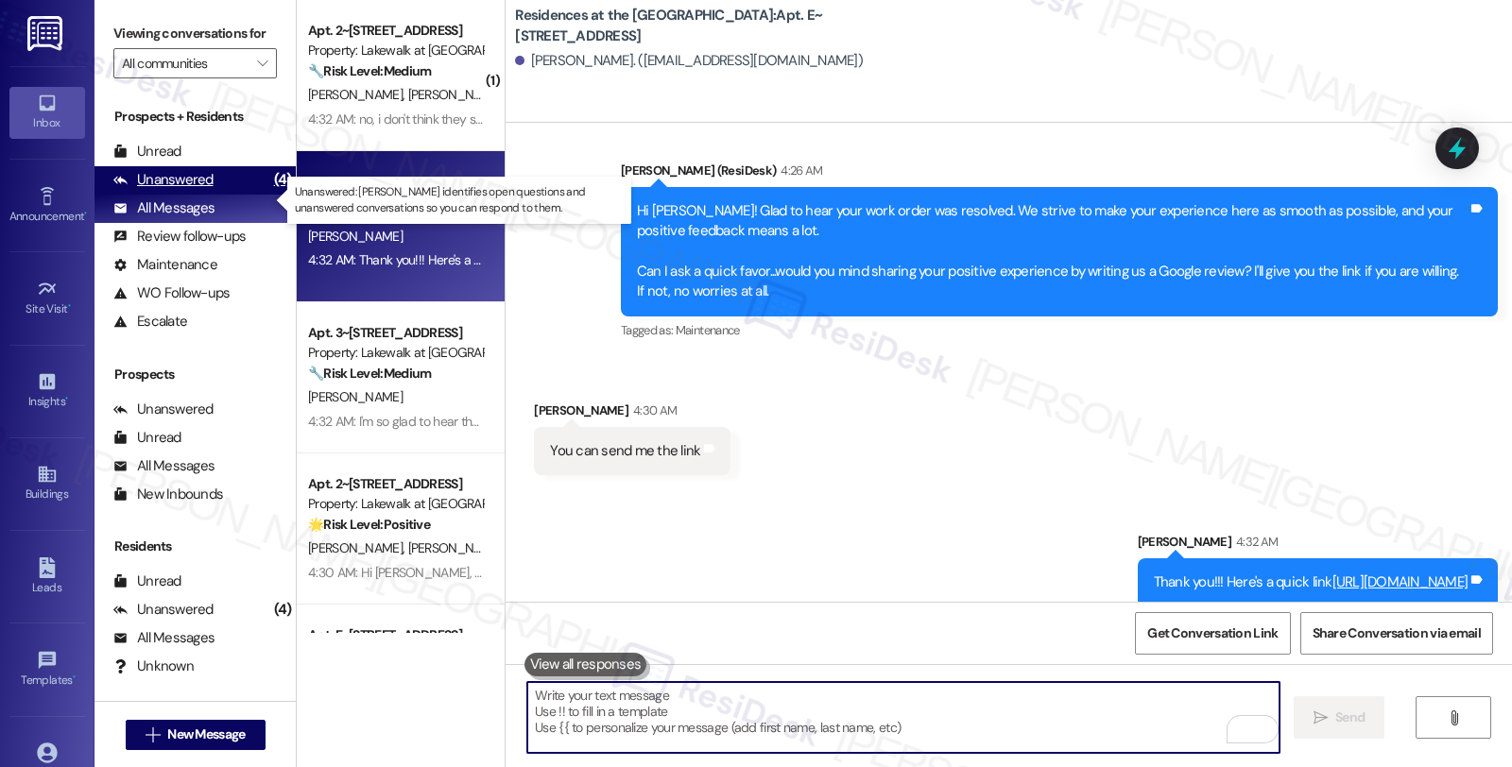
click at [243, 195] on div "Unanswered (4)" at bounding box center [194, 180] width 201 height 28
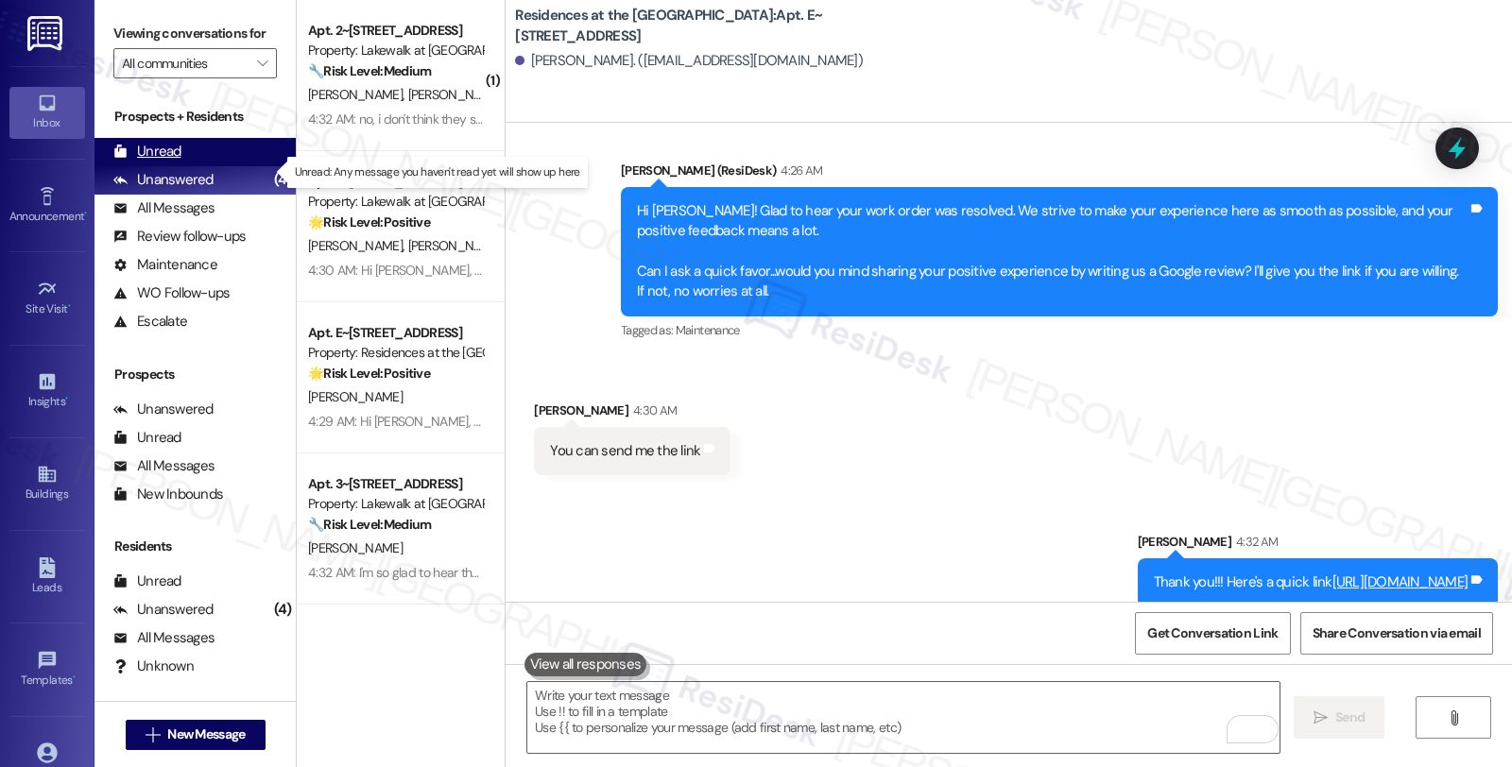
click at [210, 166] on div "Unread (0)" at bounding box center [194, 152] width 201 height 28
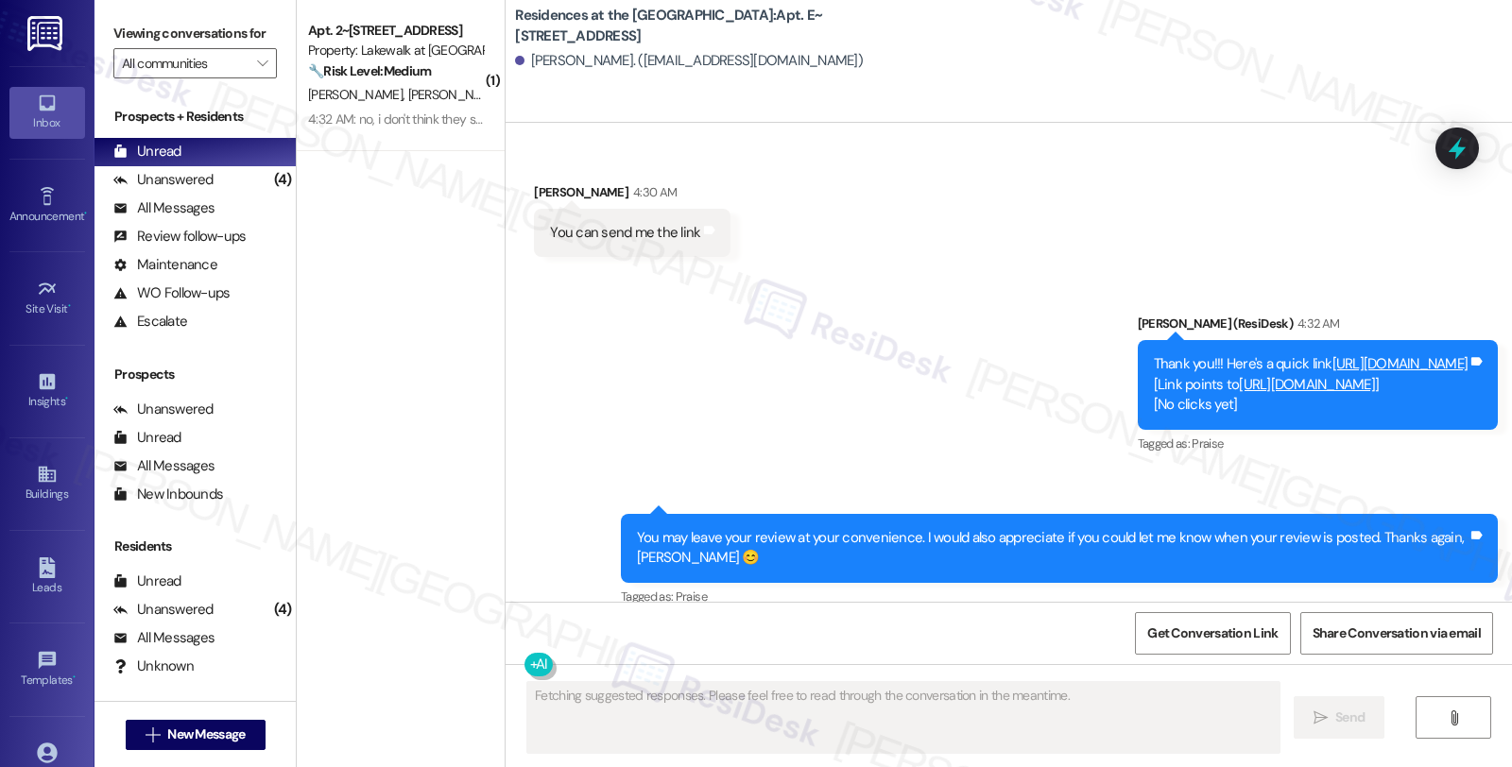
scroll to position [2036, 0]
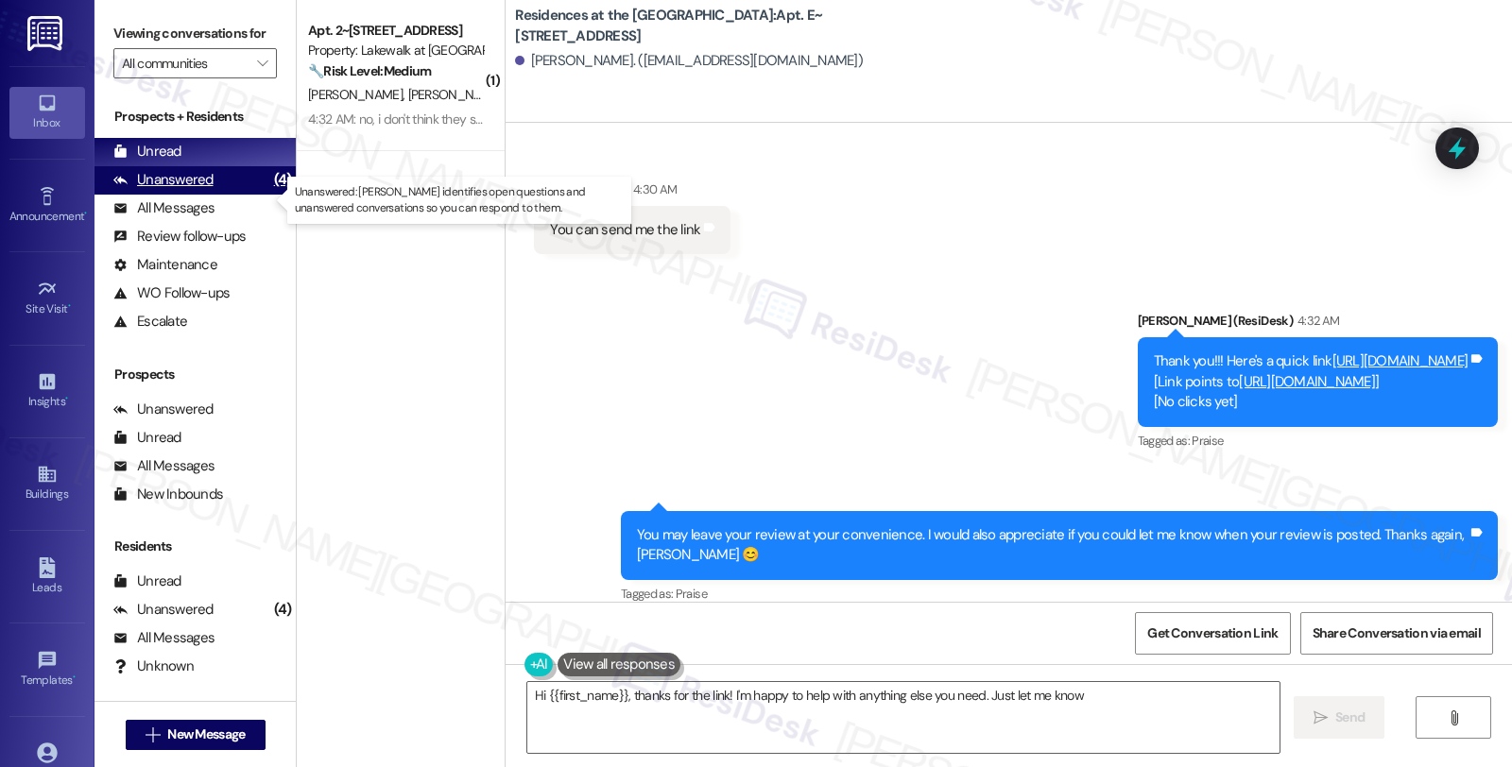
type textarea "Hi {{first_name}}, thanks for the link! I'm happy to help with anything else yo…"
click at [209, 190] on div "Unanswered" at bounding box center [163, 180] width 100 height 20
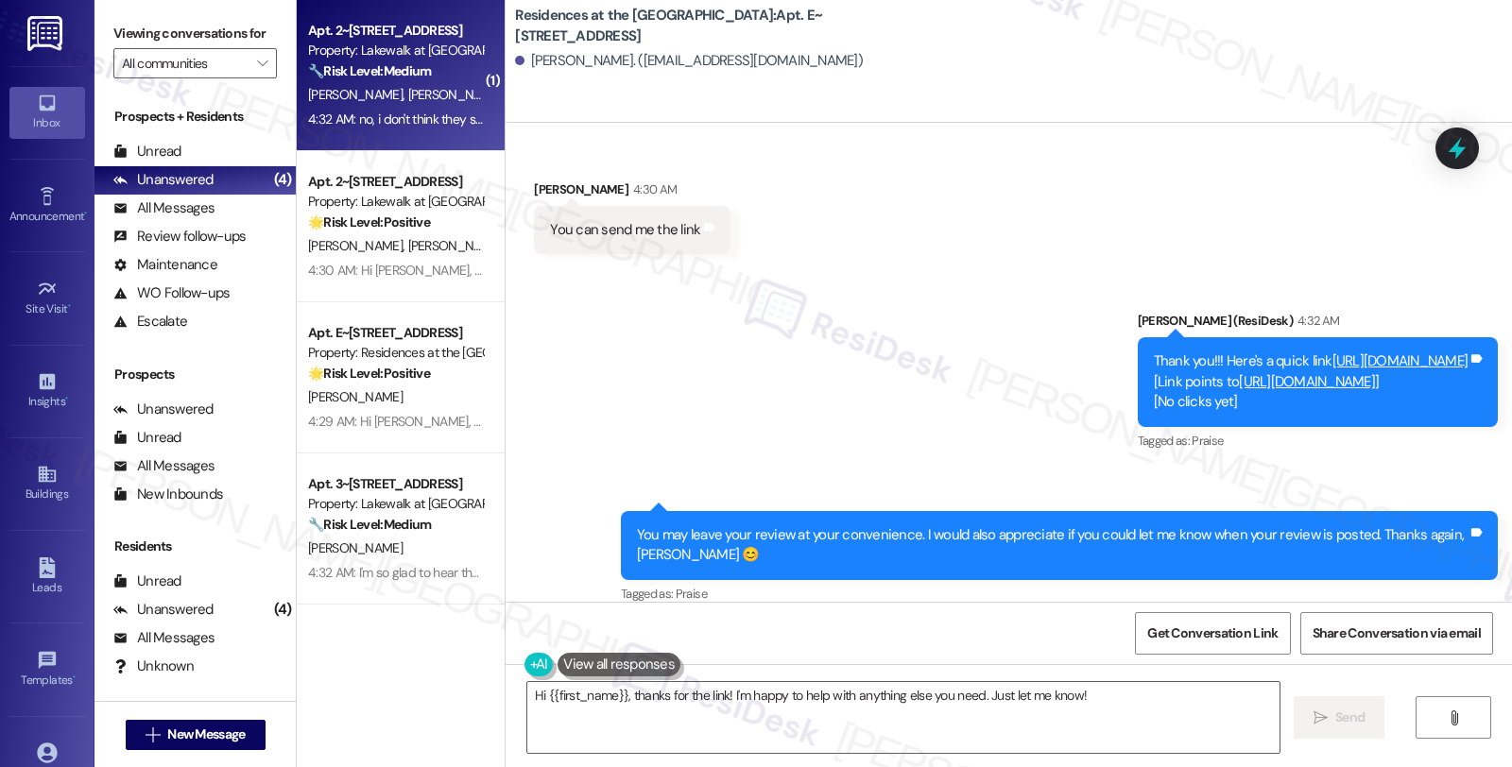
click at [367, 118] on div "4:32 AM: no, i don't think they saw it. not a big deal! 4:32 AM: no, i don't th…" at bounding box center [446, 119] width 277 height 17
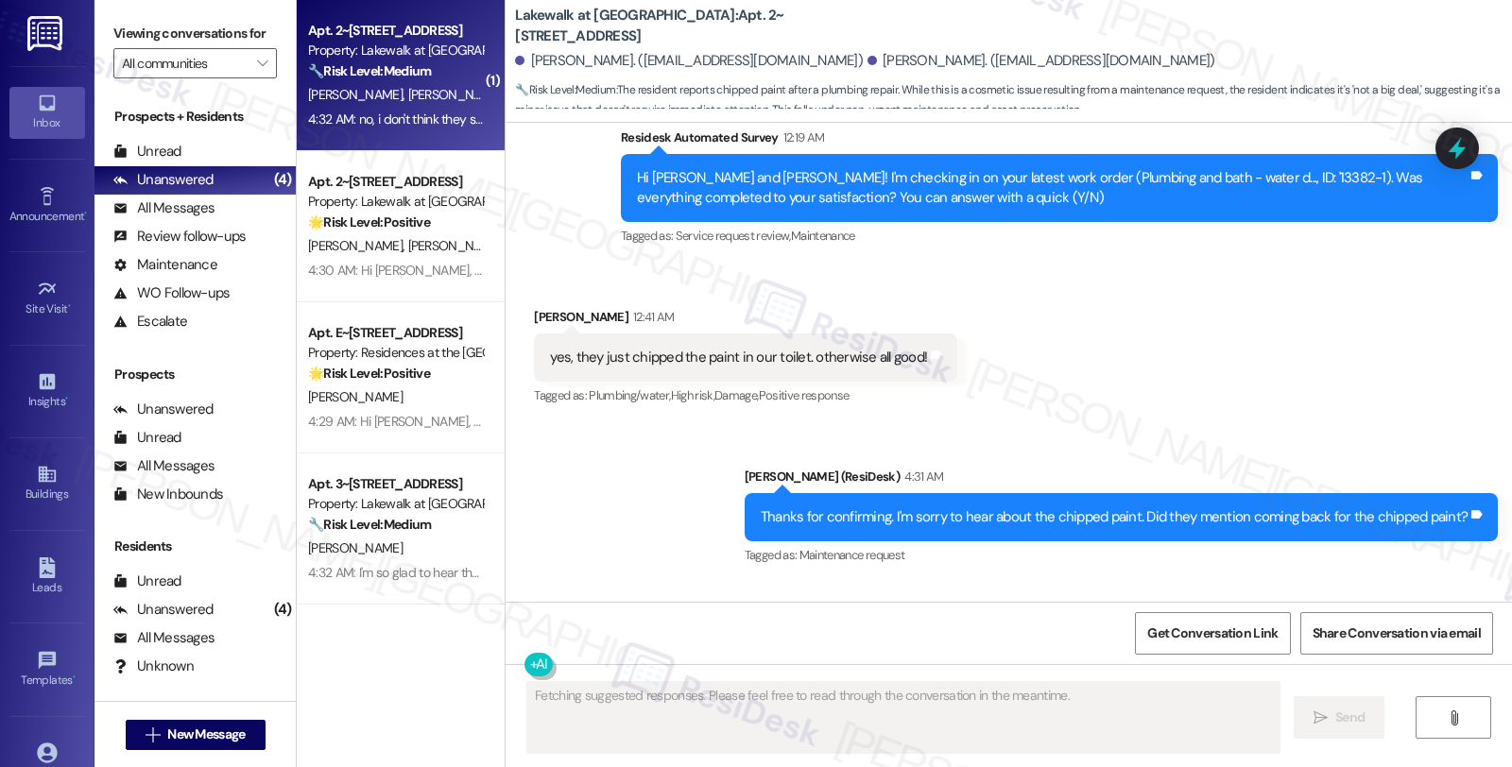
scroll to position [2882, 0]
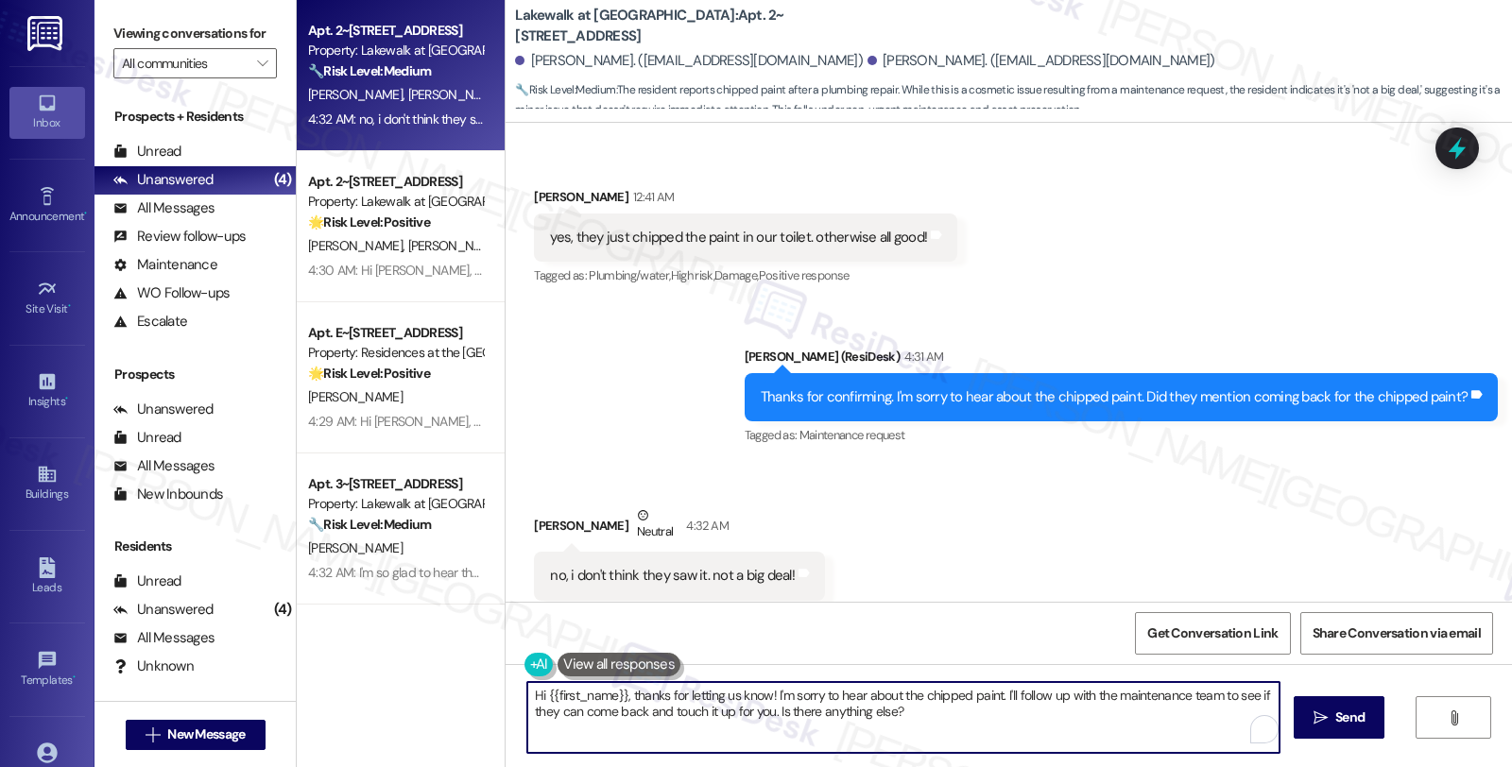
drag, startPoint x: 518, startPoint y: 694, endPoint x: 930, endPoint y: 748, distance: 415.4
click at [930, 748] on textarea "Hi {{first_name}}, thanks for letting us know! I'm sorry to hear about the chip…" at bounding box center [903, 717] width 752 height 71
type textarea "Oh okay. Is there anything else I can assist you with?"
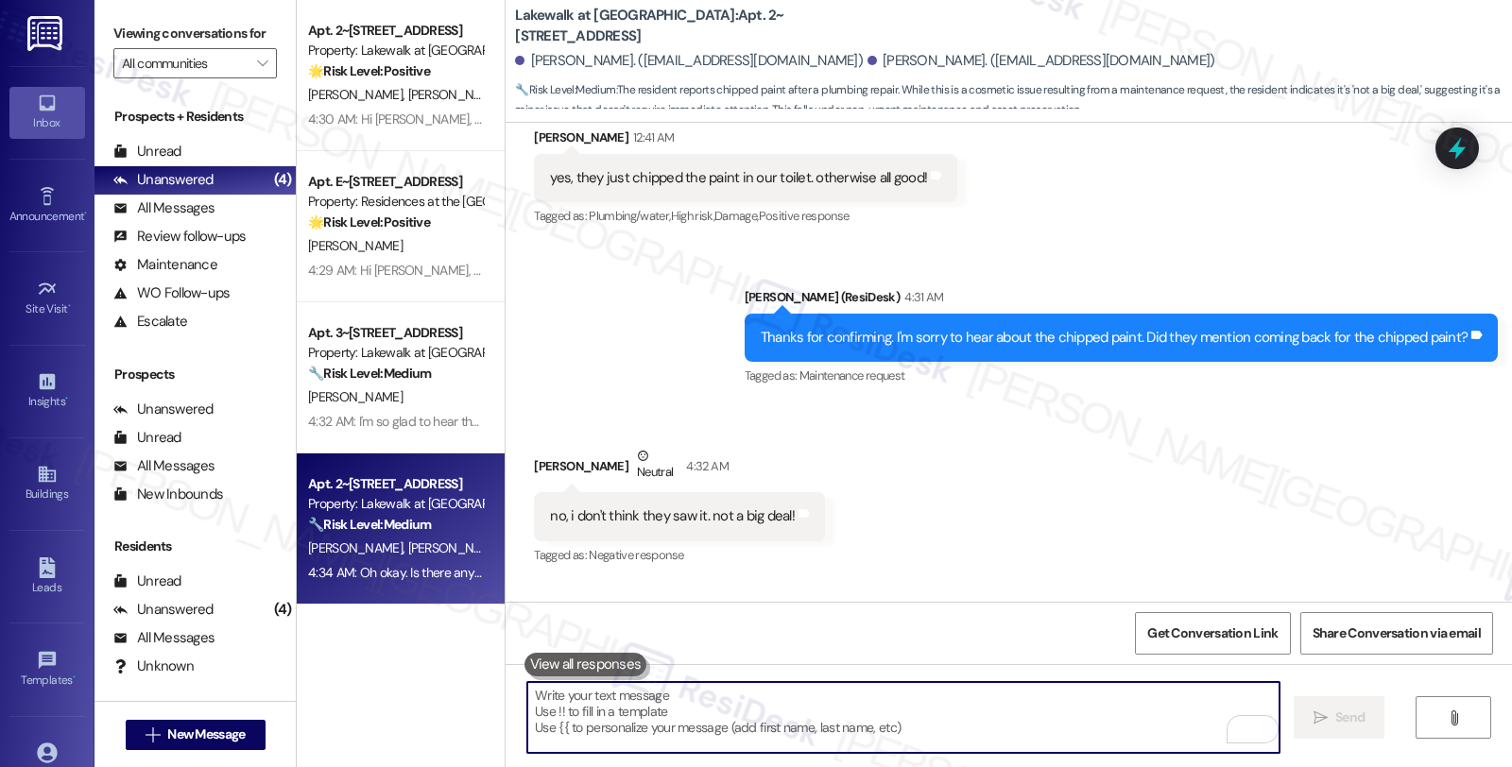
scroll to position [3014, 0]
